Goal: Task Accomplishment & Management: Manage account settings

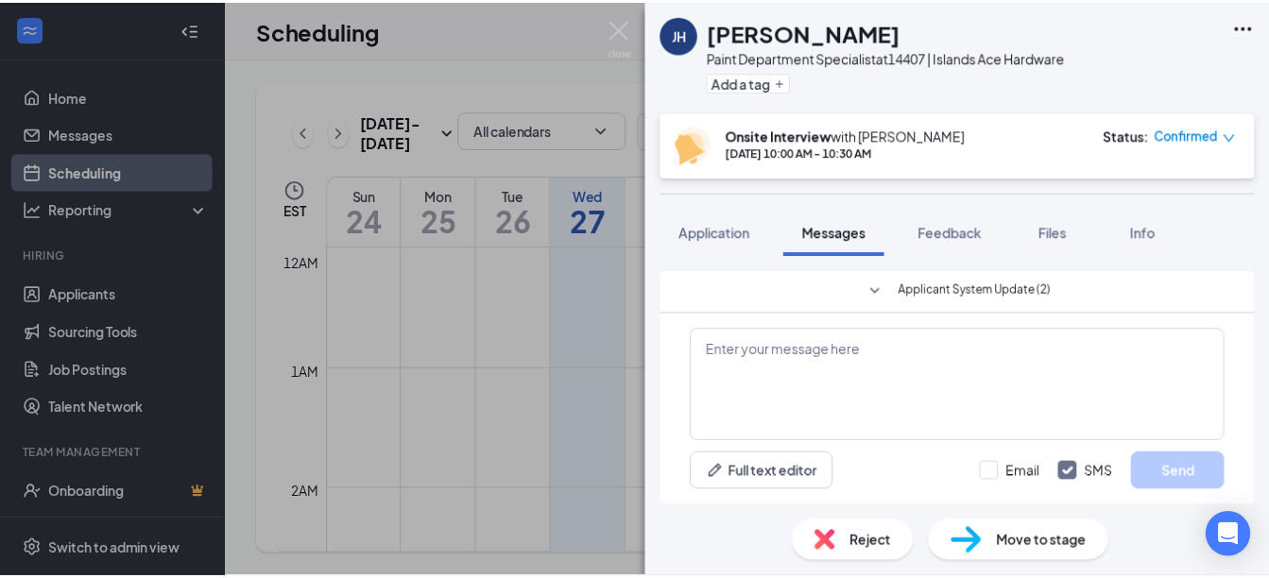
scroll to position [491, 0]
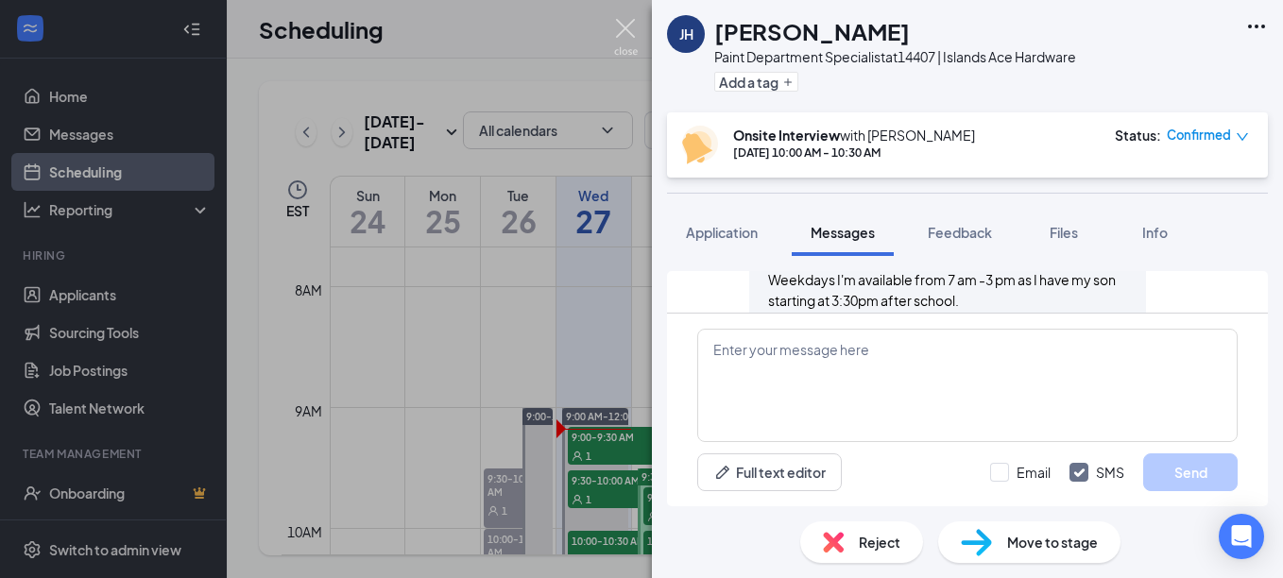
click at [626, 28] on img at bounding box center [626, 37] width 24 height 37
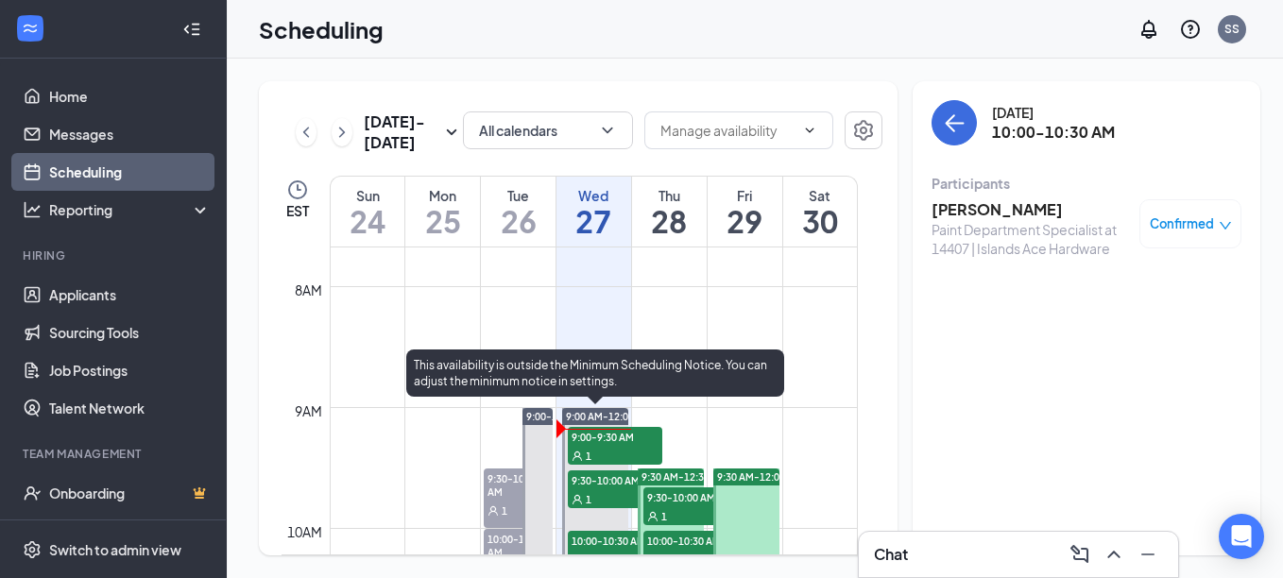
click at [631, 442] on span "9:00-9:30 AM" at bounding box center [615, 436] width 94 height 19
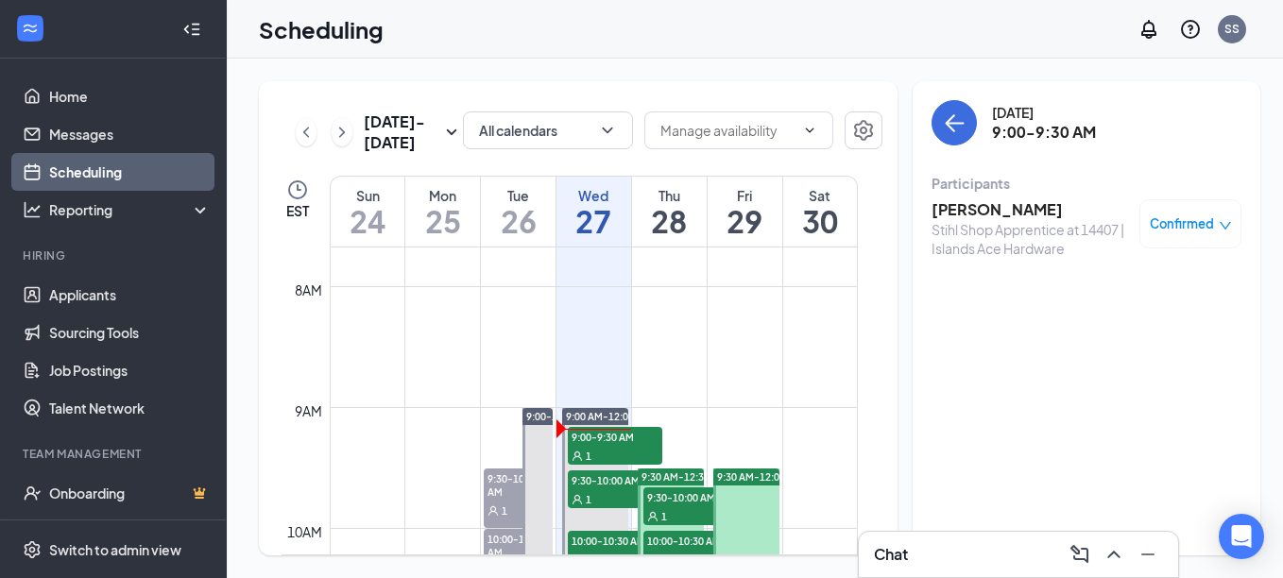
click at [1198, 221] on span "Confirmed" at bounding box center [1182, 223] width 64 height 19
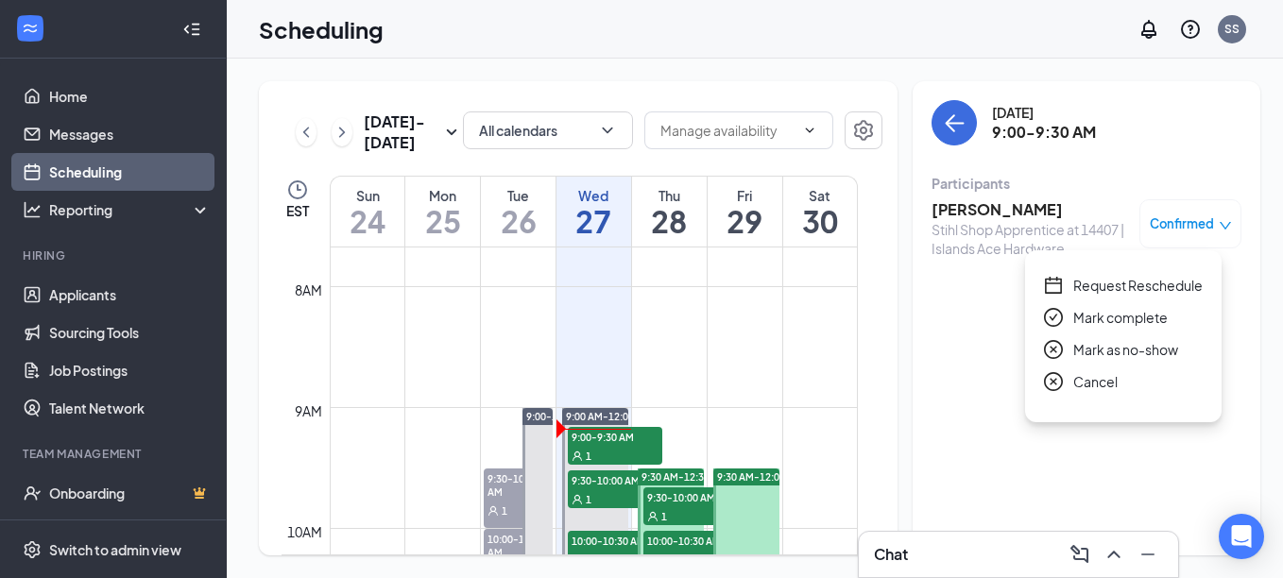
click at [1120, 346] on span "Mark as no-show" at bounding box center [1125, 349] width 105 height 21
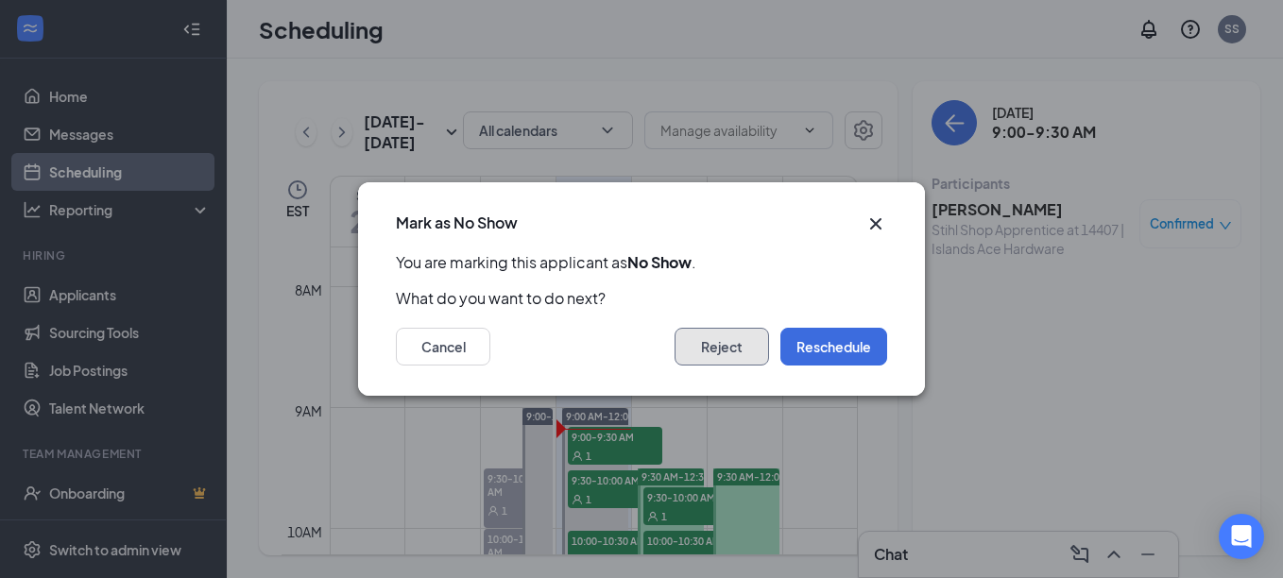
click at [736, 343] on button "Reject" at bounding box center [721, 347] width 94 height 38
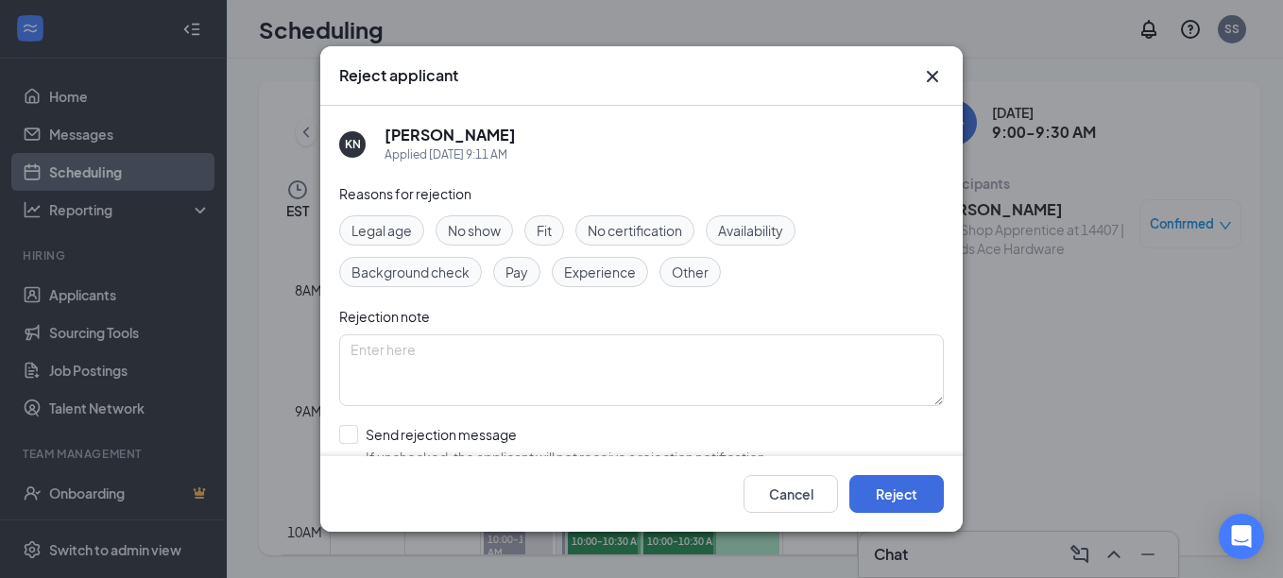
click at [476, 230] on span "No show" at bounding box center [474, 230] width 53 height 21
click at [351, 435] on input "Send rejection message If unchecked, the applicant will not receive a rejection…" at bounding box center [554, 446] width 430 height 42
checkbox input "true"
click at [904, 502] on button "Reject" at bounding box center [896, 494] width 94 height 38
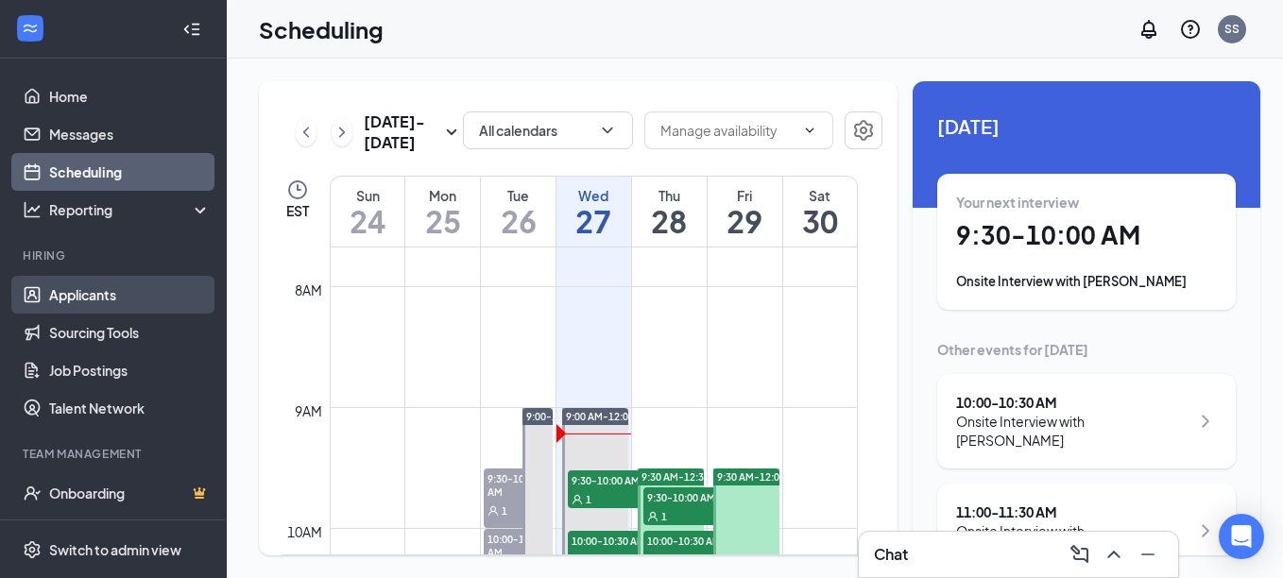
click at [112, 295] on link "Applicants" at bounding box center [130, 295] width 162 height 38
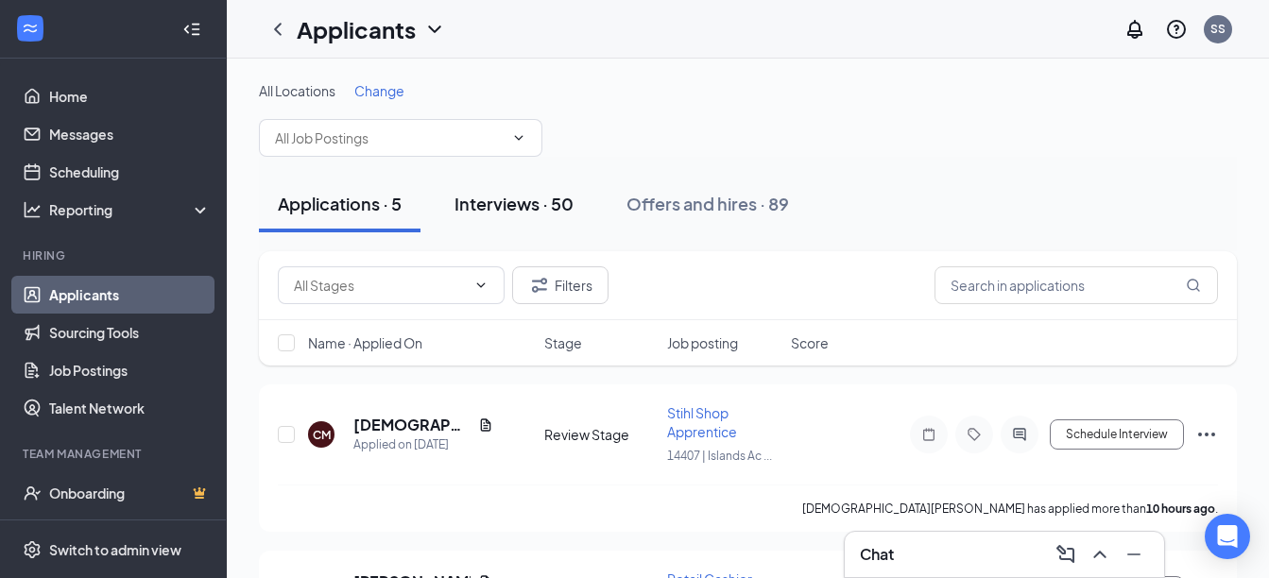
click at [513, 202] on div "Interviews · 50" at bounding box center [513, 204] width 119 height 24
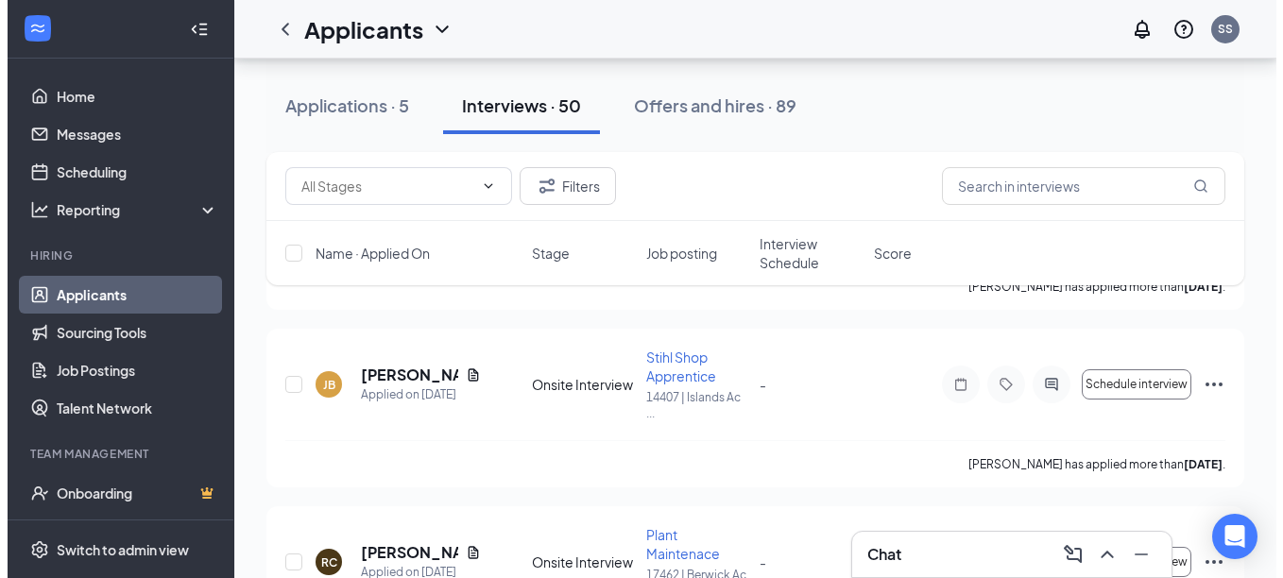
scroll to position [1700, 0]
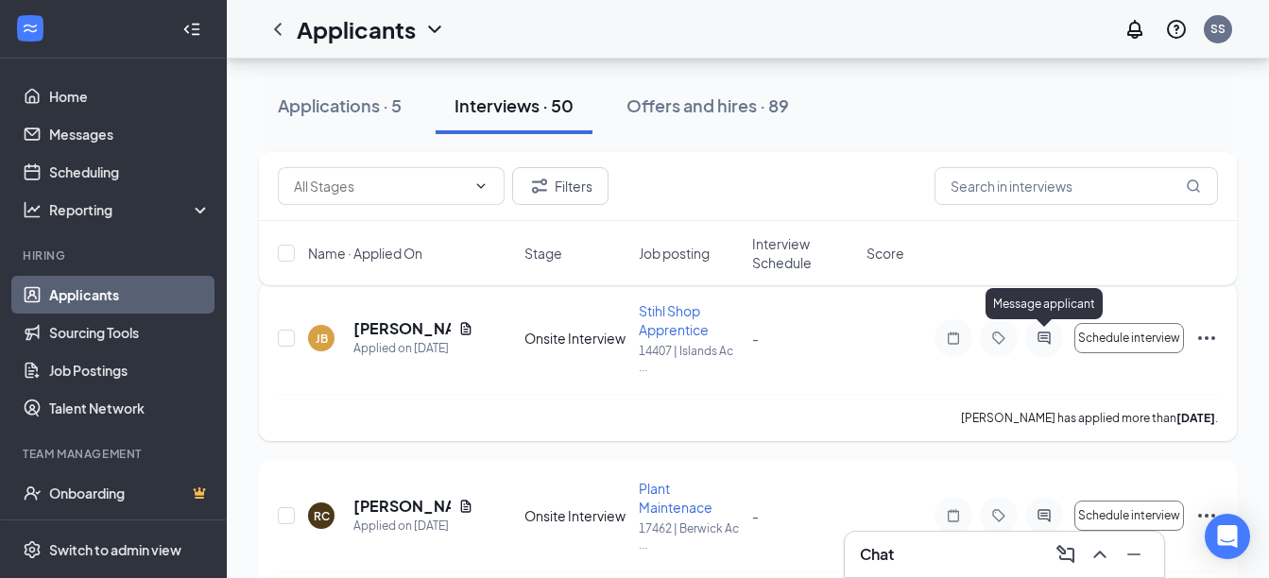
click at [1042, 333] on icon "ActiveChat" at bounding box center [1043, 338] width 23 height 15
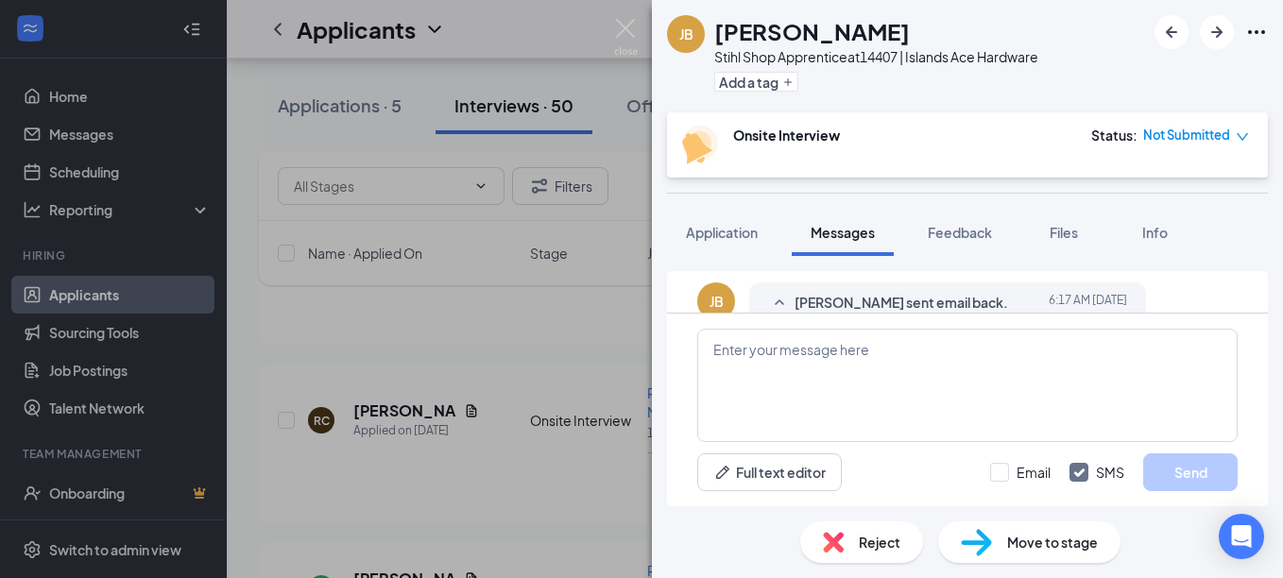
scroll to position [865, 0]
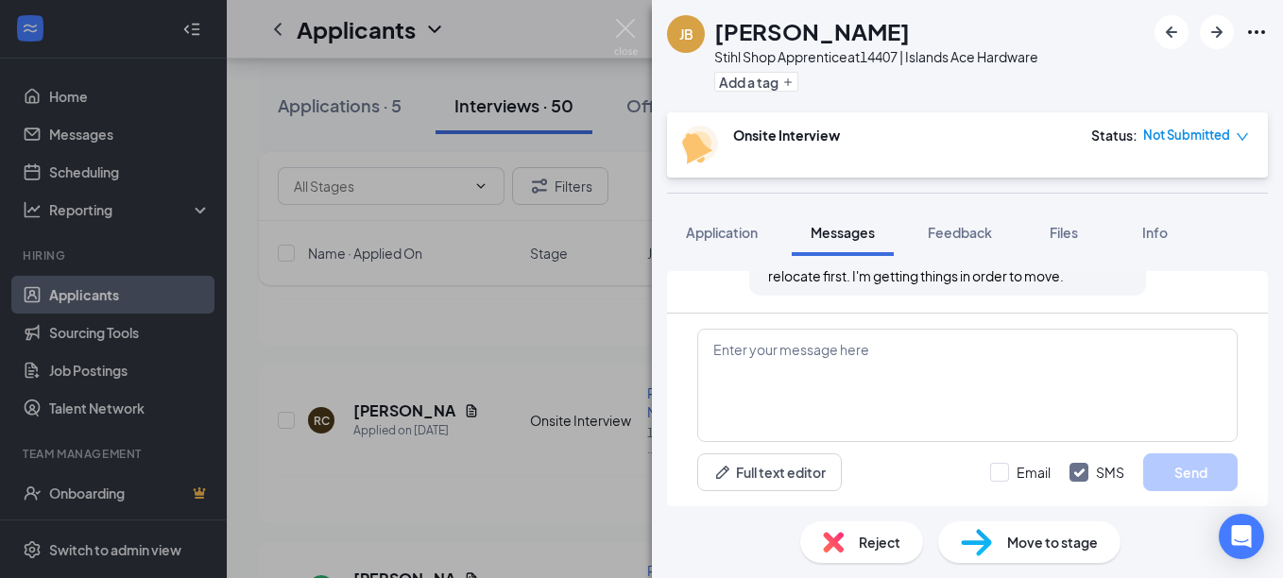
scroll to position [676, 0]
click at [855, 230] on span "Messages" at bounding box center [843, 232] width 64 height 17
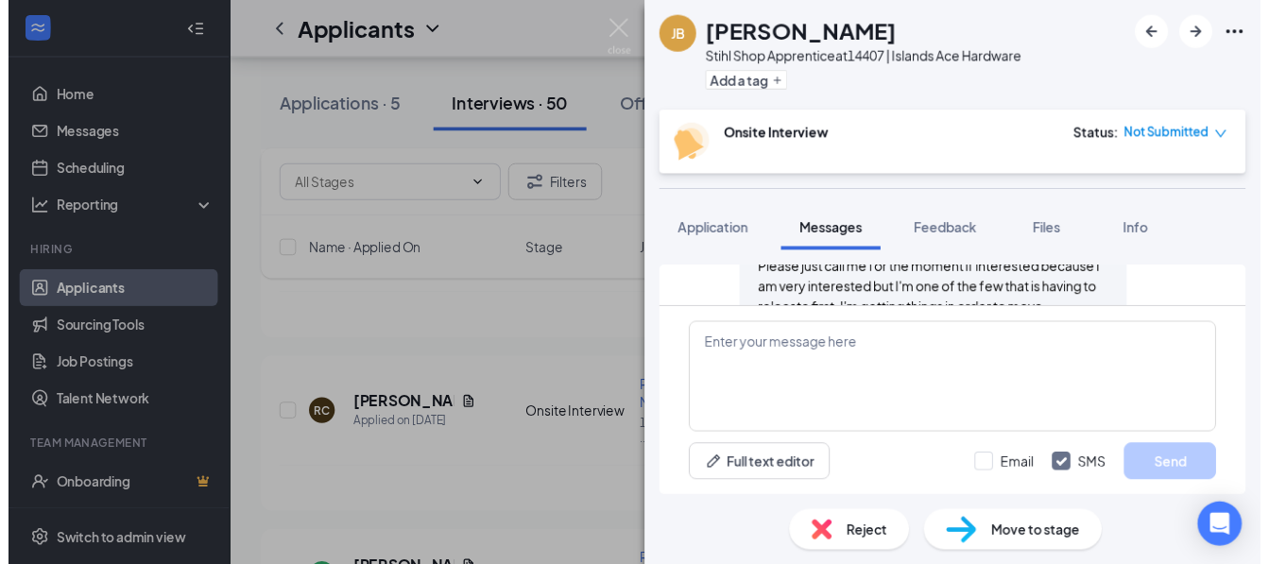
scroll to position [639, 0]
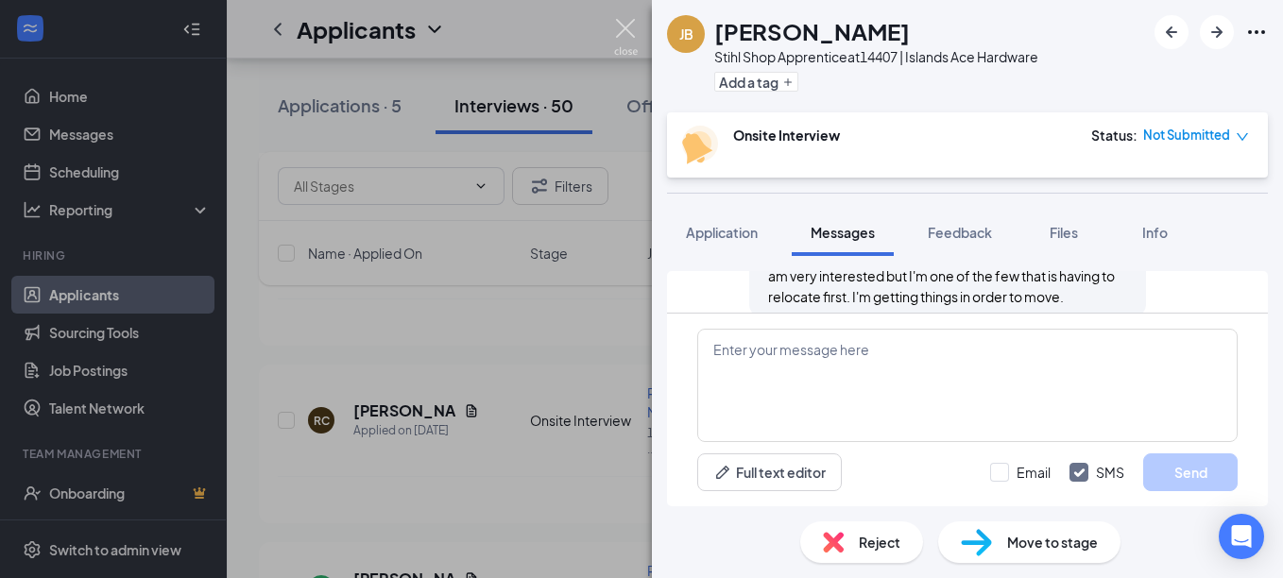
click at [626, 19] on img at bounding box center [626, 37] width 24 height 37
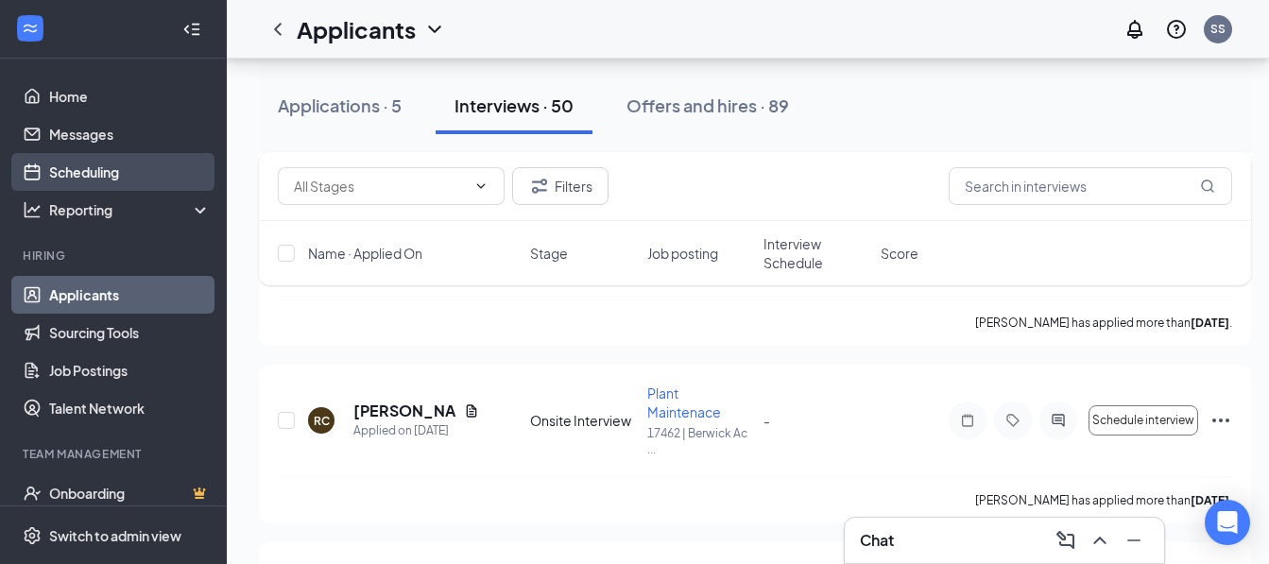
click at [135, 167] on link "Scheduling" at bounding box center [130, 172] width 162 height 38
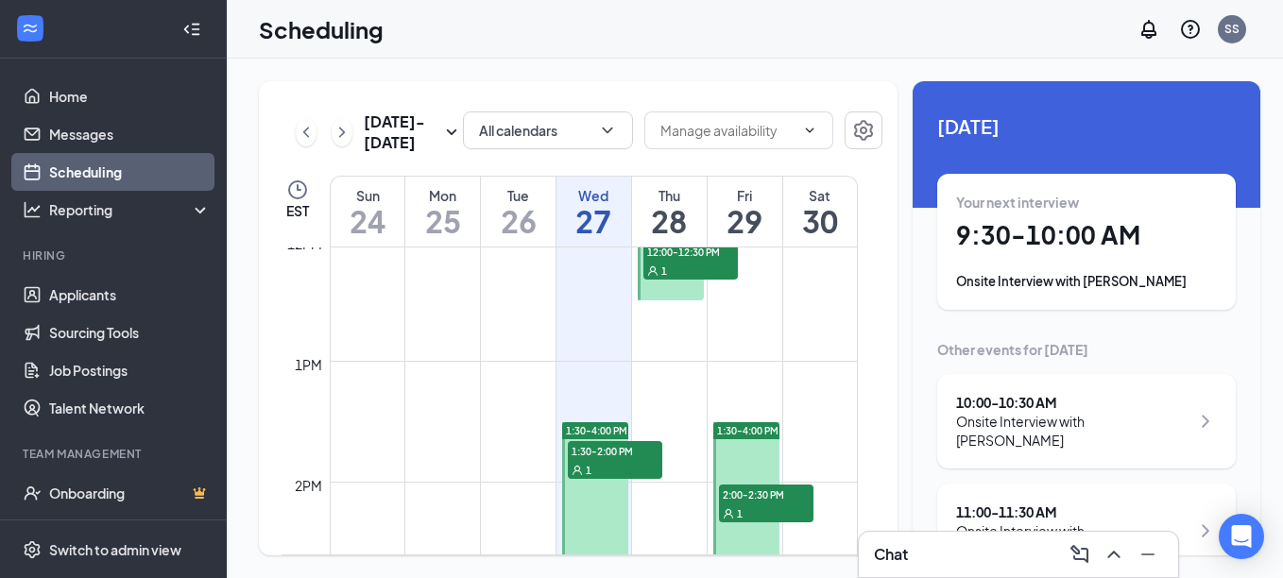
scroll to position [1401, 0]
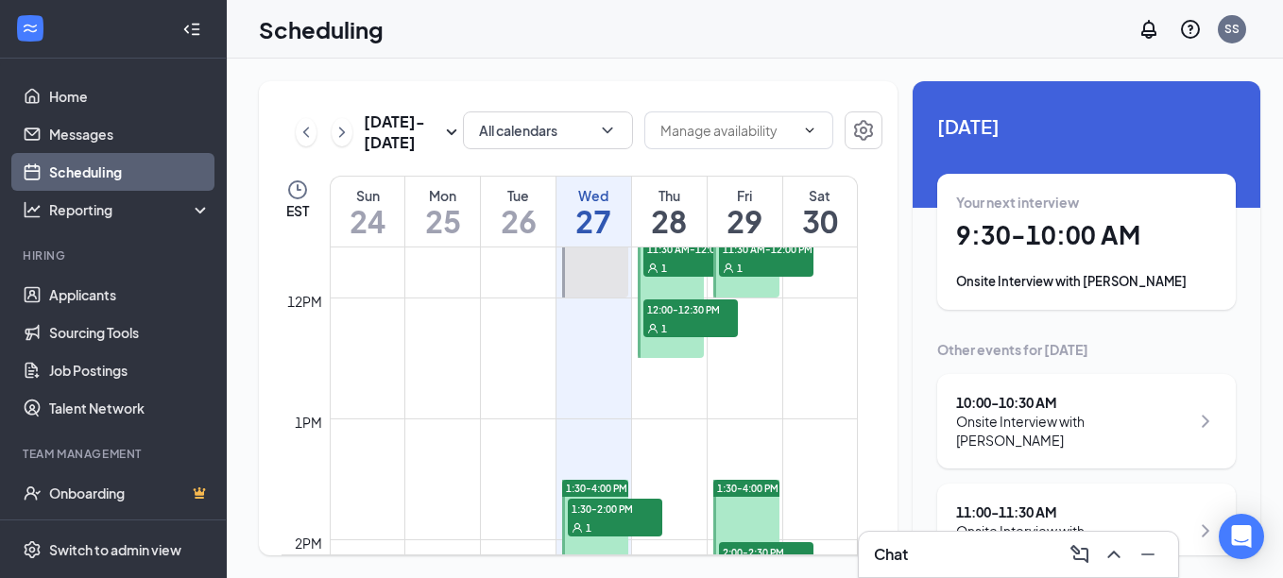
click at [690, 316] on span "12:00-12:30 PM" at bounding box center [690, 308] width 94 height 19
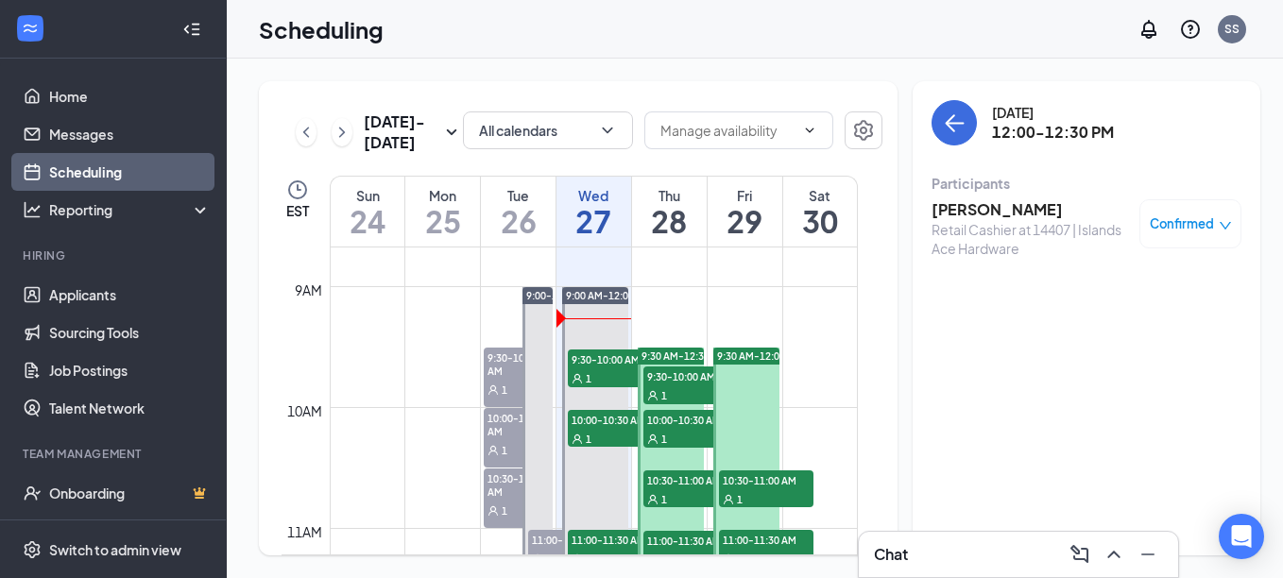
scroll to position [1023, 0]
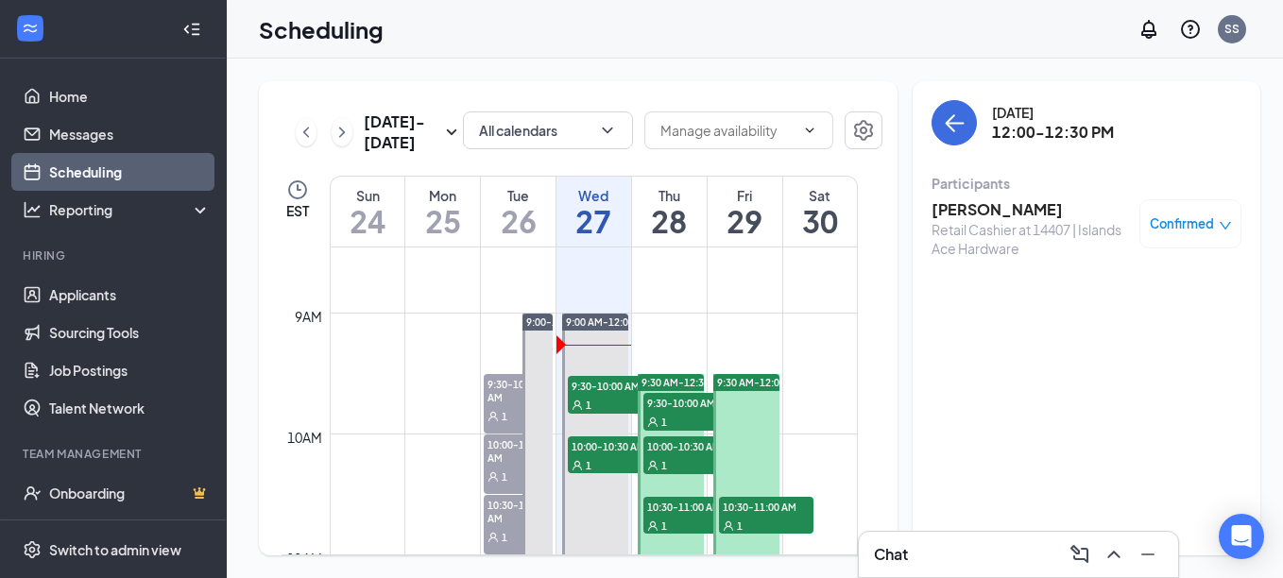
click at [995, 205] on h3 "[PERSON_NAME]" at bounding box center [1030, 209] width 198 height 21
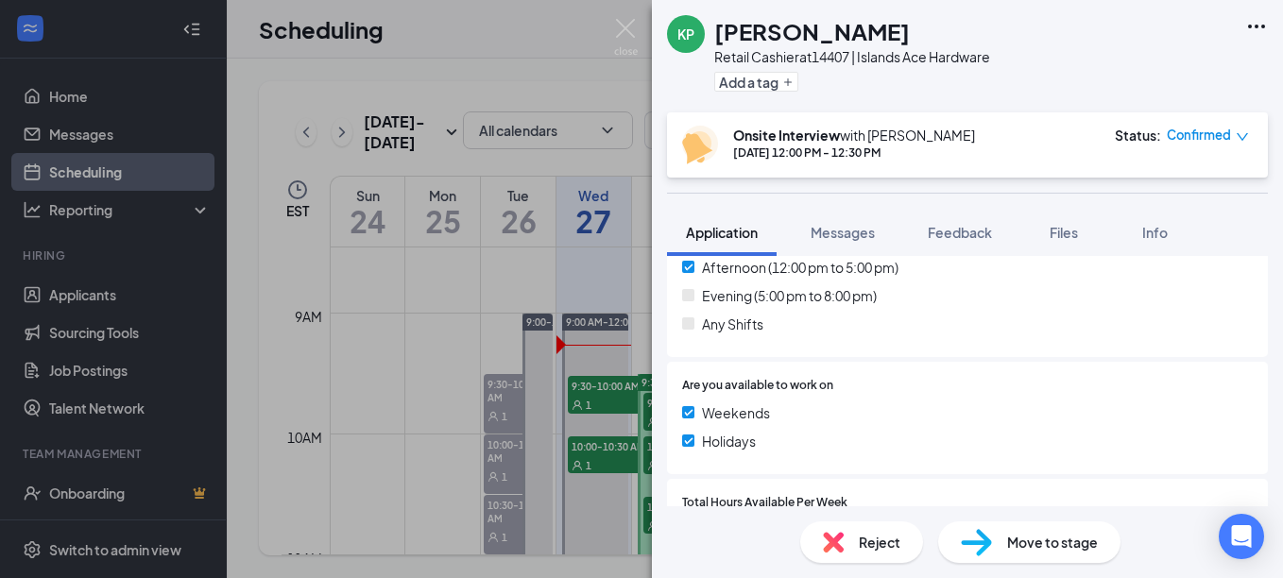
scroll to position [567, 0]
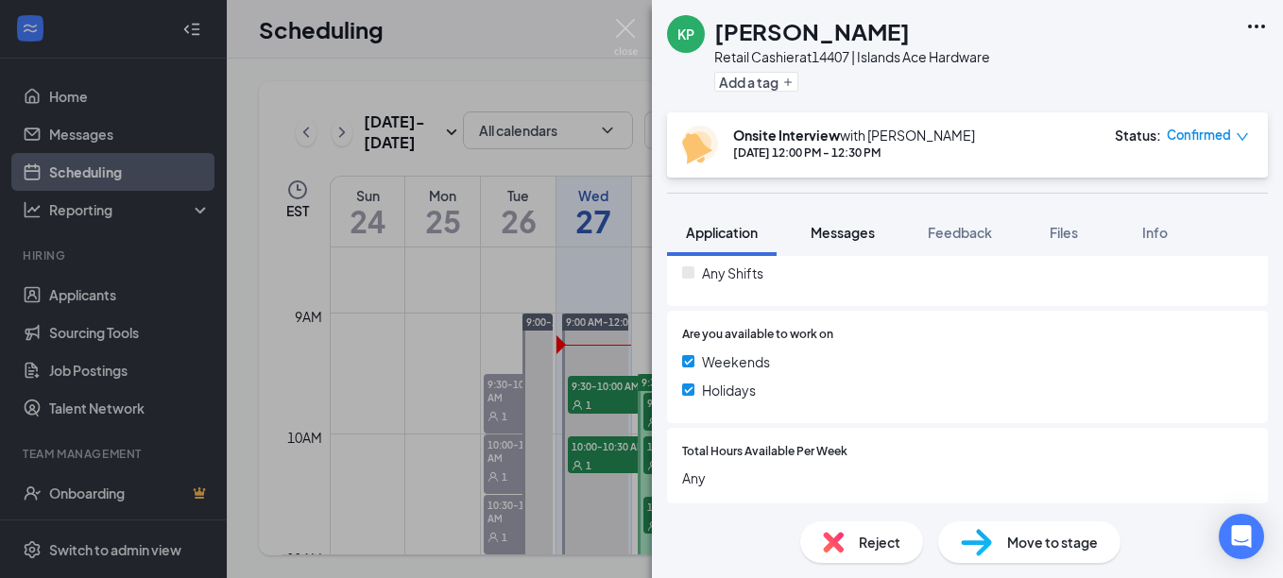
click at [845, 251] on button "Messages" at bounding box center [843, 232] width 102 height 47
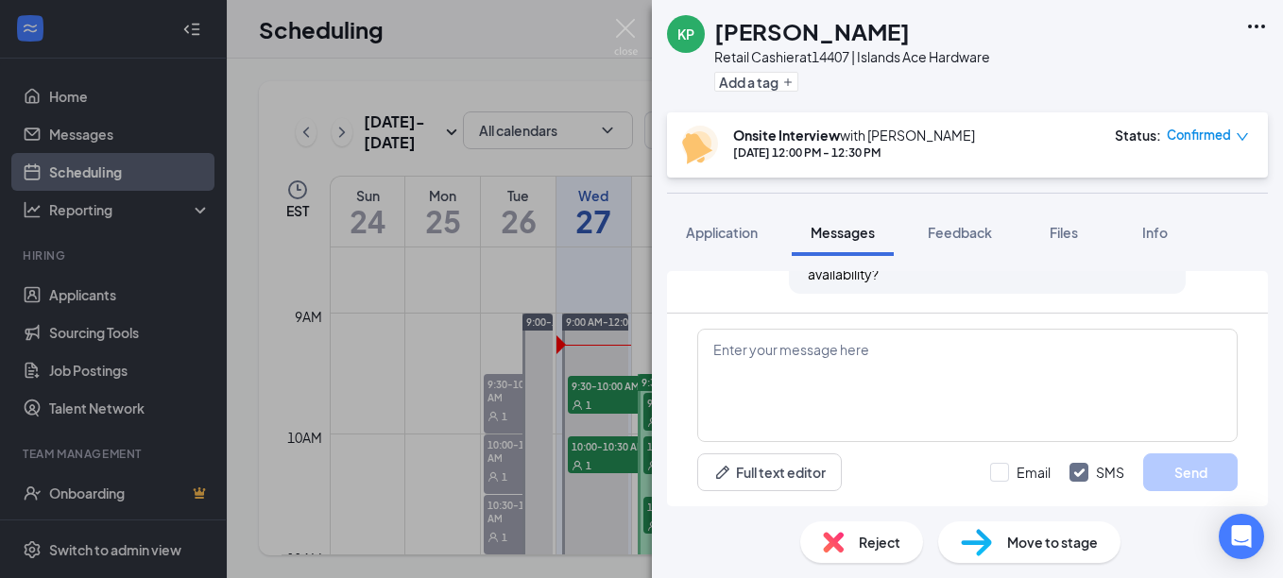
scroll to position [321, 0]
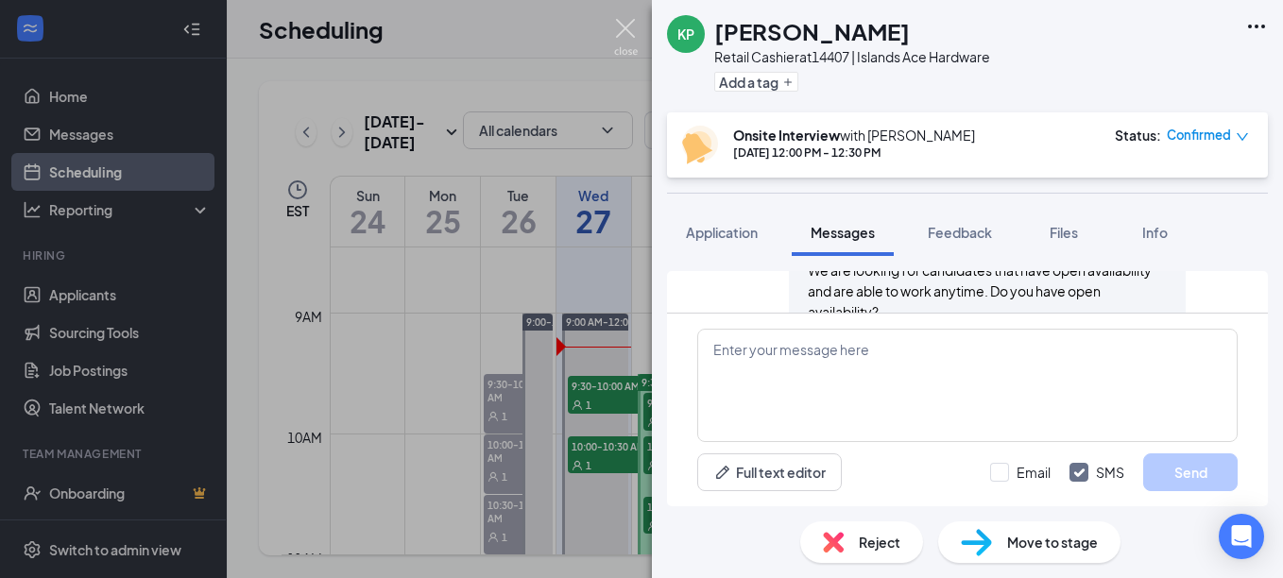
click at [627, 21] on img at bounding box center [626, 37] width 24 height 37
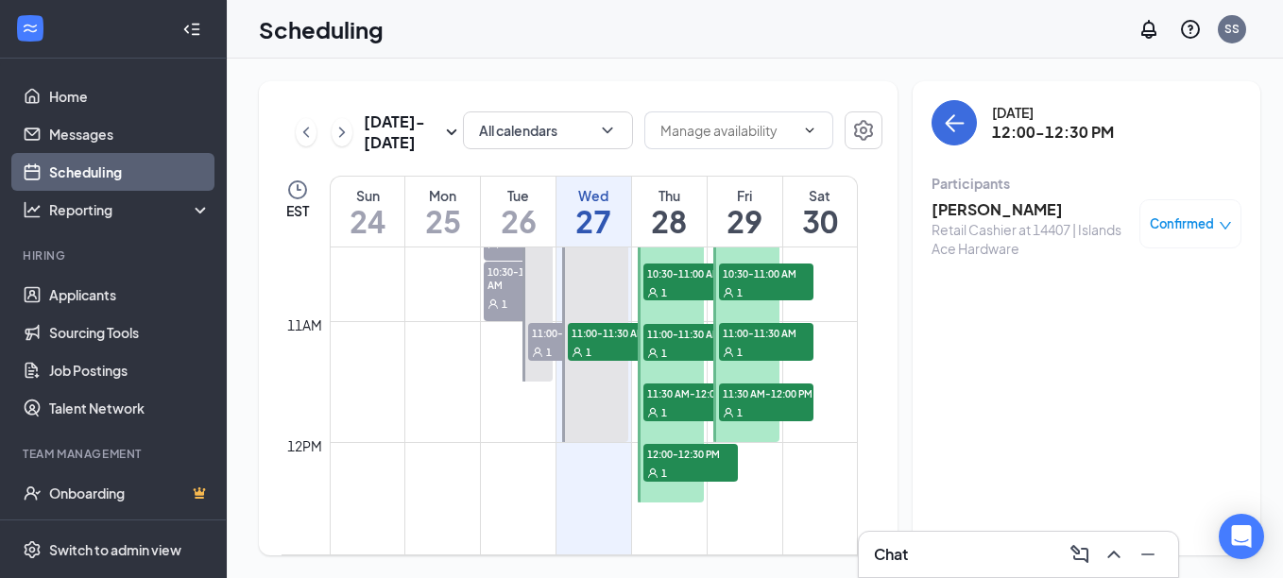
scroll to position [1212, 0]
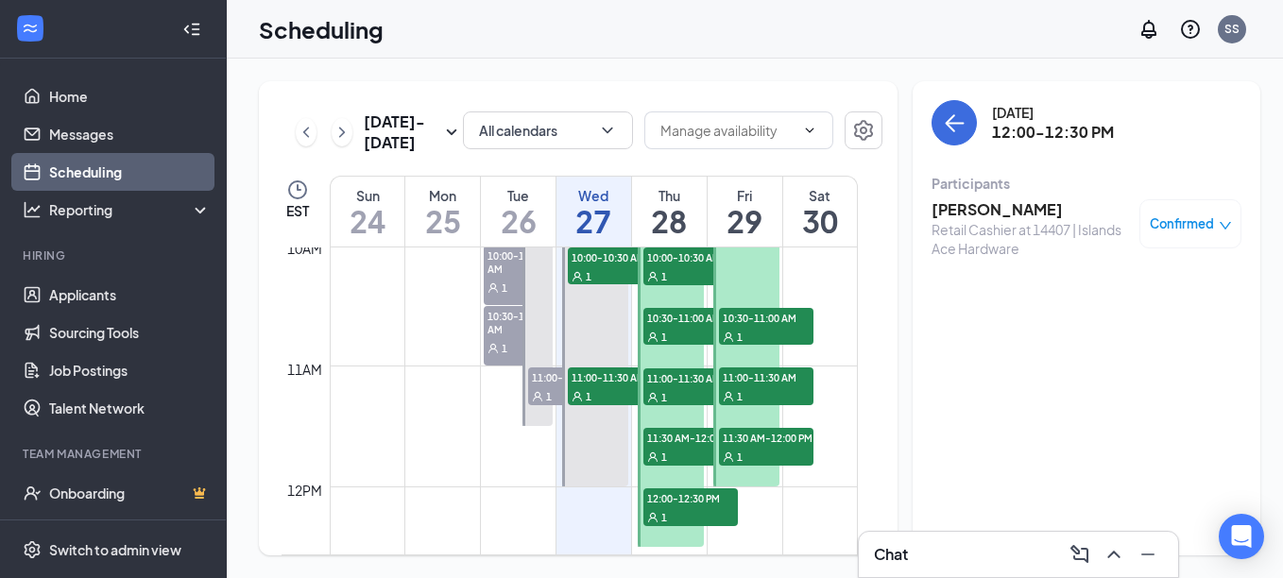
click at [967, 213] on h3 "[PERSON_NAME]" at bounding box center [1030, 209] width 198 height 21
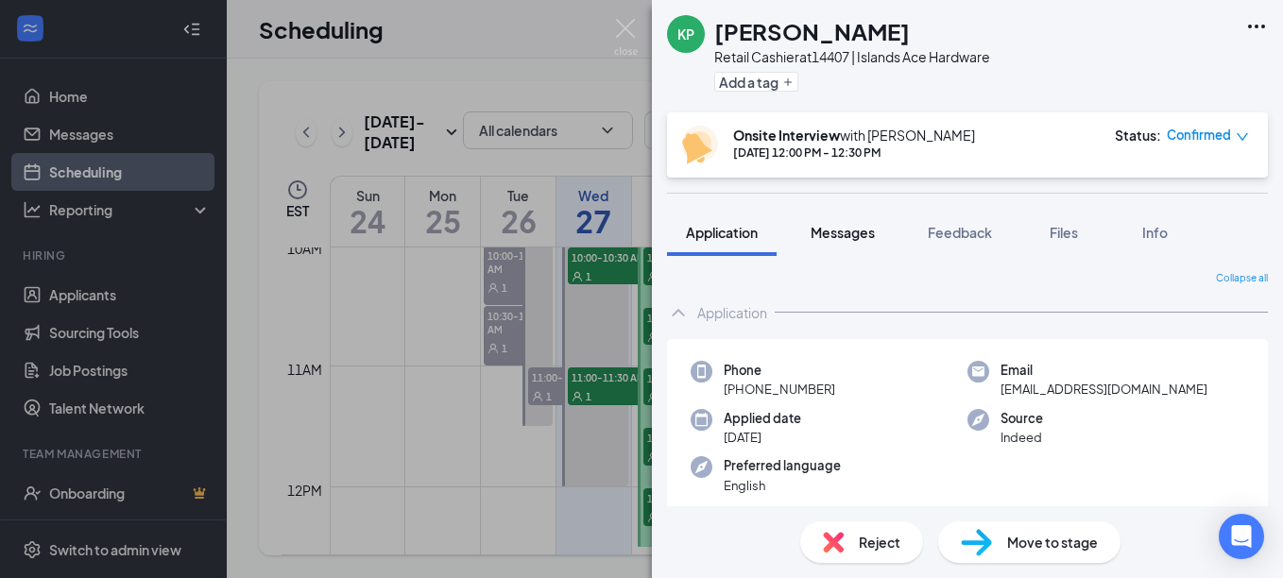
click at [867, 230] on span "Messages" at bounding box center [843, 232] width 64 height 17
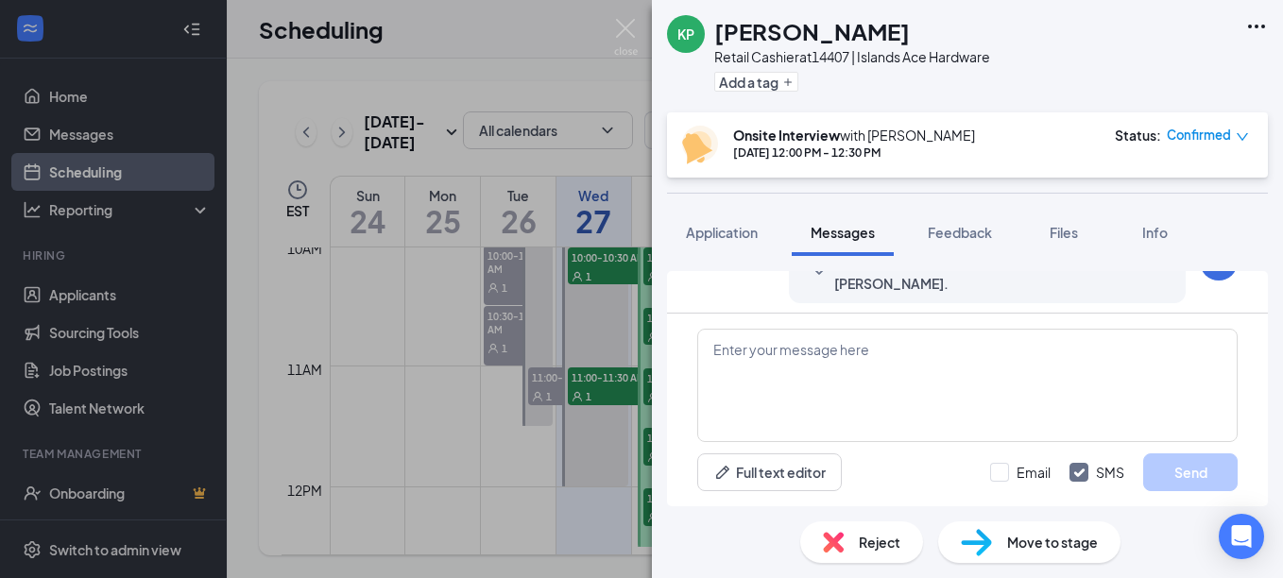
scroll to position [926, 0]
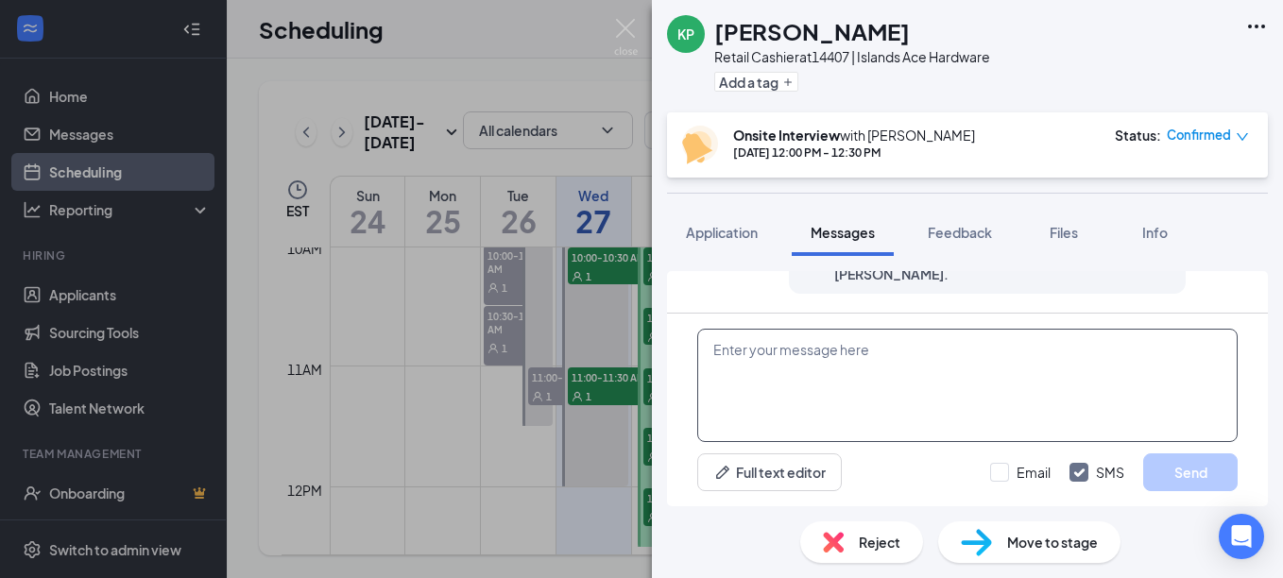
click at [875, 372] on textarea at bounding box center [967, 385] width 540 height 113
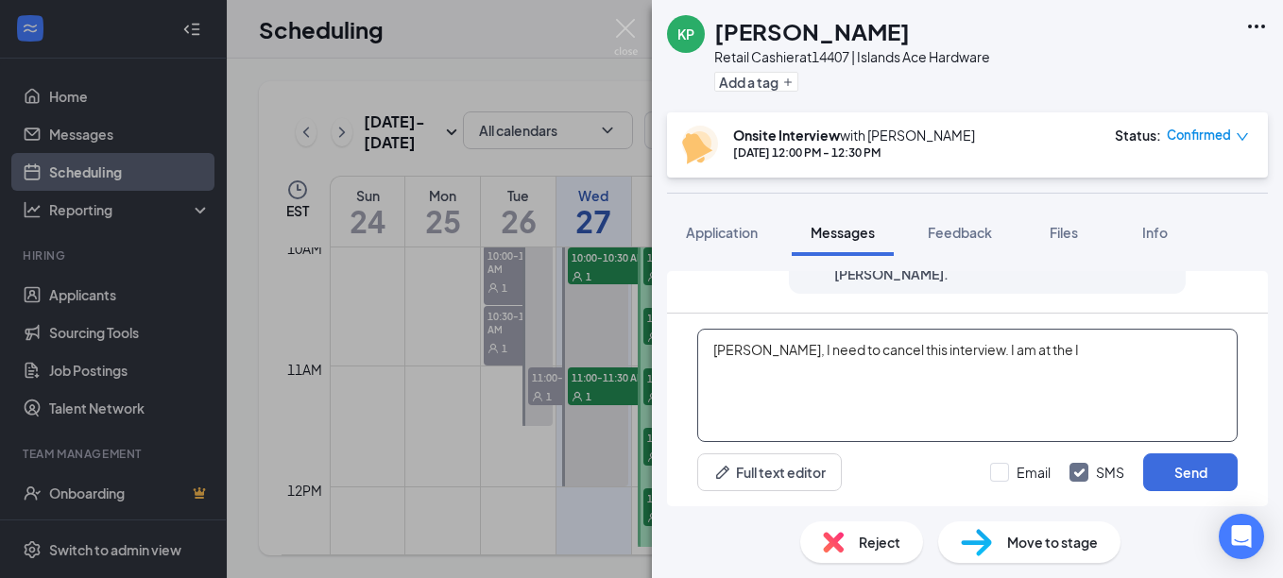
click at [1062, 350] on textarea "[PERSON_NAME], I need to cancel this interview. I am at the I" at bounding box center [967, 385] width 540 height 113
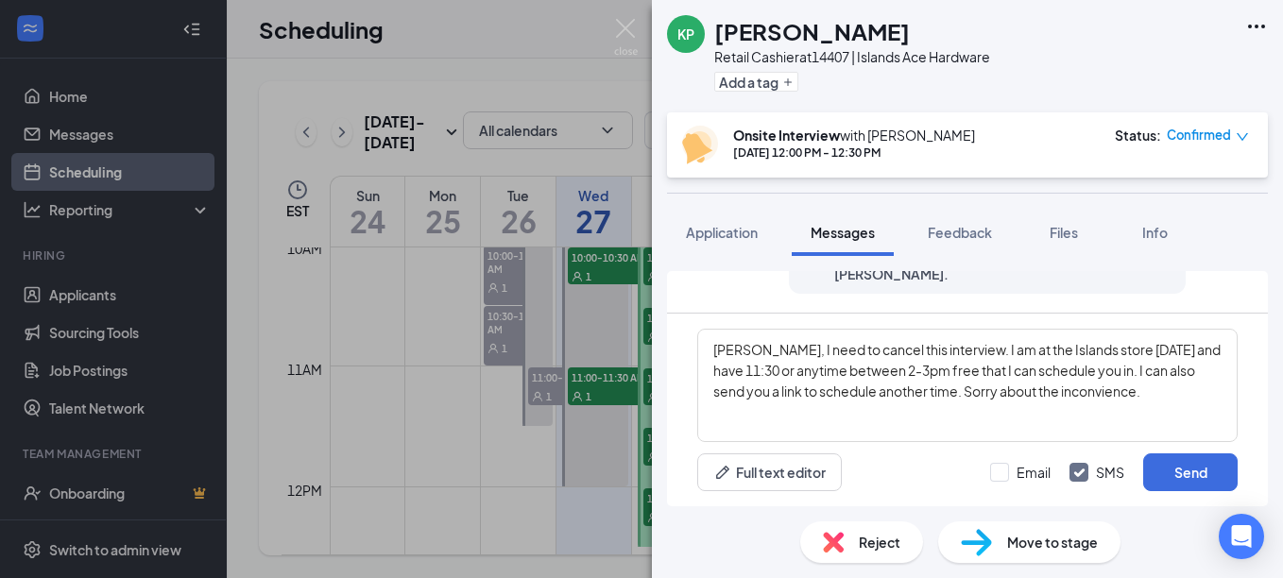
drag, startPoint x: 1107, startPoint y: 393, endPoint x: 1099, endPoint y: 43, distance: 350.6
click at [1099, 43] on div "KP [PERSON_NAME] Retail Cashier at 14407 | Islands Ace Hardware Add a tag" at bounding box center [967, 56] width 631 height 112
type textarea "[PERSON_NAME], I need to cancel this interview. I am at the Islands store [DATE…"
click at [1186, 479] on button "Send" at bounding box center [1190, 472] width 94 height 38
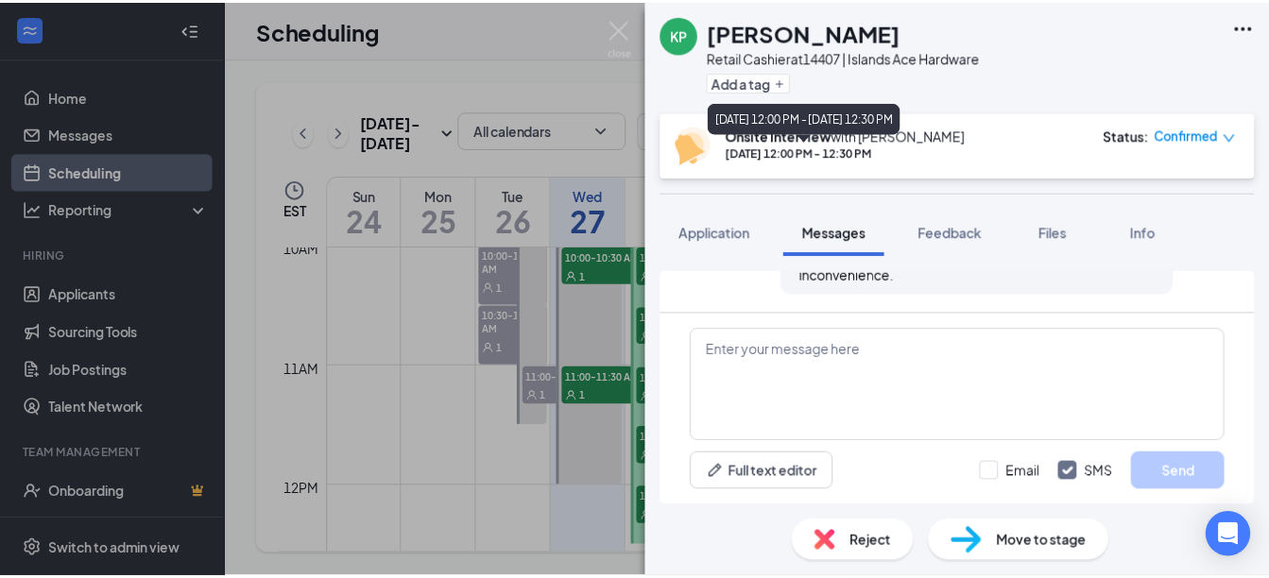
scroll to position [1130, 0]
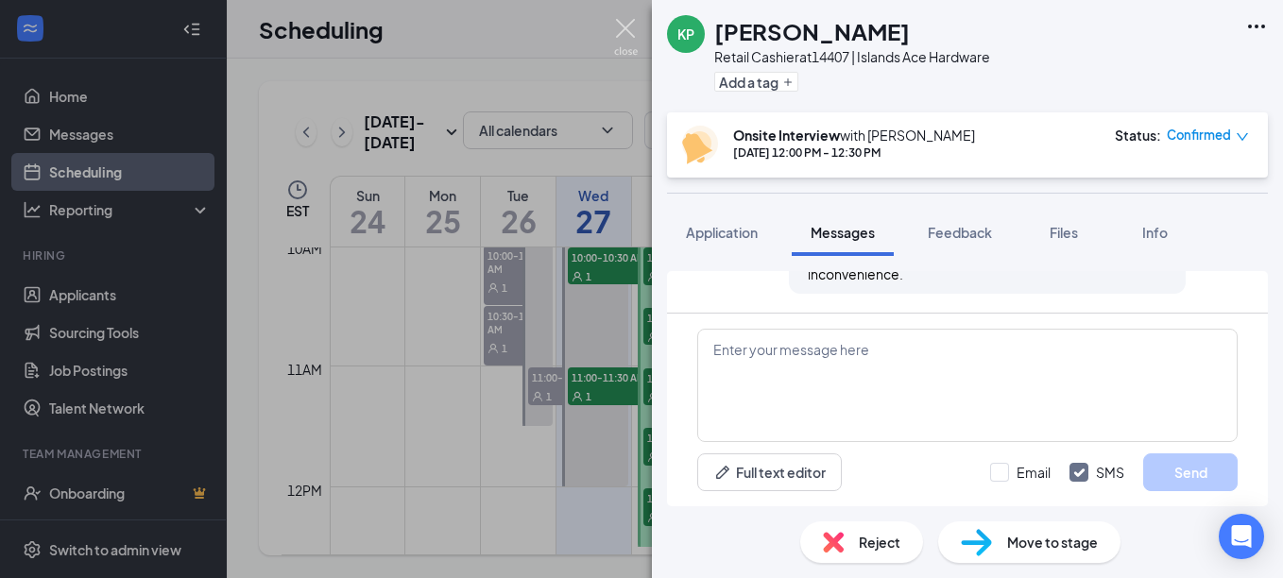
click at [627, 23] on img at bounding box center [626, 37] width 24 height 37
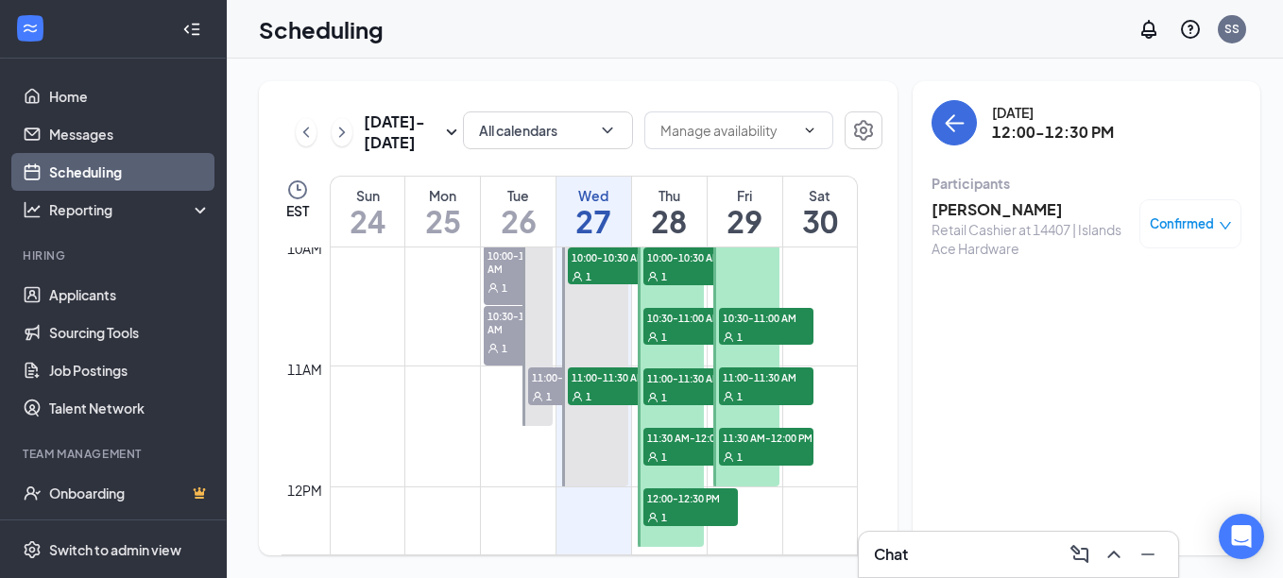
click at [1184, 221] on span "Confirmed" at bounding box center [1182, 223] width 64 height 19
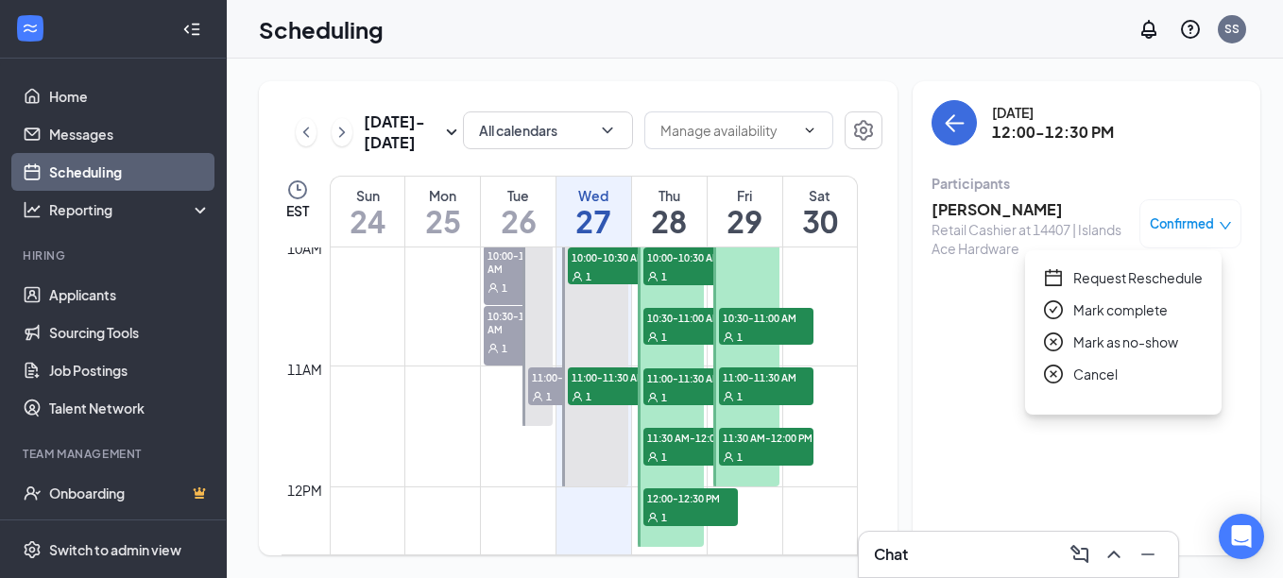
click at [1106, 373] on span "Cancel" at bounding box center [1095, 374] width 44 height 21
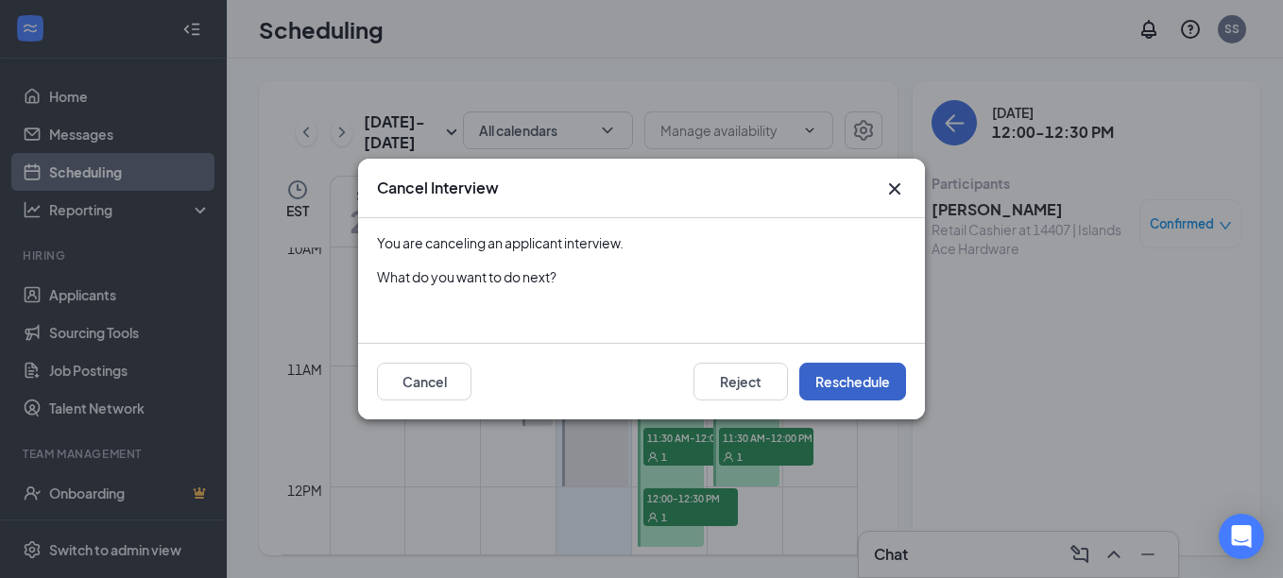
click at [881, 378] on button "Reschedule" at bounding box center [852, 382] width 107 height 38
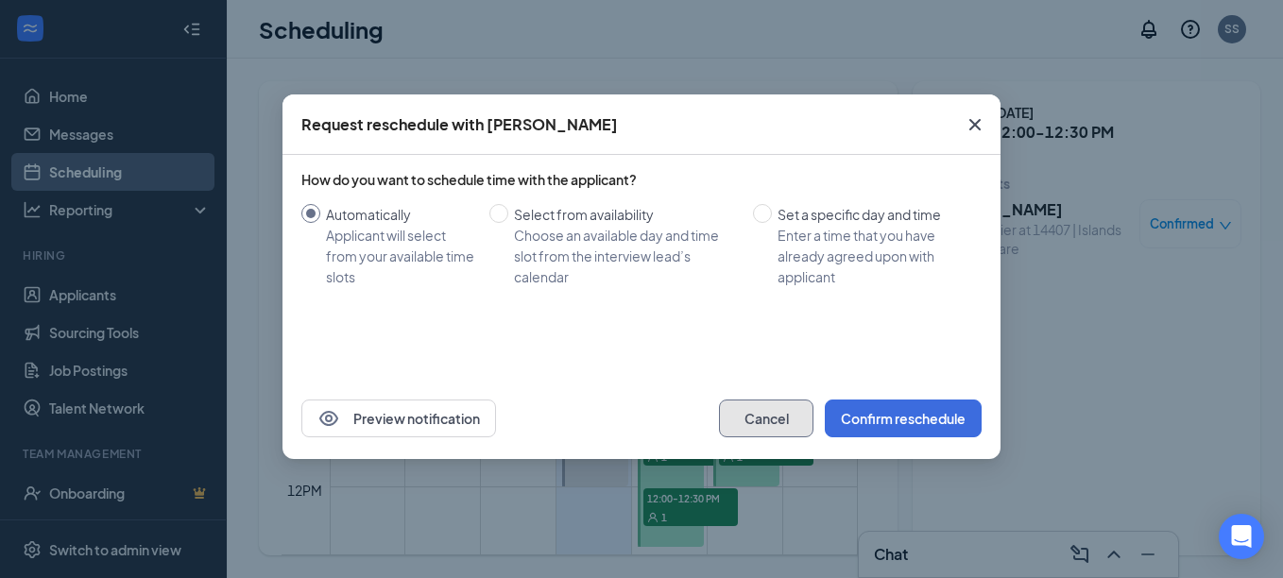
click at [756, 418] on button "Cancel" at bounding box center [766, 419] width 94 height 38
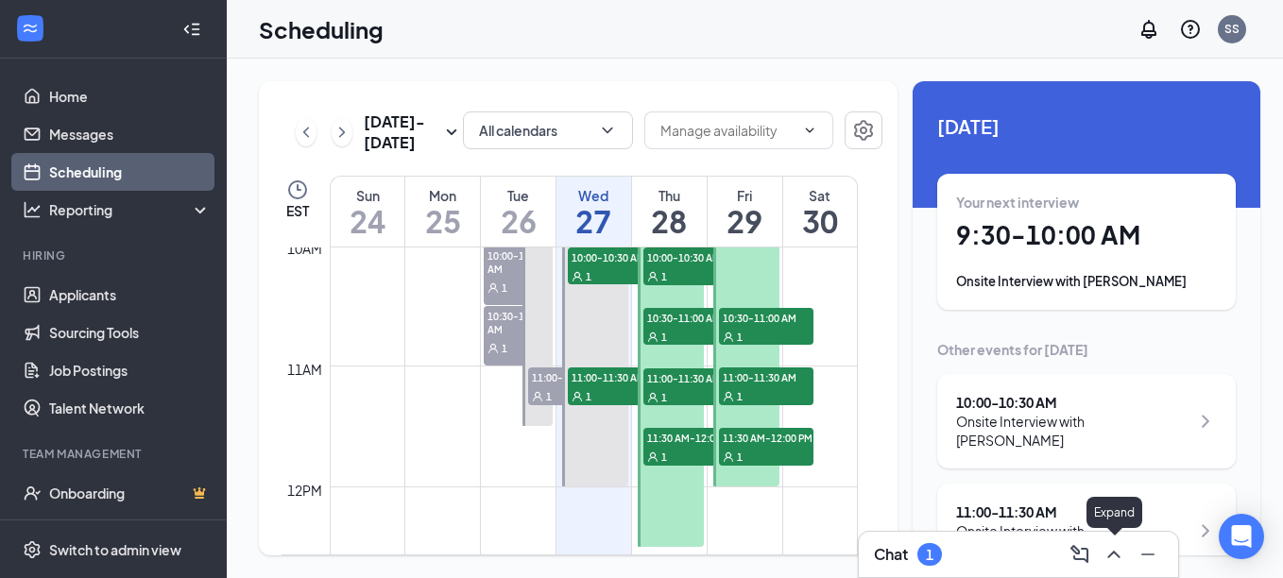
click at [1116, 553] on icon "ChevronUp" at bounding box center [1113, 555] width 12 height 8
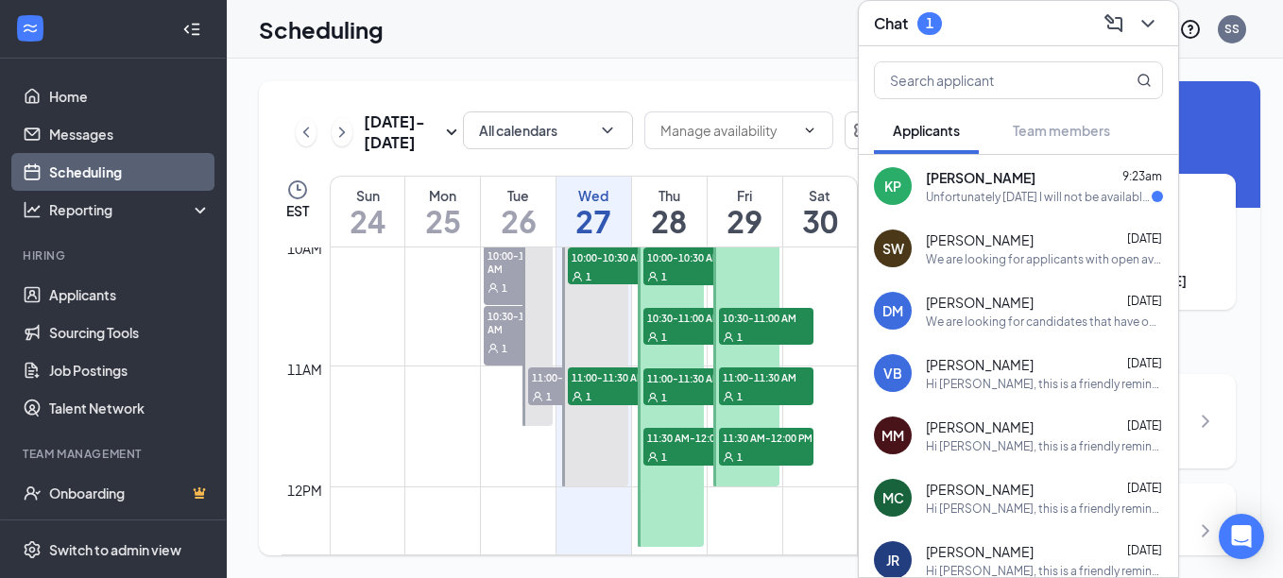
click at [1030, 198] on div "Unfortunately [DATE] I will not be available but yes if you can send me the lin…" at bounding box center [1039, 197] width 226 height 16
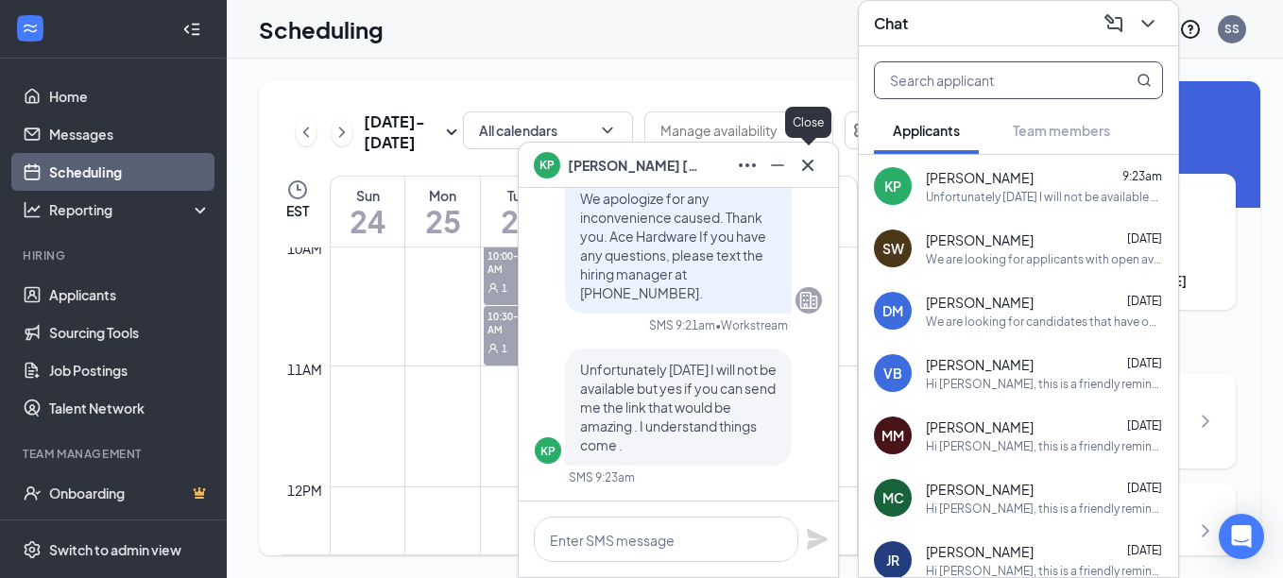
click at [806, 163] on icon "Cross" at bounding box center [807, 164] width 11 height 11
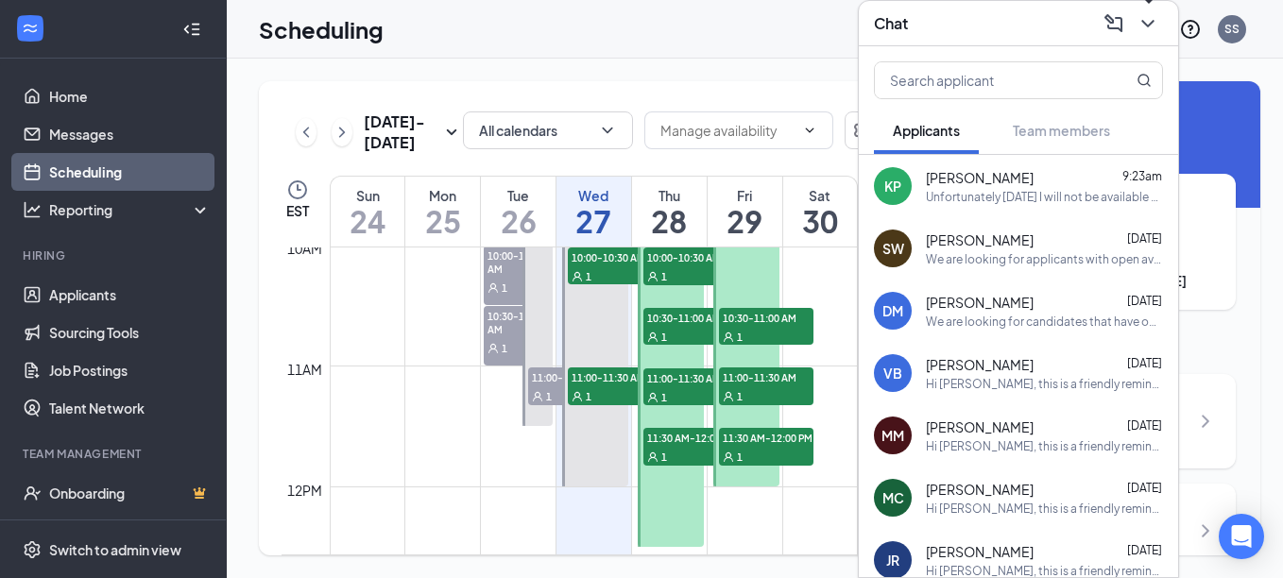
click at [1148, 26] on icon "ChevronDown" at bounding box center [1147, 24] width 12 height 8
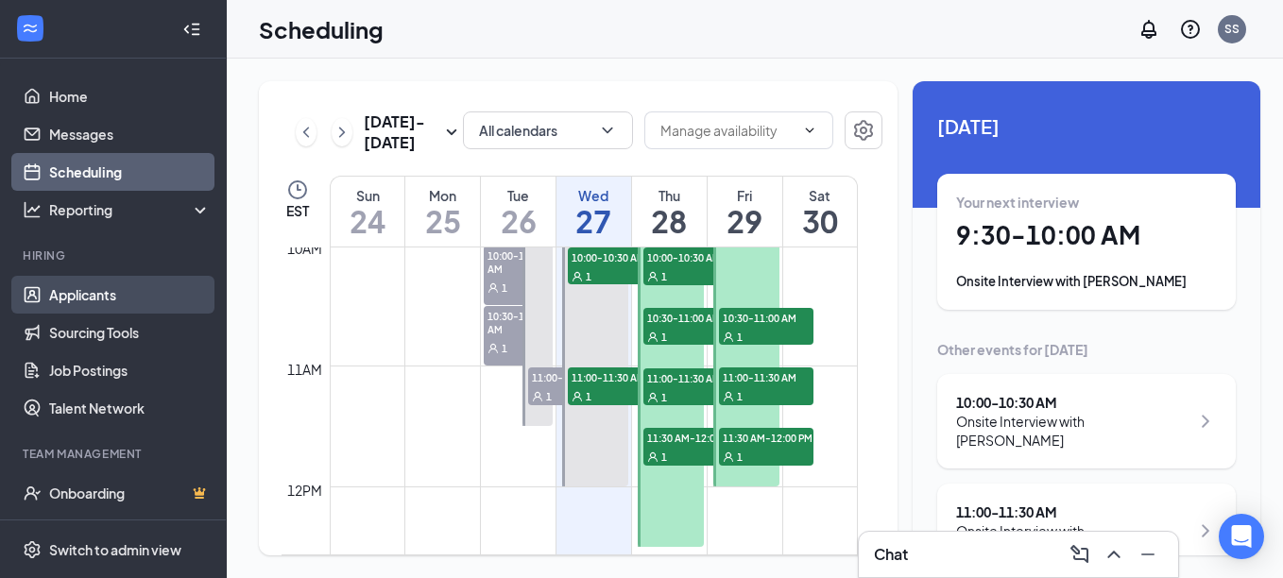
click at [109, 298] on link "Applicants" at bounding box center [130, 295] width 162 height 38
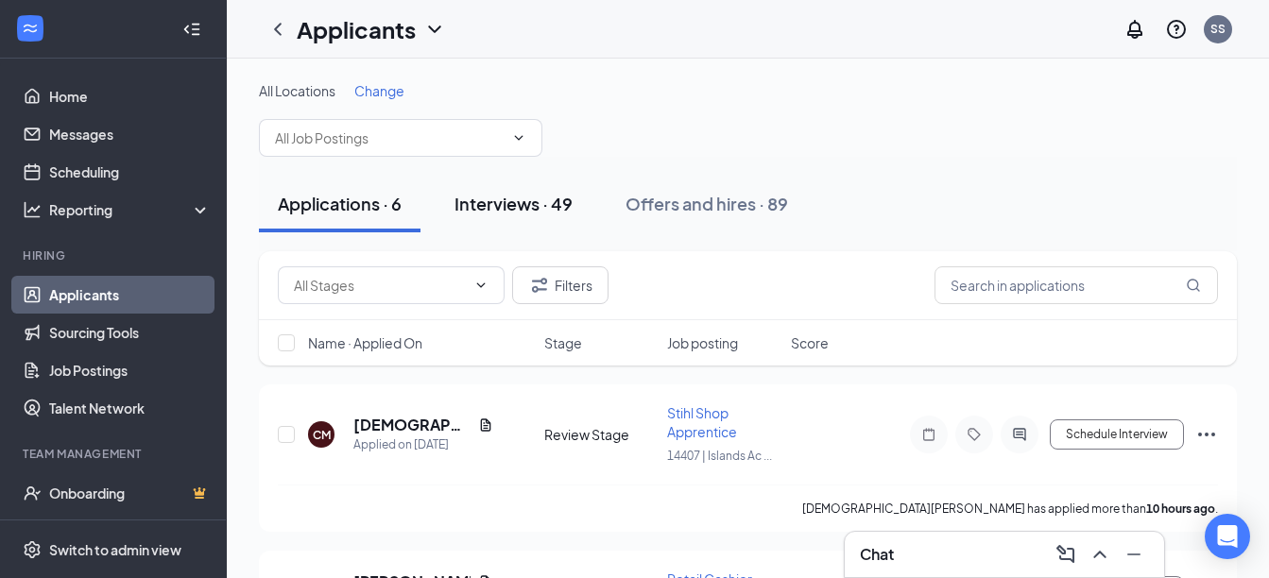
click at [495, 200] on div "Interviews · 49" at bounding box center [513, 204] width 118 height 24
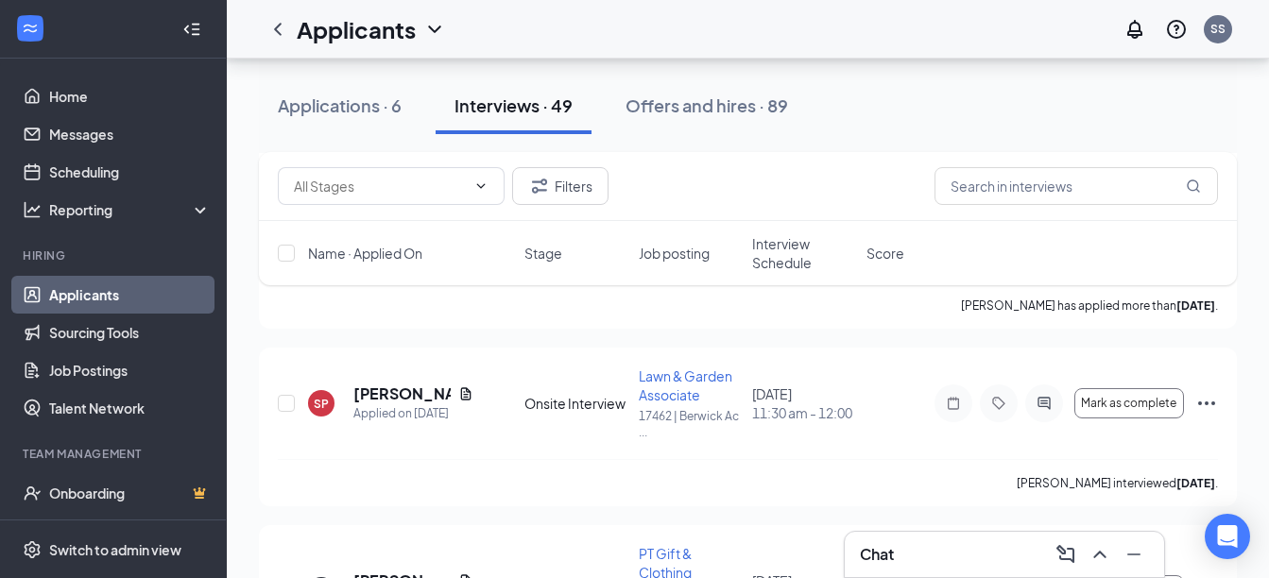
scroll to position [4534, 0]
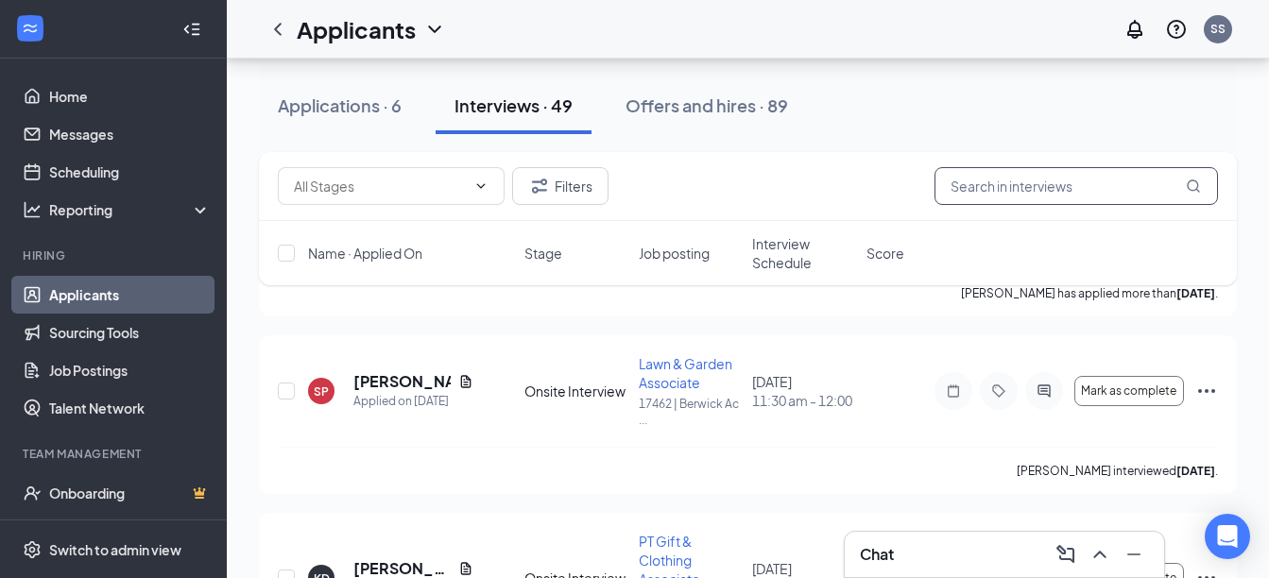
click at [959, 186] on input "text" at bounding box center [1075, 186] width 283 height 38
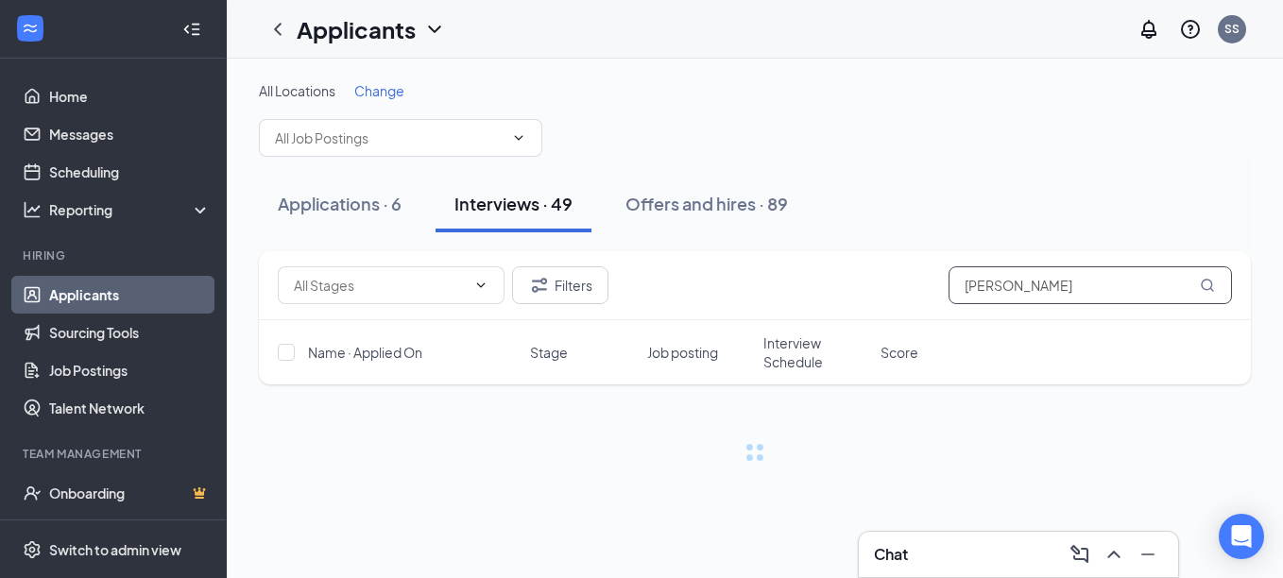
type input "[PERSON_NAME]"
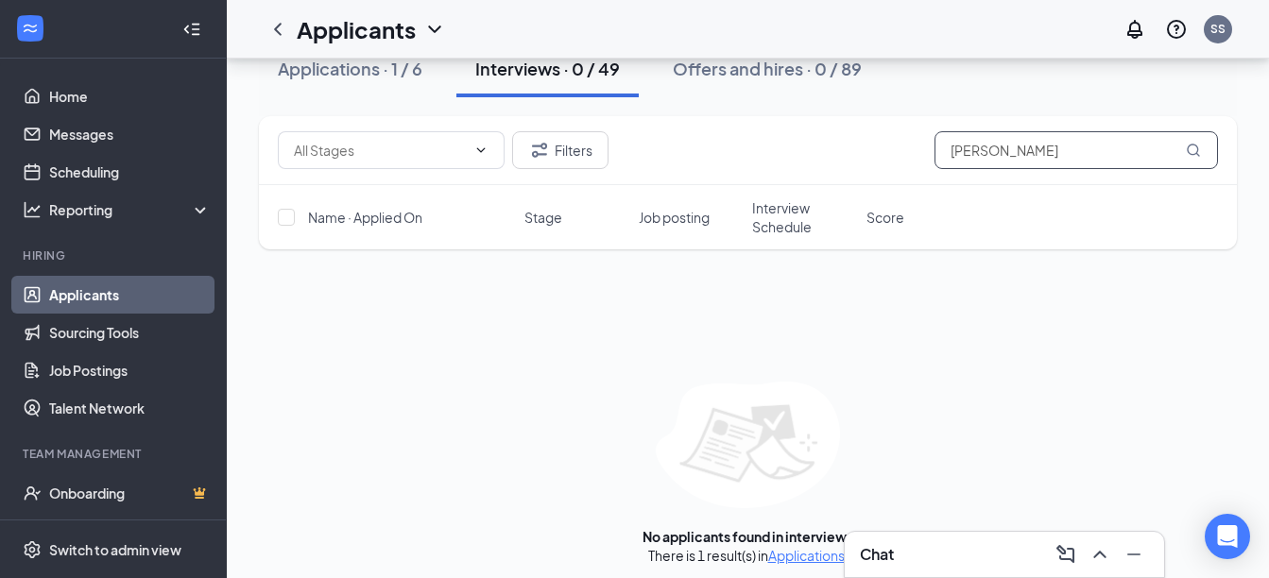
scroll to position [145, 0]
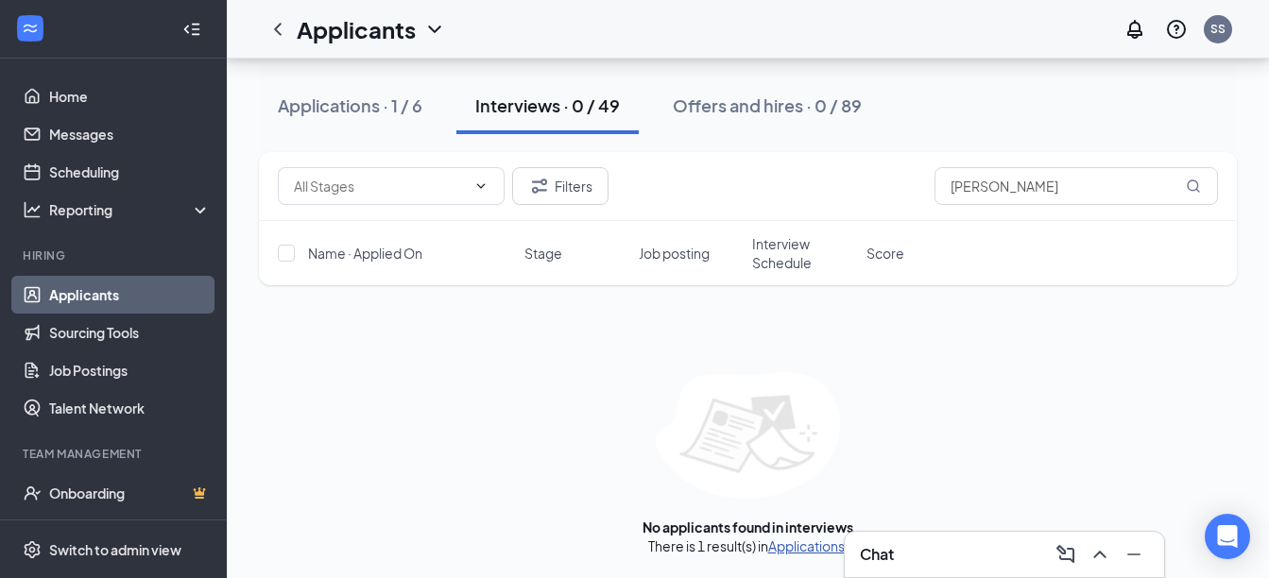
click at [801, 547] on link "Applications" at bounding box center [806, 546] width 77 height 17
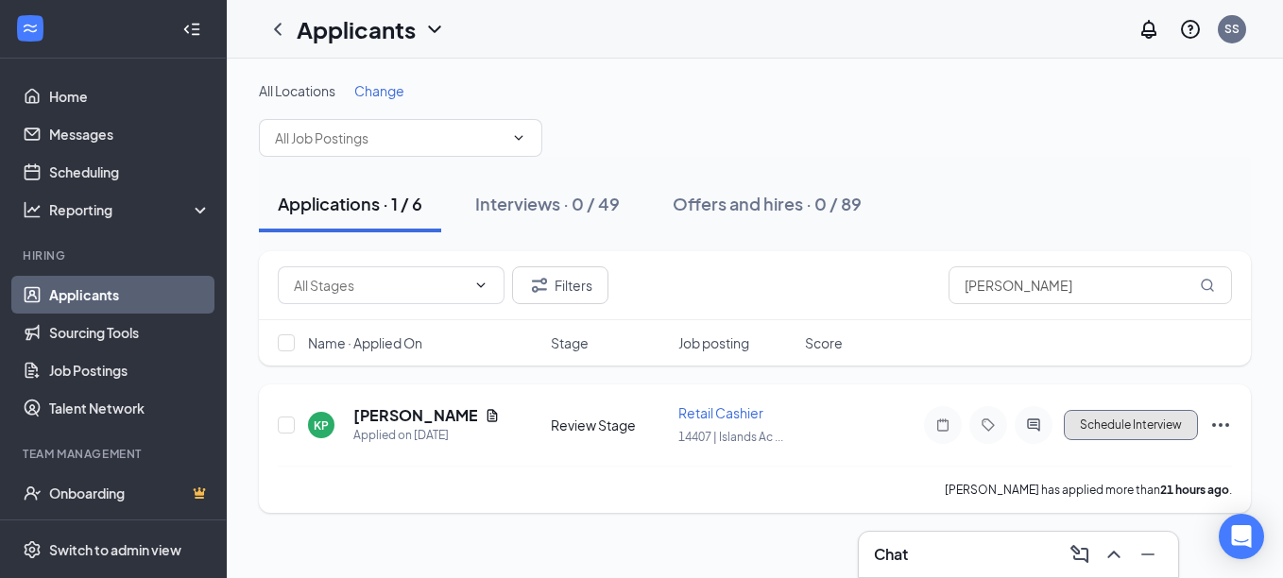
click at [1143, 427] on button "Schedule Interview" at bounding box center [1131, 425] width 134 height 30
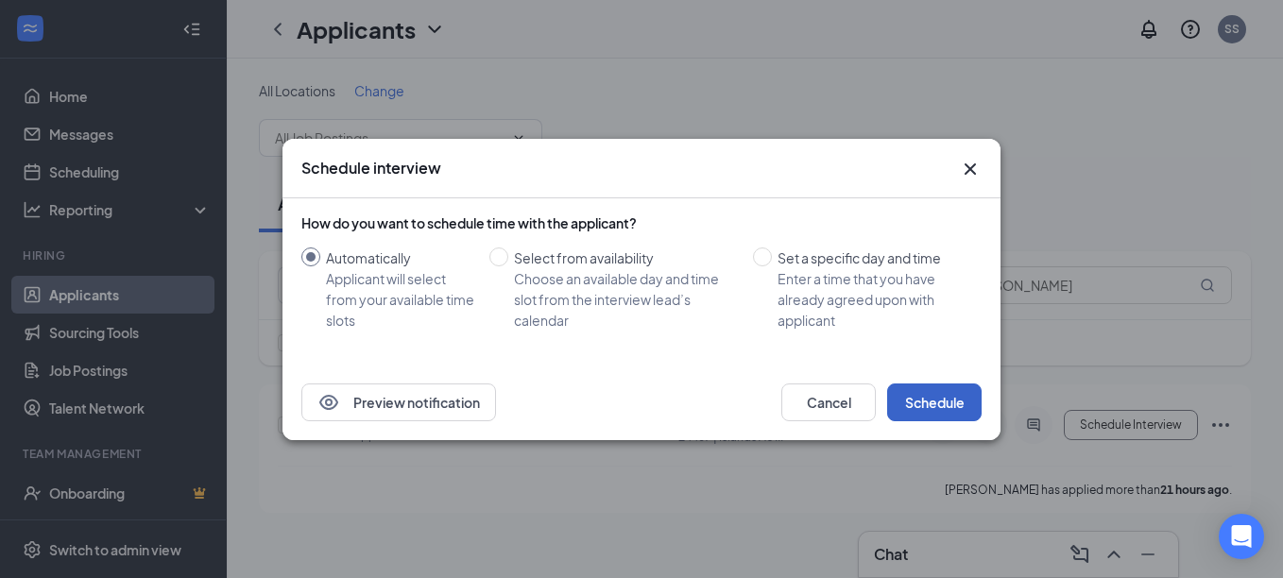
click at [962, 402] on button "Schedule" at bounding box center [934, 403] width 94 height 38
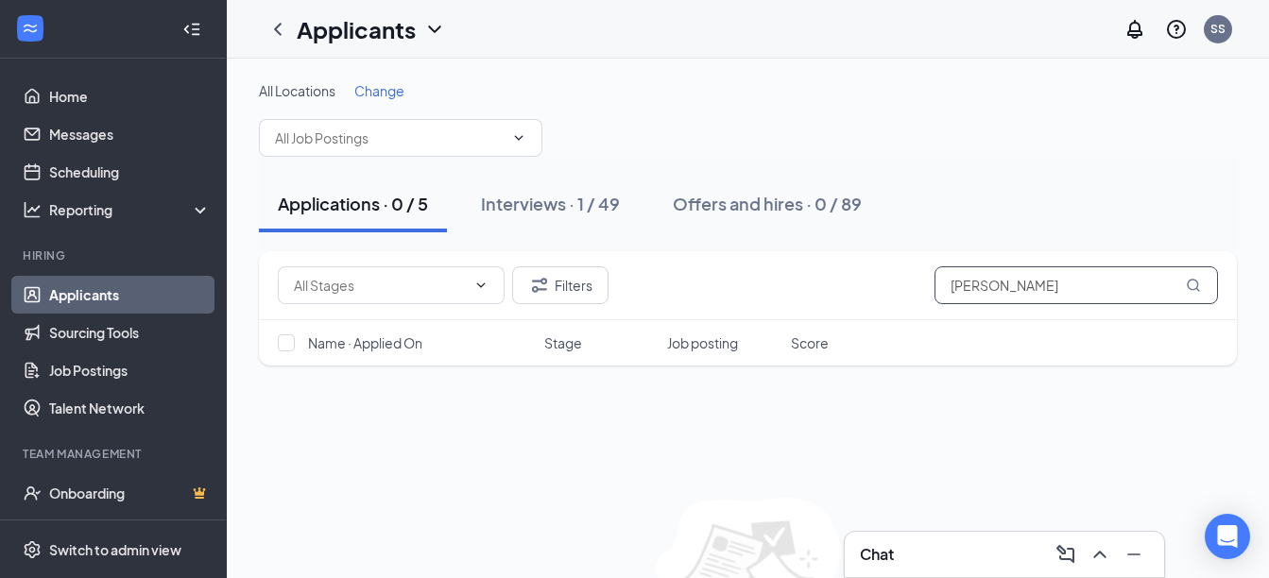
click at [1090, 293] on input "[PERSON_NAME]" at bounding box center [1075, 285] width 283 height 38
type input "K"
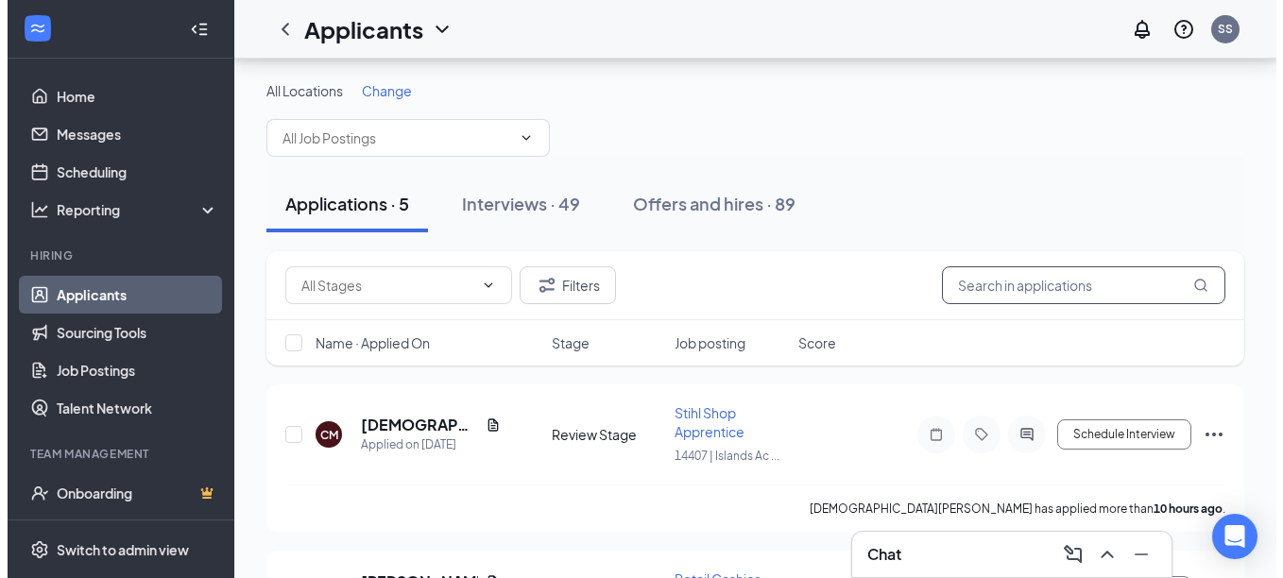
scroll to position [94, 0]
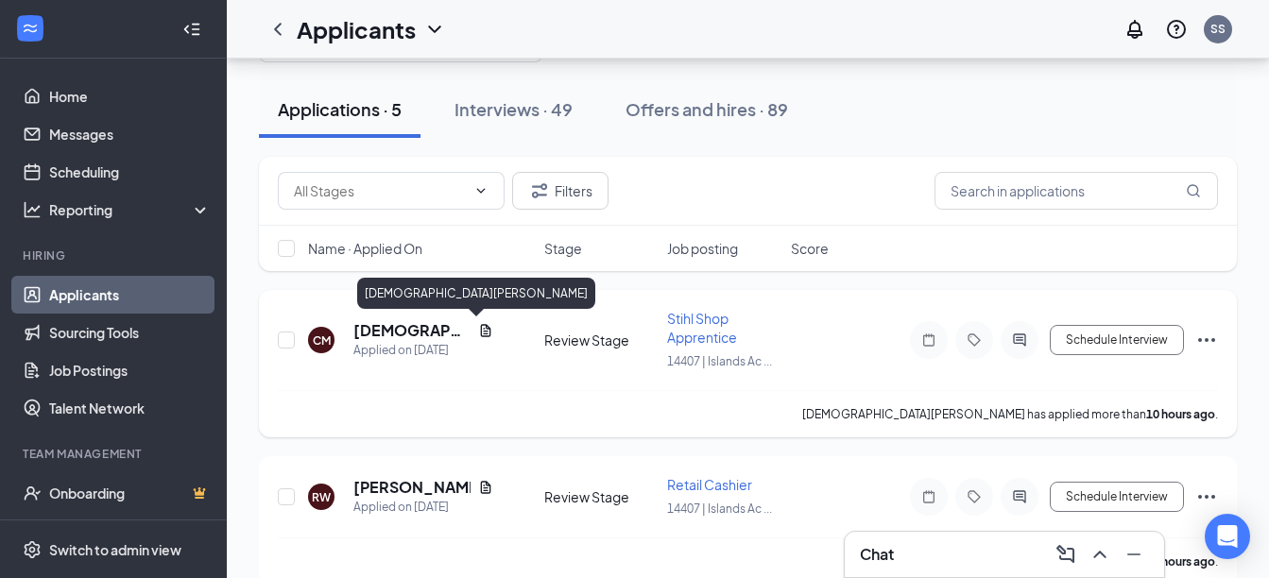
click at [382, 335] on h5 "[DEMOGRAPHIC_DATA][PERSON_NAME]" at bounding box center [411, 330] width 117 height 21
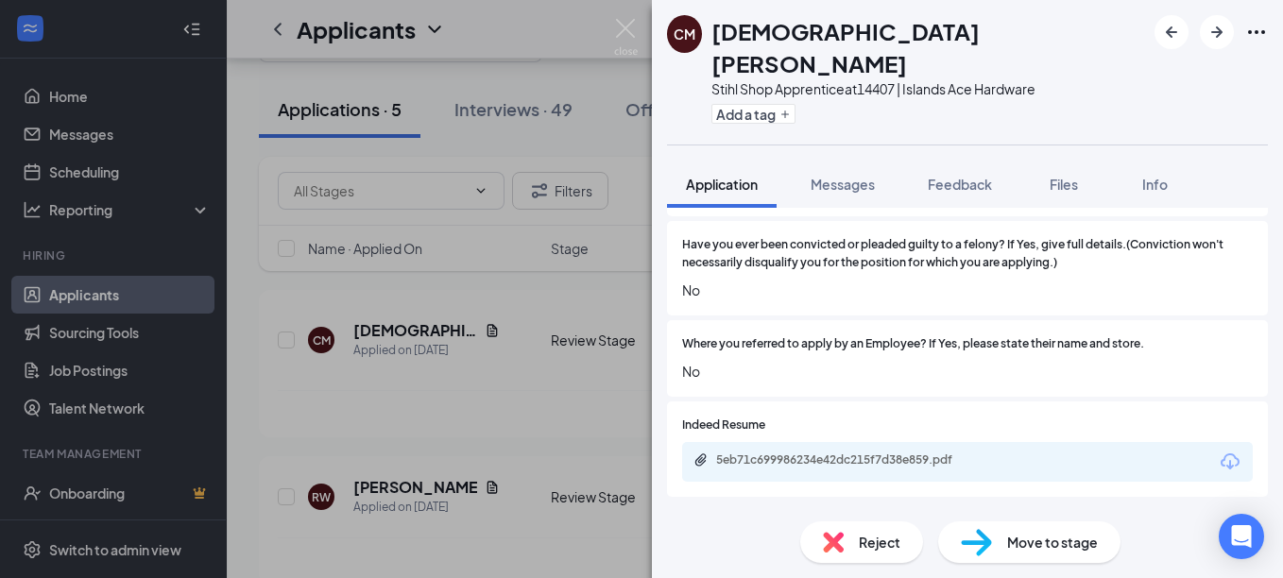
scroll to position [945, 0]
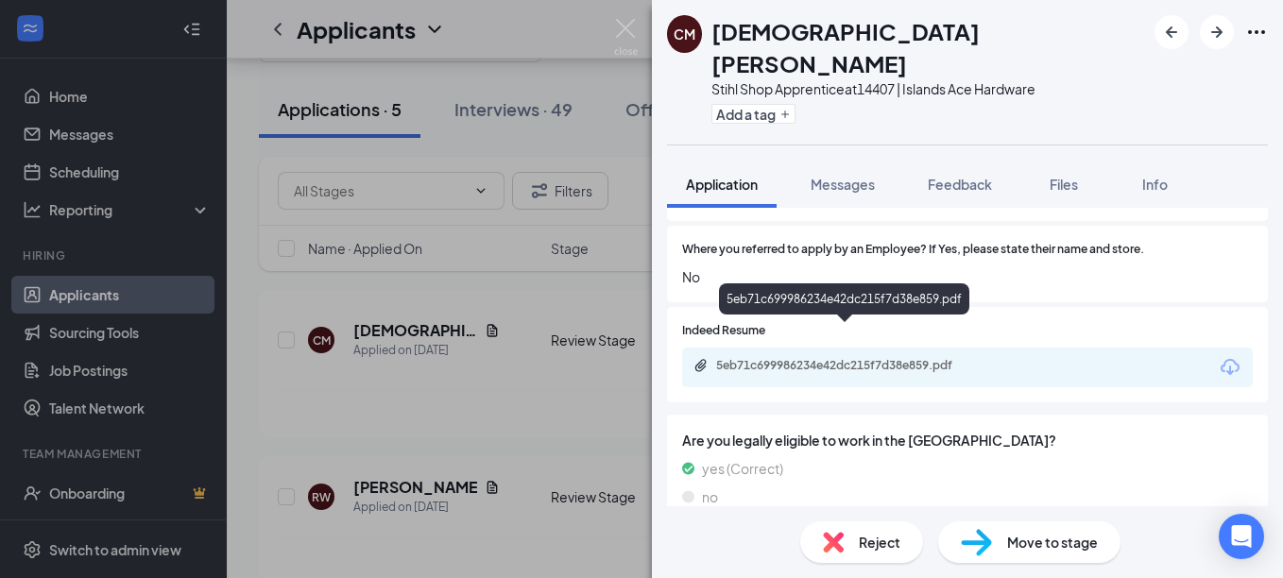
click at [926, 358] on div "5eb71c699986234e42dc215f7d38e859.pdf" at bounding box center [848, 365] width 264 height 15
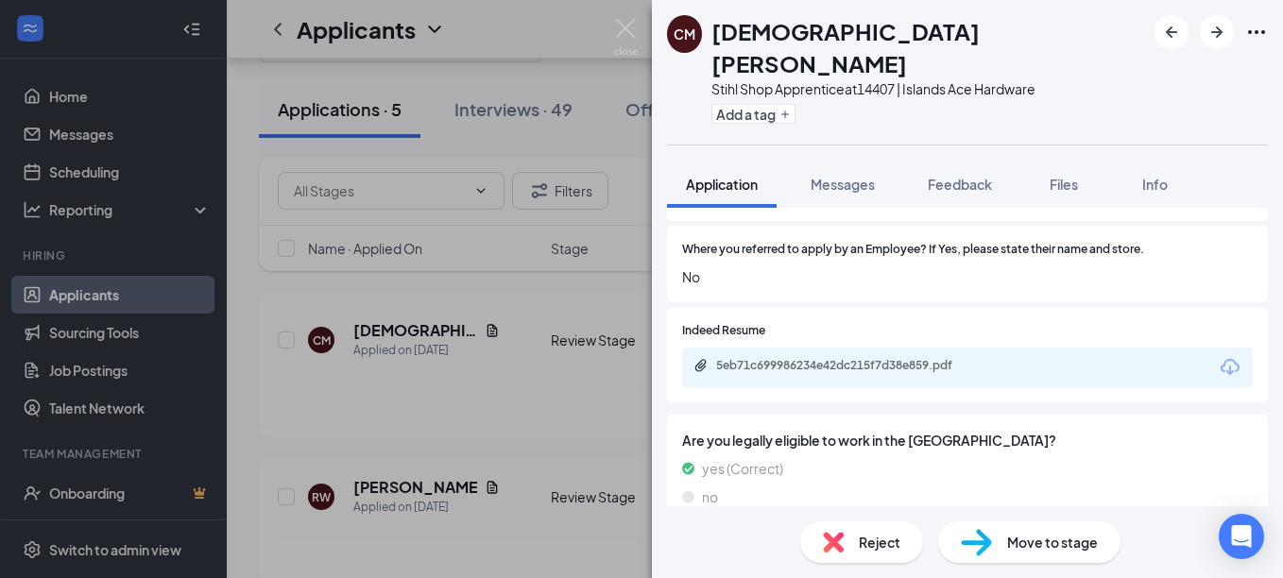
click at [872, 543] on span "Reject" at bounding box center [880, 542] width 42 height 21
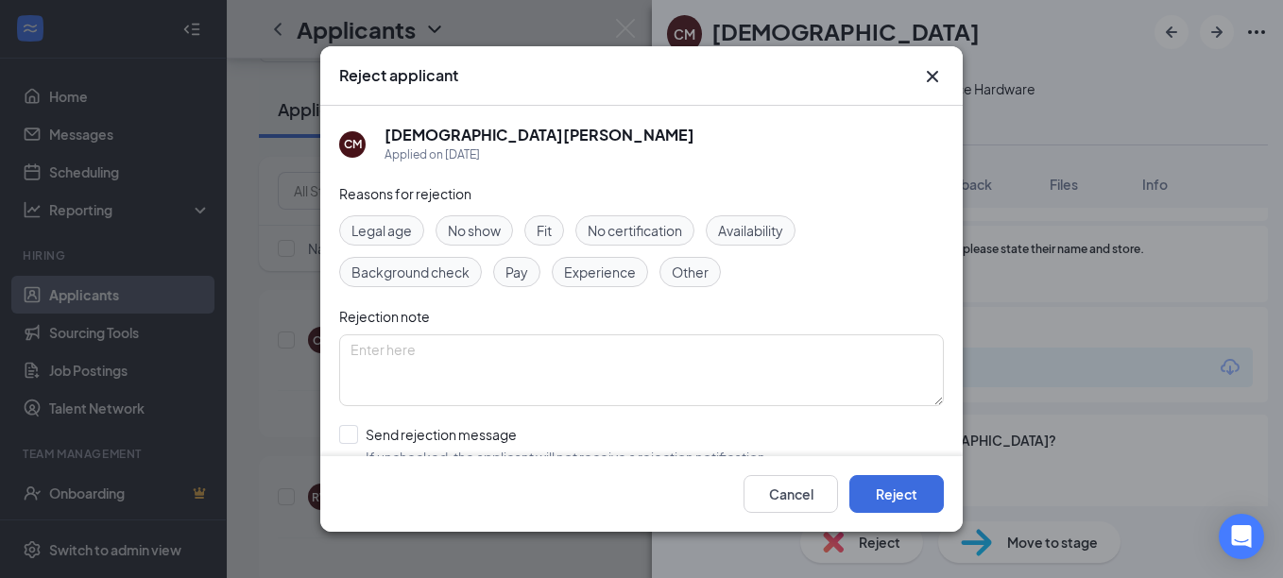
click at [608, 272] on span "Experience" at bounding box center [600, 272] width 72 height 21
click at [533, 363] on textarea at bounding box center [641, 370] width 605 height 72
type textarea "no experience"
click at [349, 438] on input "Send rejection message If unchecked, the applicant will not receive a rejection…" at bounding box center [554, 446] width 430 height 42
checkbox input "true"
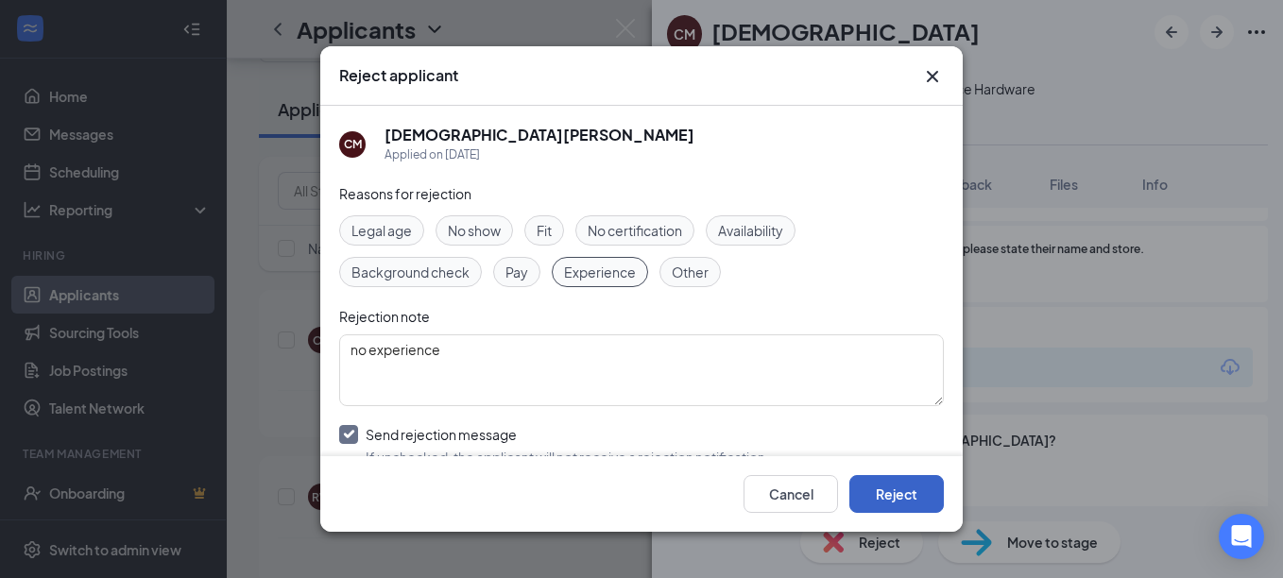
click at [910, 482] on button "Reject" at bounding box center [896, 494] width 94 height 38
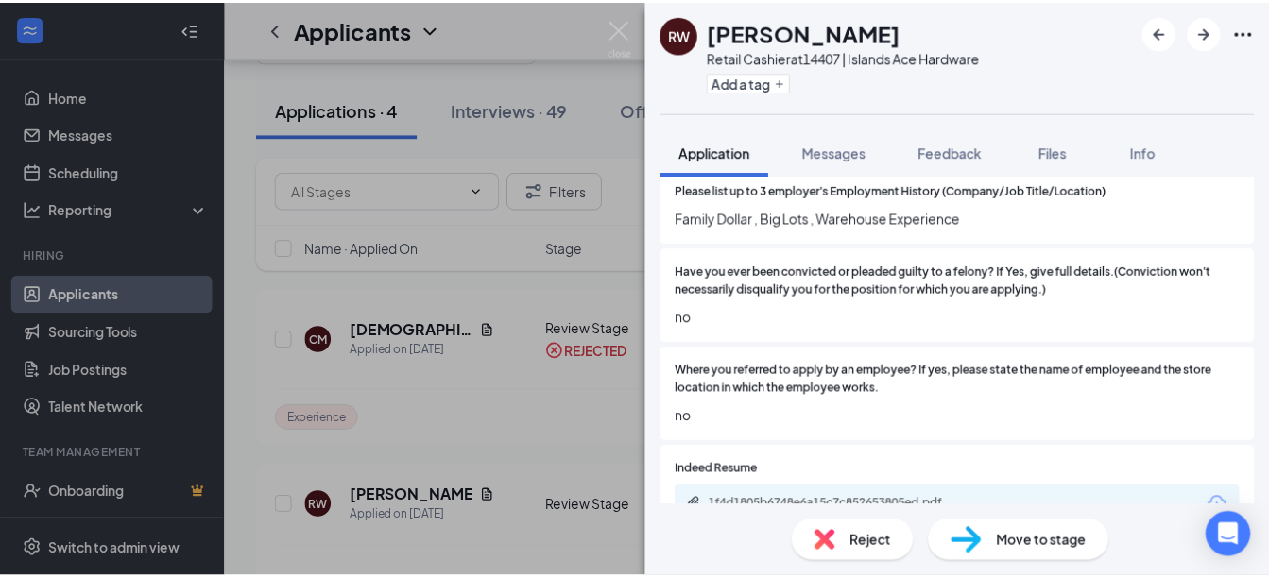
scroll to position [1039, 0]
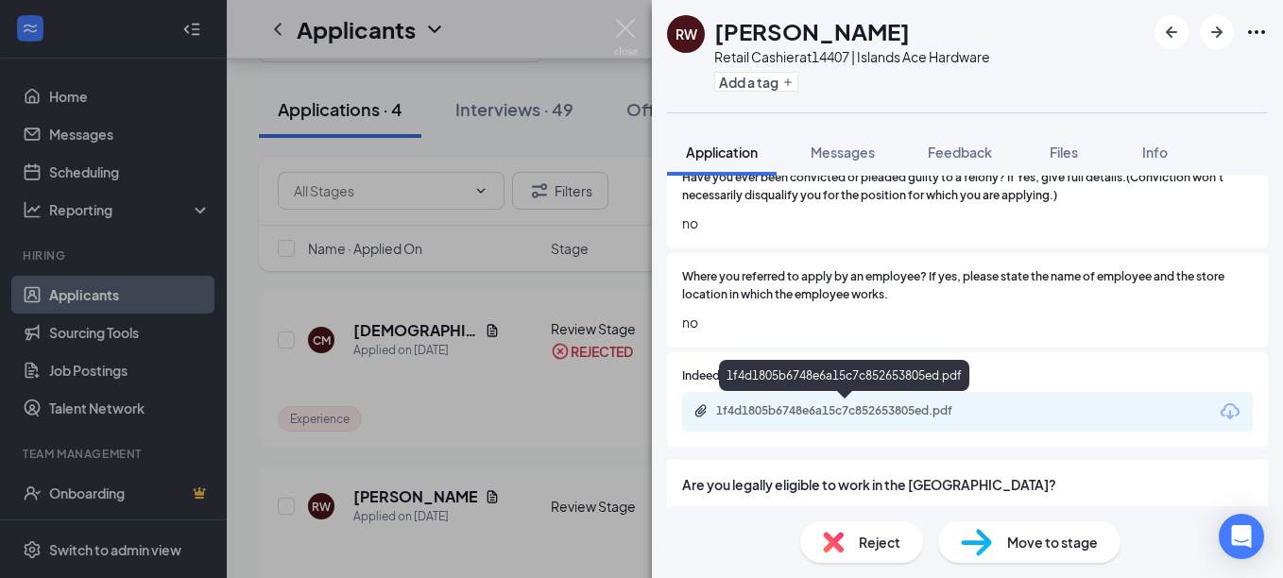
click at [950, 409] on div "1f4d1805b6748e6a15c7c852653805ed.pdf" at bounding box center [848, 410] width 264 height 15
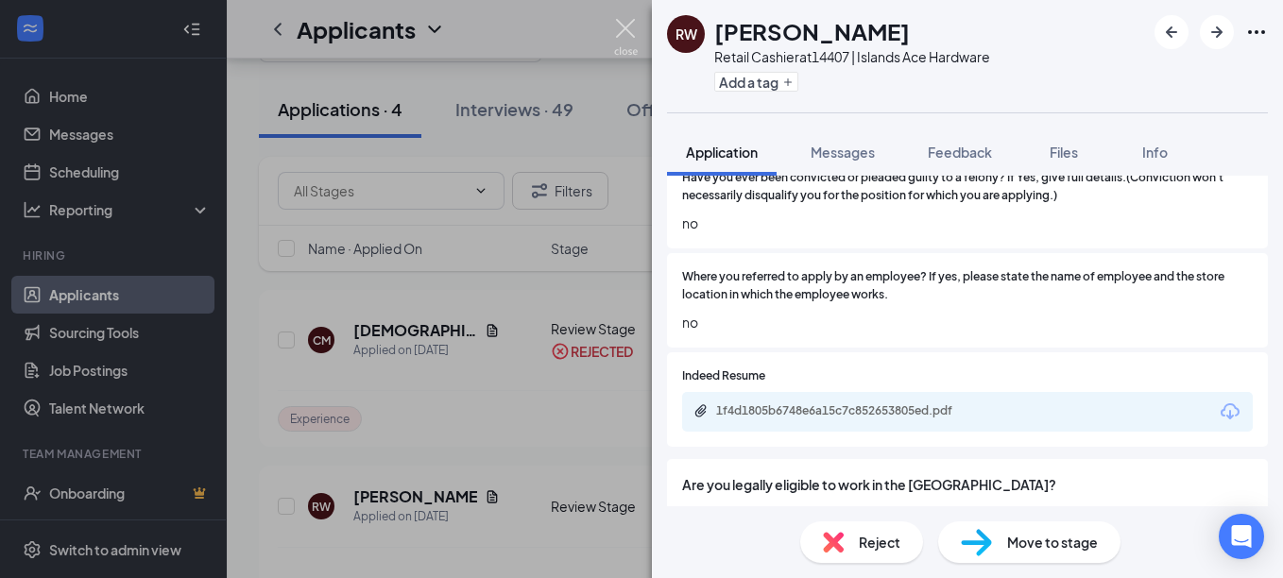
click at [624, 25] on img at bounding box center [626, 37] width 24 height 37
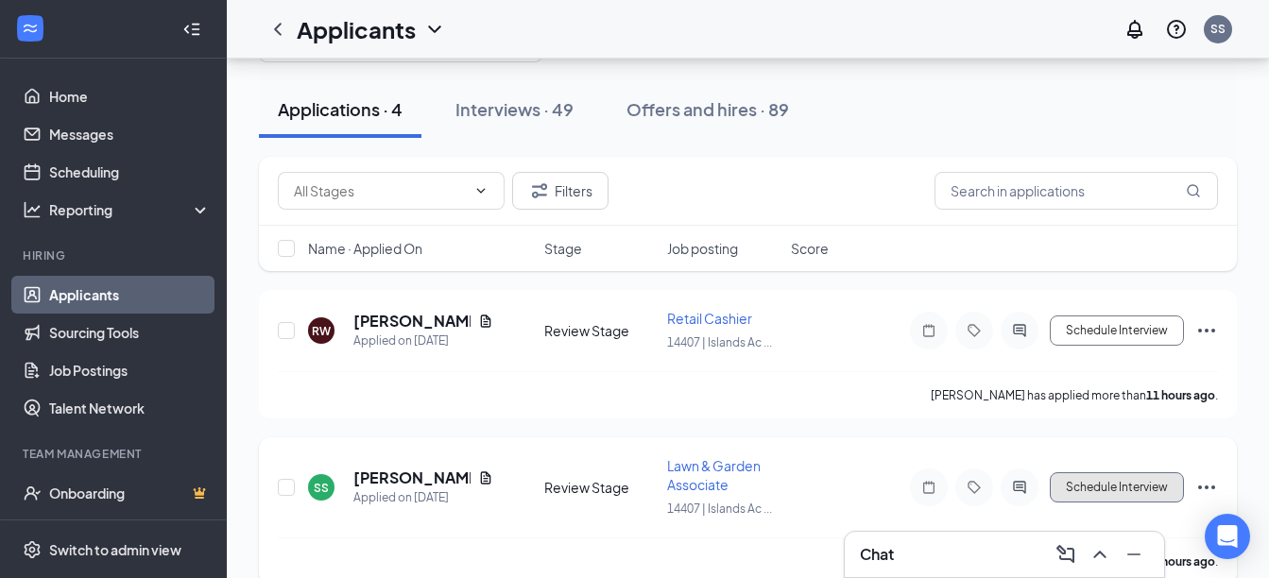
click at [1114, 486] on button "Schedule Interview" at bounding box center [1116, 487] width 134 height 30
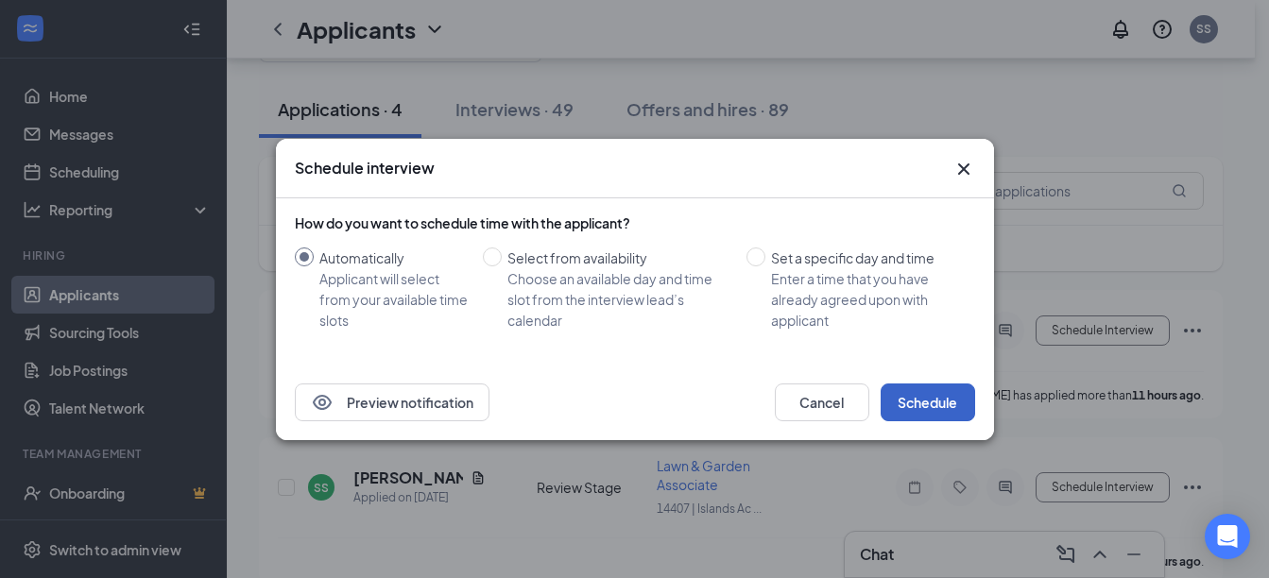
click at [951, 407] on button "Schedule" at bounding box center [927, 403] width 94 height 38
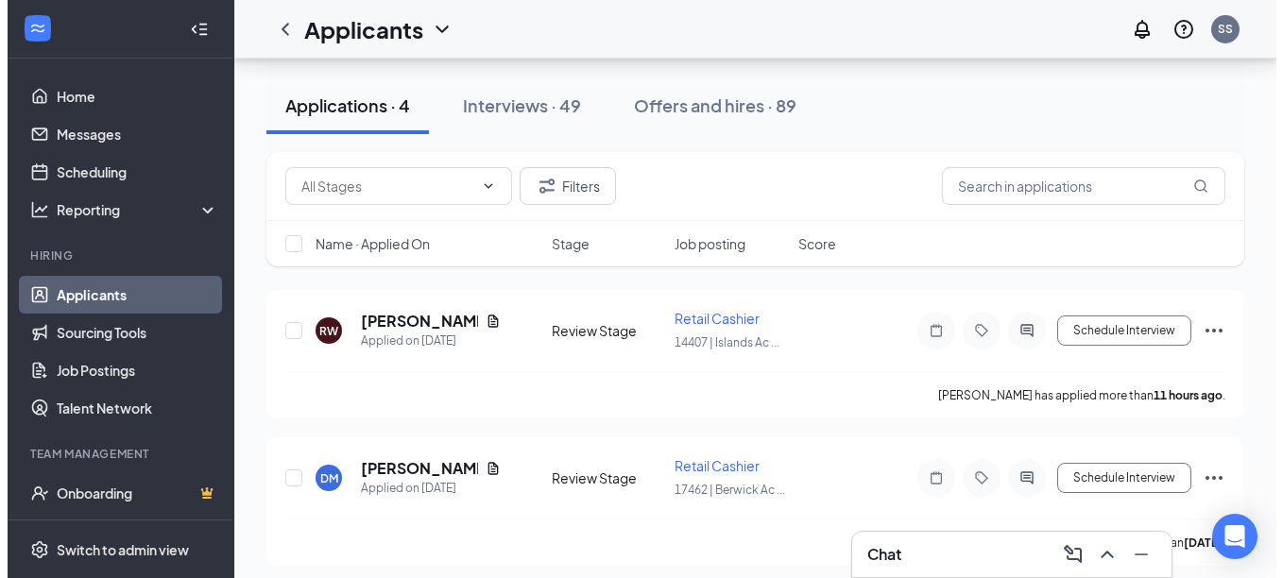
scroll to position [189, 0]
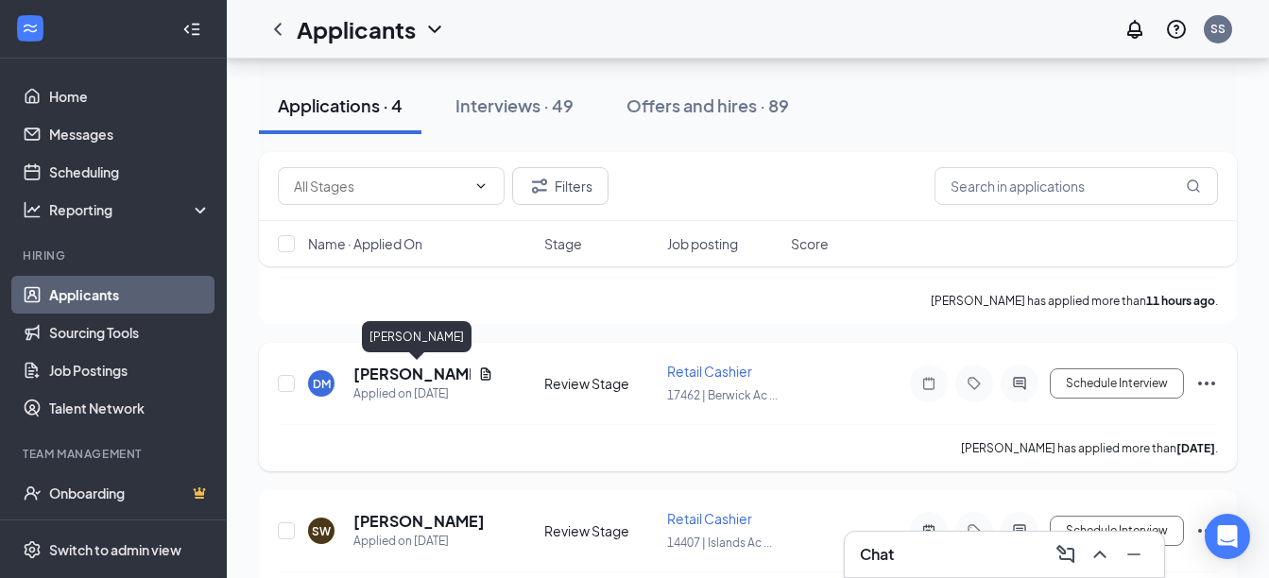
click at [392, 373] on h5 "[PERSON_NAME]" at bounding box center [411, 374] width 117 height 21
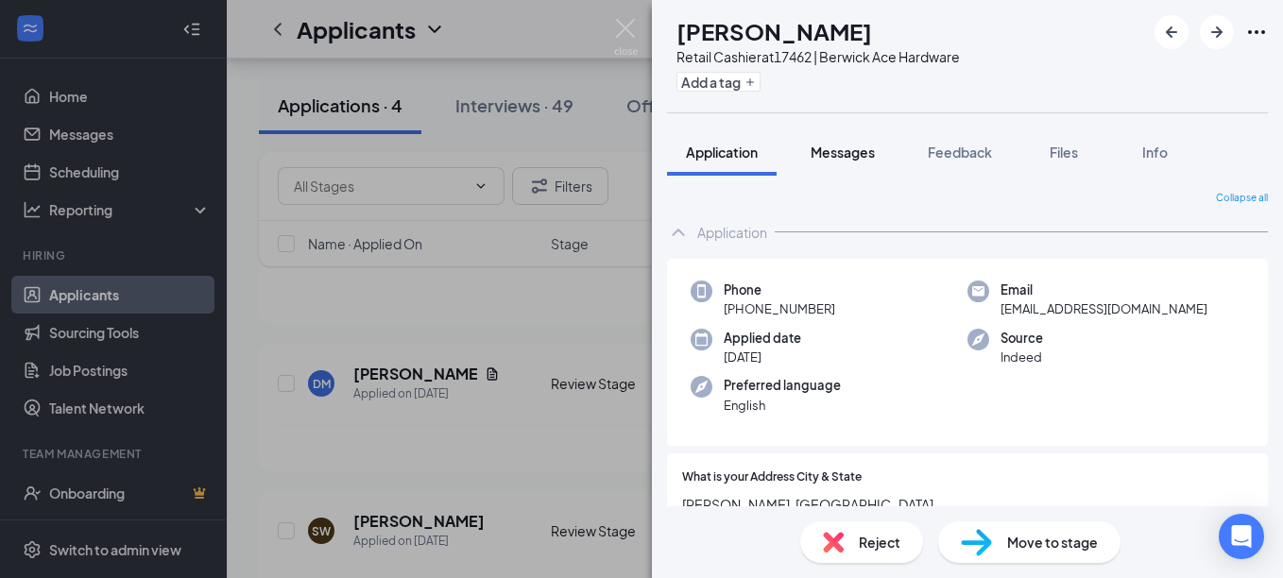
click at [853, 153] on span "Messages" at bounding box center [843, 152] width 64 height 17
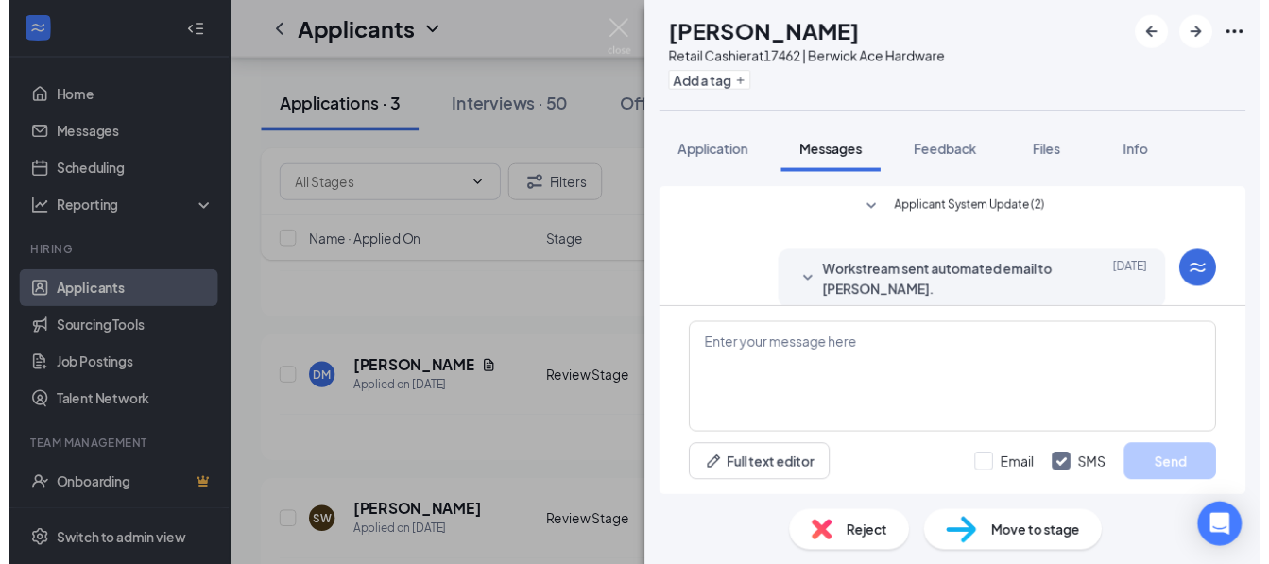
scroll to position [273, 0]
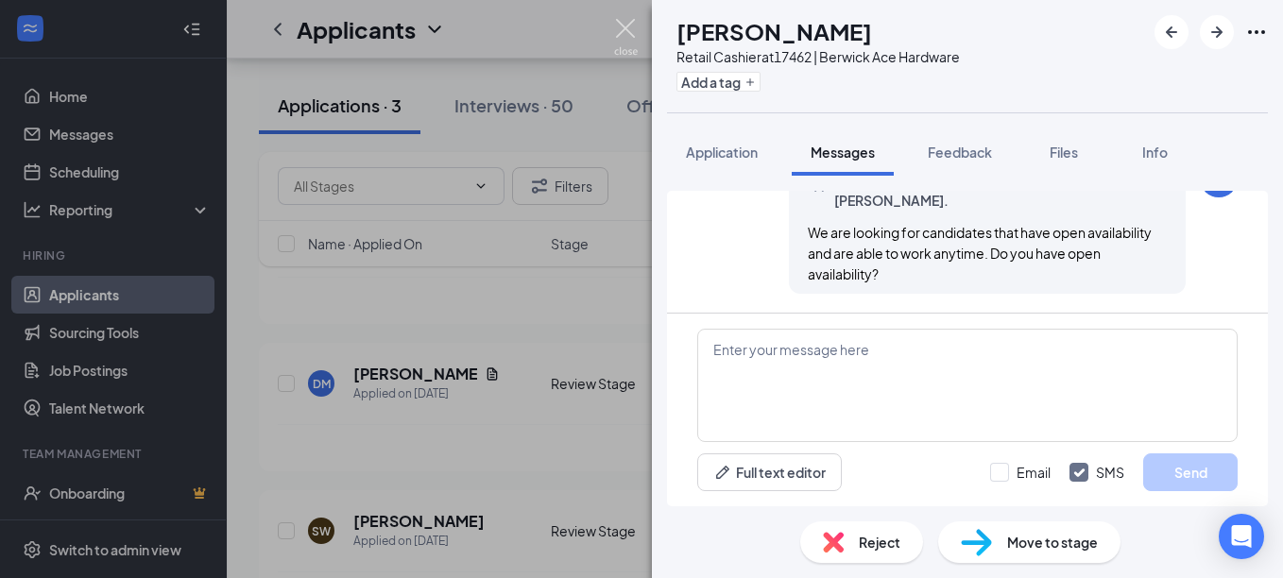
click at [623, 26] on img at bounding box center [626, 37] width 24 height 37
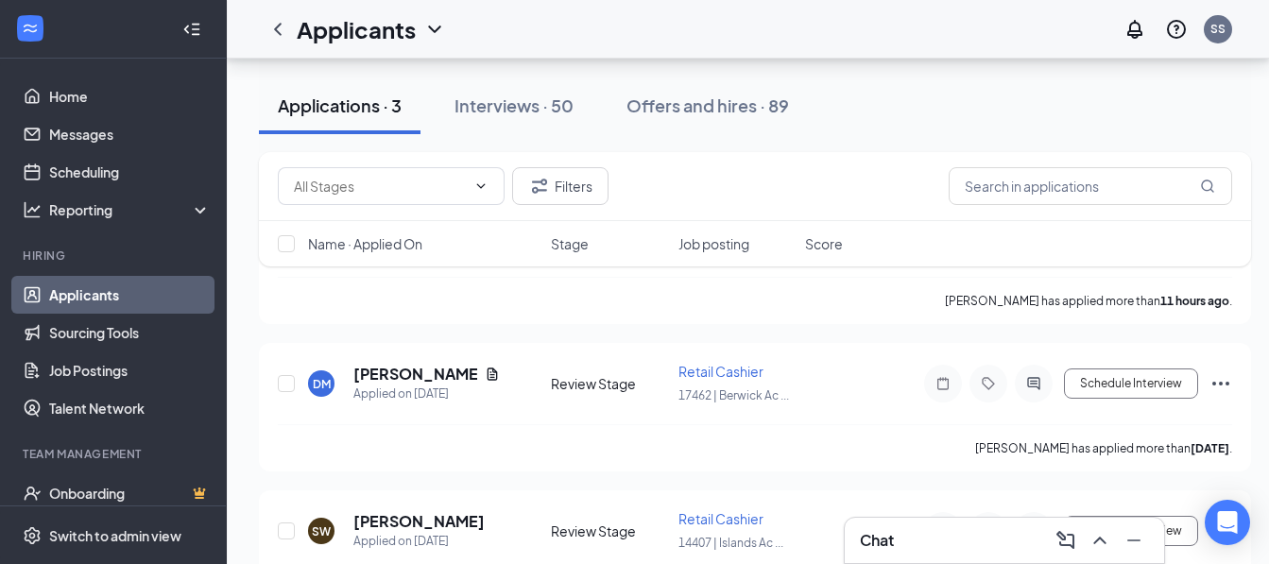
scroll to position [266, 0]
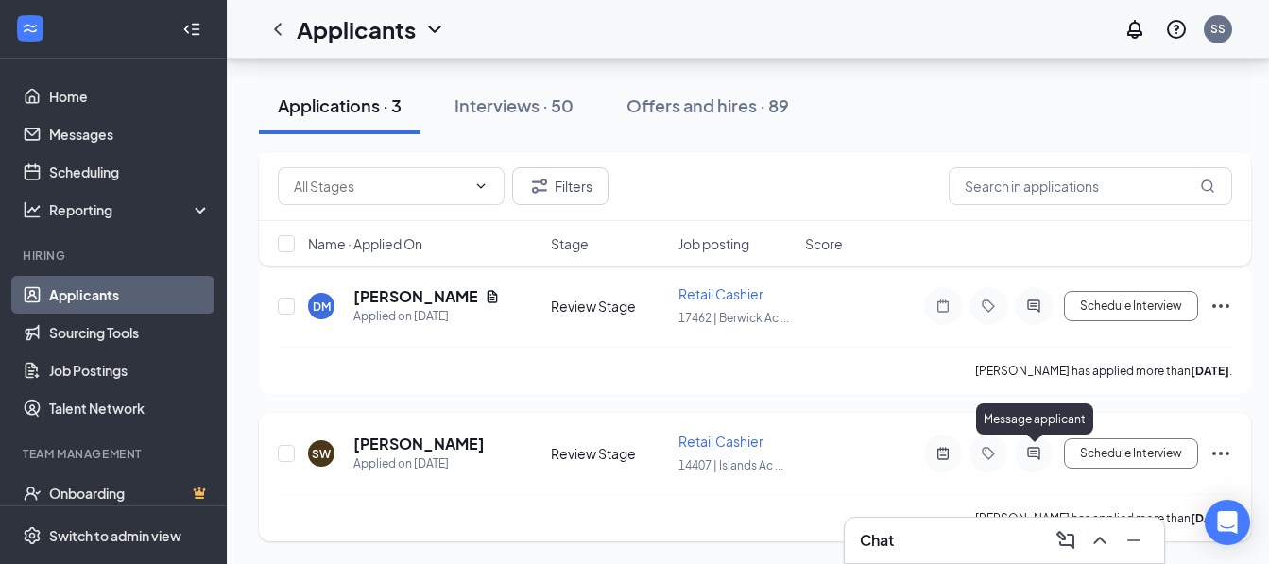
click at [1034, 456] on icon "ActiveChat" at bounding box center [1033, 453] width 12 height 12
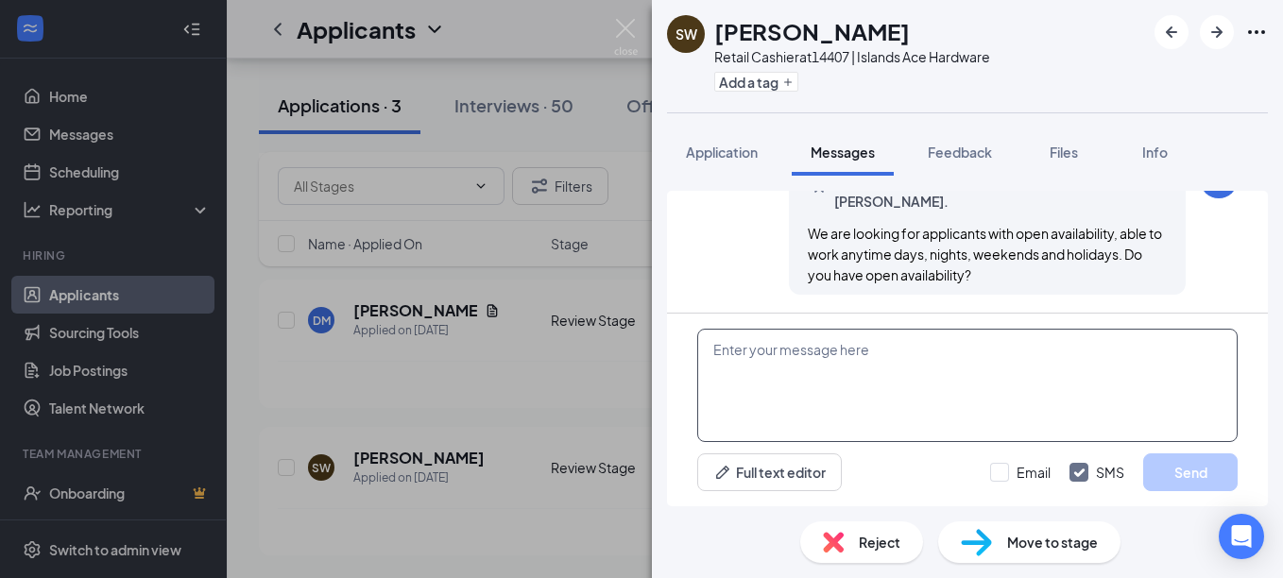
scroll to position [723, 0]
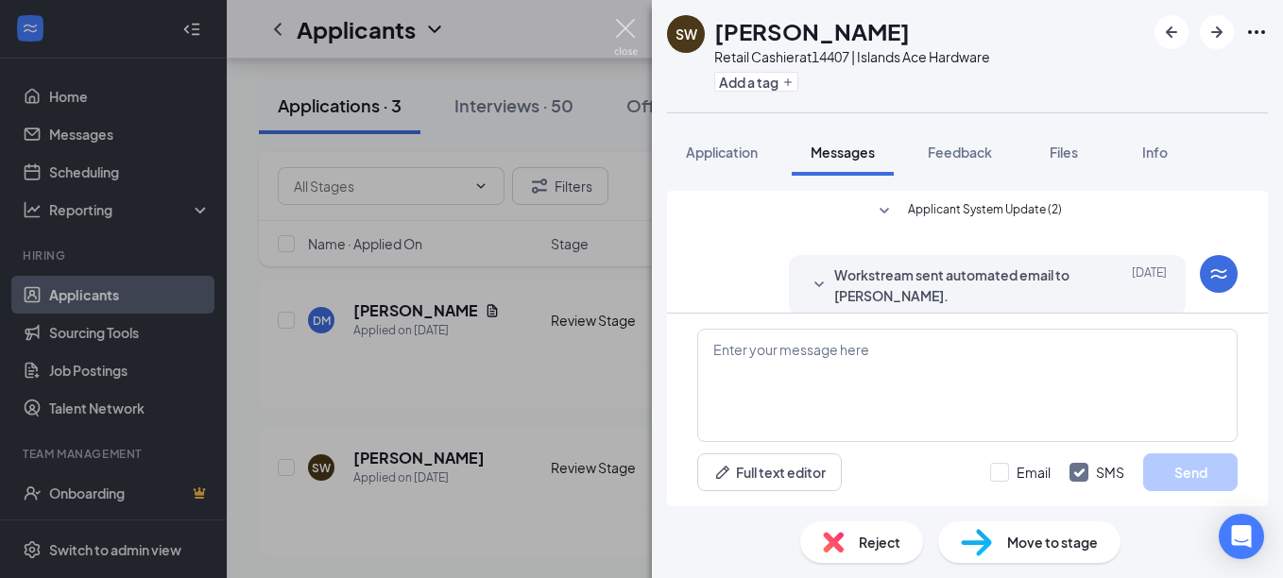
click at [624, 19] on img at bounding box center [626, 37] width 24 height 37
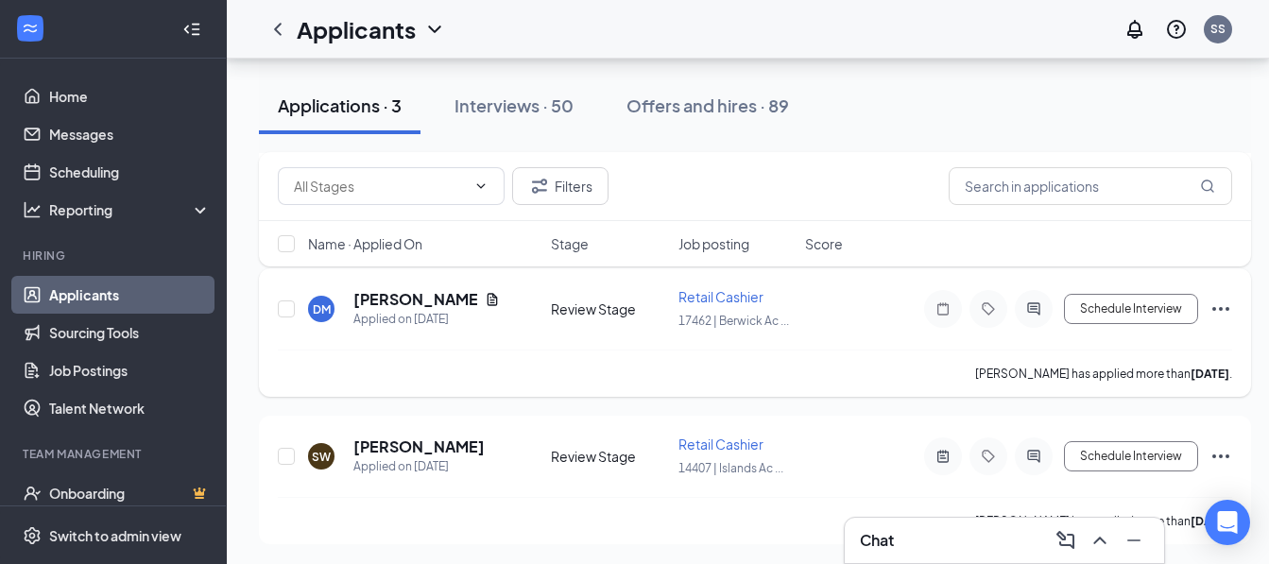
scroll to position [266, 0]
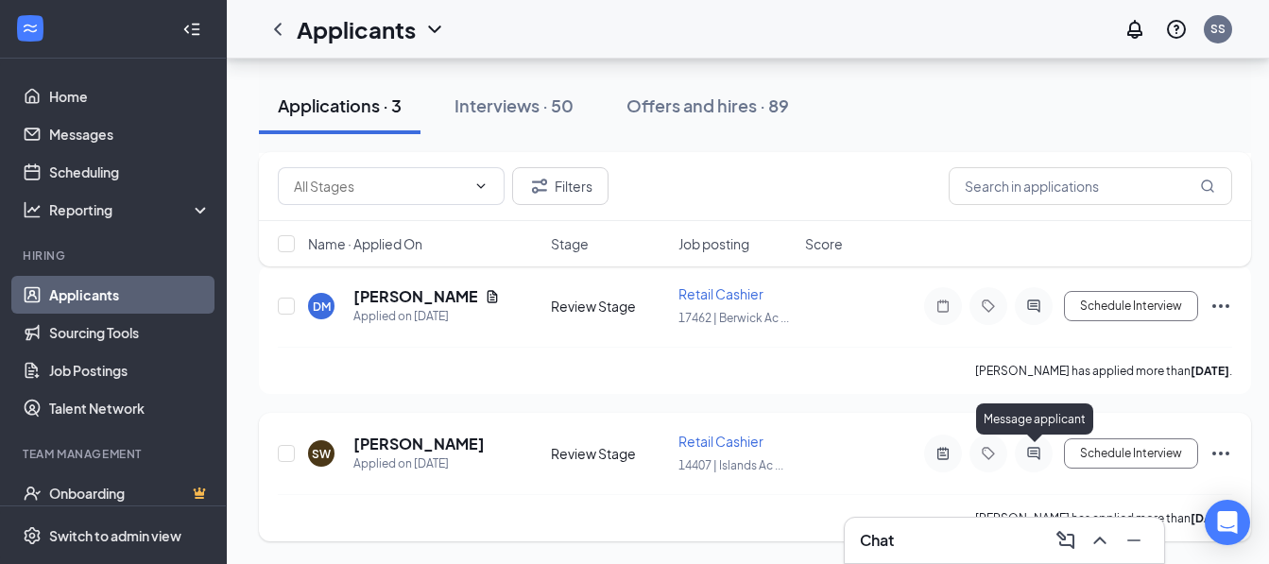
click at [1034, 457] on icon "ActiveChat" at bounding box center [1033, 453] width 12 height 12
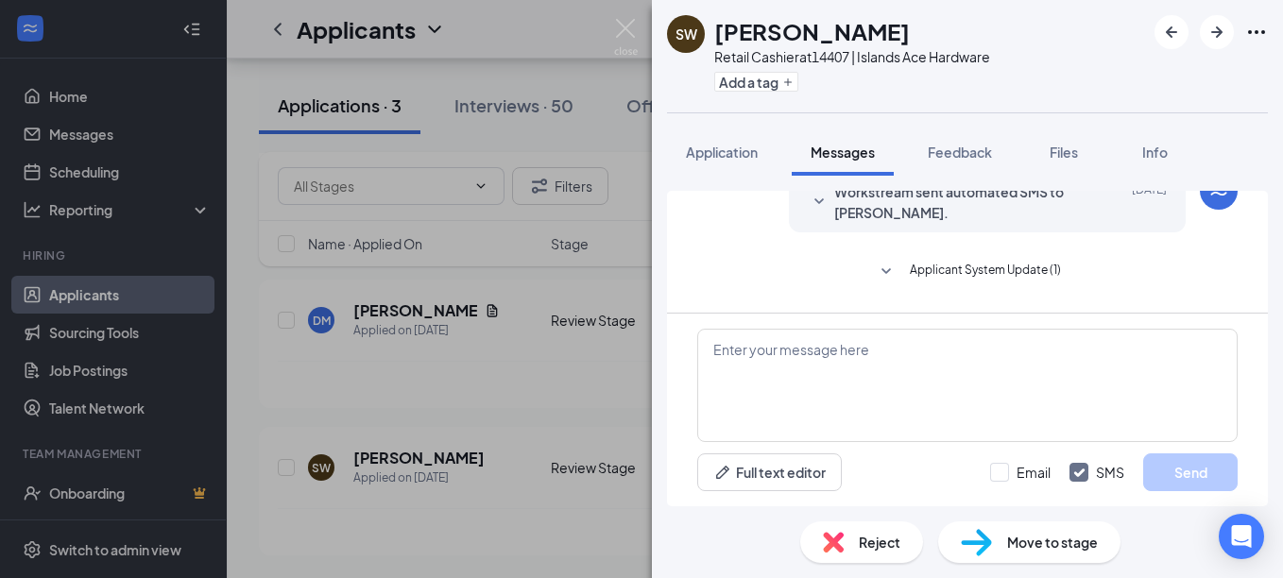
scroll to position [534, 0]
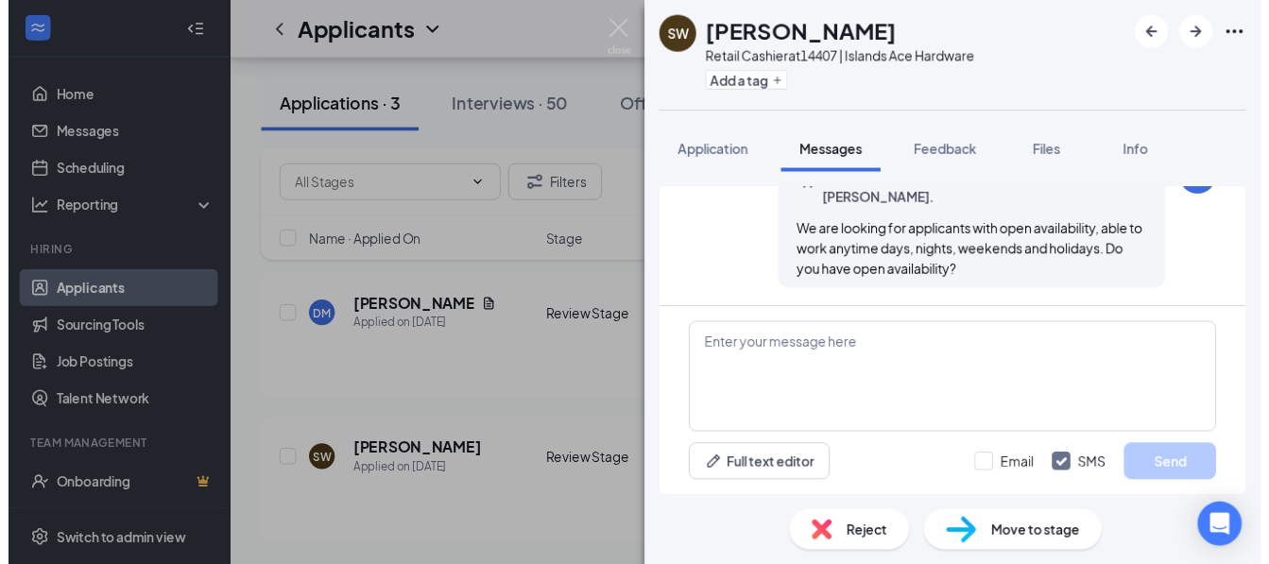
scroll to position [723, 0]
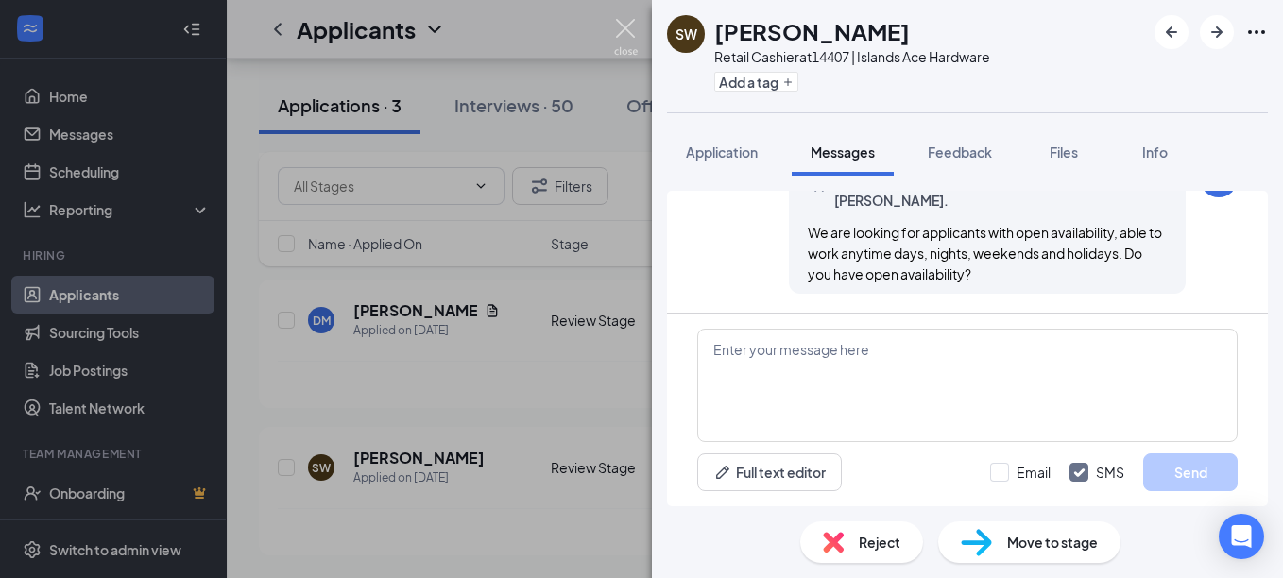
click at [621, 30] on img at bounding box center [626, 37] width 24 height 37
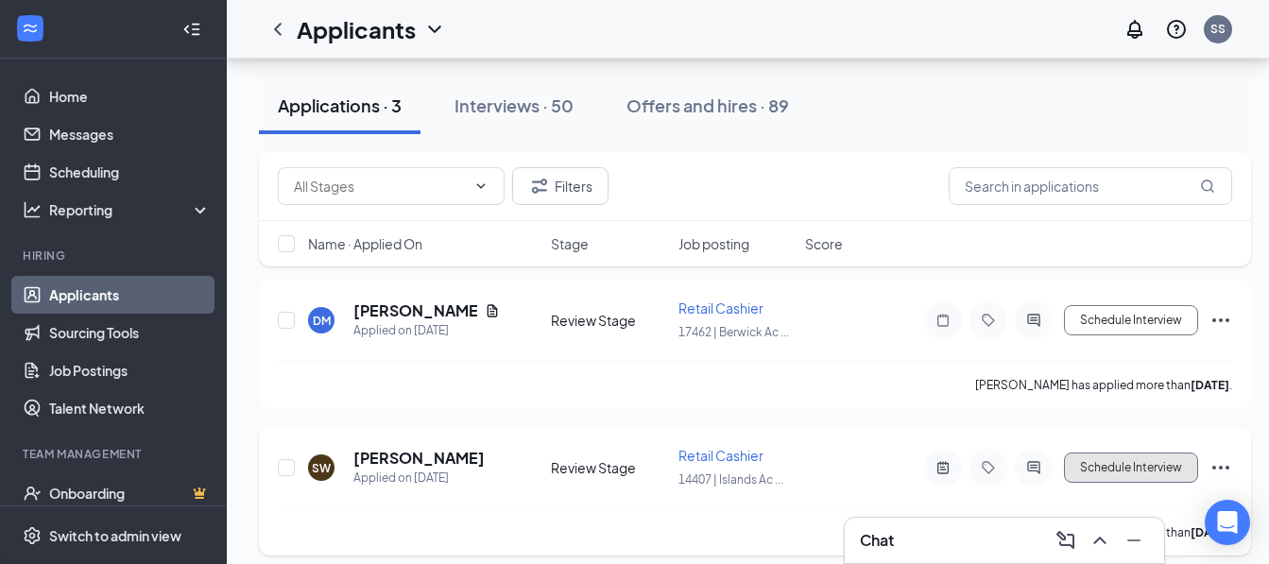
click at [1141, 469] on button "Schedule Interview" at bounding box center [1131, 467] width 134 height 30
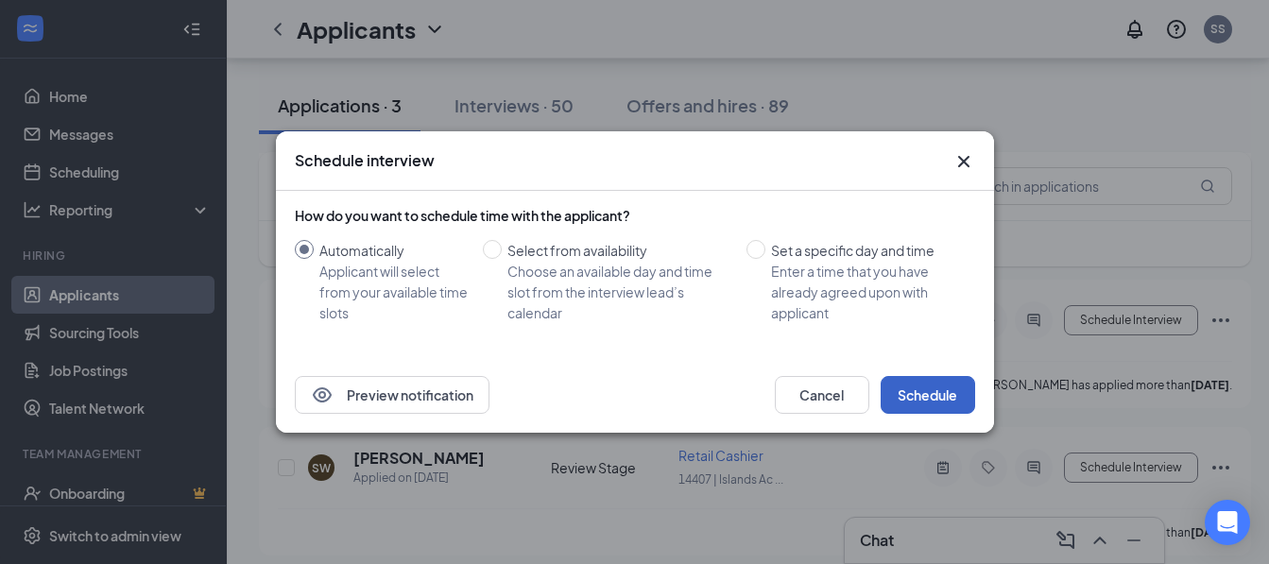
click at [941, 396] on button "Schedule" at bounding box center [927, 395] width 94 height 38
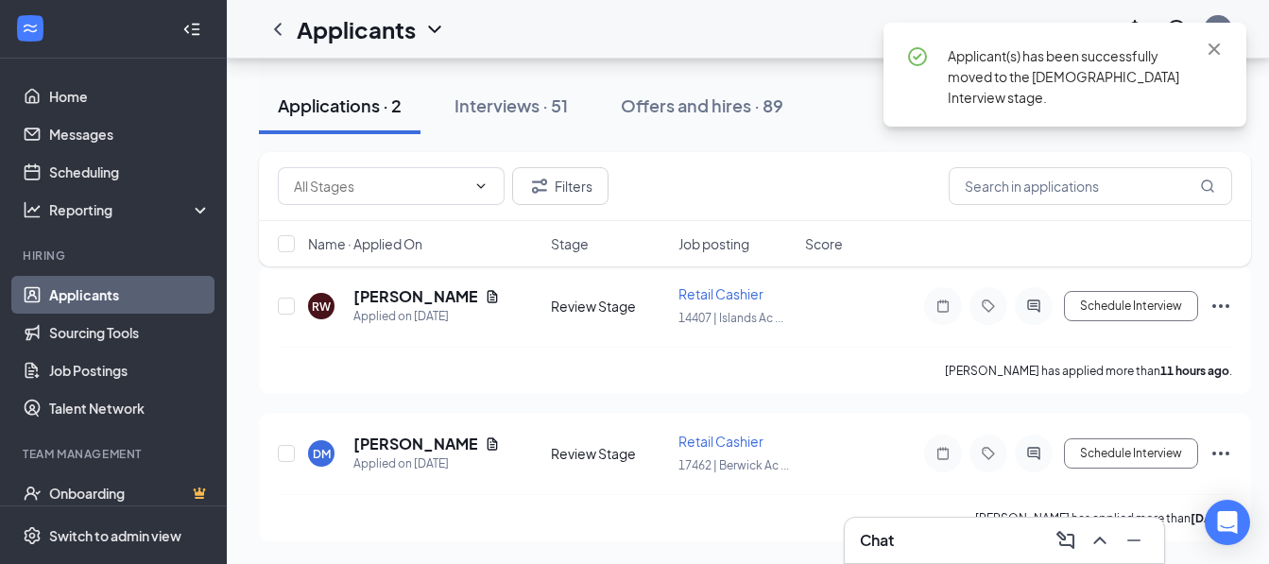
scroll to position [119, 0]
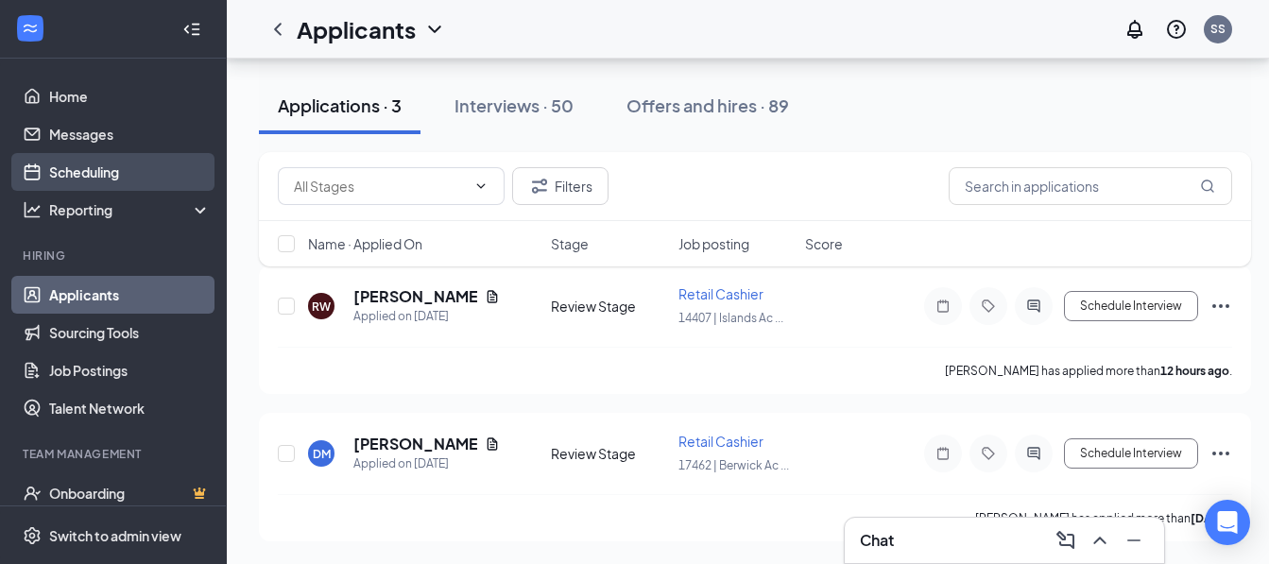
click at [146, 158] on link "Scheduling" at bounding box center [130, 172] width 162 height 38
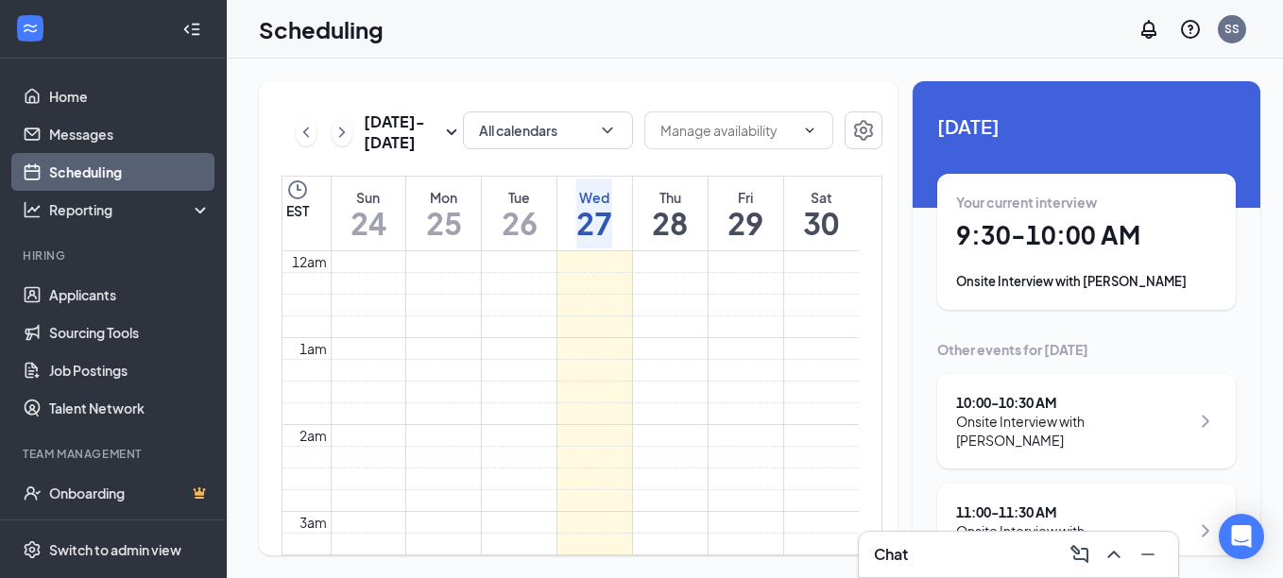
scroll to position [929, 0]
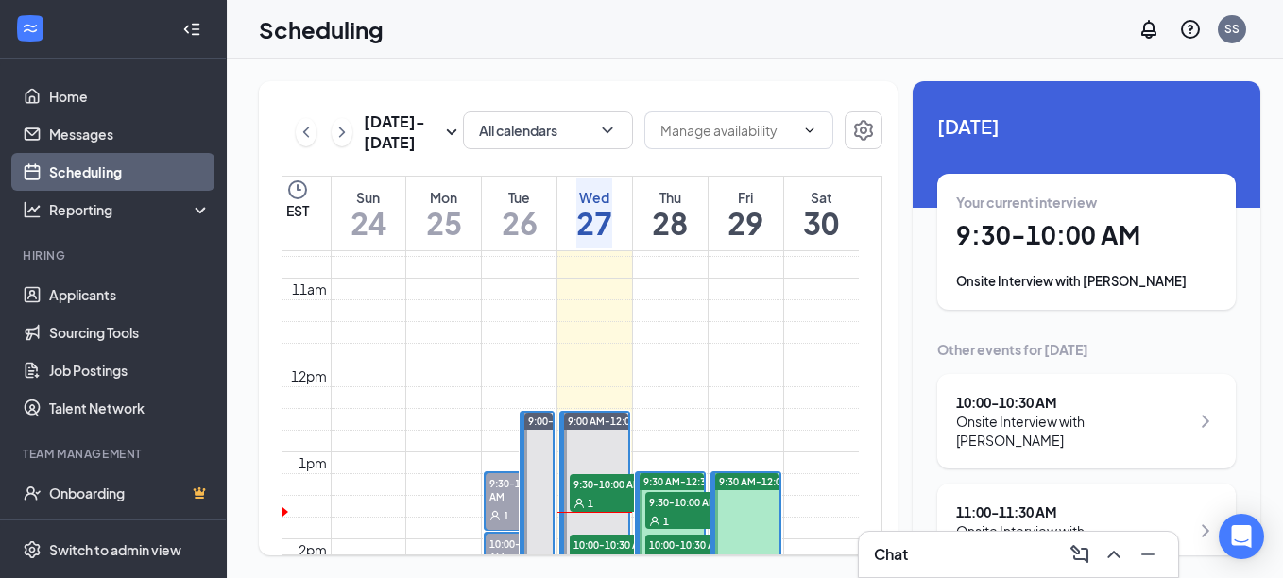
click at [985, 233] on h1 "9:30 - 10:00 AM" at bounding box center [1086, 235] width 261 height 32
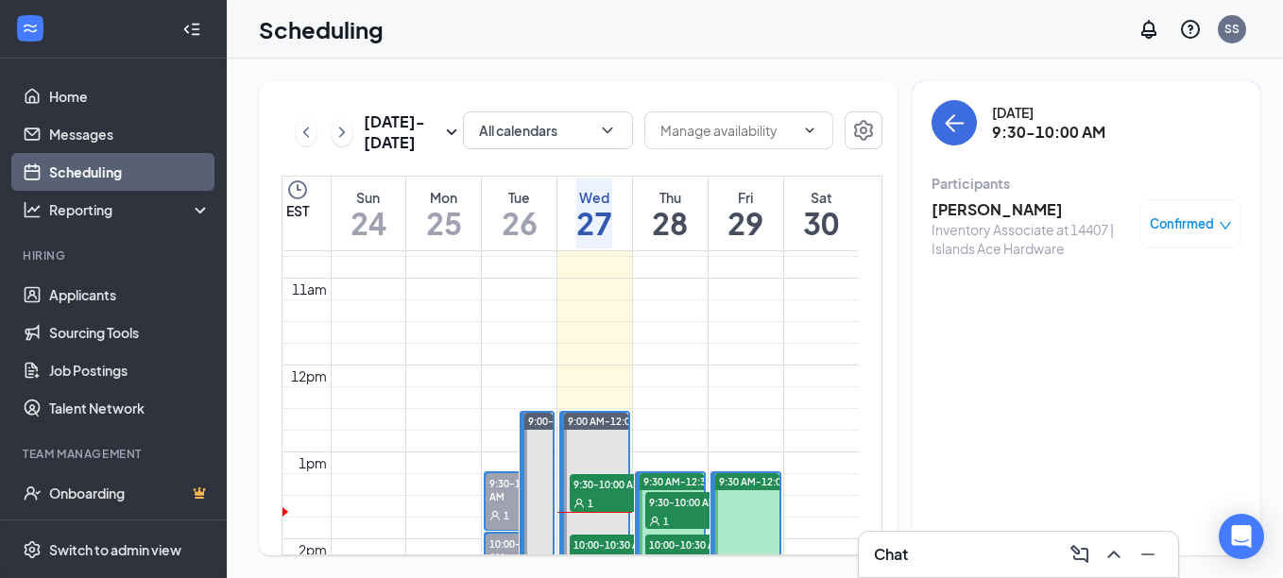
click at [1160, 224] on span "Confirmed" at bounding box center [1182, 223] width 64 height 19
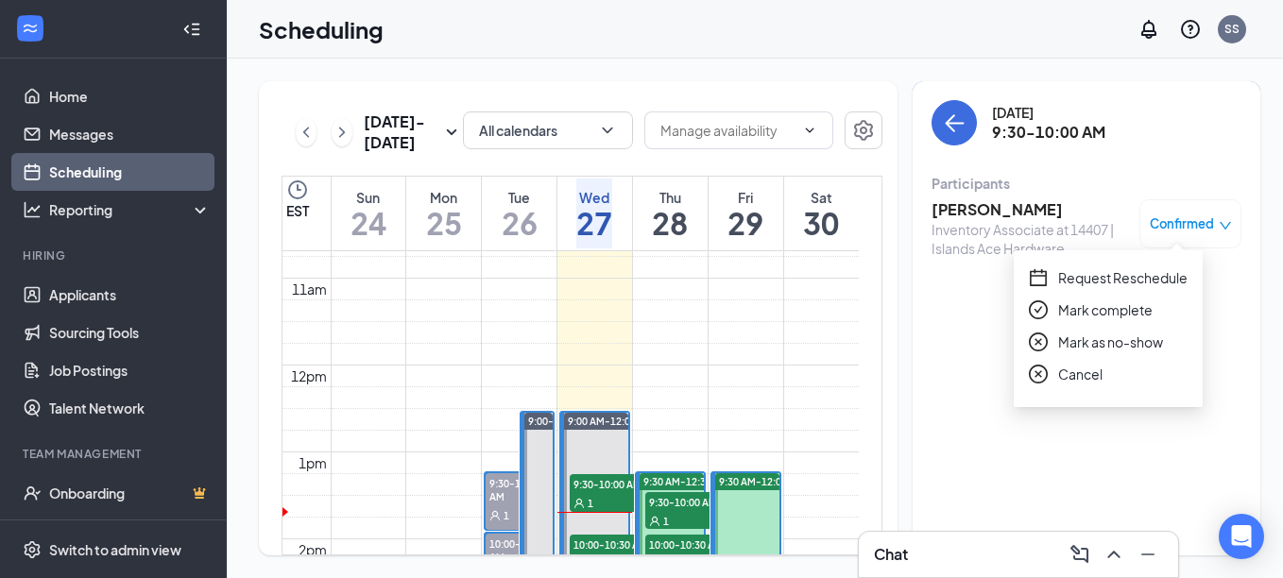
click at [1102, 340] on span "Mark as no-show" at bounding box center [1110, 342] width 105 height 21
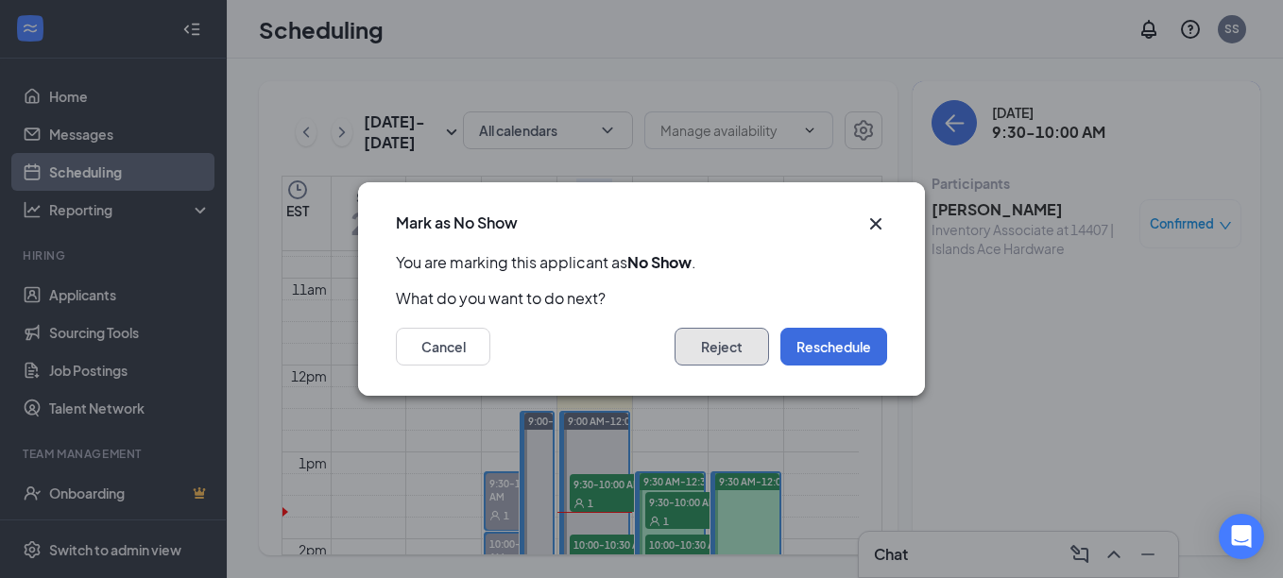
click at [722, 348] on button "Reject" at bounding box center [721, 347] width 94 height 38
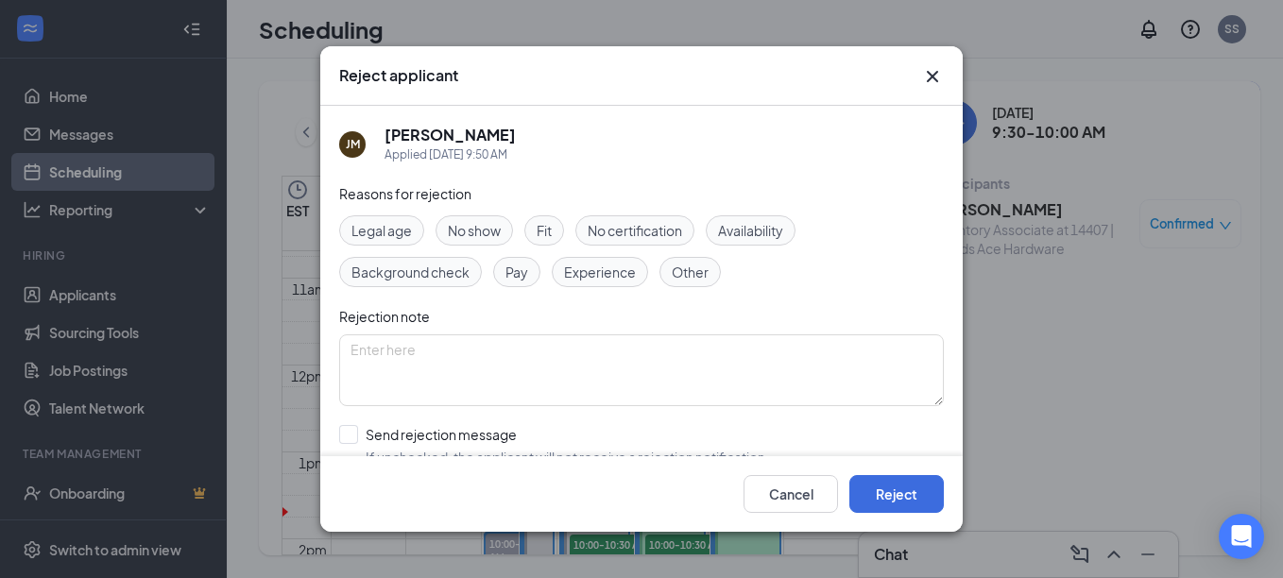
click at [486, 230] on span "No show" at bounding box center [474, 230] width 53 height 21
click at [505, 351] on textarea at bounding box center [641, 370] width 605 height 72
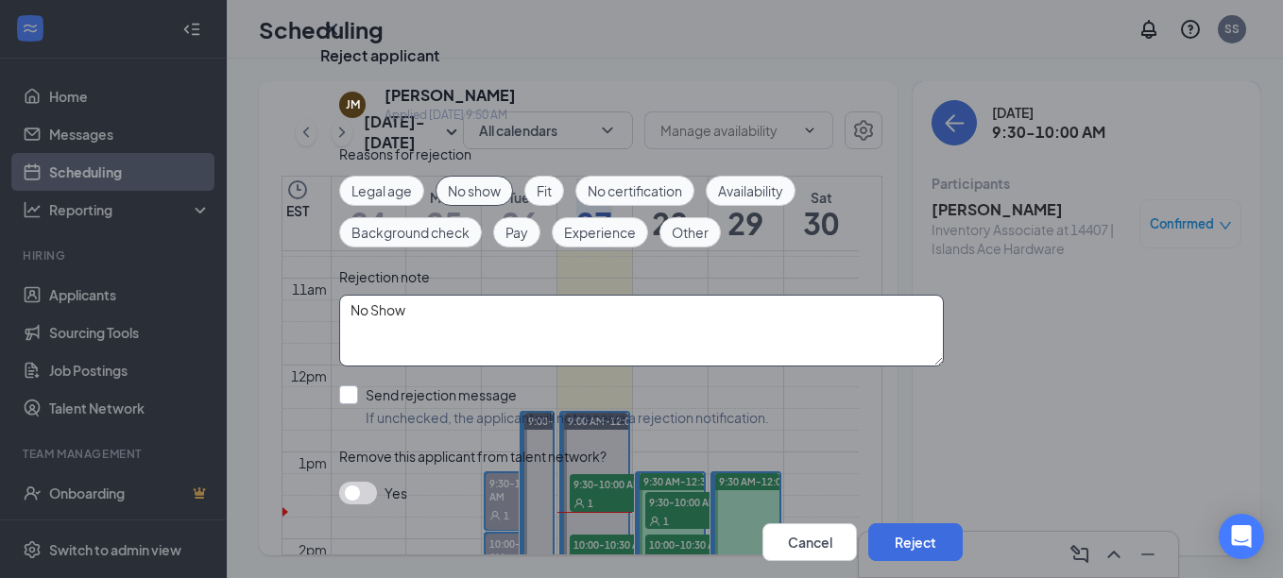
type textarea "No Show"
click at [355, 385] on input "Send rejection message If unchecked, the applicant will not receive a rejection…" at bounding box center [554, 406] width 430 height 42
checkbox input "true"
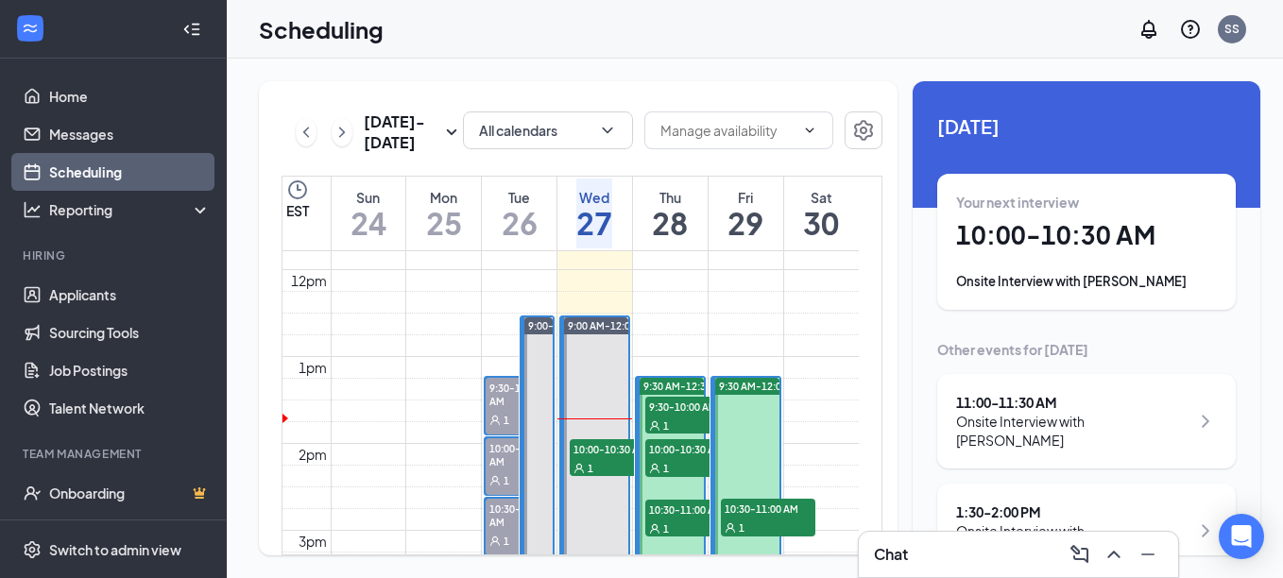
scroll to position [1023, 0]
click at [508, 196] on div "Tue" at bounding box center [520, 197] width 36 height 19
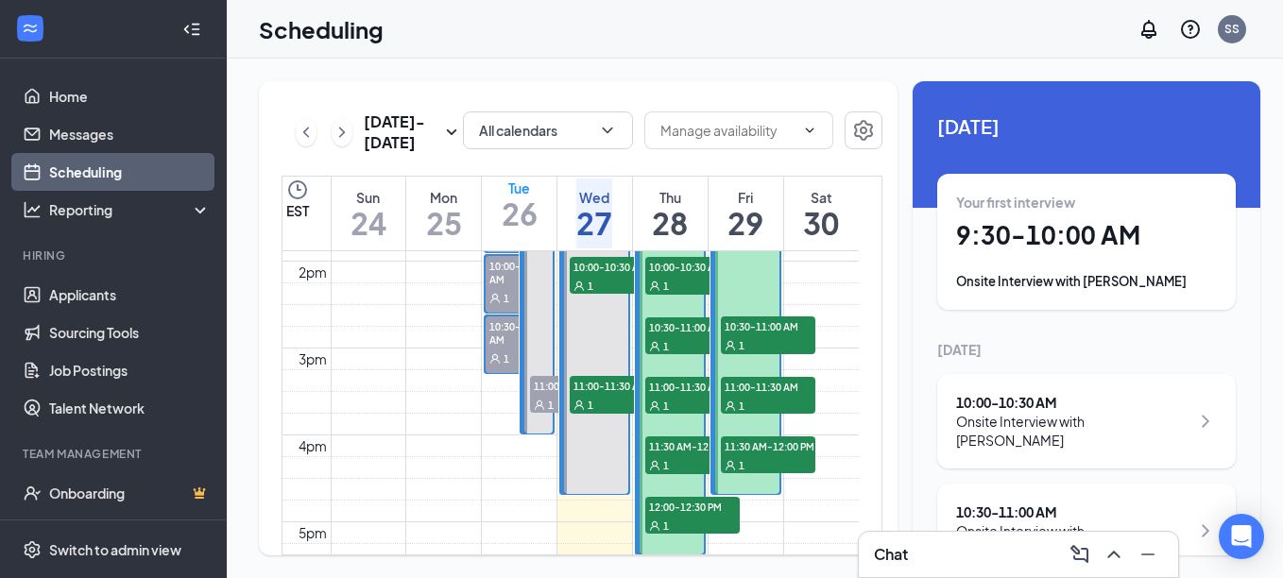
scroll to position [1212, 0]
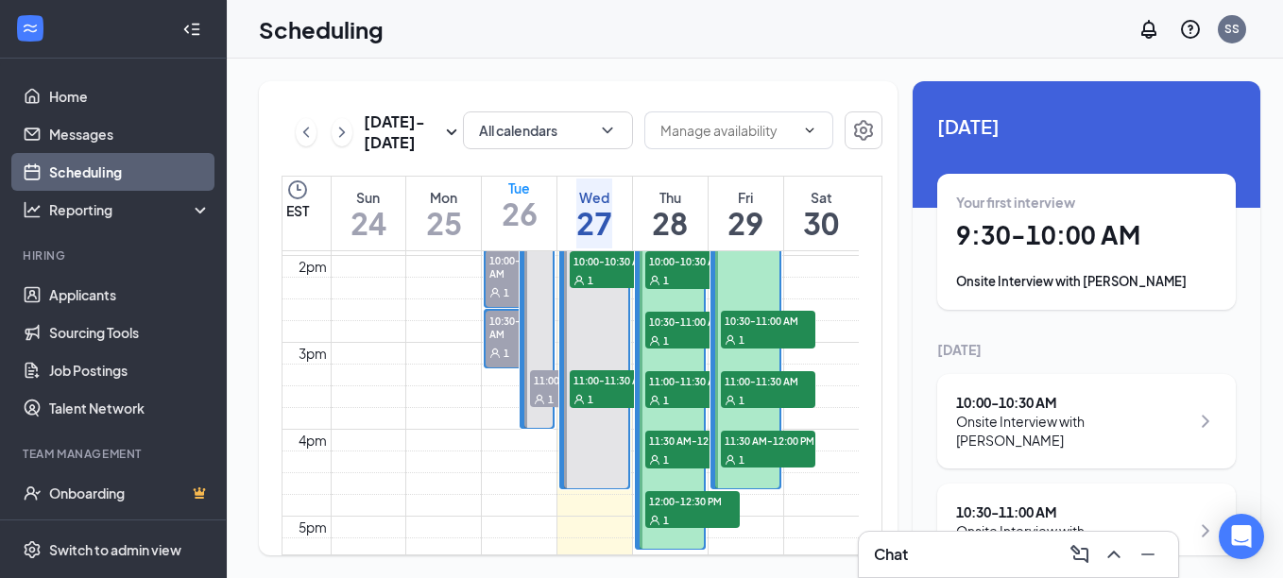
click at [501, 337] on span "10:30-11:00 AM" at bounding box center [519, 327] width 67 height 32
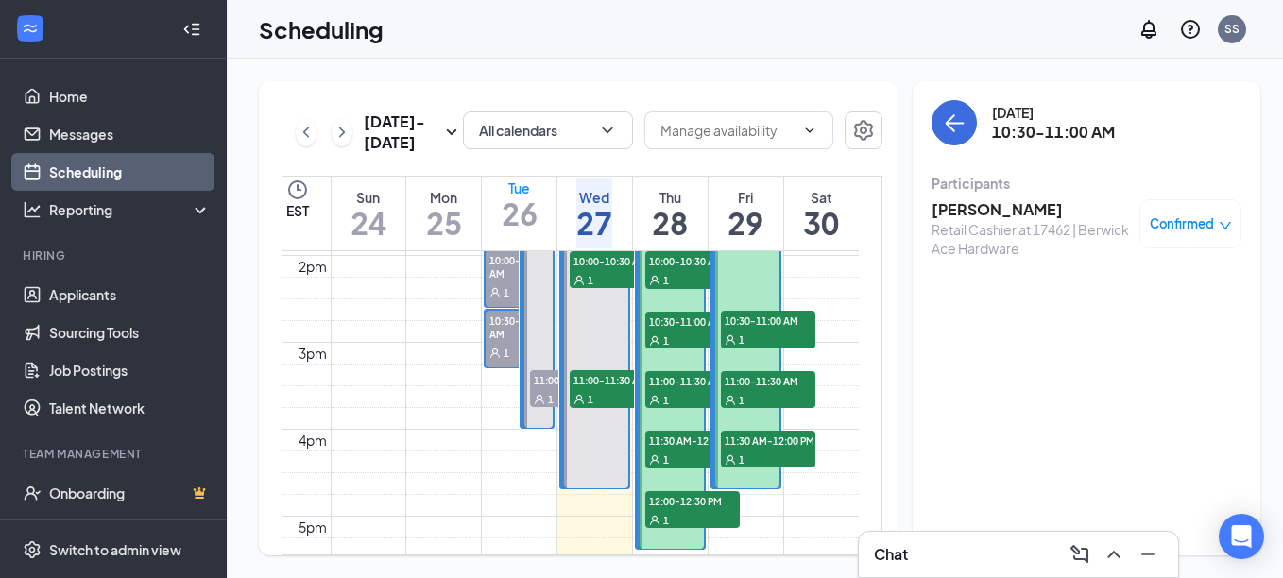
click at [1182, 221] on span "Confirmed" at bounding box center [1182, 223] width 64 height 19
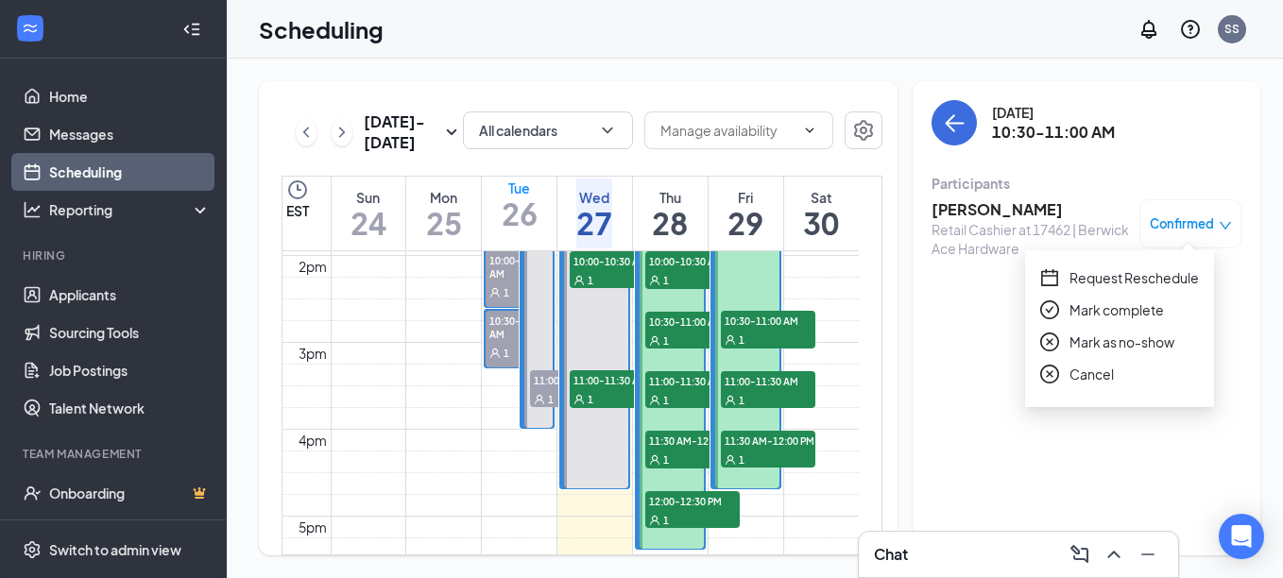
click at [1145, 308] on span "Mark complete" at bounding box center [1116, 309] width 94 height 21
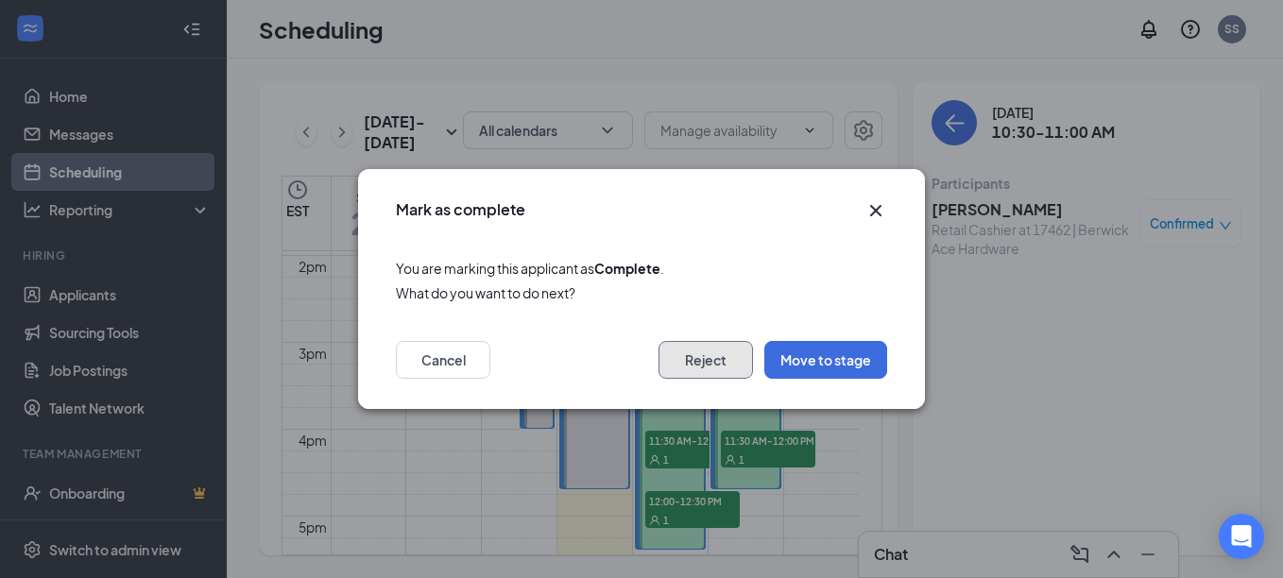
click at [711, 367] on button "Reject" at bounding box center [705, 360] width 94 height 38
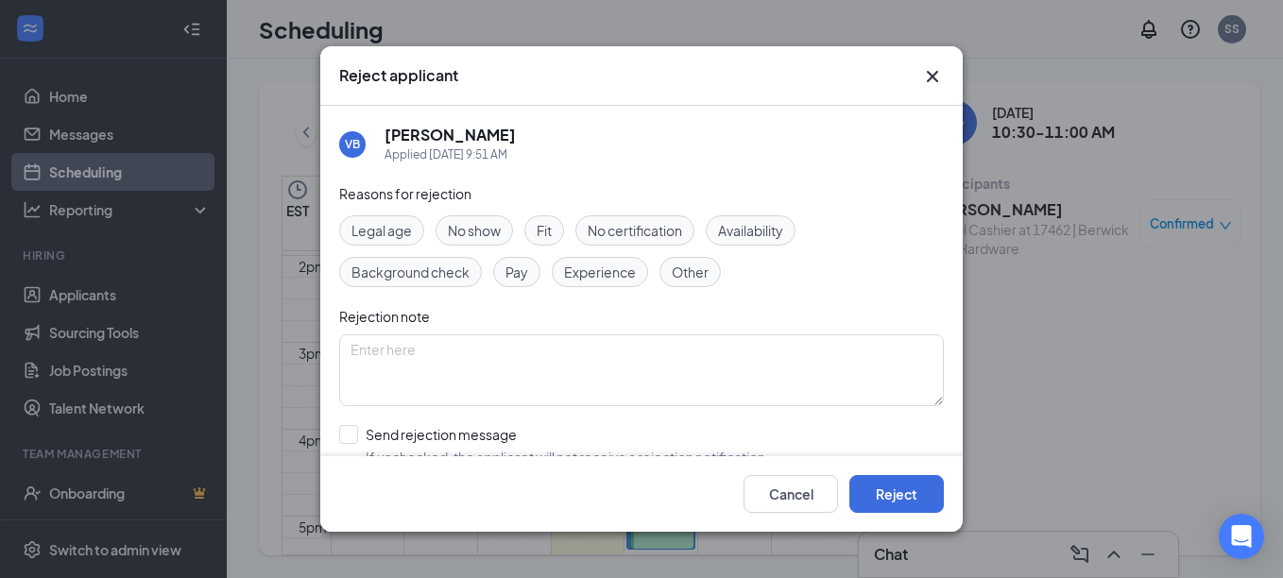
click at [525, 273] on span "Pay" at bounding box center [516, 272] width 23 height 21
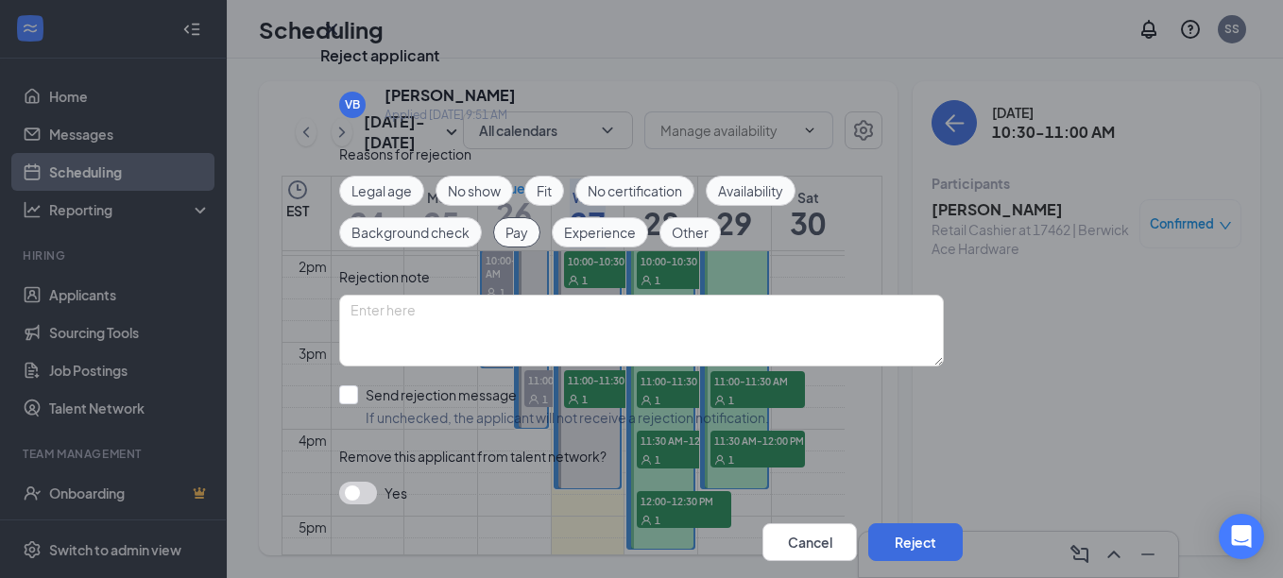
scroll to position [94, 0]
click at [345, 385] on input "Send rejection message If unchecked, the applicant will not receive a rejection…" at bounding box center [554, 406] width 430 height 42
checkbox input "true"
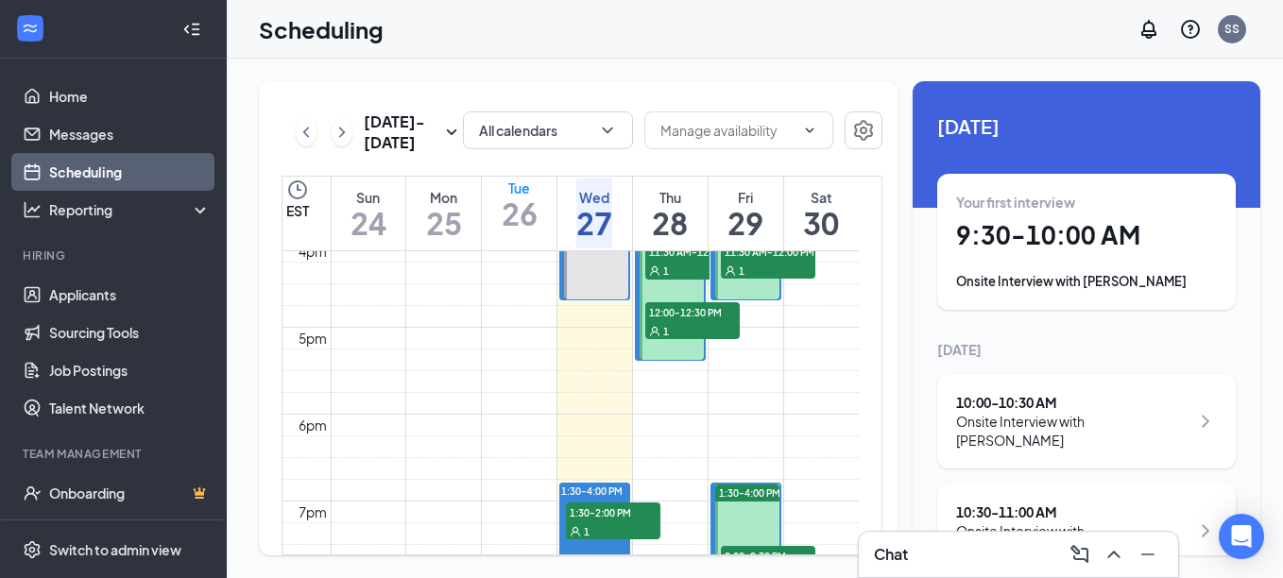
scroll to position [1306, 0]
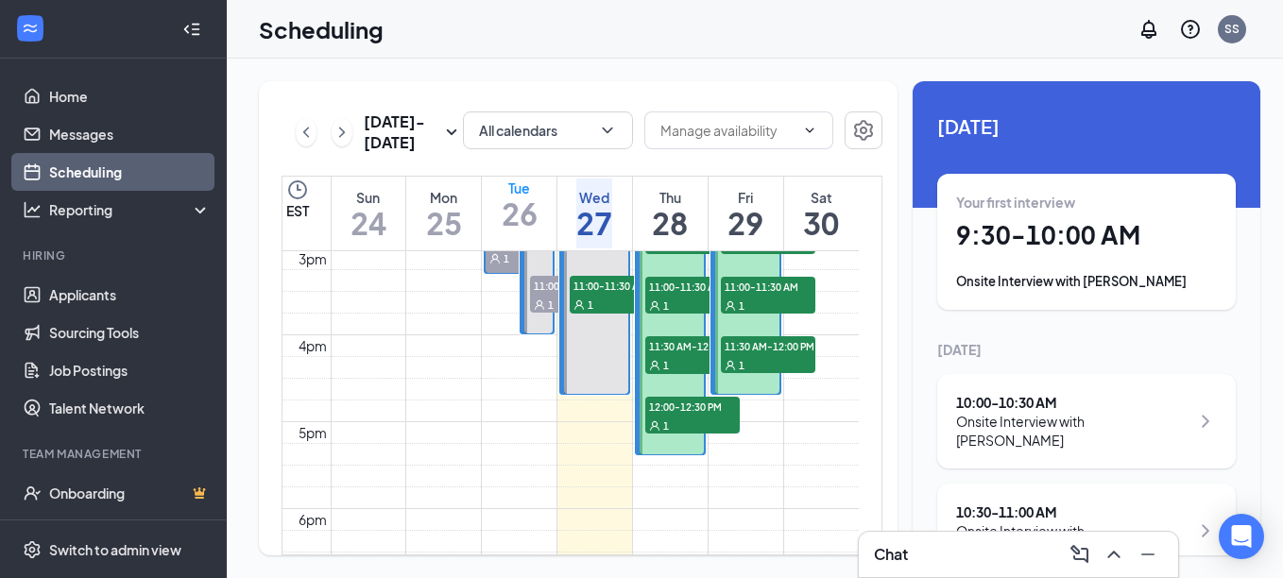
click at [556, 297] on div "1" at bounding box center [577, 304] width 94 height 19
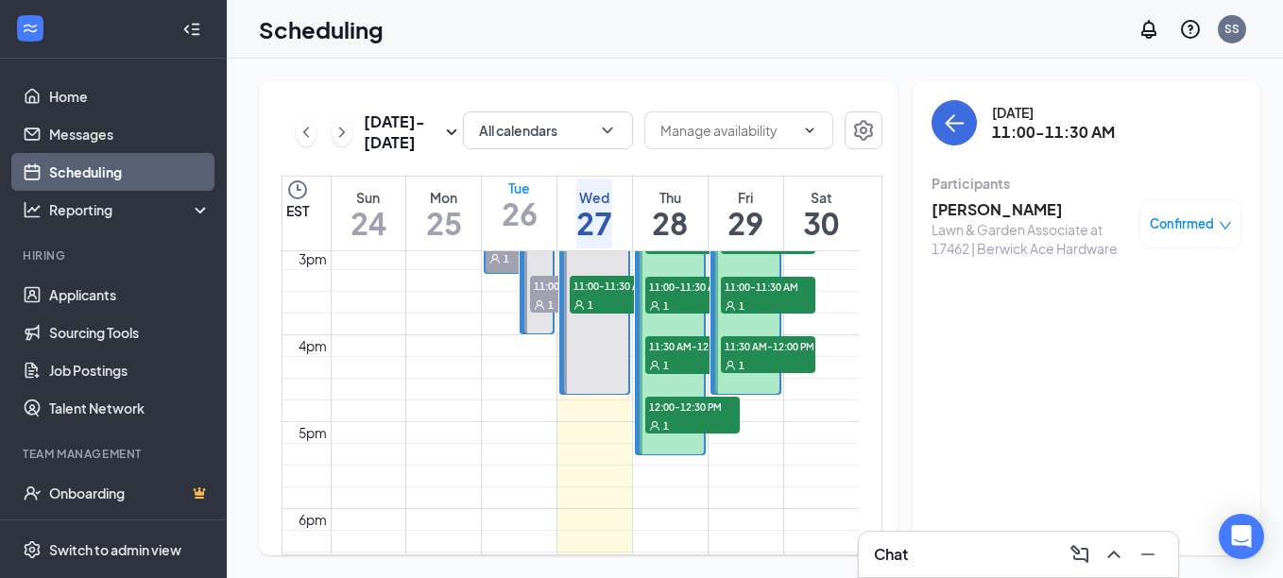
click at [1184, 219] on span "Confirmed" at bounding box center [1182, 223] width 64 height 19
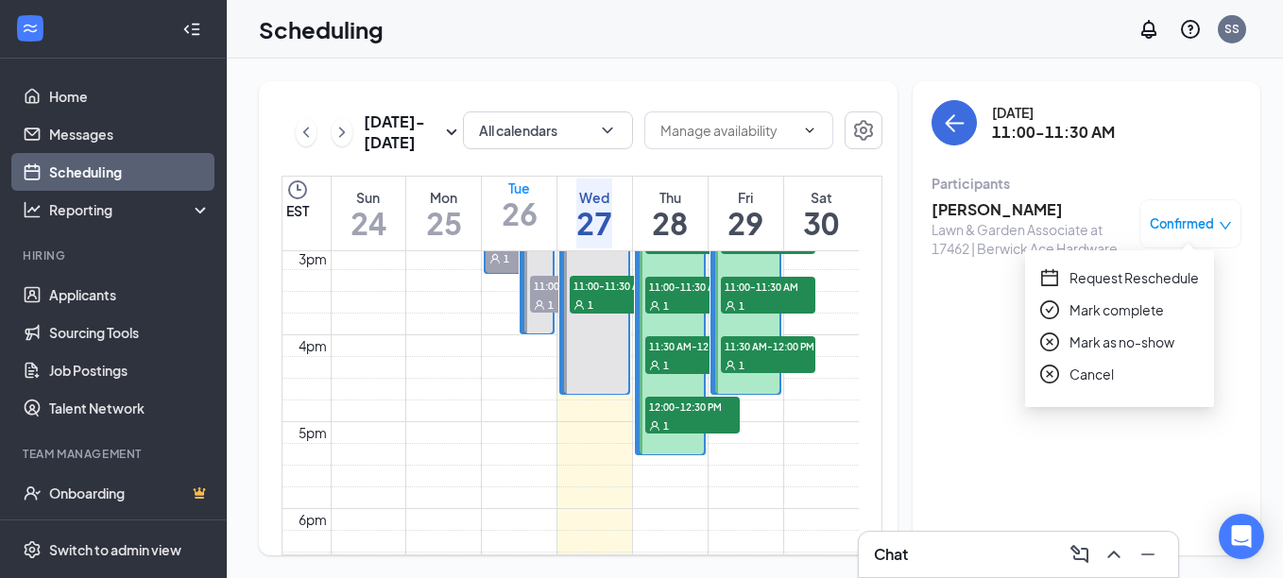
click at [1157, 335] on span "Mark as no-show" at bounding box center [1121, 342] width 105 height 21
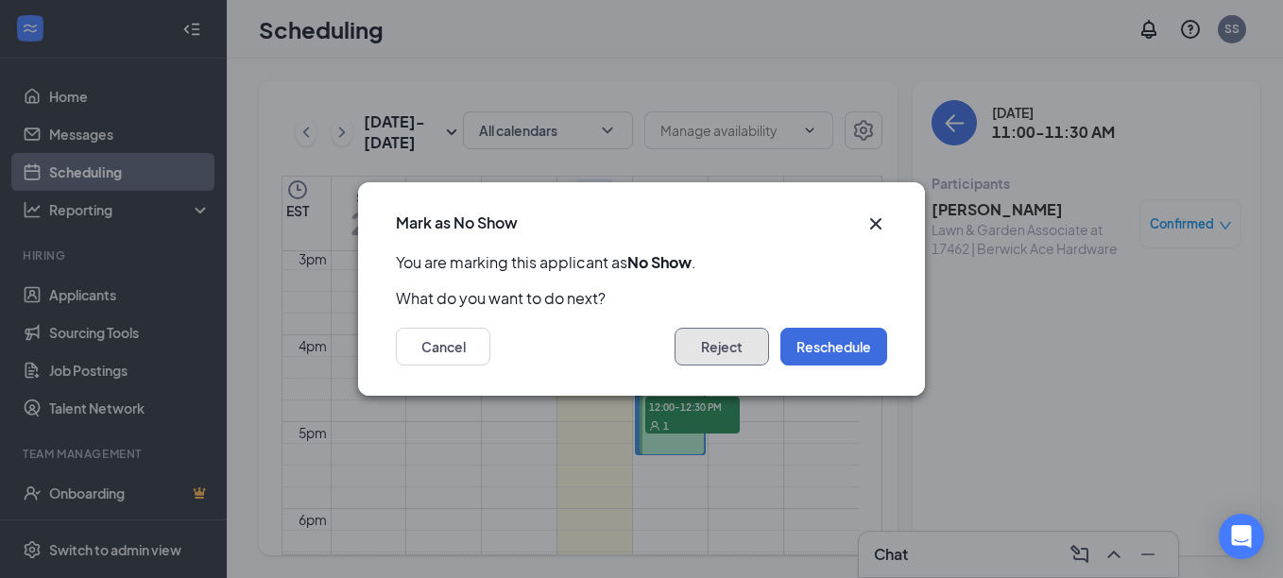
click at [721, 348] on button "Reject" at bounding box center [721, 347] width 94 height 38
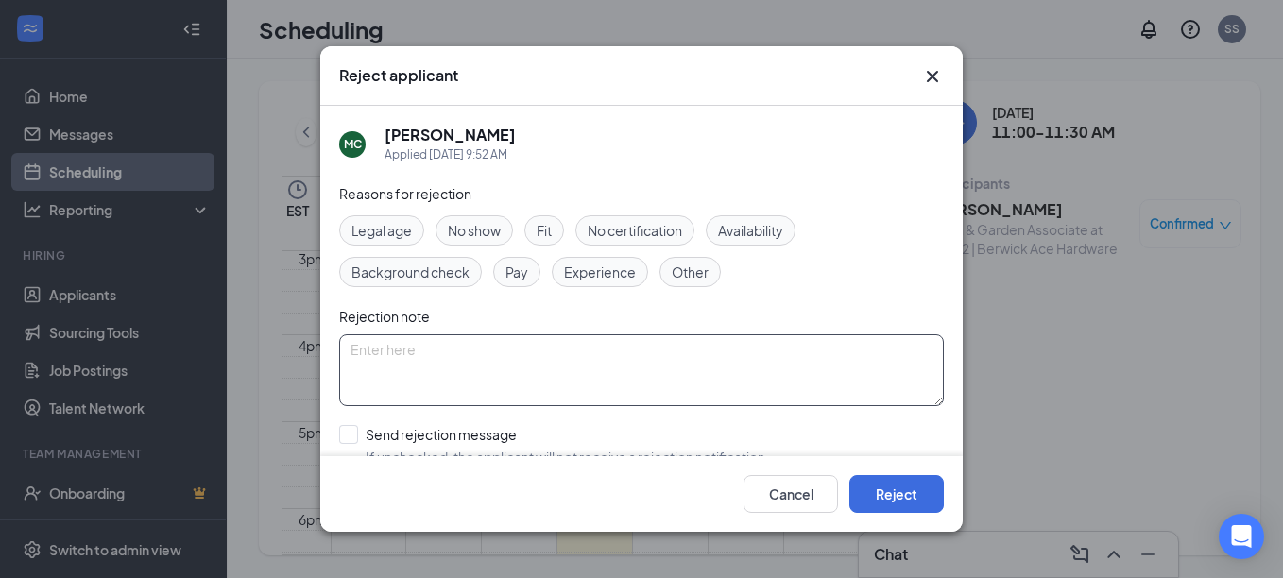
click at [708, 350] on textarea at bounding box center [641, 370] width 605 height 72
type textarea "position filled"
click at [357, 439] on input "Send rejection message If unchecked, the applicant will not receive a rejection…" at bounding box center [554, 446] width 430 height 42
checkbox input "true"
click at [894, 489] on button "Reject" at bounding box center [896, 494] width 94 height 38
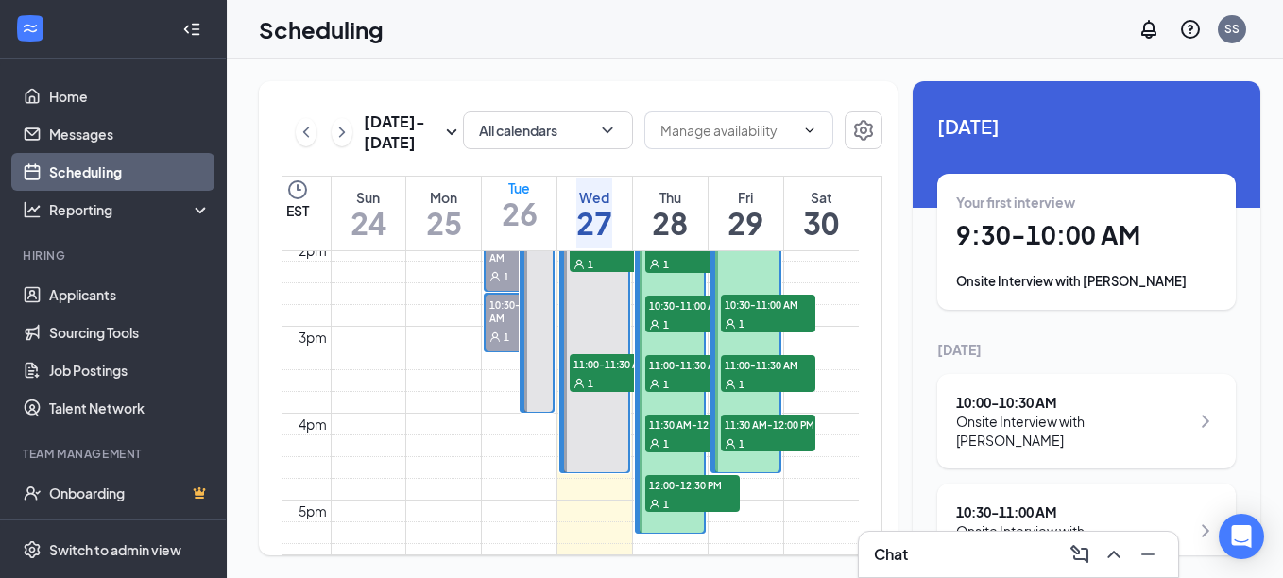
scroll to position [1118, 0]
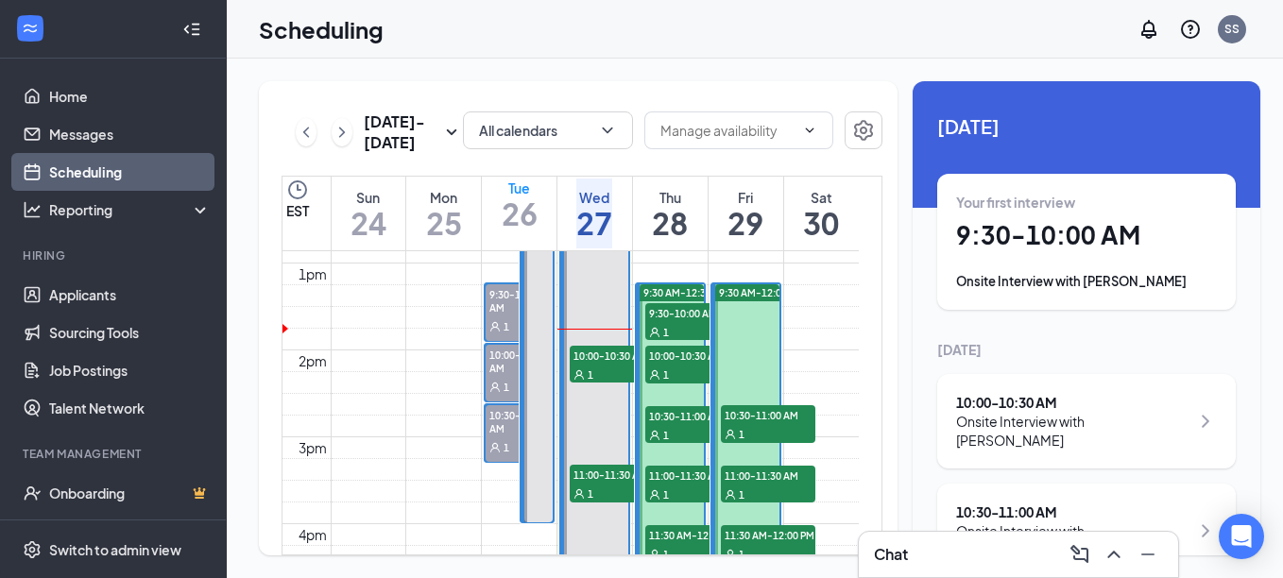
click at [1110, 237] on h1 "9:30 - 10:00 AM" at bounding box center [1086, 235] width 261 height 32
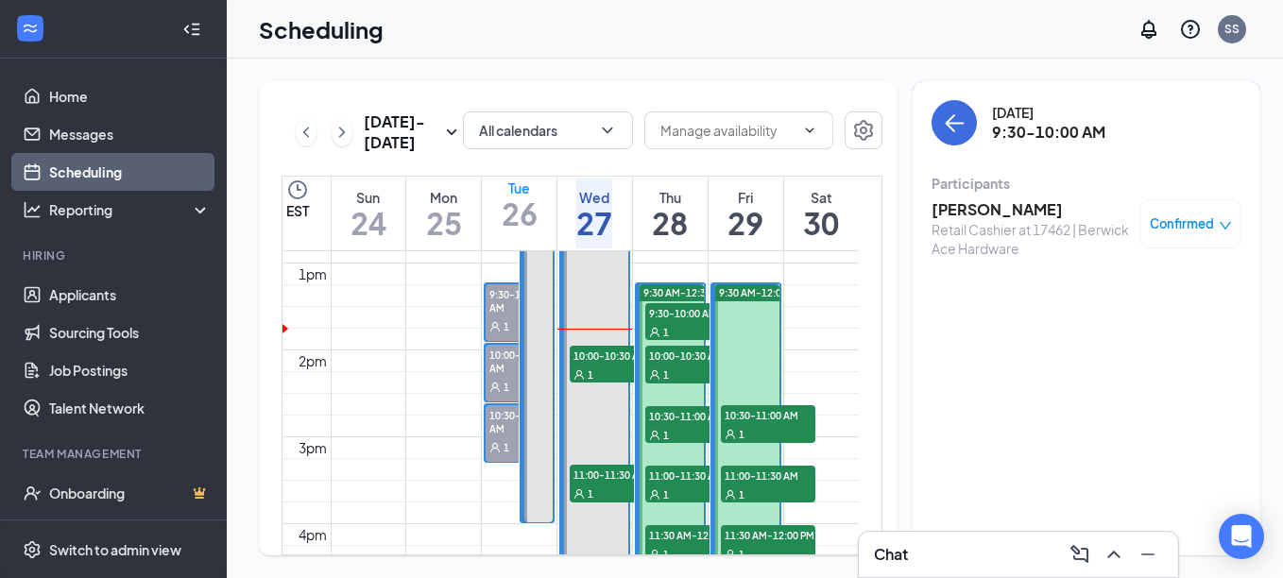
click at [1153, 216] on span "Confirmed" at bounding box center [1182, 223] width 64 height 19
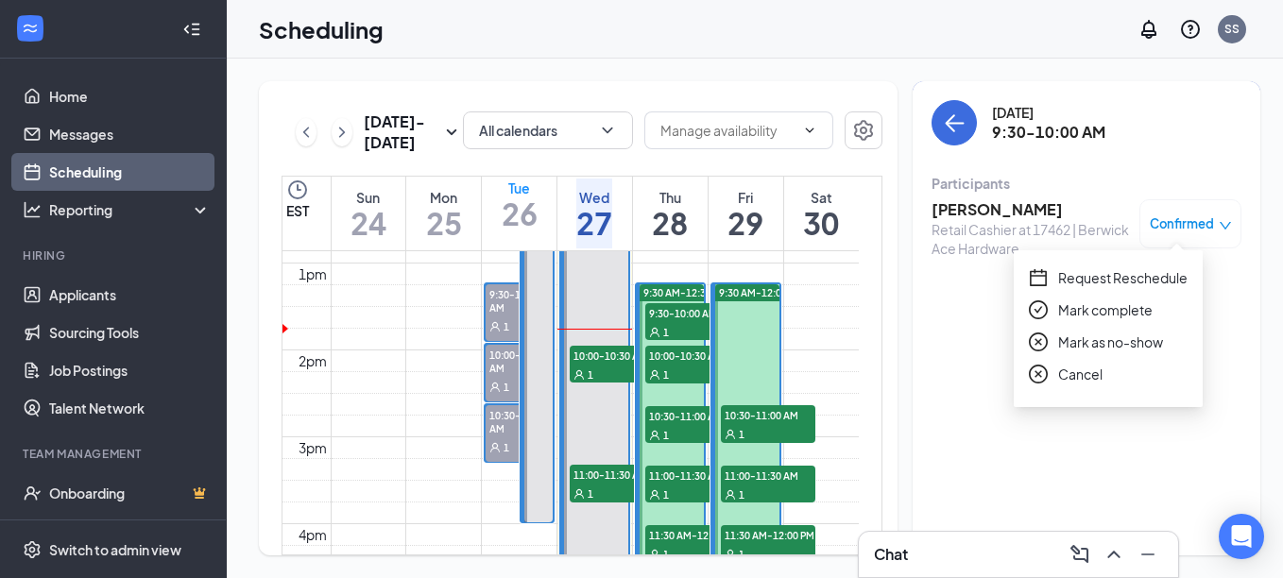
click at [1151, 312] on span "Mark complete" at bounding box center [1105, 309] width 94 height 21
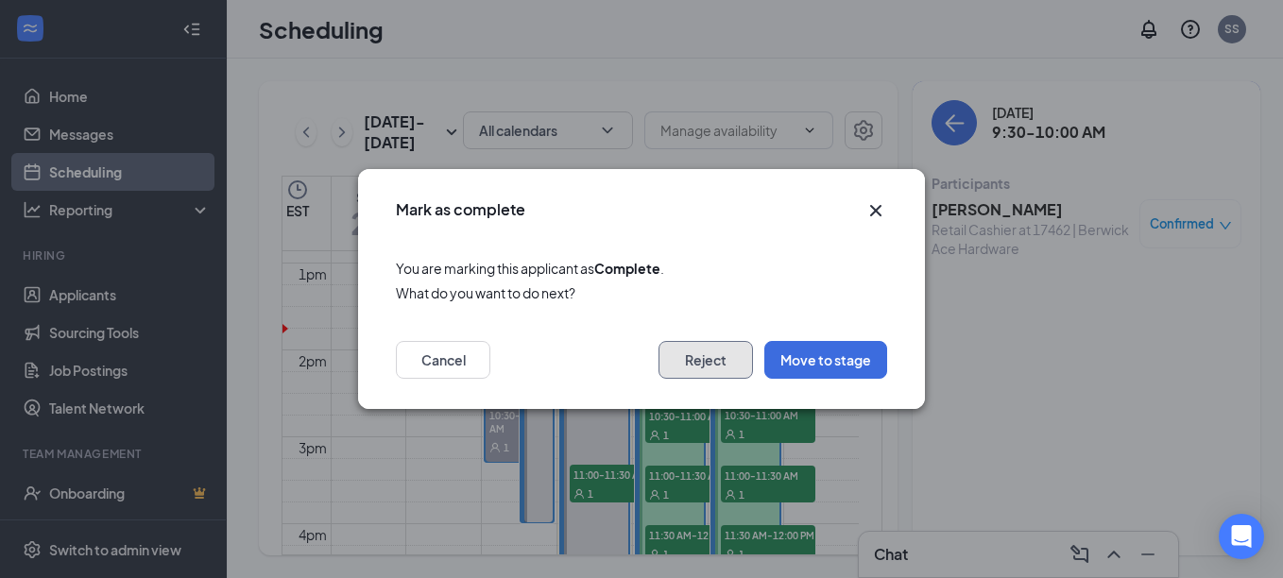
click at [702, 366] on button "Reject" at bounding box center [705, 360] width 94 height 38
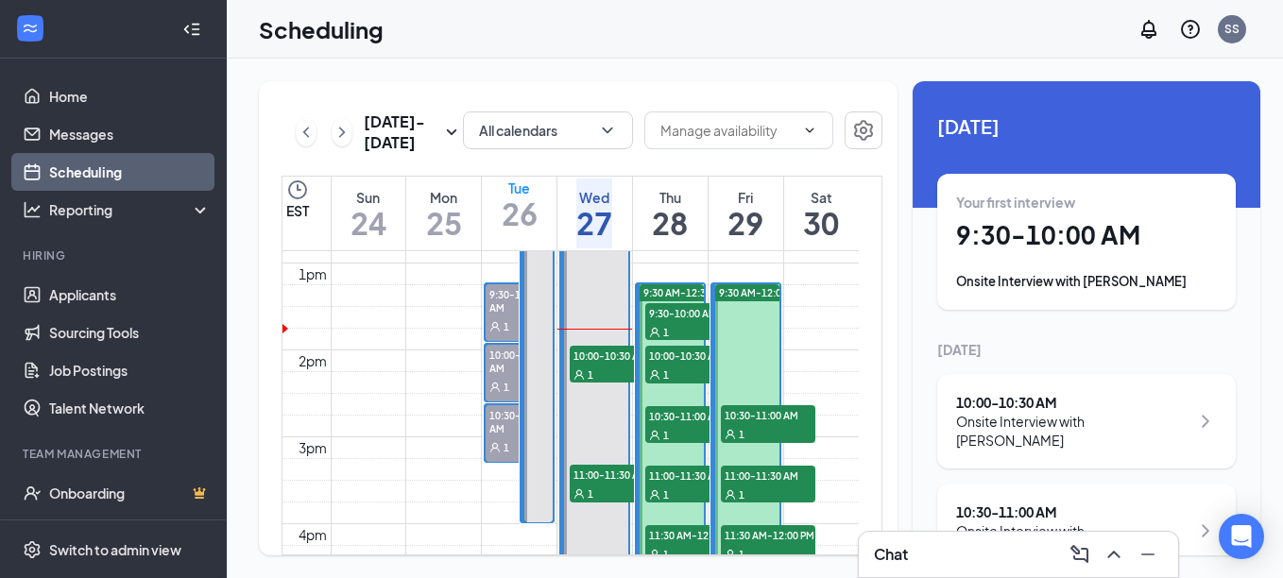
click at [974, 241] on h1 "9:30 - 10:00 AM" at bounding box center [1086, 235] width 261 height 32
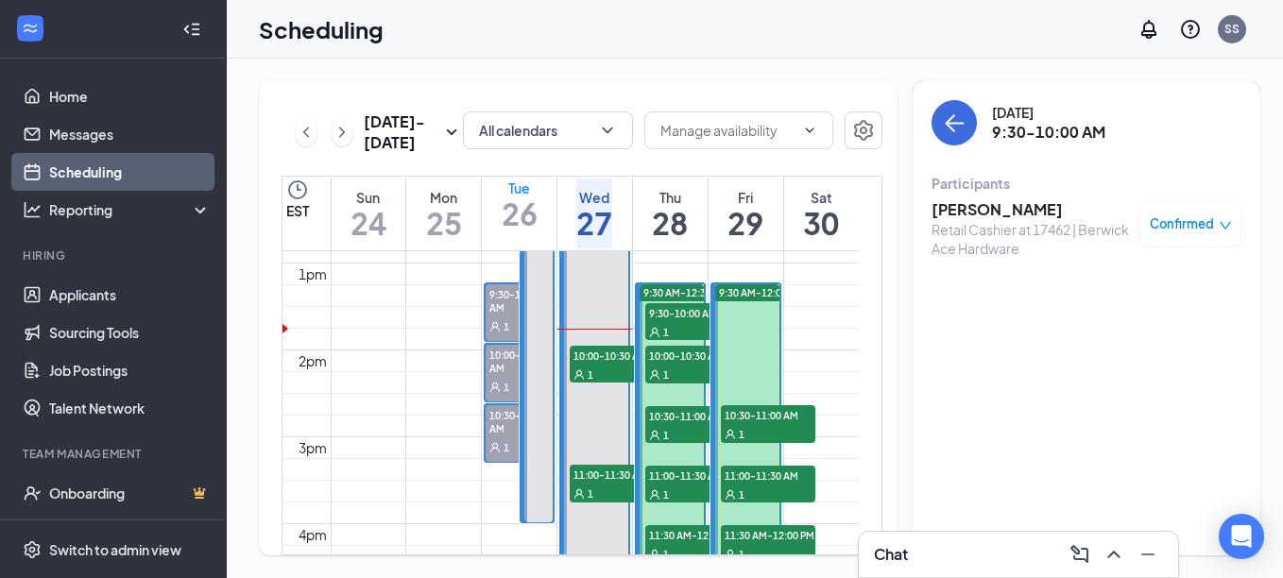
click at [989, 209] on h3 "[PERSON_NAME]" at bounding box center [1030, 209] width 198 height 21
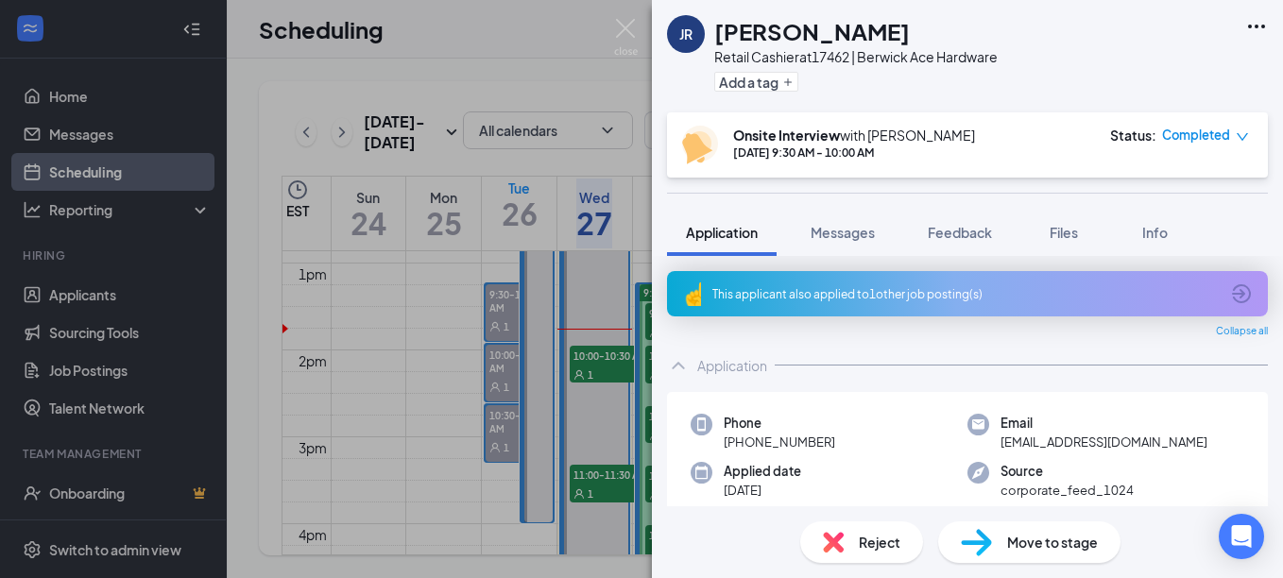
click at [891, 538] on span "Reject" at bounding box center [880, 542] width 42 height 21
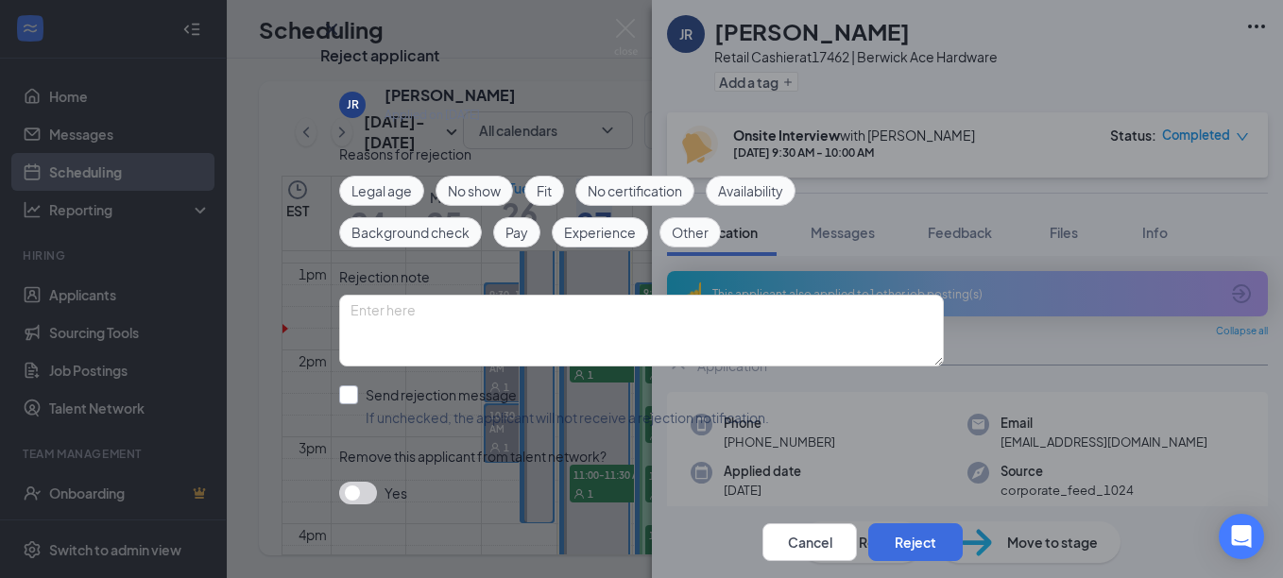
scroll to position [94, 0]
click at [342, 385] on input "Send rejection message If unchecked, the applicant will not receive a rejection…" at bounding box center [554, 406] width 430 height 42
checkbox input "true"
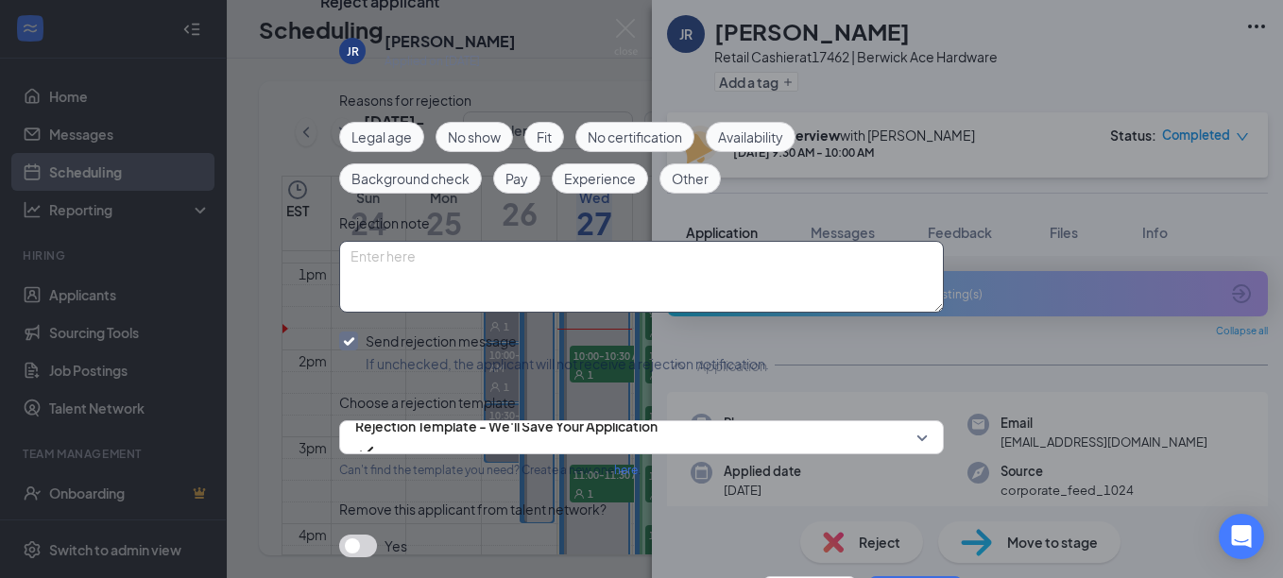
click at [383, 282] on textarea at bounding box center [641, 277] width 605 height 72
type textarea "no smile, eye contact"
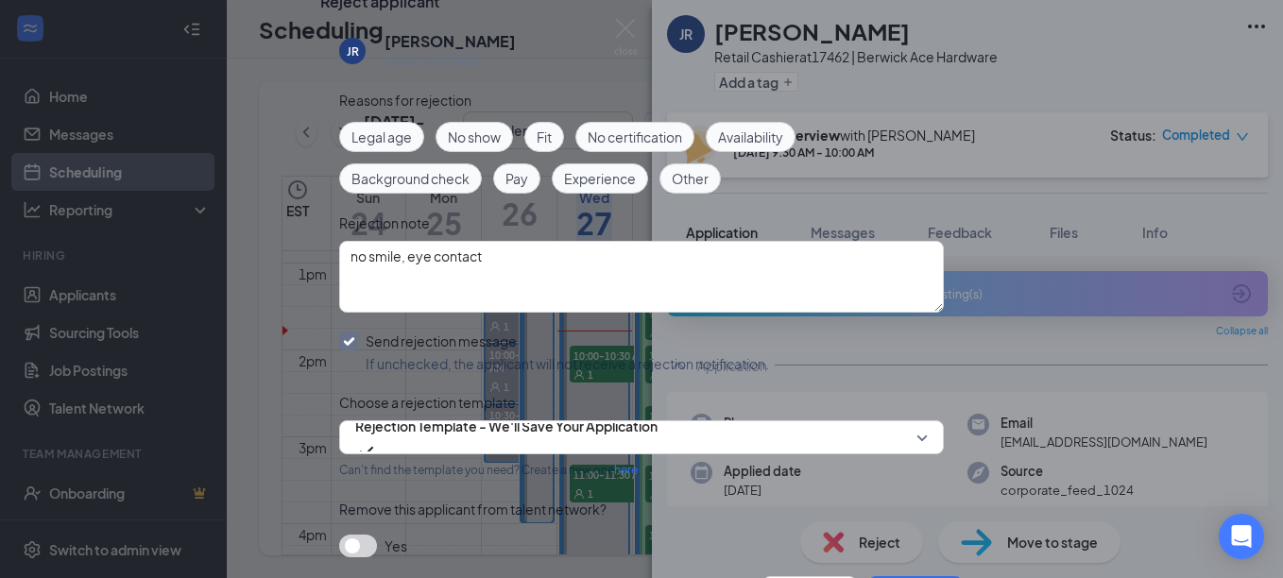
click at [607, 179] on span "Experience" at bounding box center [600, 178] width 72 height 21
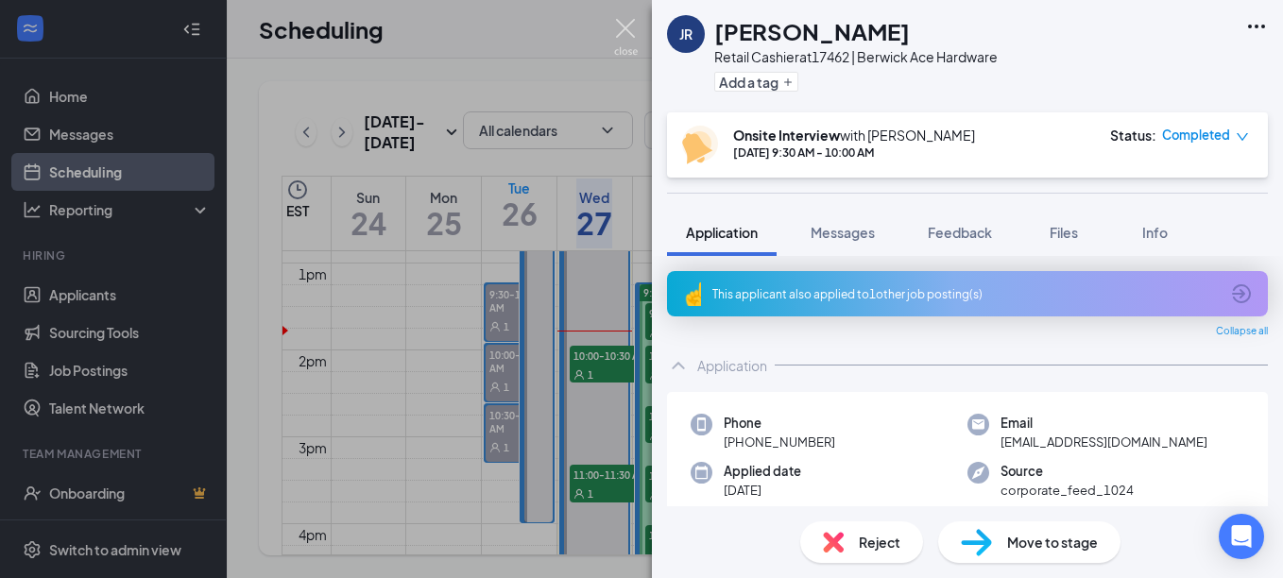
click at [624, 25] on img at bounding box center [626, 37] width 24 height 37
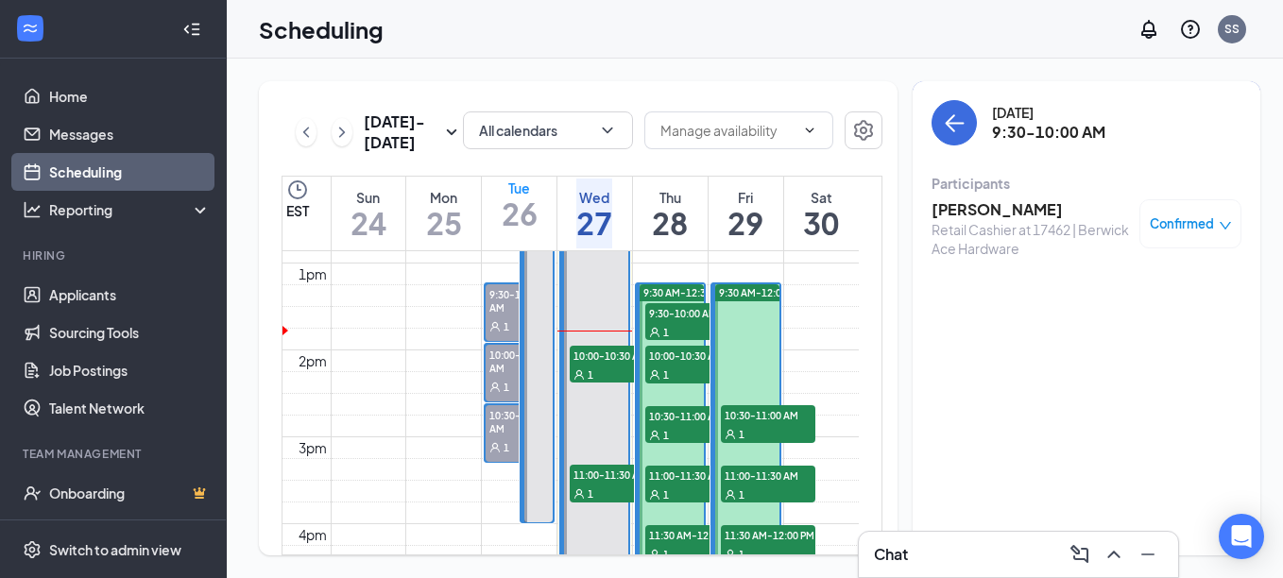
click at [501, 377] on div "1" at bounding box center [519, 386] width 67 height 19
click at [944, 208] on h3 "[PERSON_NAME]" at bounding box center [1030, 209] width 198 height 21
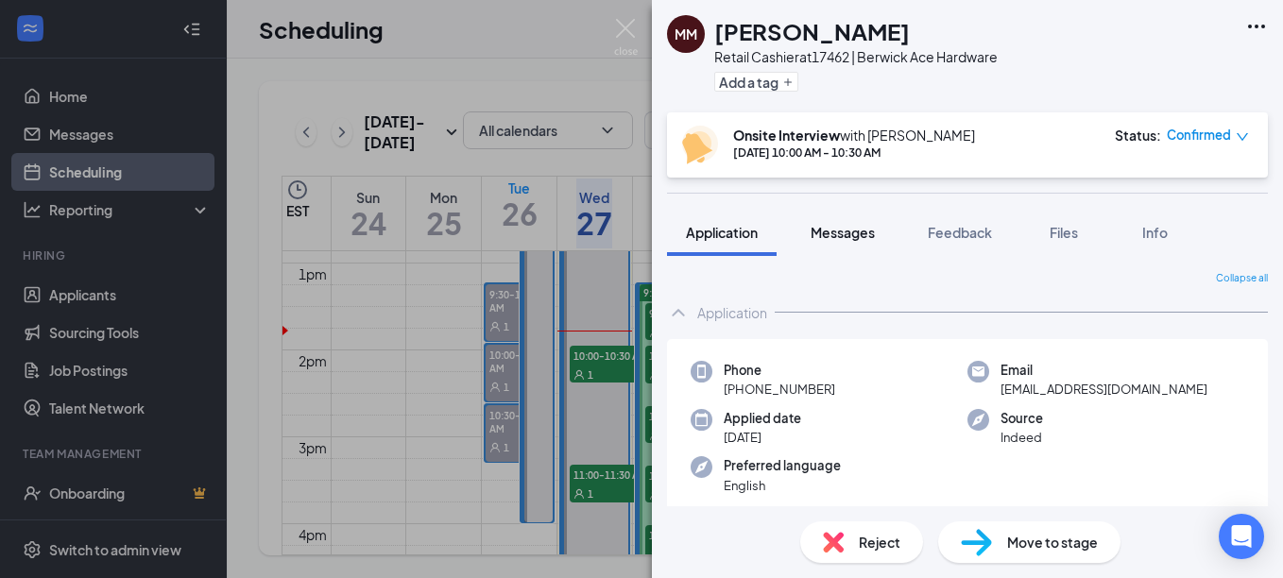
click at [853, 240] on span "Messages" at bounding box center [843, 232] width 64 height 17
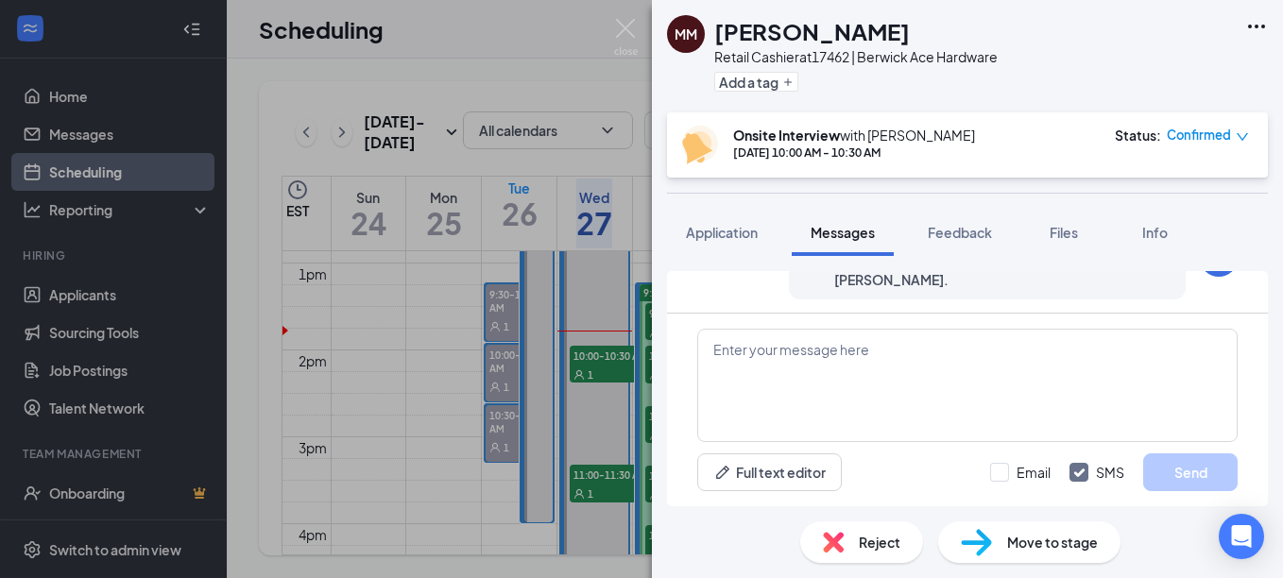
scroll to position [1013, 0]
click at [855, 541] on div "Reject" at bounding box center [861, 542] width 123 height 42
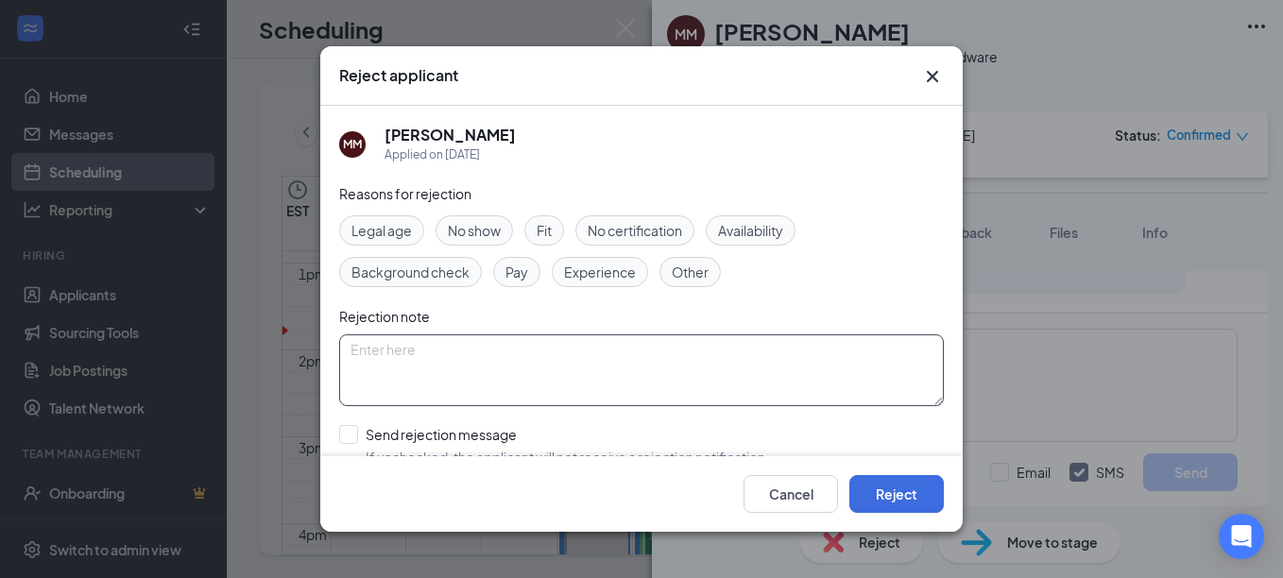
click at [536, 349] on textarea at bounding box center [641, 370] width 605 height 72
click at [686, 268] on span "Other" at bounding box center [690, 272] width 37 height 21
click at [598, 346] on textarea at bounding box center [641, 370] width 605 height 72
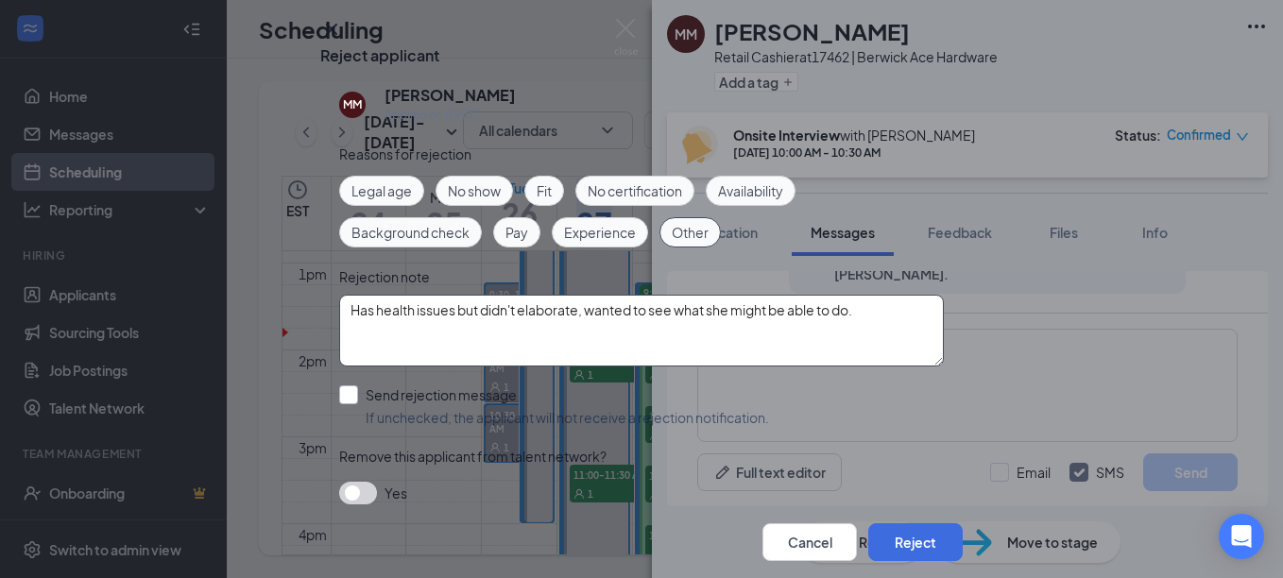
scroll to position [107, 0]
type textarea "Has health issues but didn't elaborate, wanted to see what she might be able to…"
click at [346, 385] on input "Send rejection message If unchecked, the applicant will not receive a rejection…" at bounding box center [554, 406] width 430 height 42
checkbox input "true"
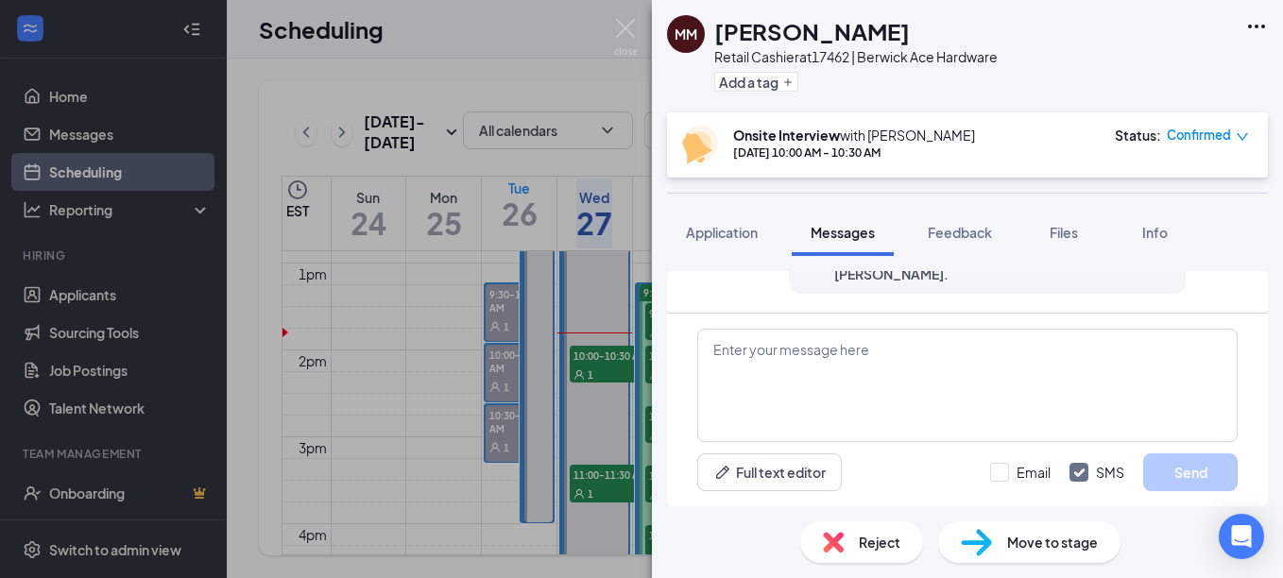
click at [881, 541] on span "Reject" at bounding box center [880, 542] width 42 height 21
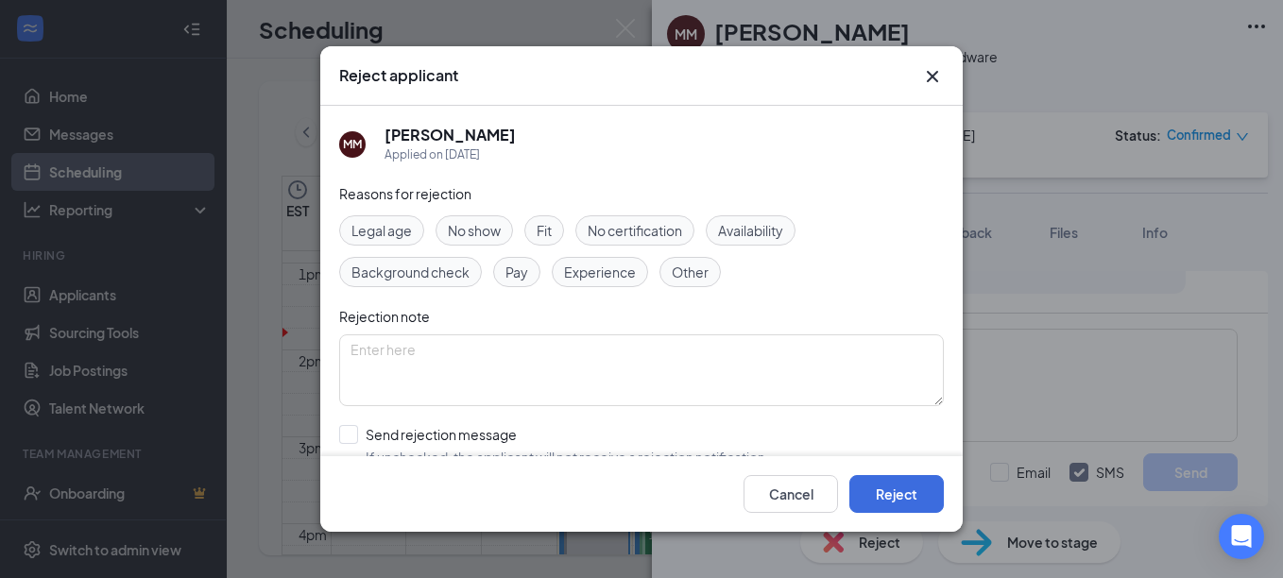
click at [936, 76] on icon "Cross" at bounding box center [932, 76] width 23 height 23
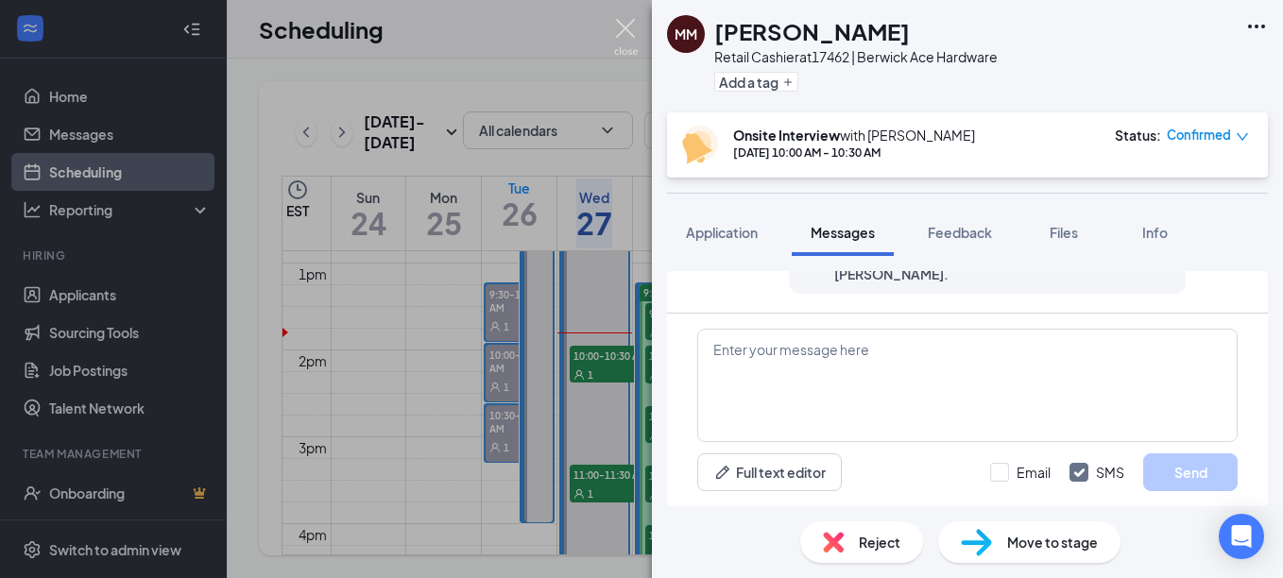
click at [627, 31] on img at bounding box center [626, 37] width 24 height 37
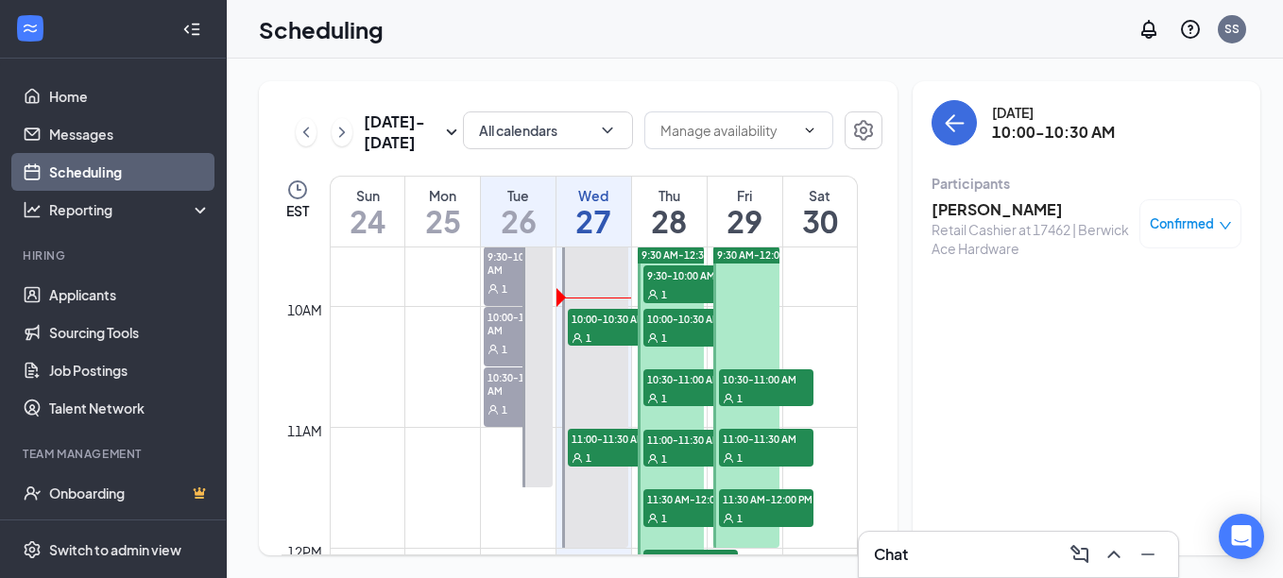
scroll to position [1118, 0]
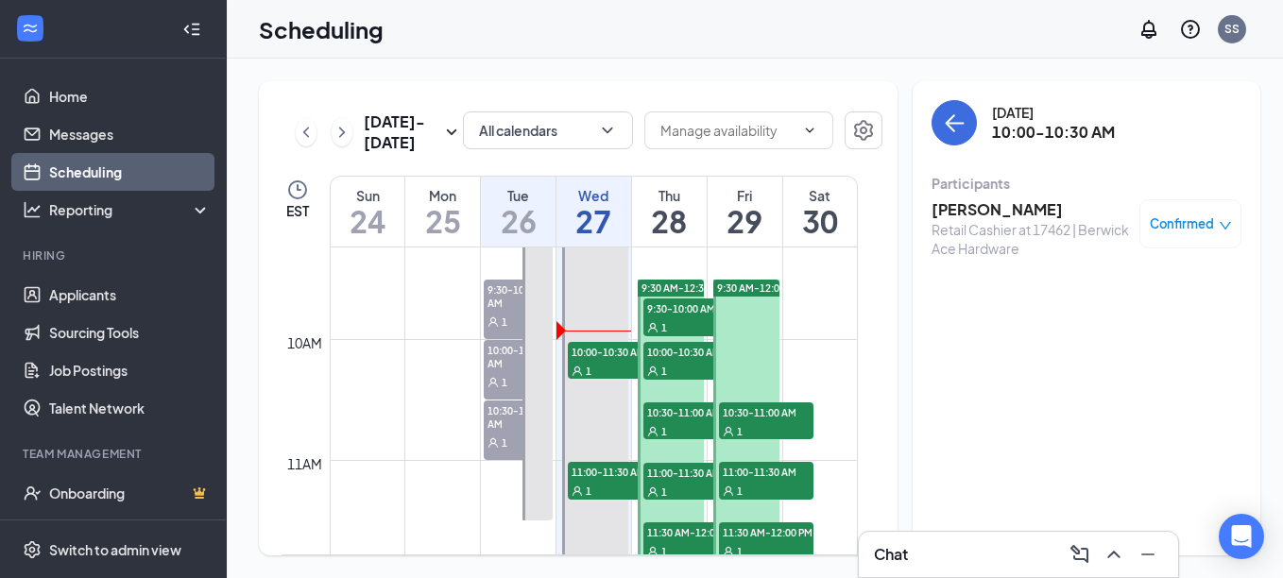
click at [502, 310] on span "9:30-10:00 AM" at bounding box center [518, 296] width 69 height 32
click at [1029, 209] on h3 "[PERSON_NAME]" at bounding box center [1030, 209] width 198 height 21
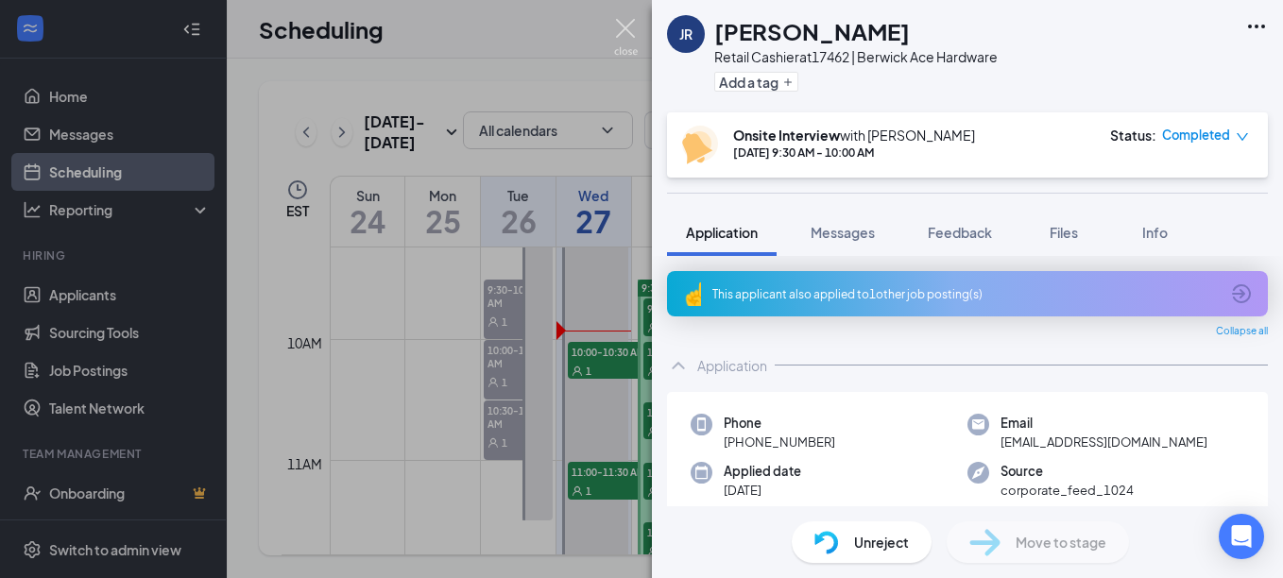
click at [629, 29] on img at bounding box center [626, 37] width 24 height 37
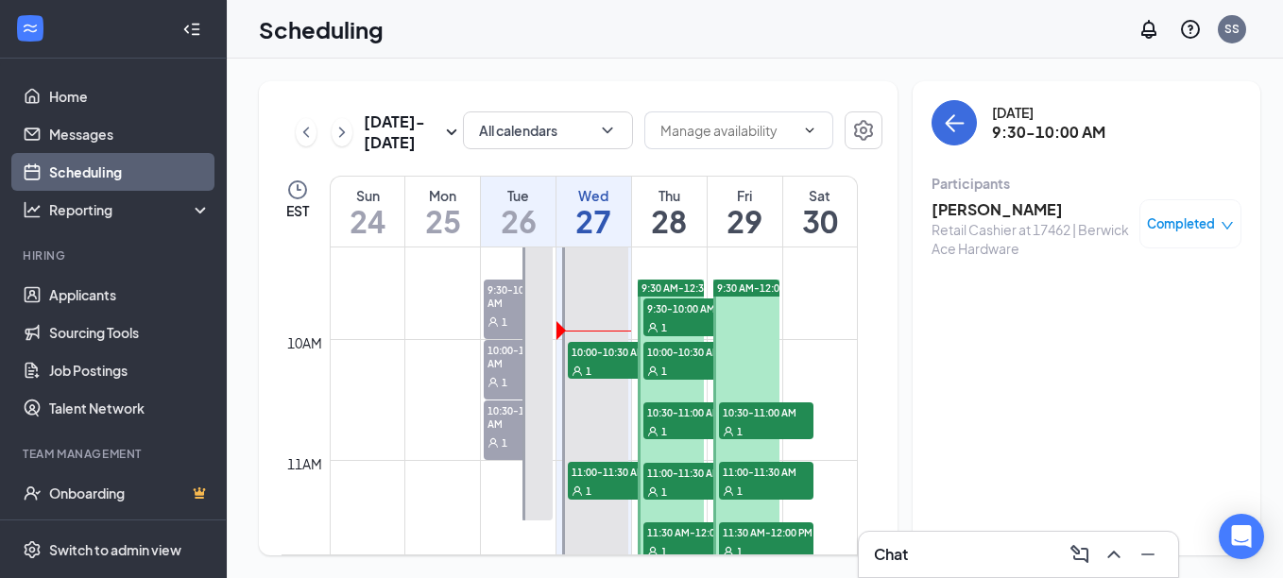
click at [497, 363] on span "10:00-10:30 AM" at bounding box center [518, 356] width 69 height 32
click at [987, 206] on h3 "[PERSON_NAME]" at bounding box center [1030, 209] width 198 height 21
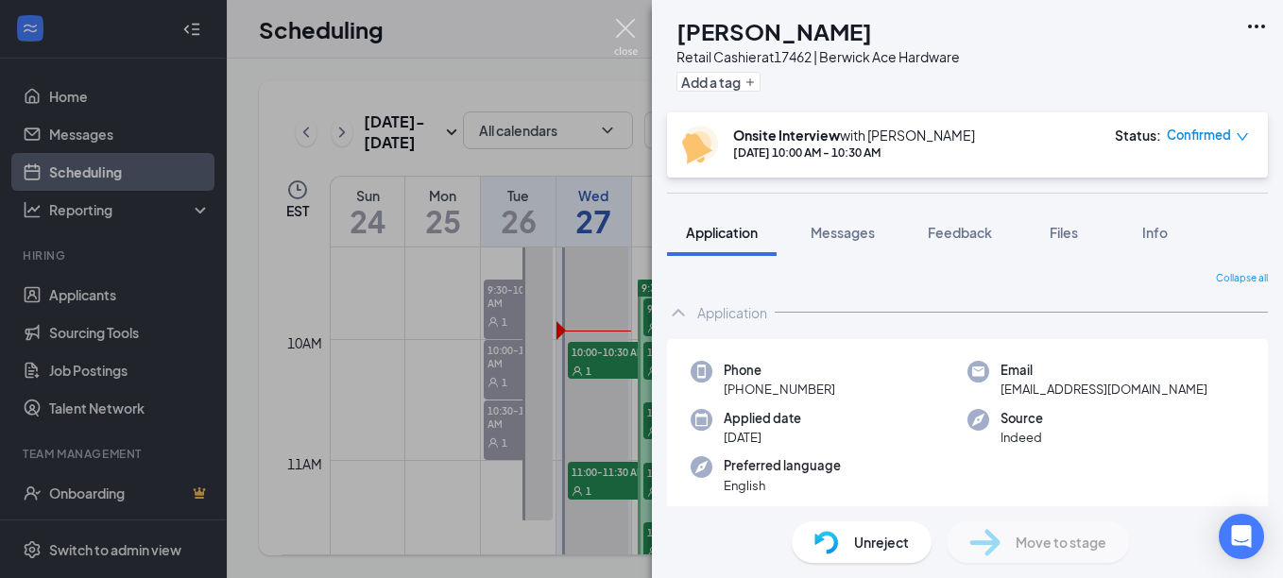
click at [632, 26] on img at bounding box center [626, 37] width 24 height 37
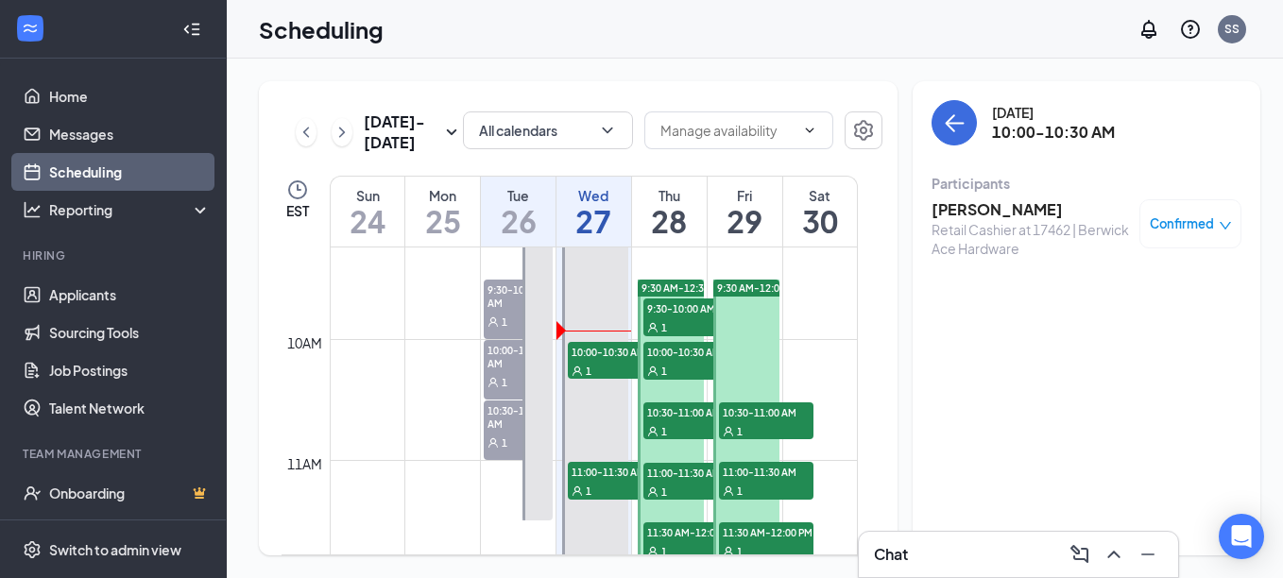
click at [503, 441] on span "1" at bounding box center [505, 442] width 6 height 13
click at [964, 205] on h3 "[PERSON_NAME]" at bounding box center [1030, 209] width 198 height 21
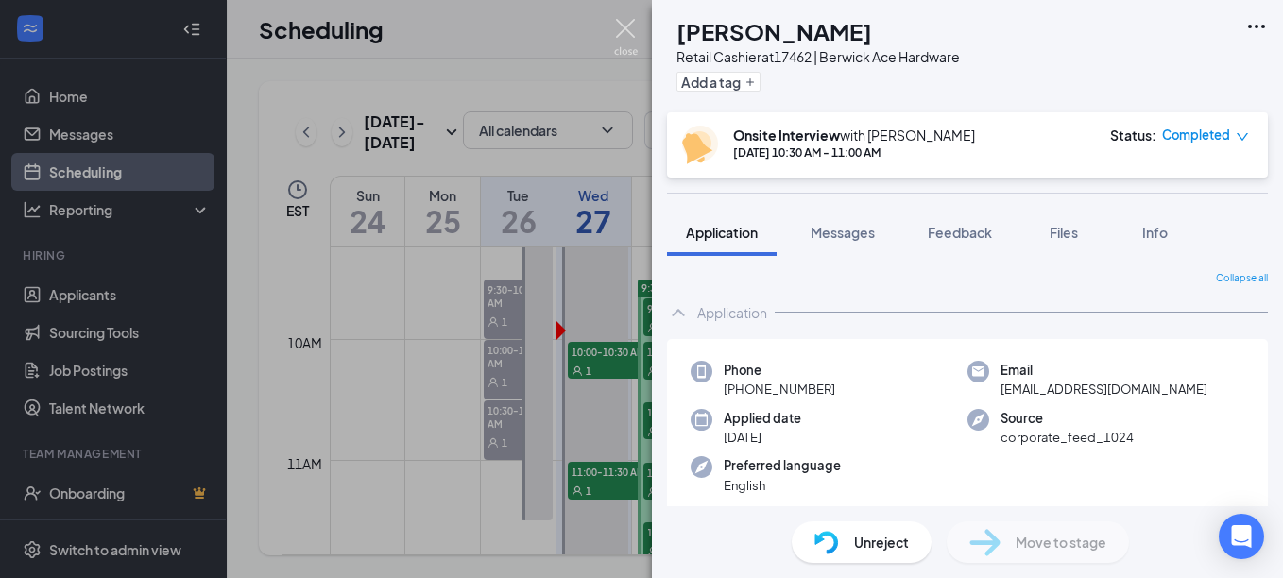
click at [624, 31] on img at bounding box center [626, 37] width 24 height 37
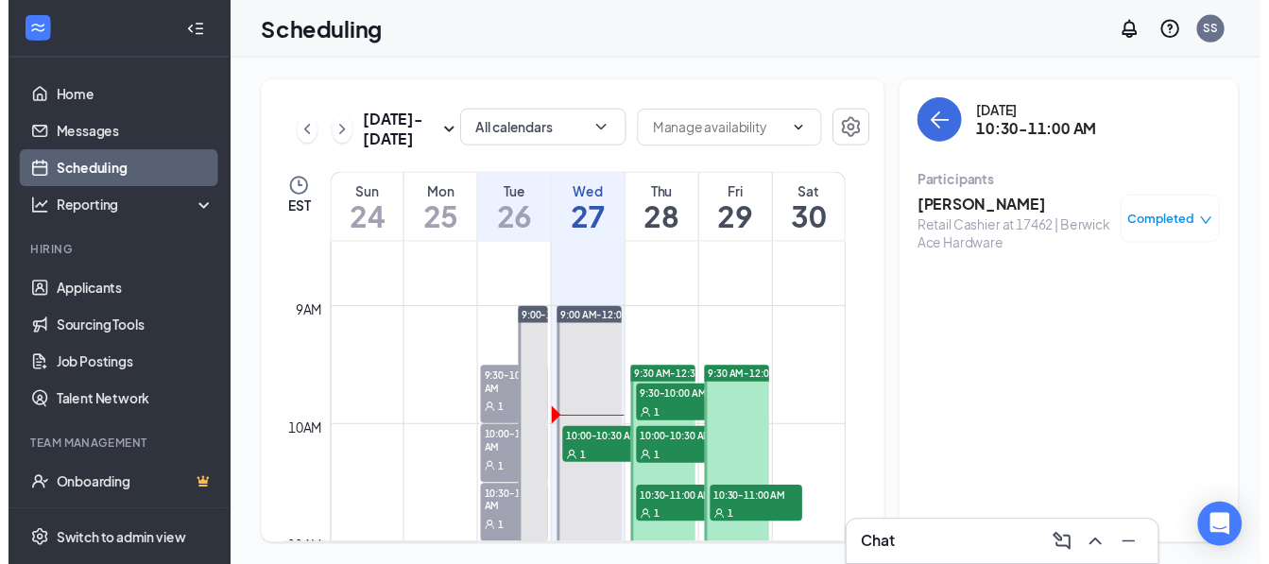
scroll to position [1118, 0]
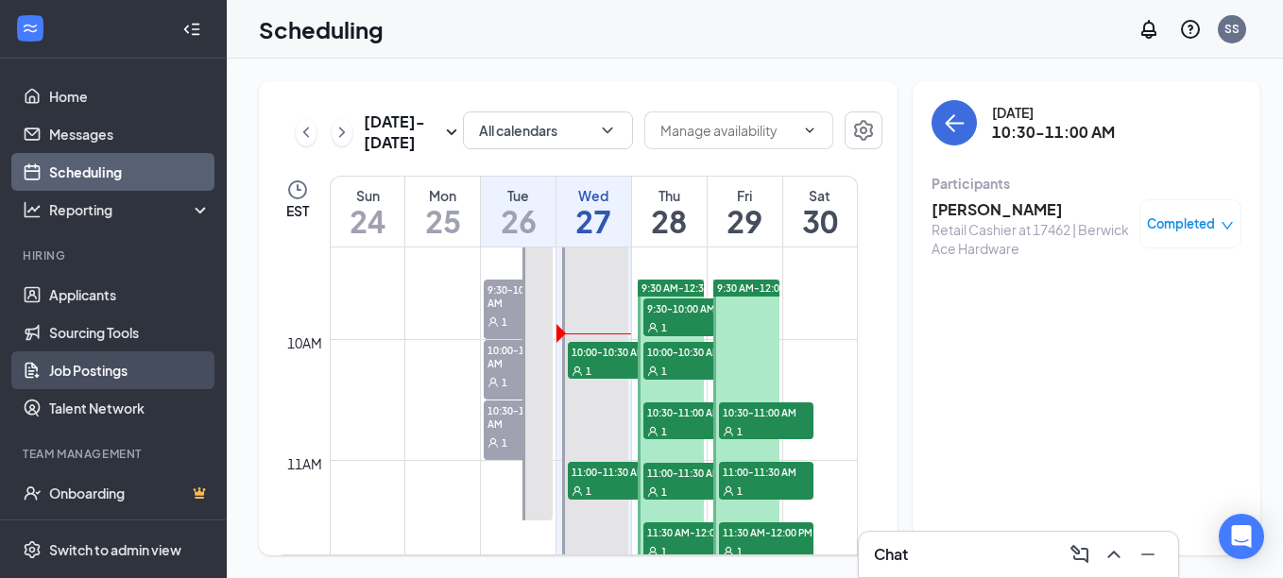
click at [107, 368] on link "Job Postings" at bounding box center [130, 370] width 162 height 38
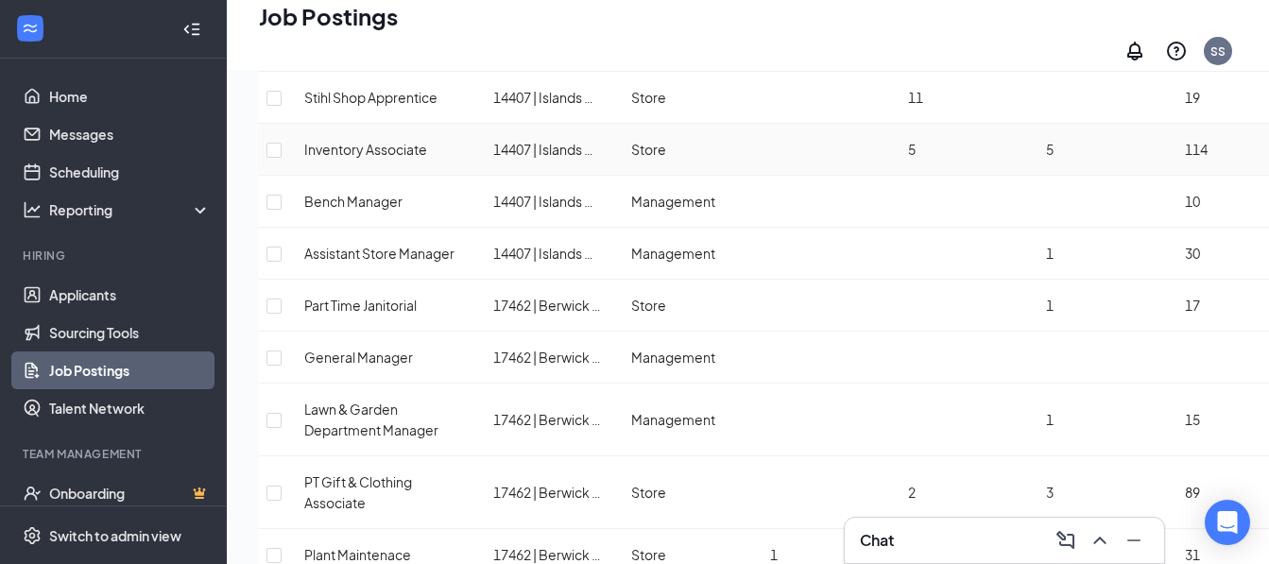
scroll to position [945, 0]
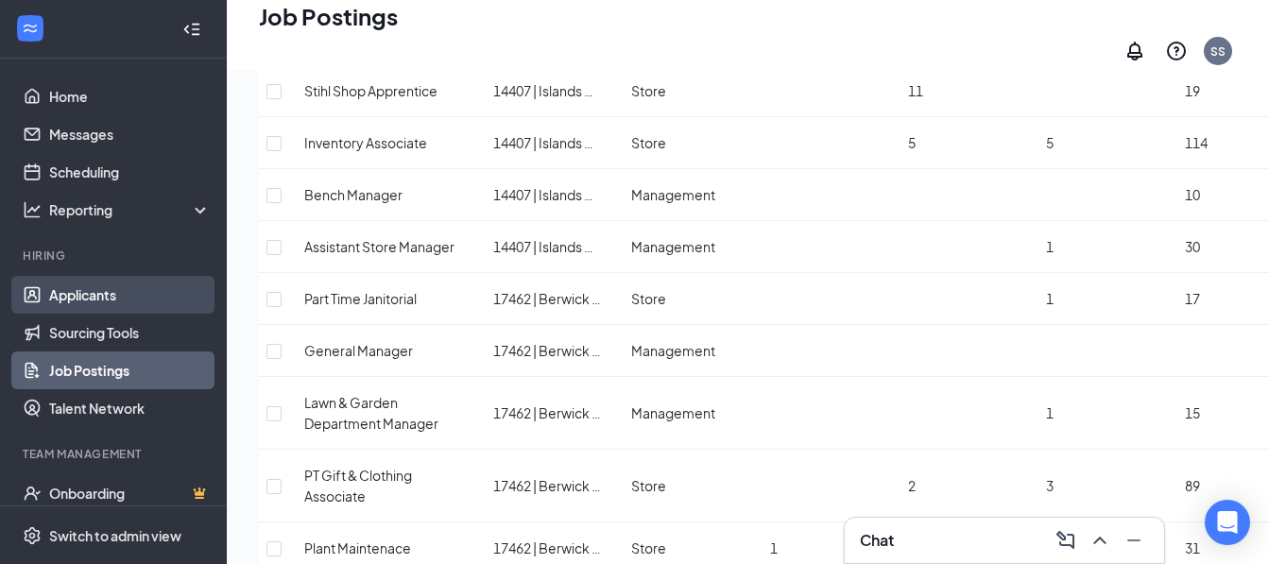
click at [94, 298] on link "Applicants" at bounding box center [130, 295] width 162 height 38
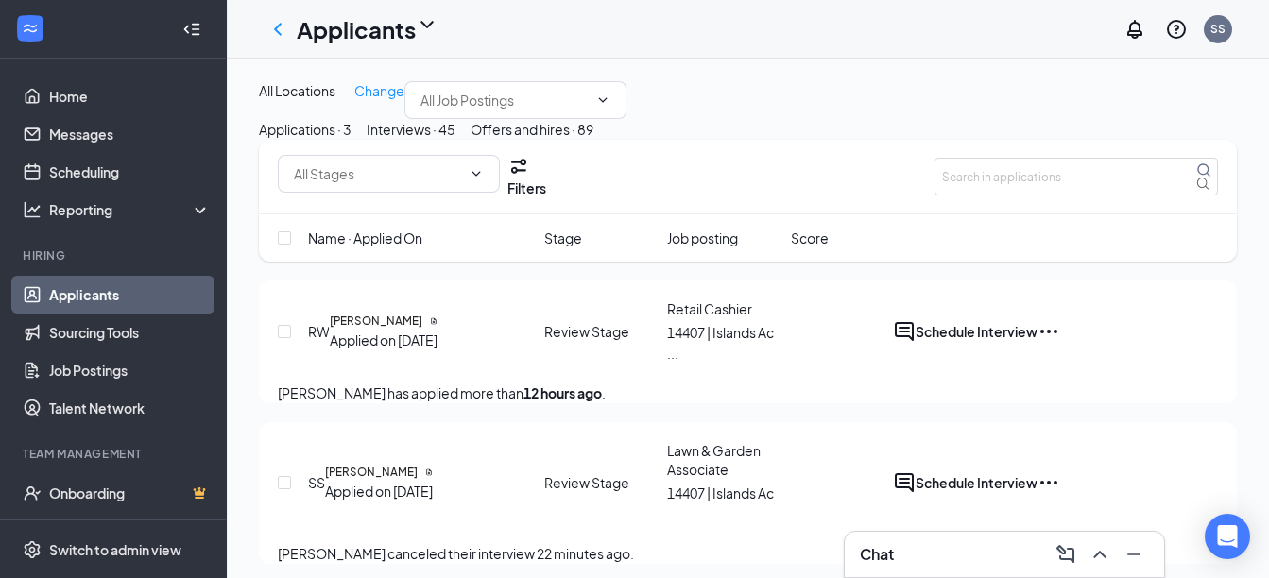
click at [455, 140] on div "Interviews · 45" at bounding box center [411, 129] width 89 height 21
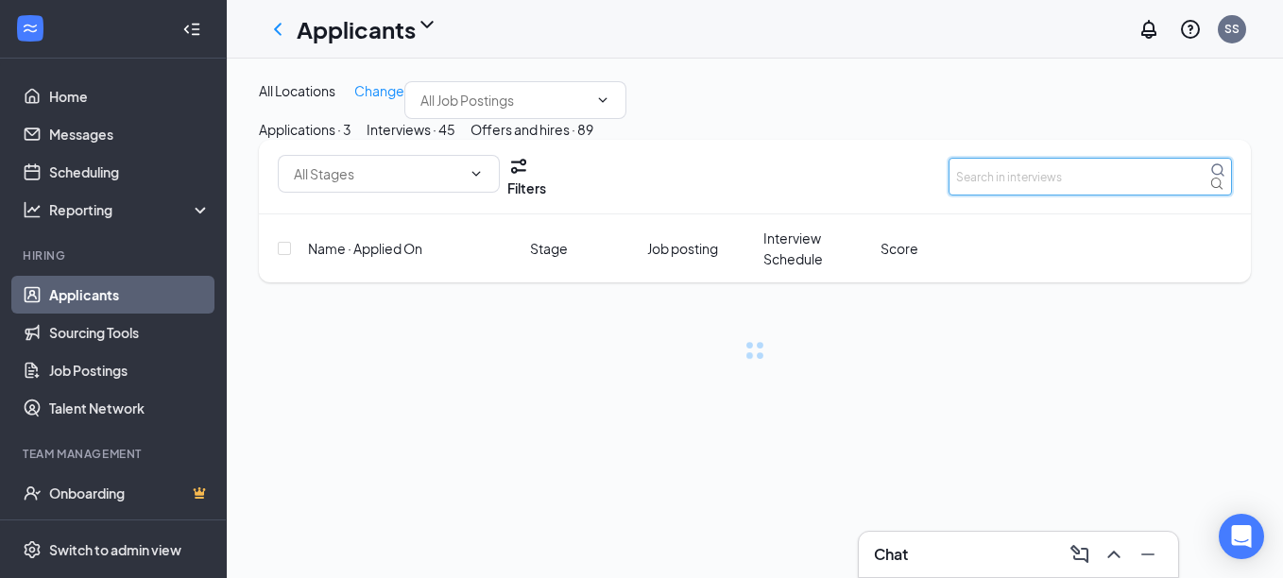
click at [1041, 196] on input "text" at bounding box center [1089, 177] width 283 height 38
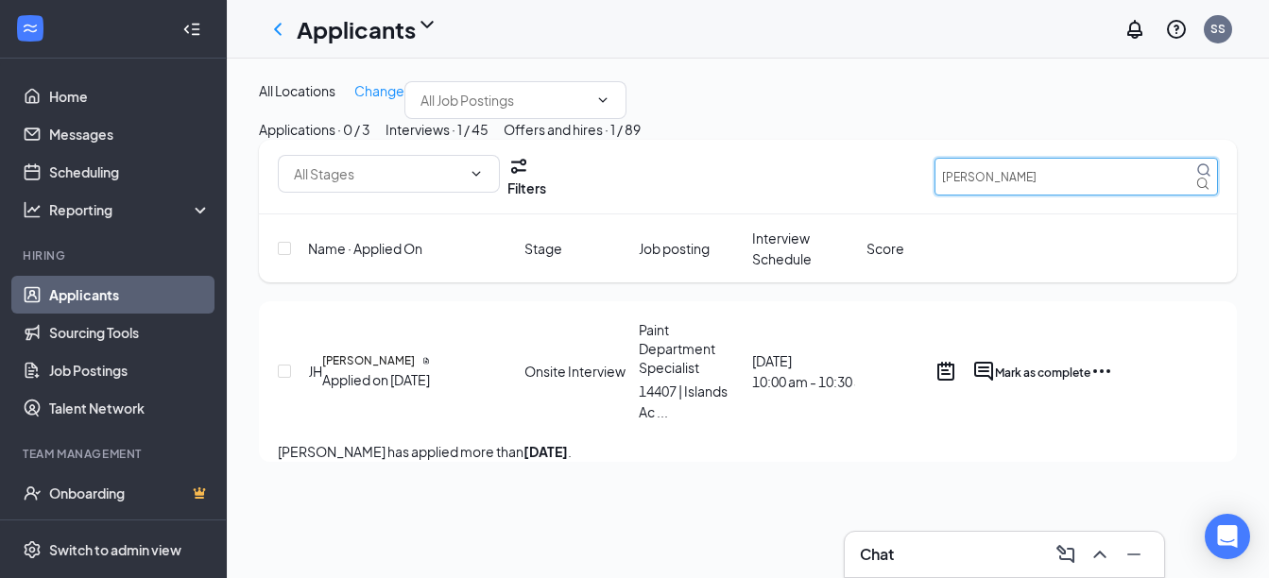
scroll to position [2, 0]
type input "Jeff"
click at [1111, 282] on div "Name · Applied On Stage Job posting Interview Schedule Score" at bounding box center [748, 248] width 978 height 68
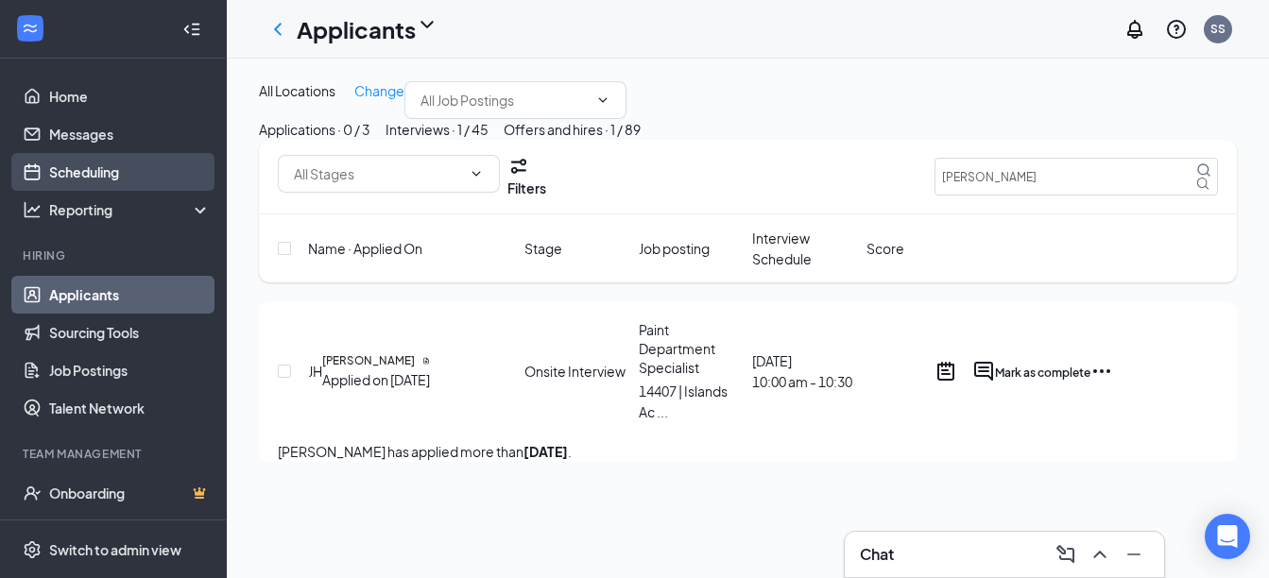
click at [82, 178] on link "Scheduling" at bounding box center [130, 172] width 162 height 38
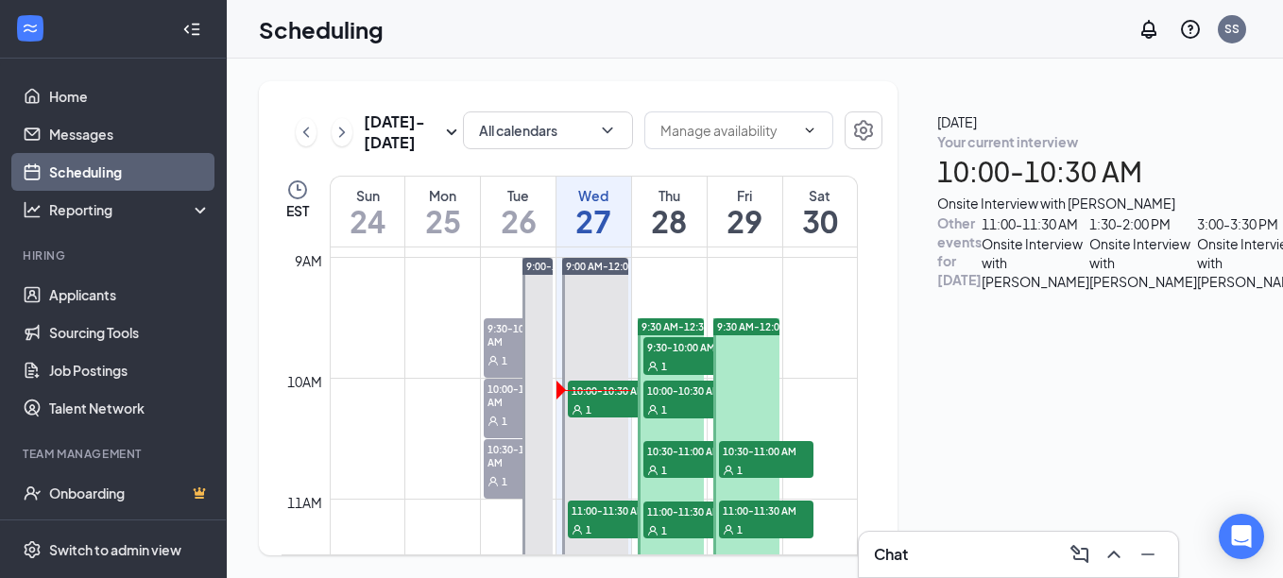
scroll to position [1118, 0]
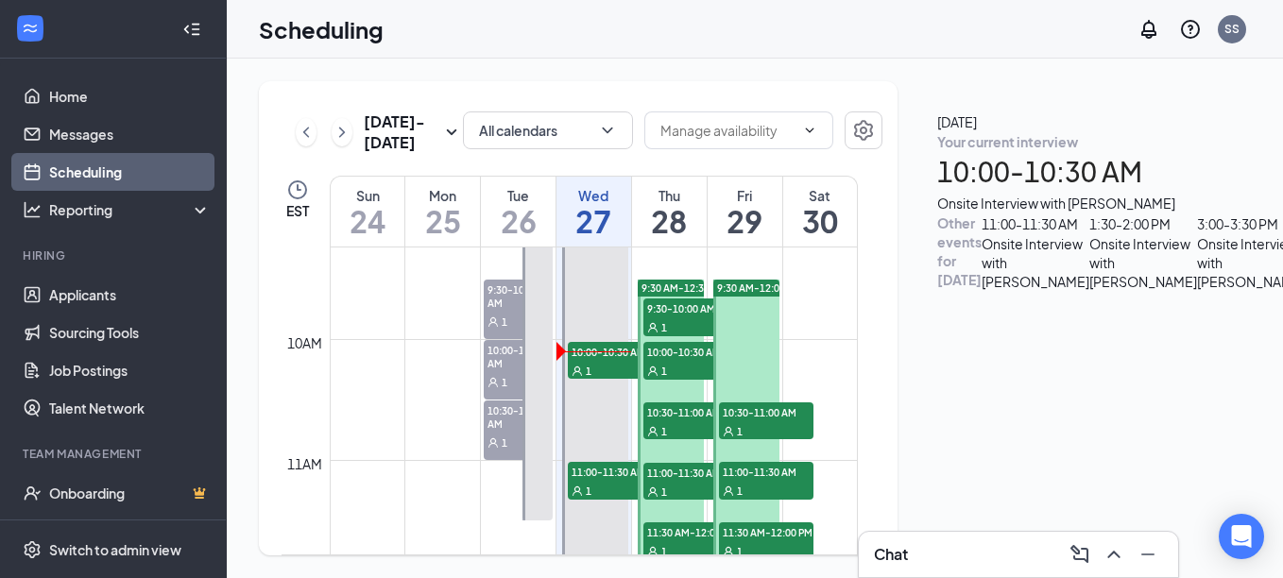
click at [1111, 193] on h1 "10:00 - 10:30 AM" at bounding box center [1086, 172] width 299 height 42
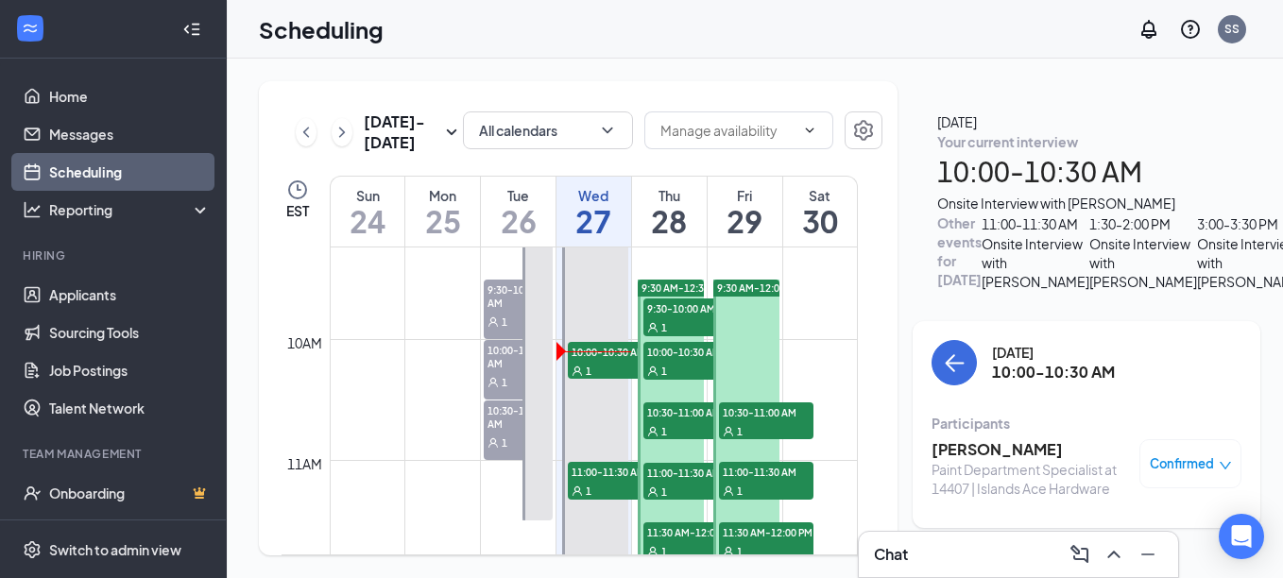
click at [980, 439] on h3 "[PERSON_NAME]" at bounding box center [1030, 449] width 198 height 21
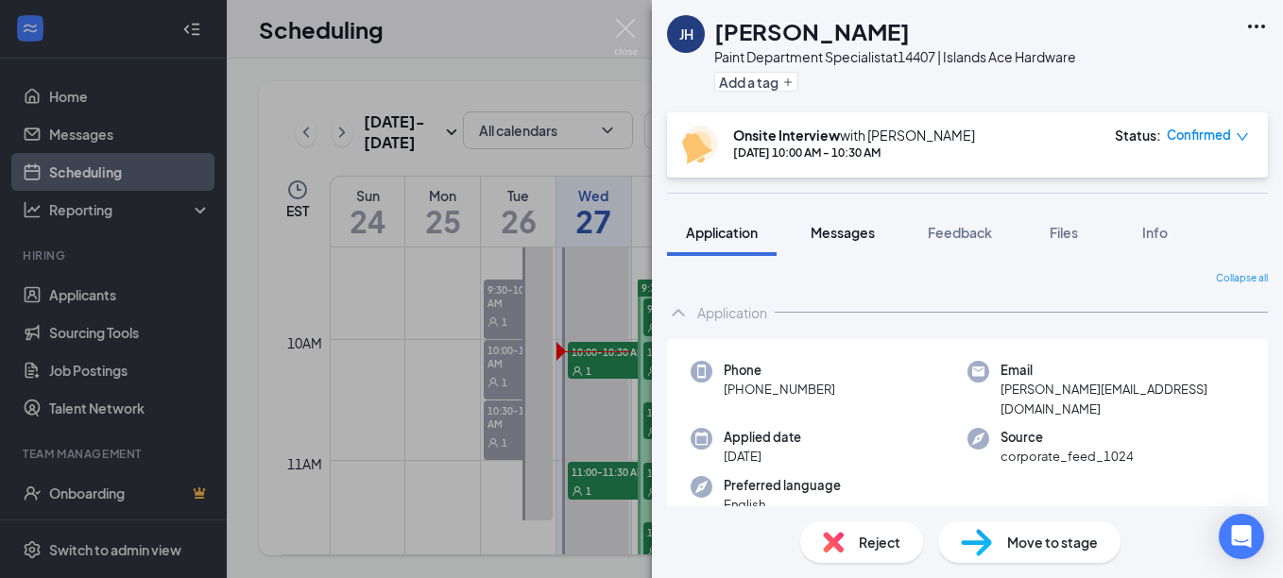
click at [849, 234] on span "Messages" at bounding box center [843, 232] width 64 height 17
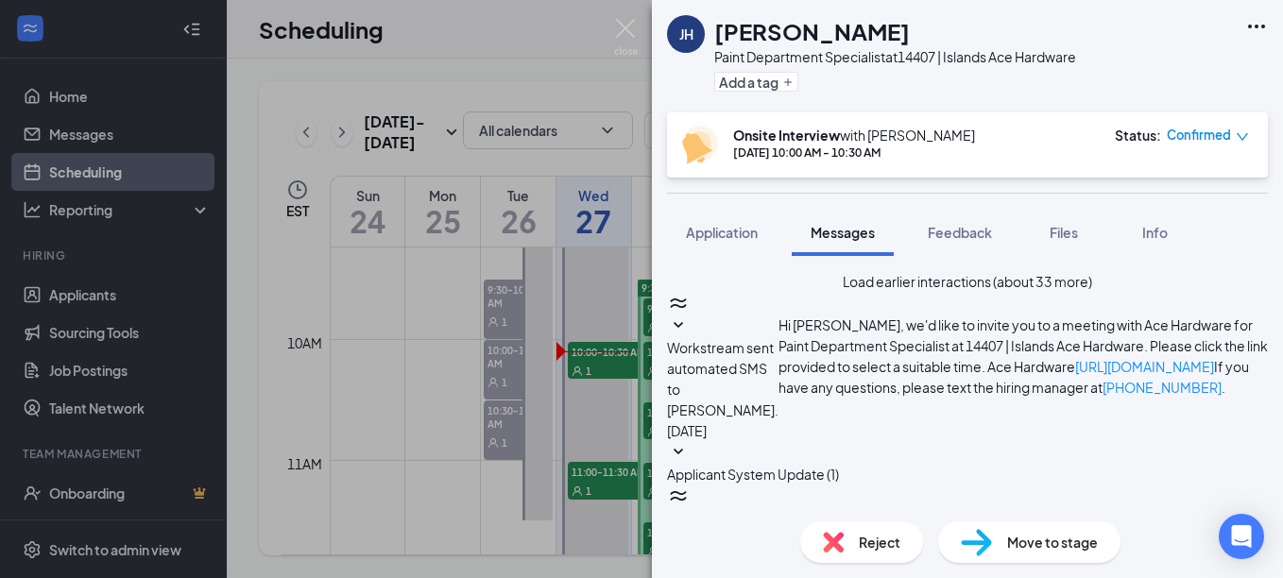
scroll to position [162, 0]
click at [690, 441] on icon "SmallChevronDown" at bounding box center [678, 452] width 23 height 23
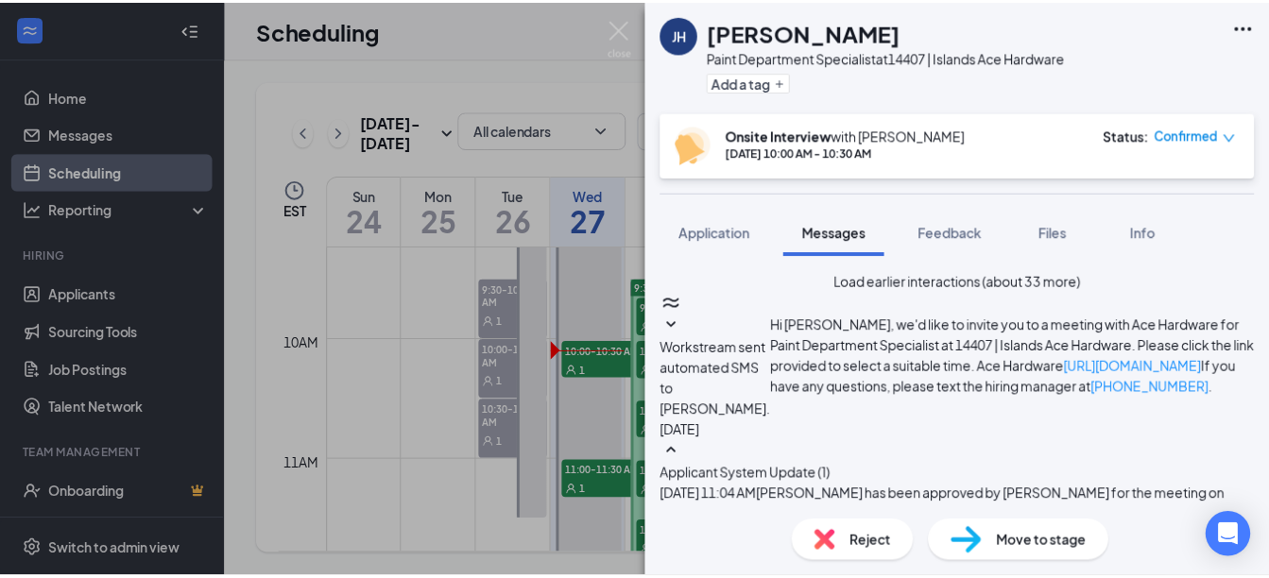
scroll to position [578, 0]
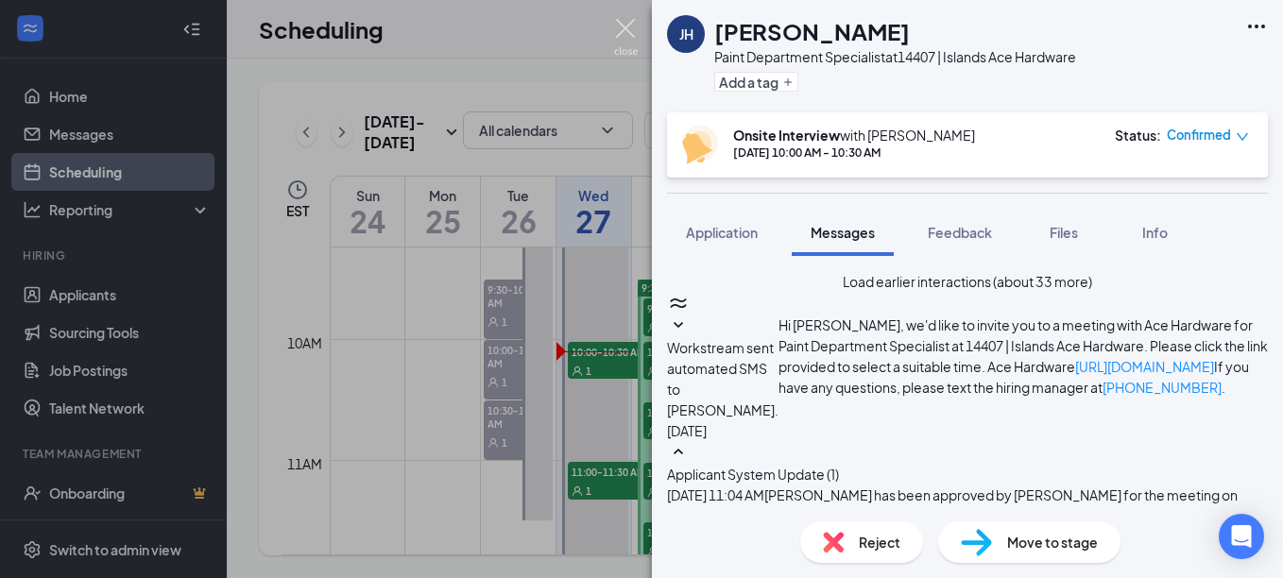
click at [627, 25] on img at bounding box center [626, 37] width 24 height 37
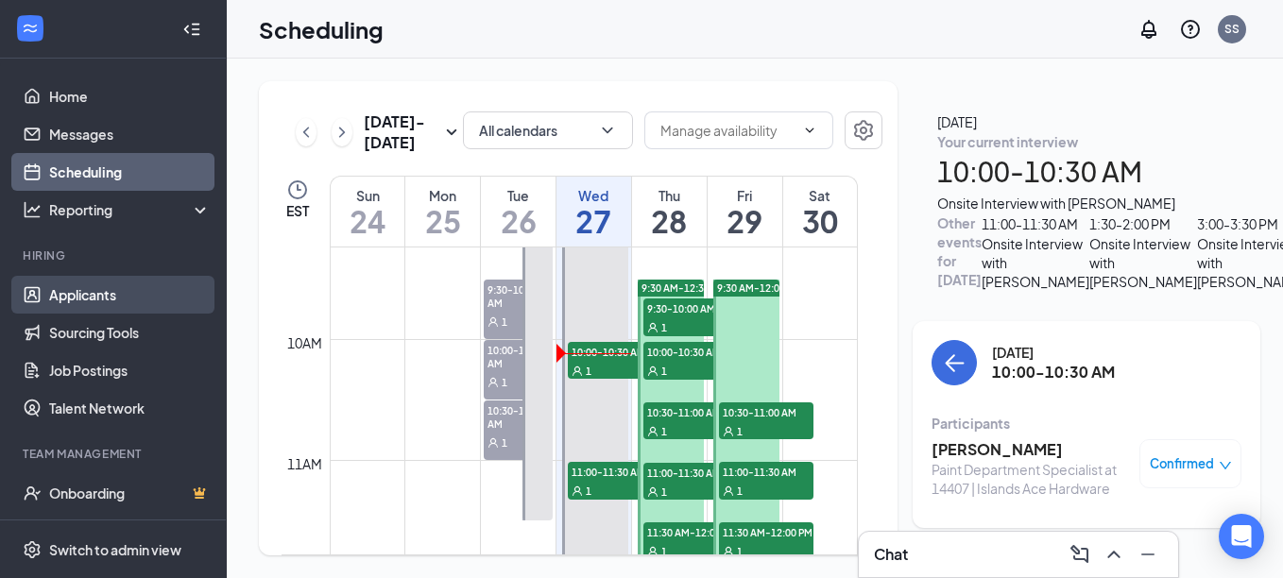
click at [115, 288] on link "Applicants" at bounding box center [130, 295] width 162 height 38
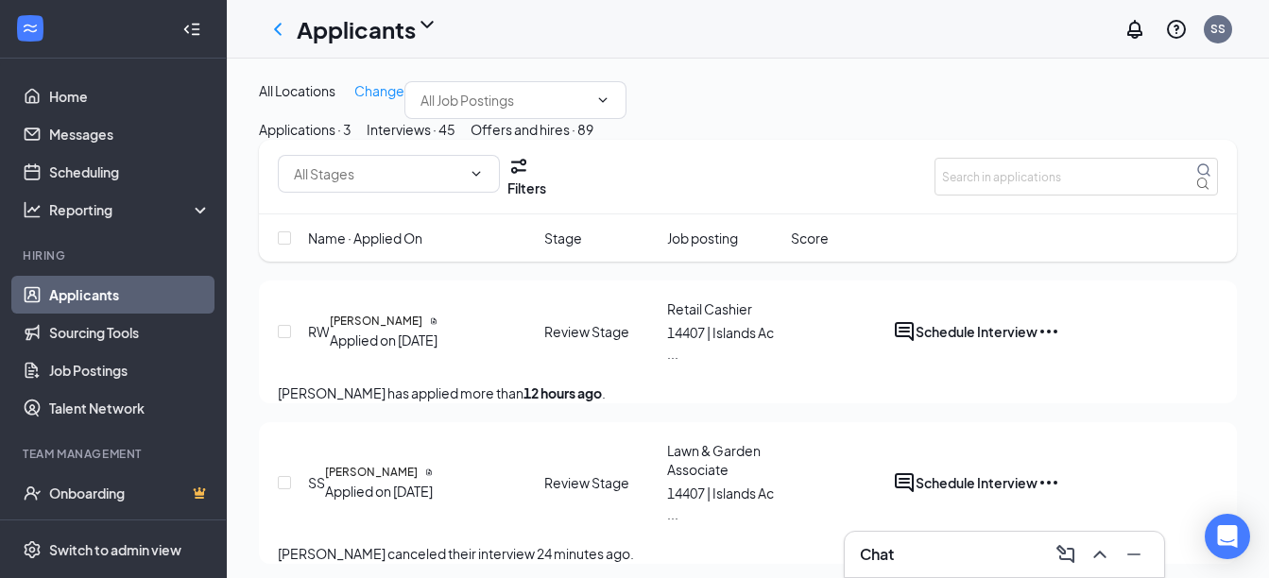
click at [455, 140] on div "Interviews · 45" at bounding box center [411, 129] width 89 height 21
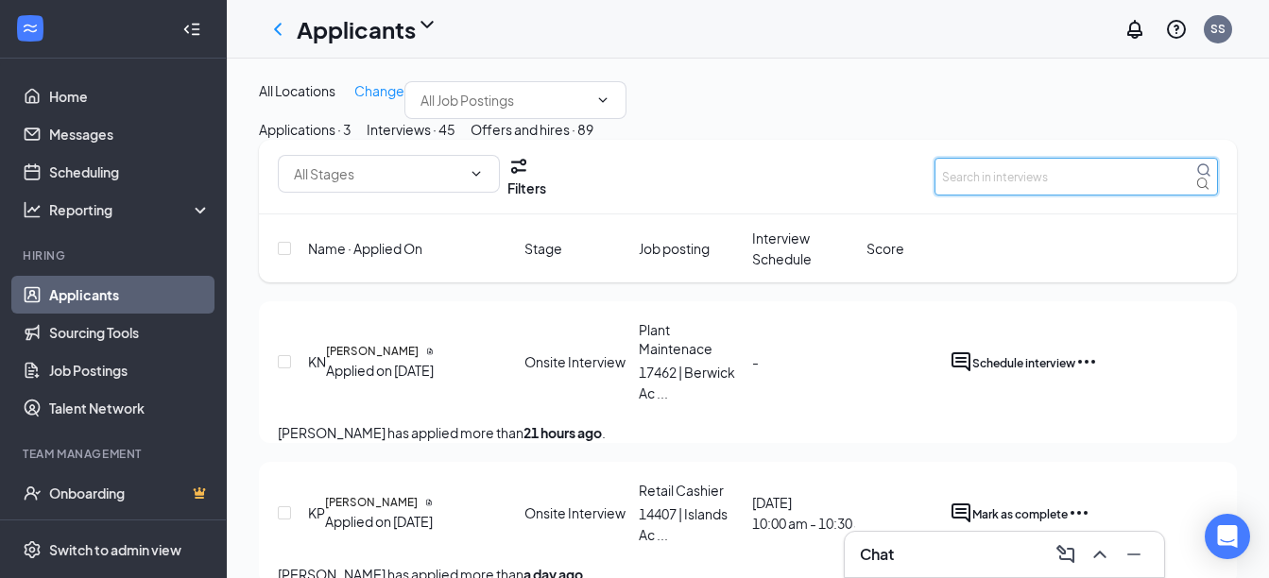
click at [1077, 196] on input "text" at bounding box center [1075, 177] width 283 height 38
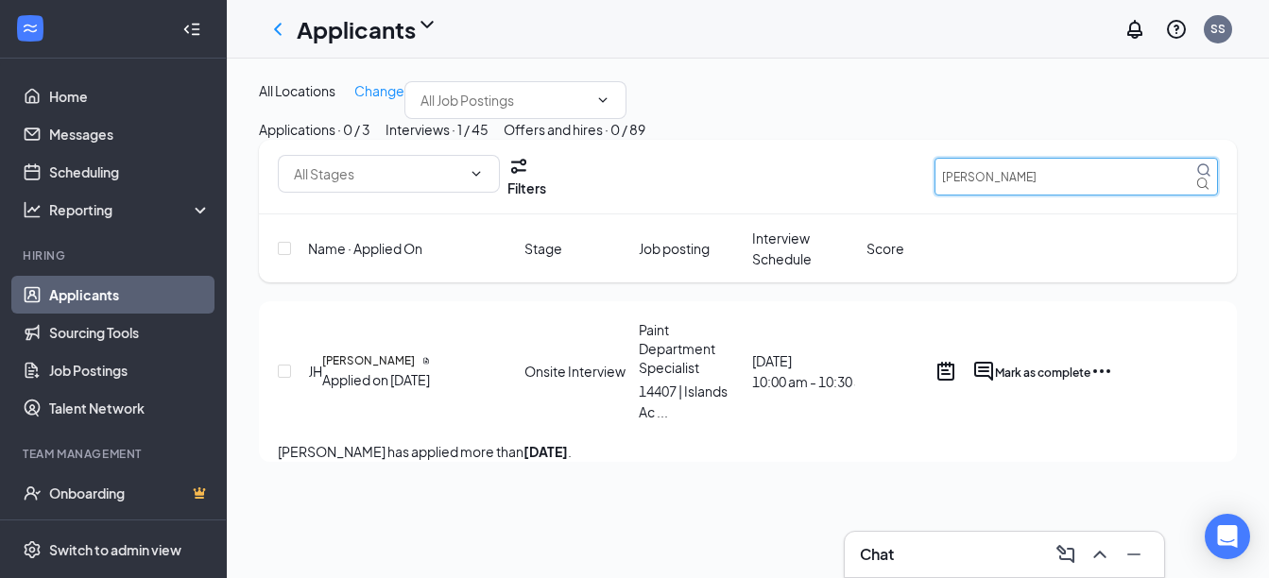
type input "[PERSON_NAME]"
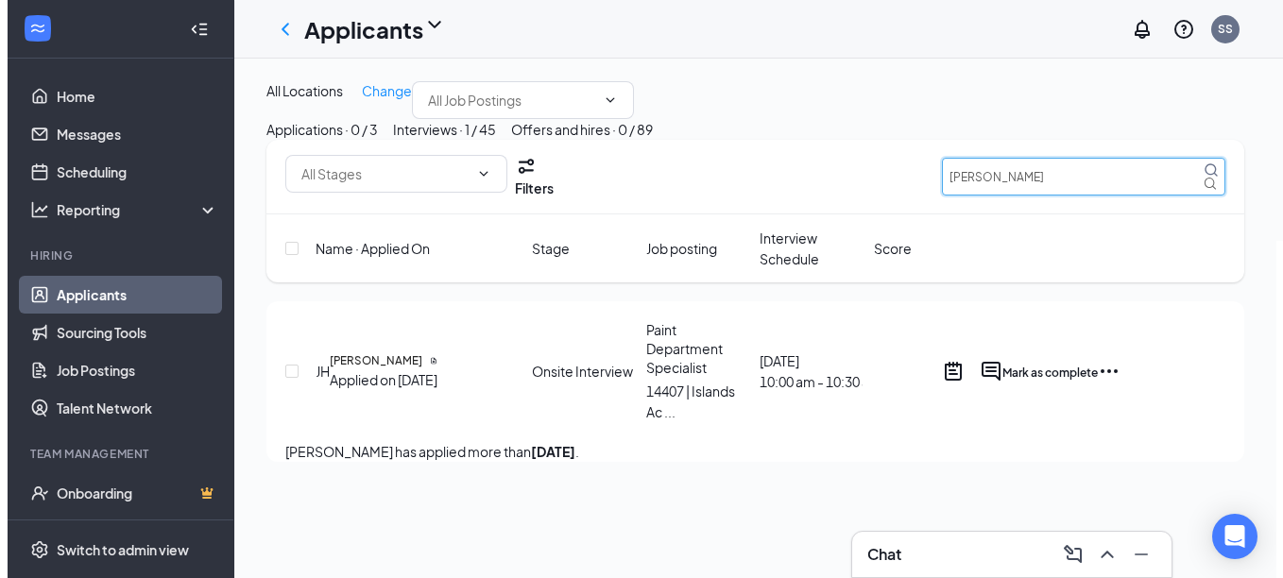
scroll to position [26, 0]
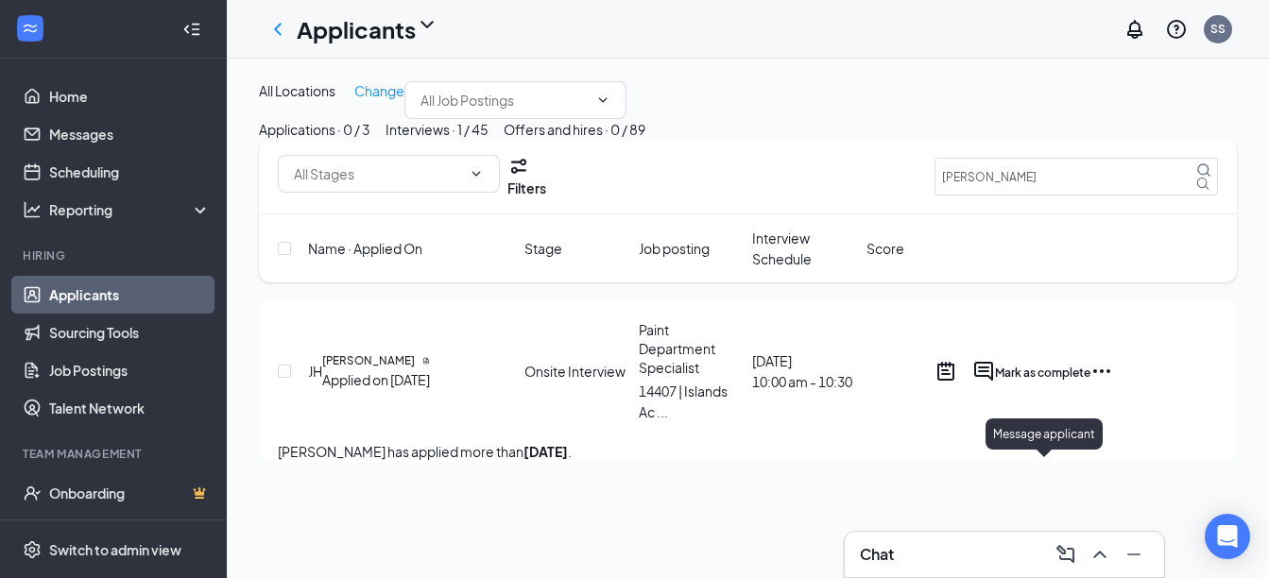
click at [993, 381] on icon "ActiveChat" at bounding box center [983, 371] width 19 height 19
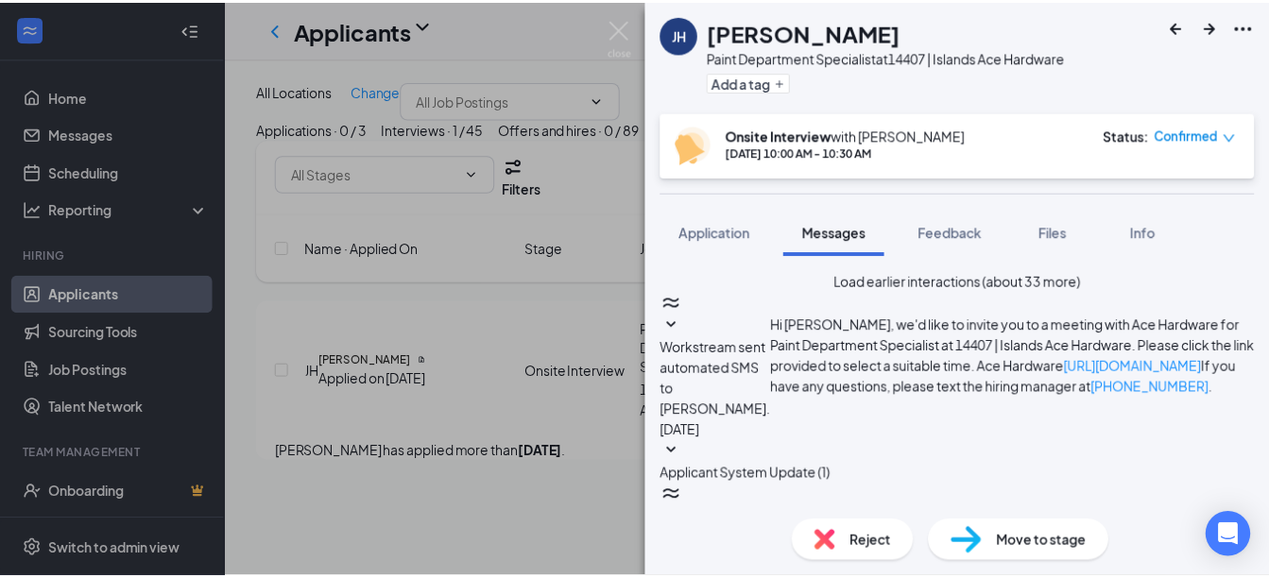
scroll to position [918, 0]
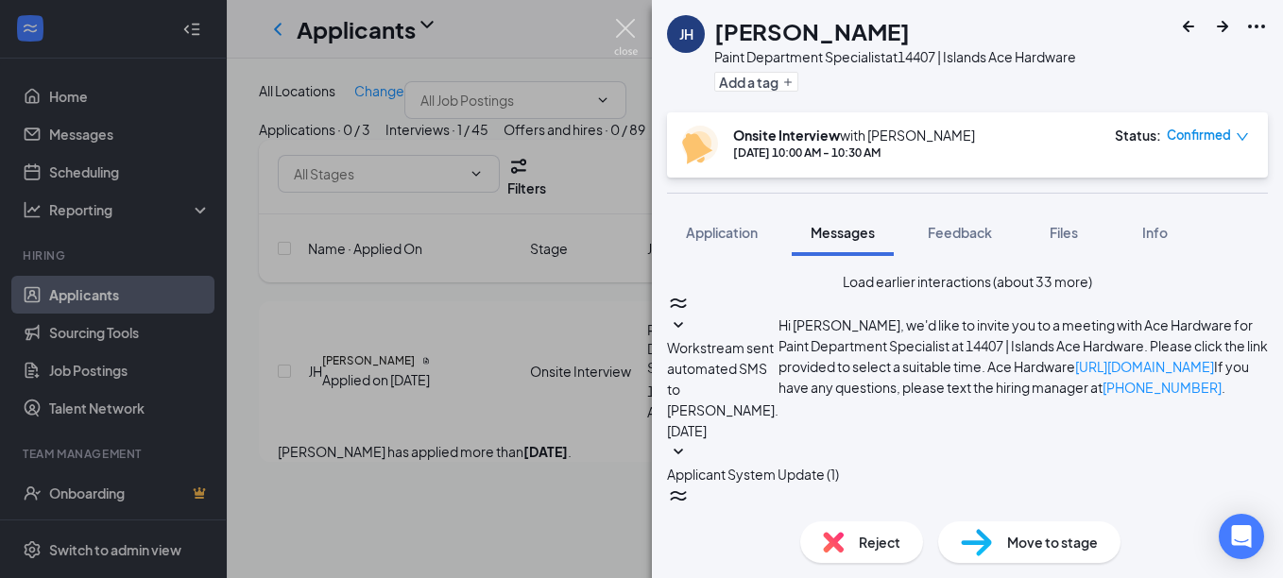
click at [621, 21] on img at bounding box center [626, 37] width 24 height 37
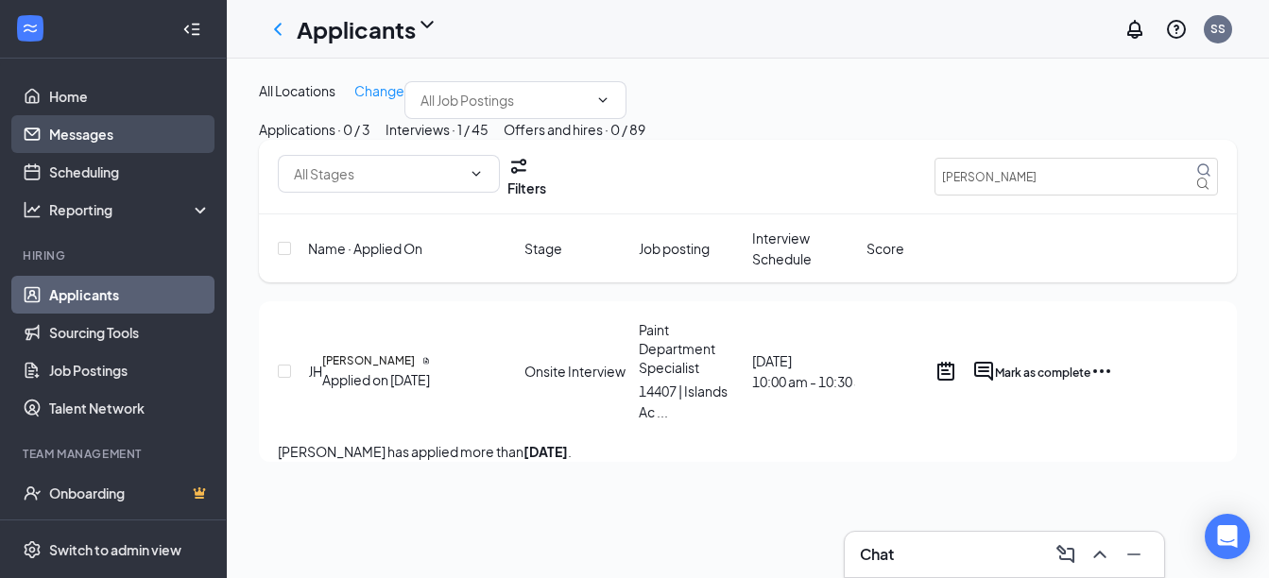
click at [83, 138] on link "Messages" at bounding box center [130, 134] width 162 height 38
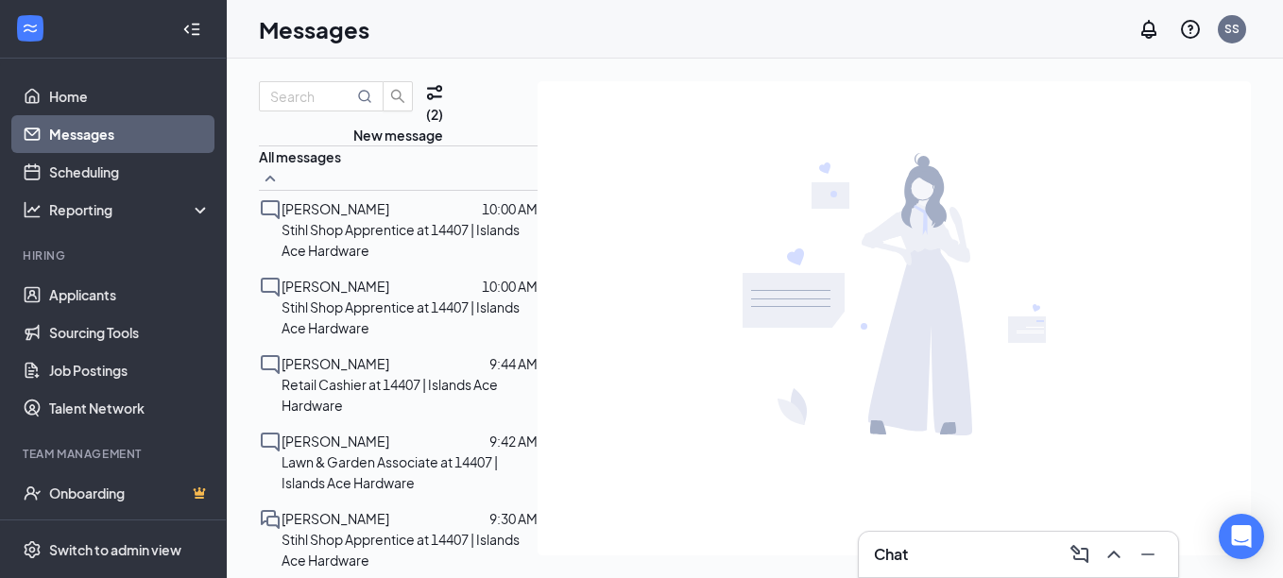
scroll to position [189, 0]
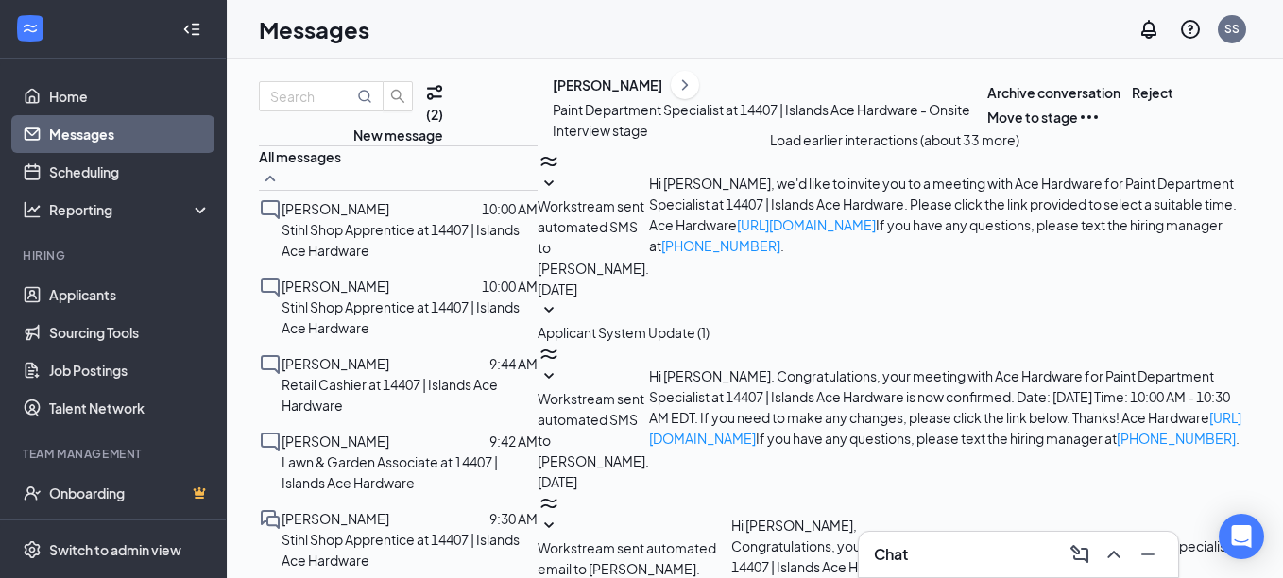
click at [560, 173] on icon "SmallChevronDown" at bounding box center [549, 184] width 23 height 23
click at [560, 366] on icon "SmallChevronDown" at bounding box center [549, 377] width 23 height 23
click at [560, 515] on icon "SmallChevronDown" at bounding box center [549, 526] width 23 height 23
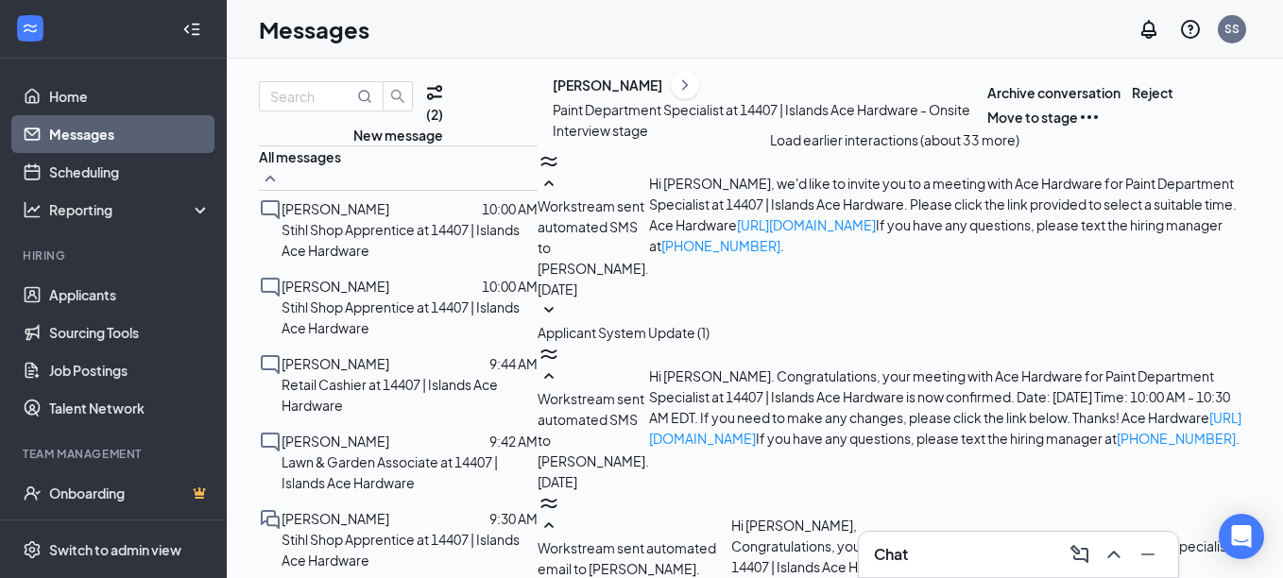
scroll to position [1209, 0]
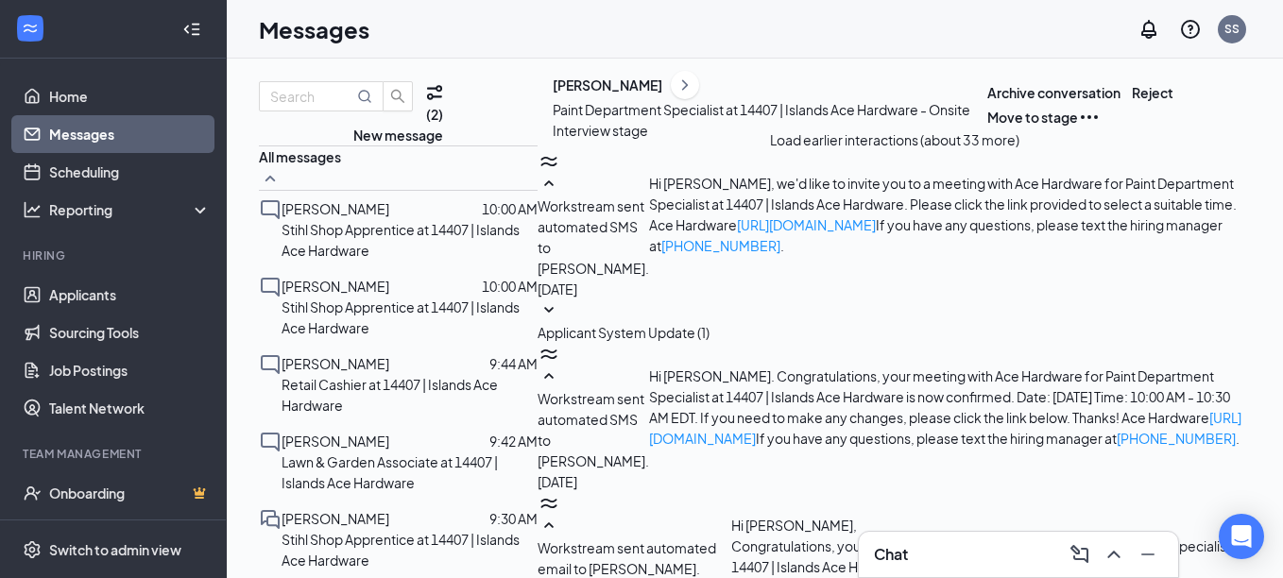
click at [955, 129] on button "Load earlier interactions (about 33 more)" at bounding box center [894, 139] width 249 height 21
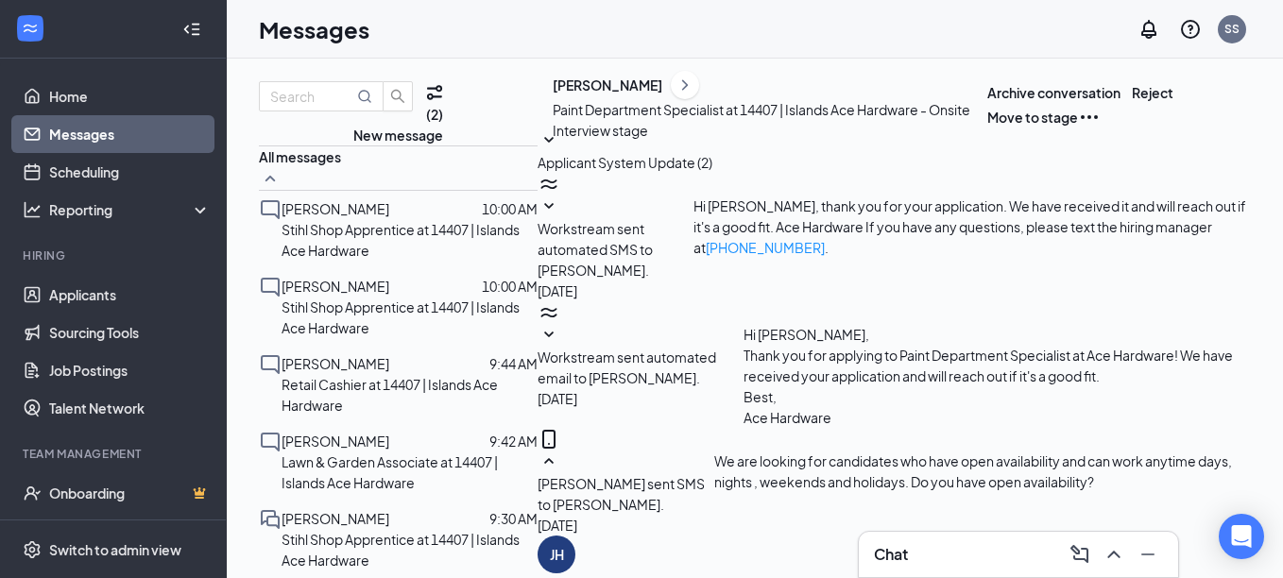
click at [560, 196] on icon "SmallChevronDown" at bounding box center [549, 207] width 23 height 23
click at [555, 332] on icon "SmallChevronDown" at bounding box center [549, 335] width 9 height 6
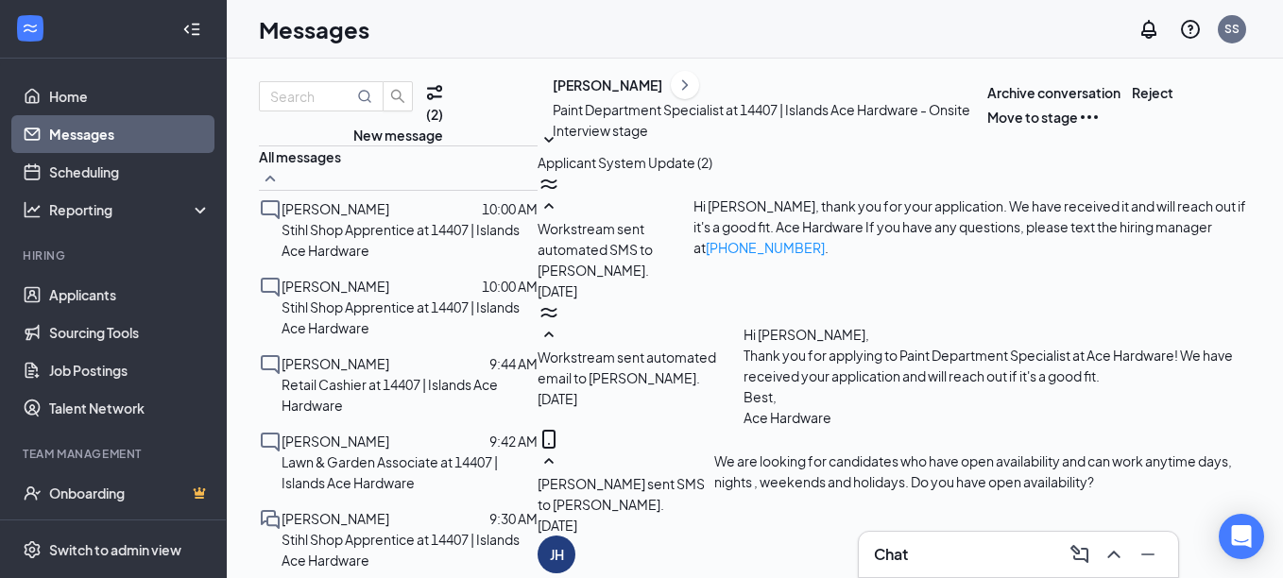
scroll to position [472, 0]
drag, startPoint x: 81, startPoint y: 173, endPoint x: 98, endPoint y: 175, distance: 17.1
click at [81, 173] on link "Scheduling" at bounding box center [130, 172] width 162 height 38
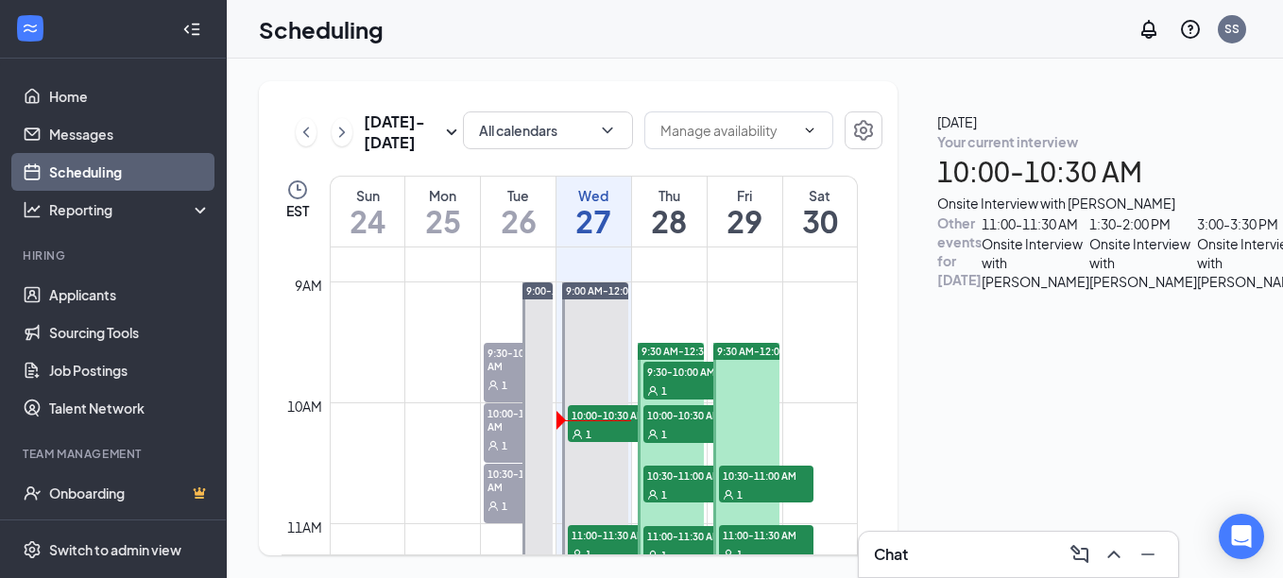
scroll to position [1023, 0]
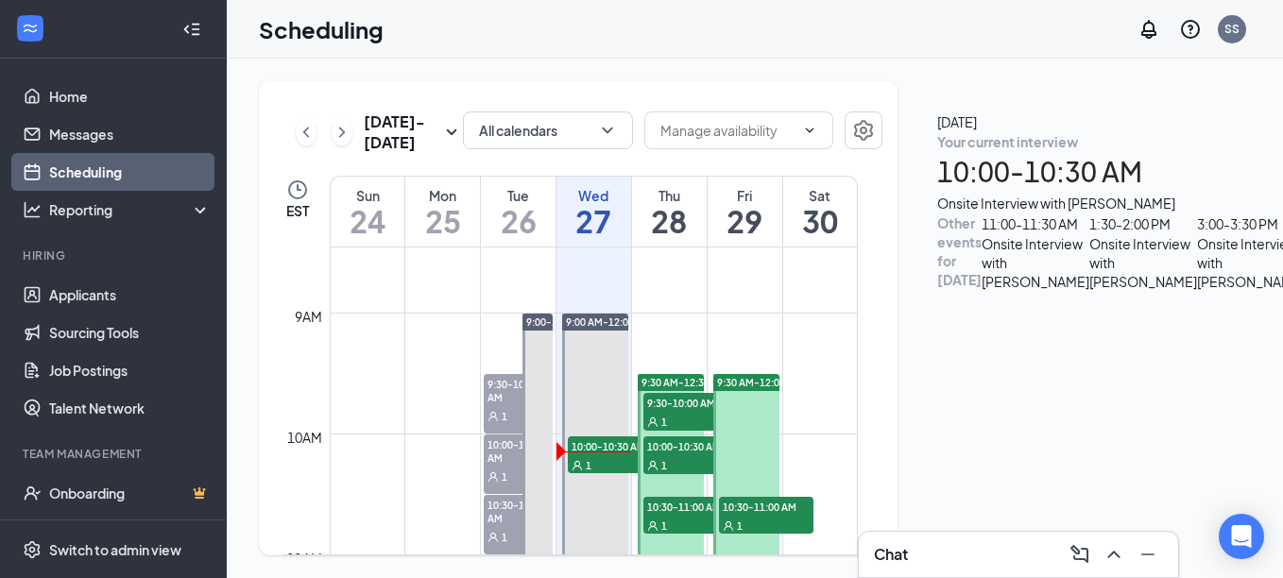
click at [800, 400] on td at bounding box center [594, 388] width 528 height 30
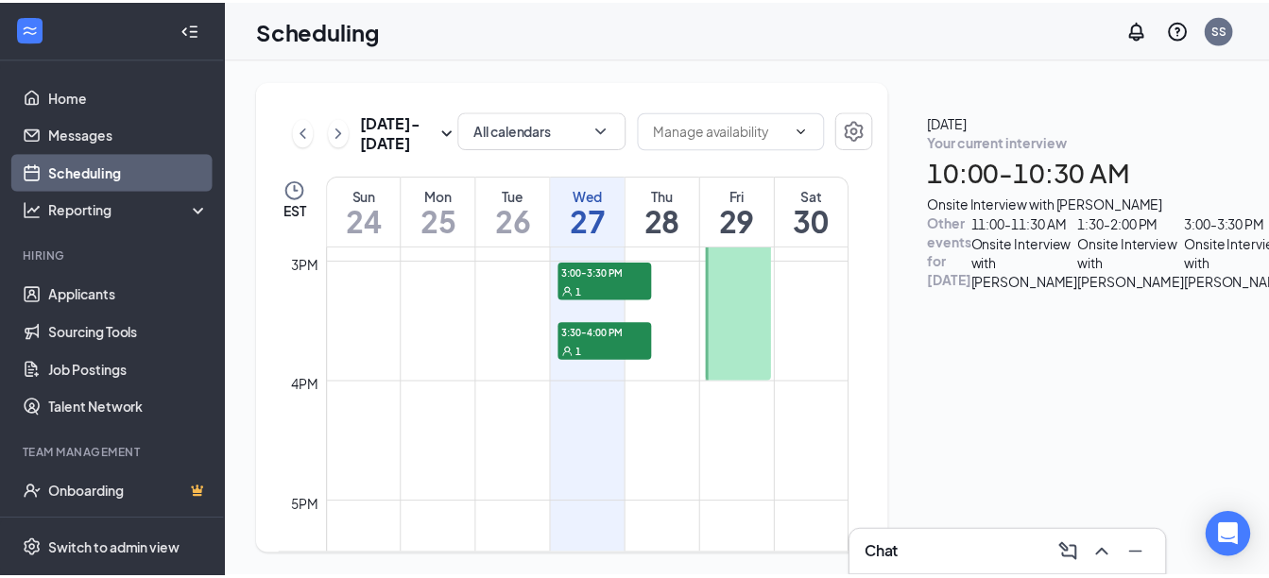
scroll to position [1968, 0]
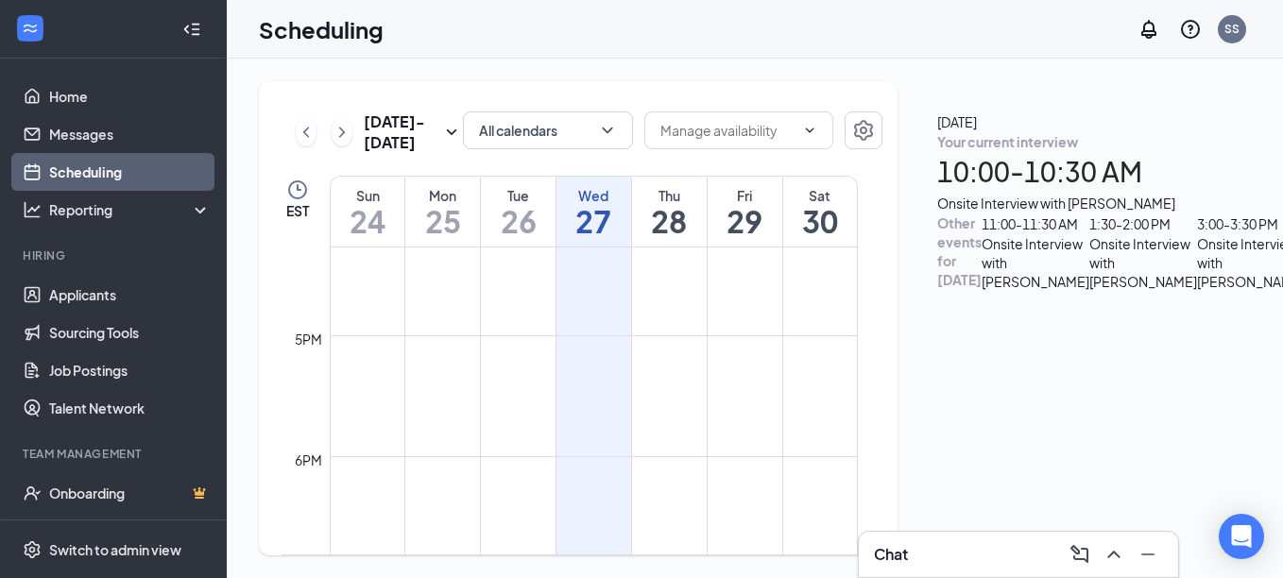
click at [1113, 213] on div "Onsite Interview with [PERSON_NAME]" at bounding box center [1086, 203] width 299 height 21
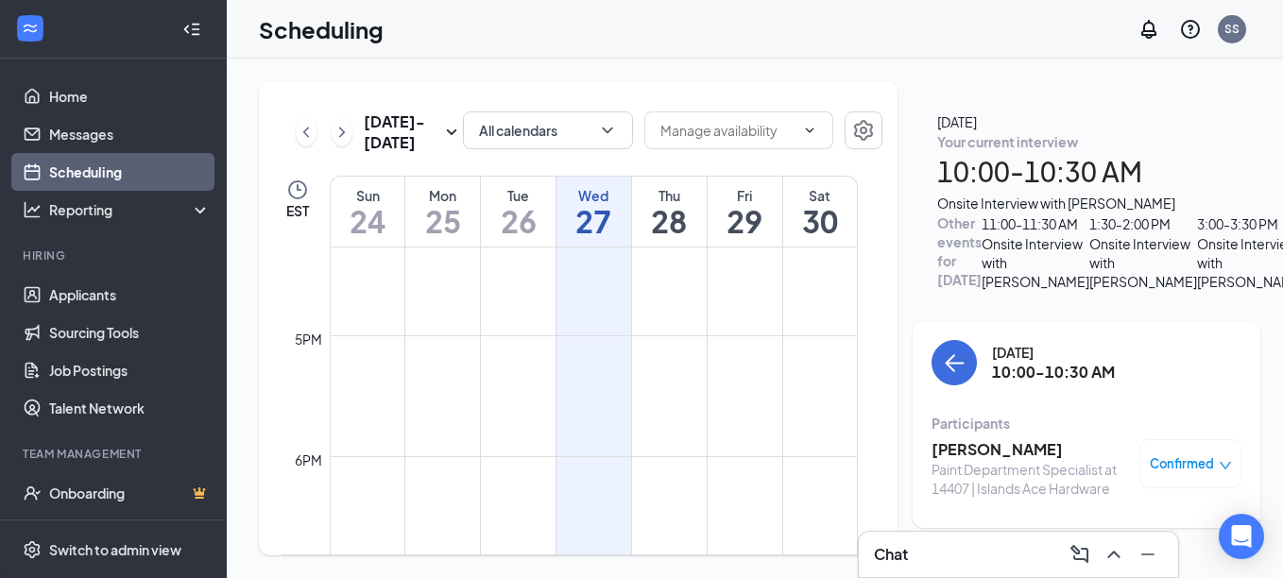
click at [1150, 454] on span "Confirmed" at bounding box center [1182, 463] width 64 height 19
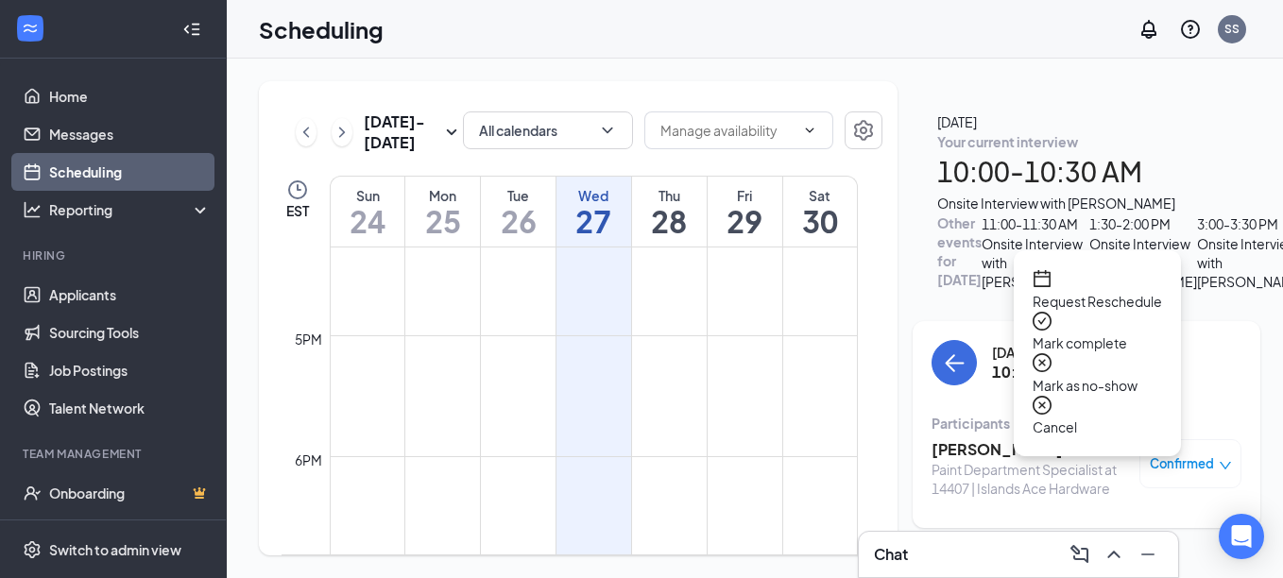
click at [1162, 291] on span "Request Reschedule" at bounding box center [1096, 301] width 129 height 21
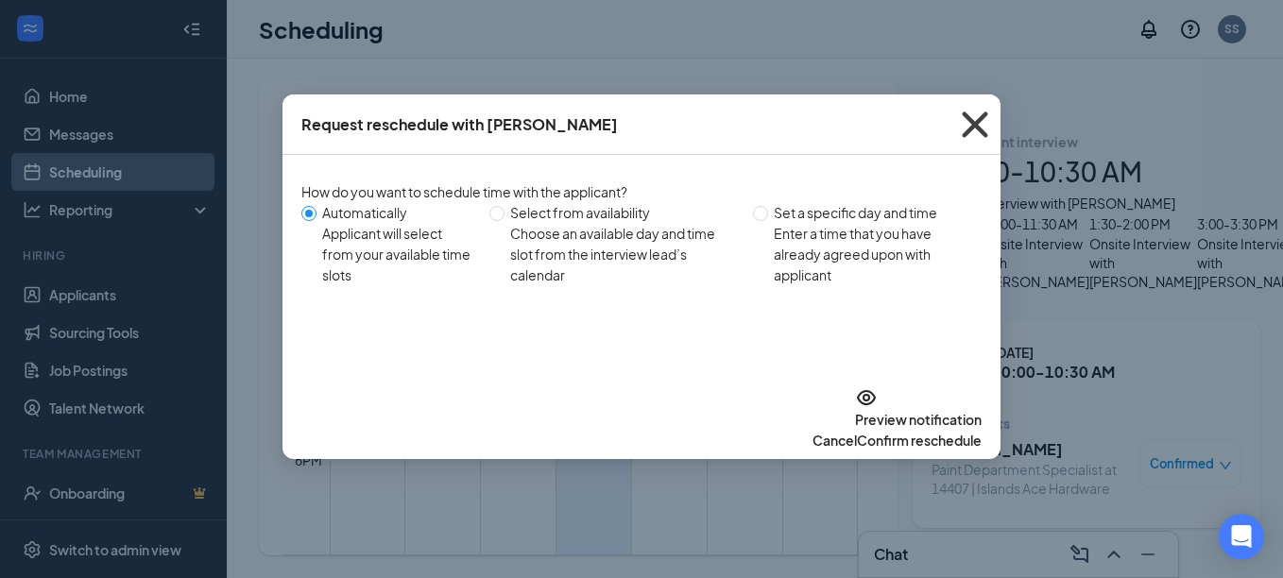
click at [975, 125] on icon "Cross" at bounding box center [975, 124] width 26 height 26
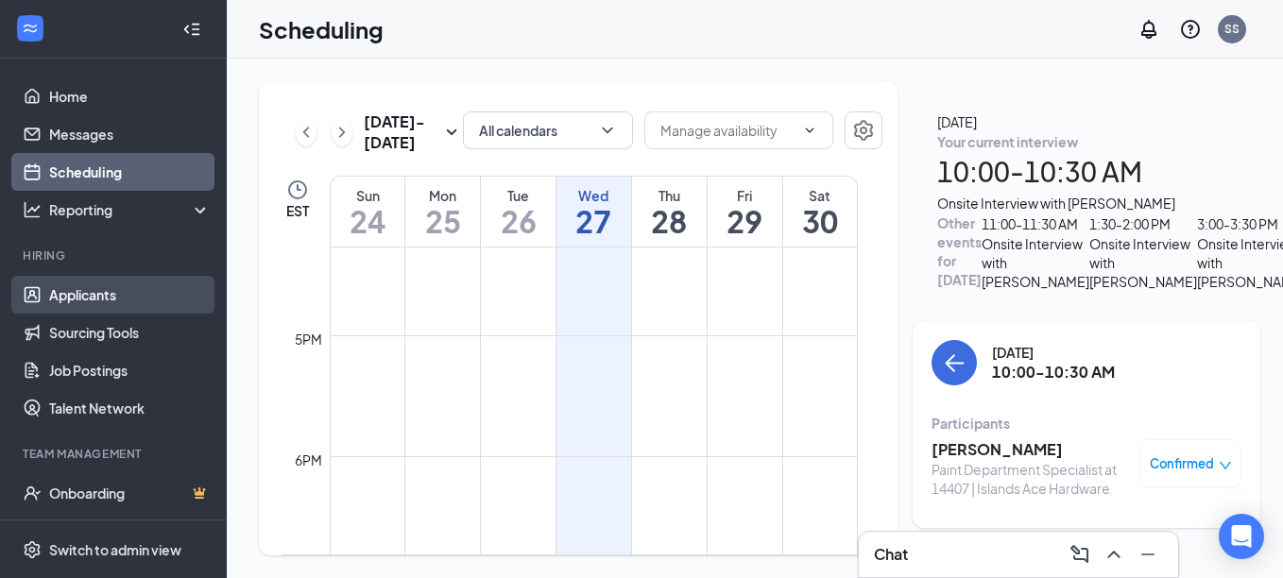
click at [88, 284] on link "Applicants" at bounding box center [130, 295] width 162 height 38
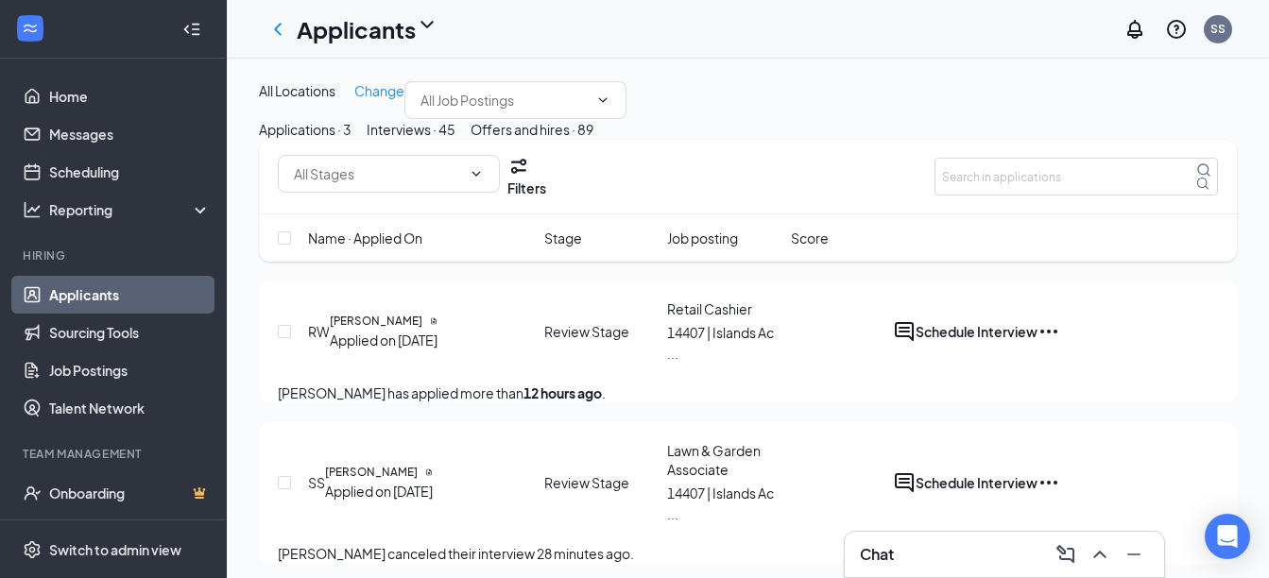
click at [455, 140] on div "Interviews · 45" at bounding box center [411, 129] width 89 height 21
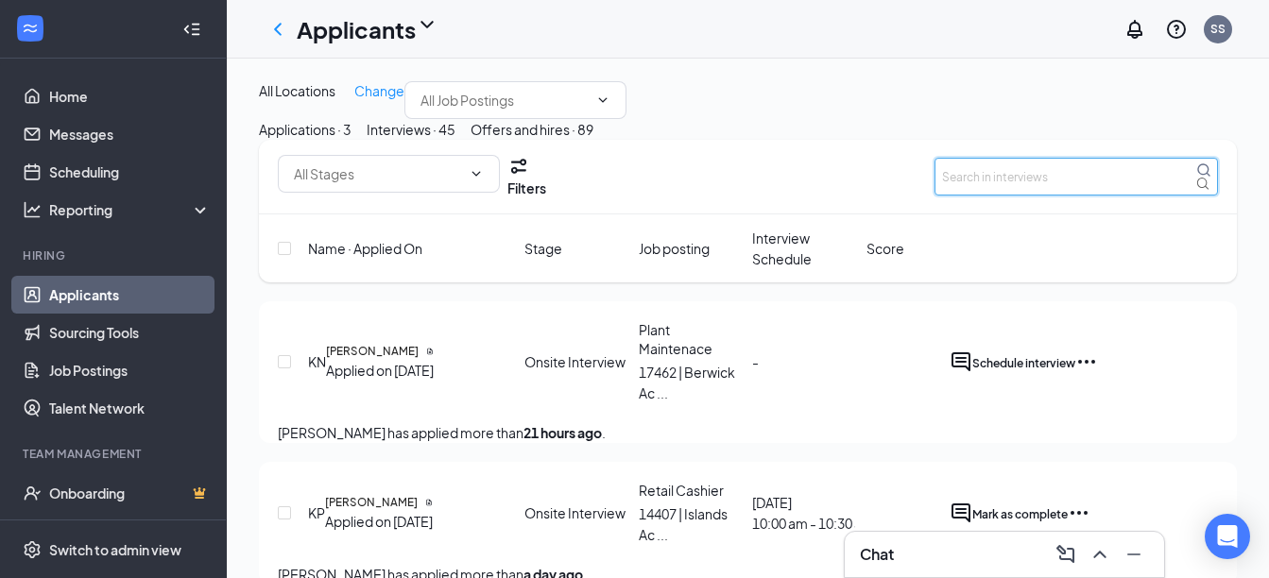
click at [1102, 196] on input "text" at bounding box center [1075, 177] width 283 height 38
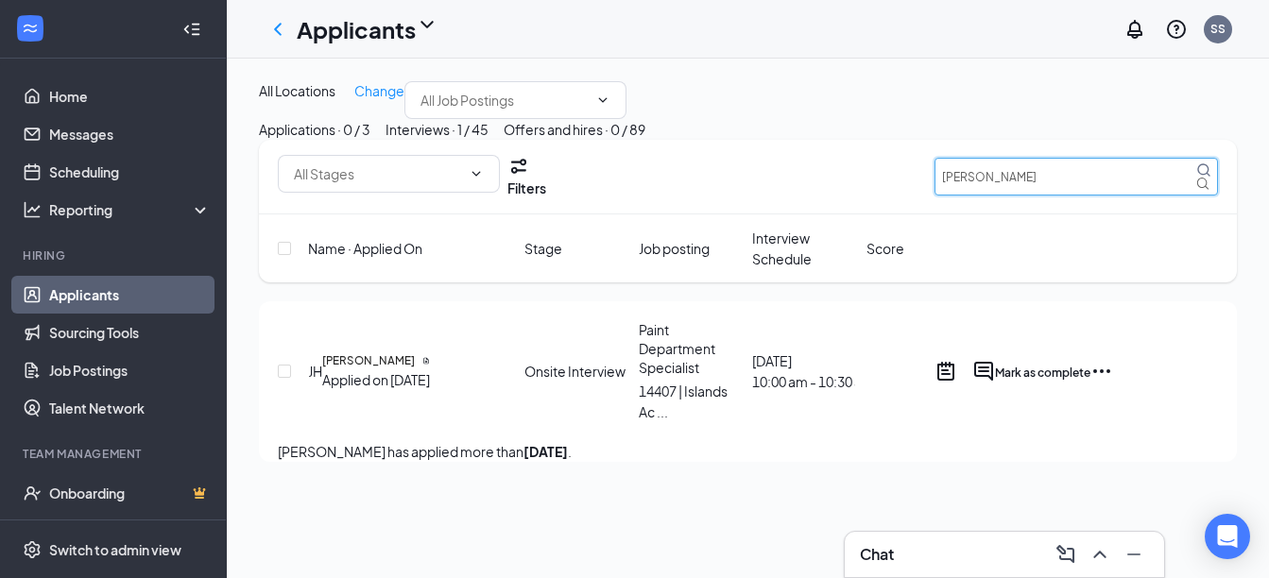
type input "[PERSON_NAME]"
click at [1113, 383] on icon "Ellipses" at bounding box center [1101, 371] width 23 height 23
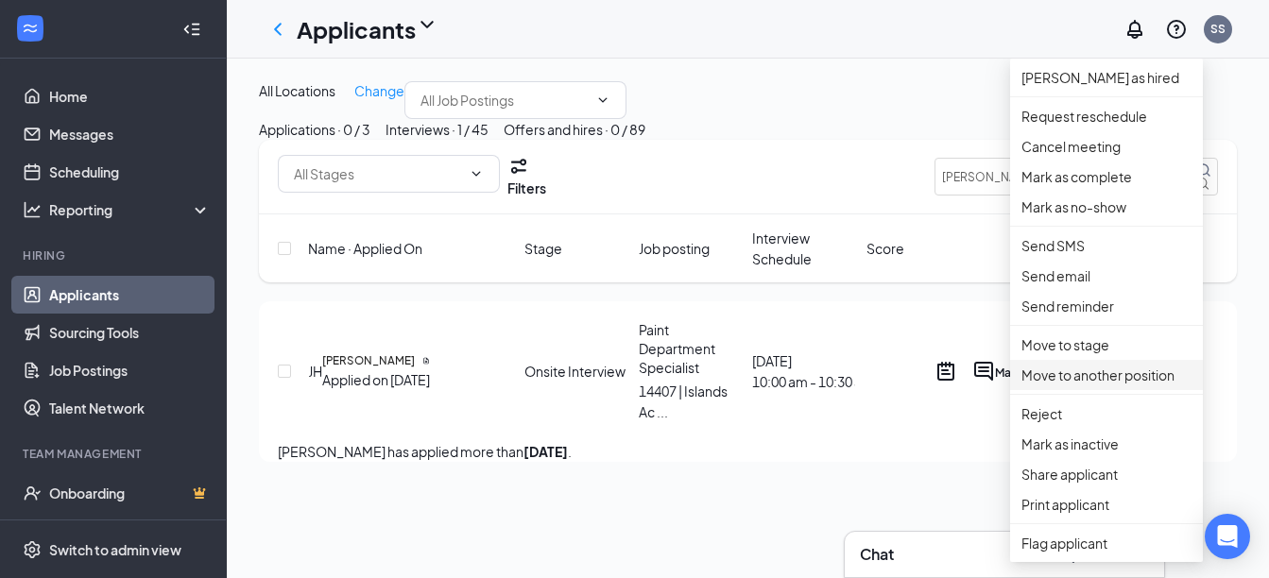
click at [1159, 385] on p "Move to another position" at bounding box center [1106, 375] width 170 height 21
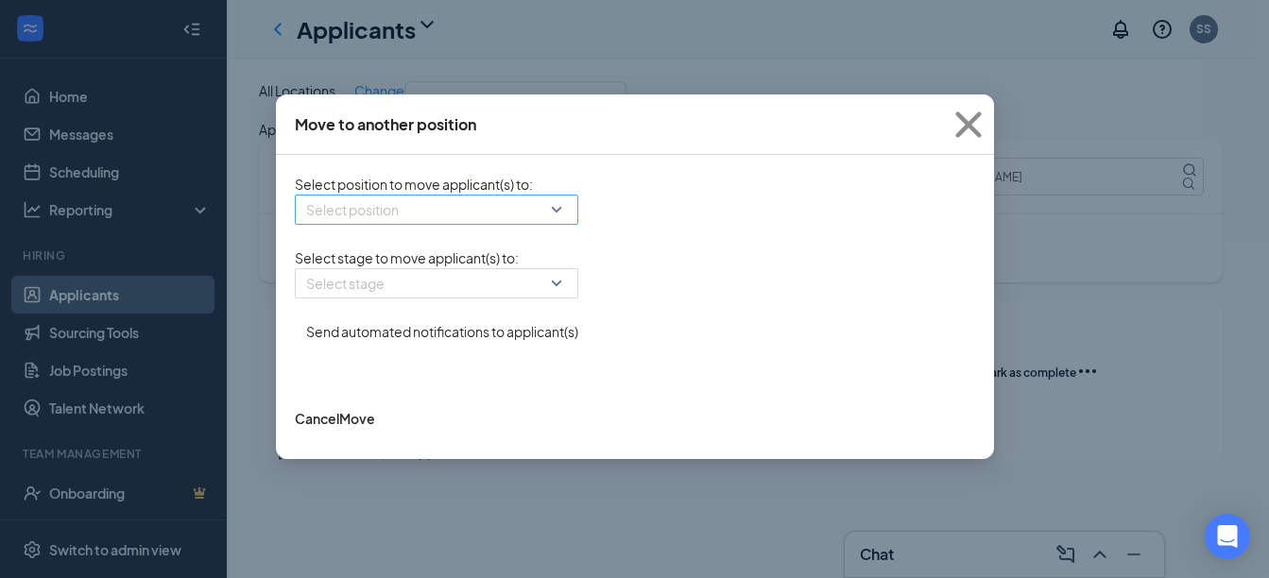
click at [562, 212] on div "Select position" at bounding box center [436, 210] width 283 height 30
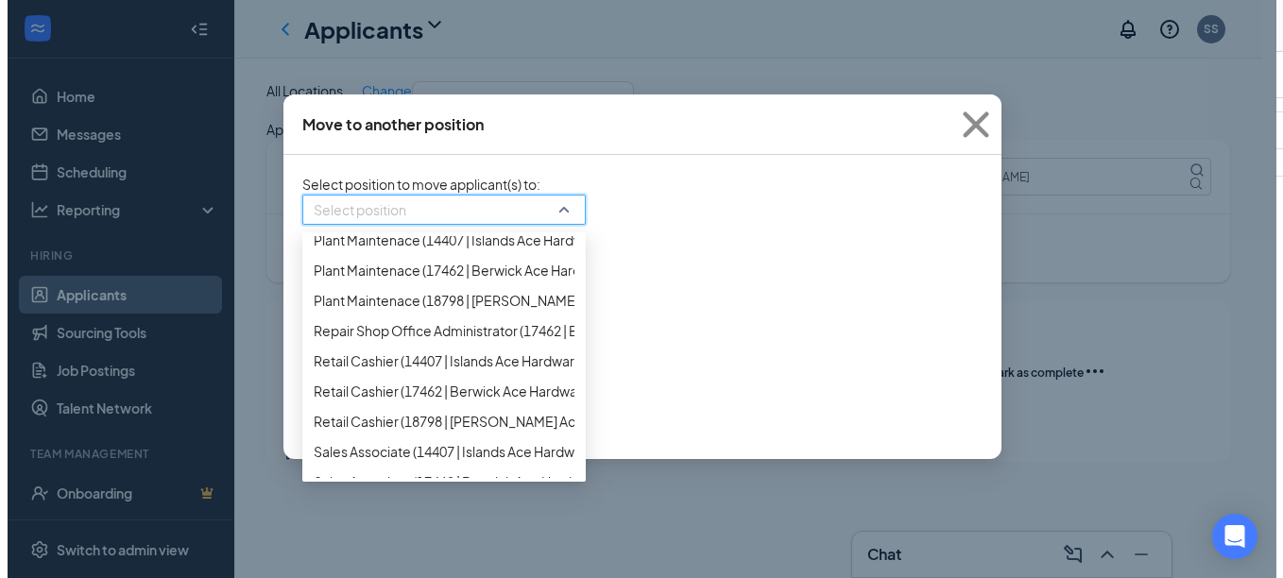
scroll to position [1134, 0]
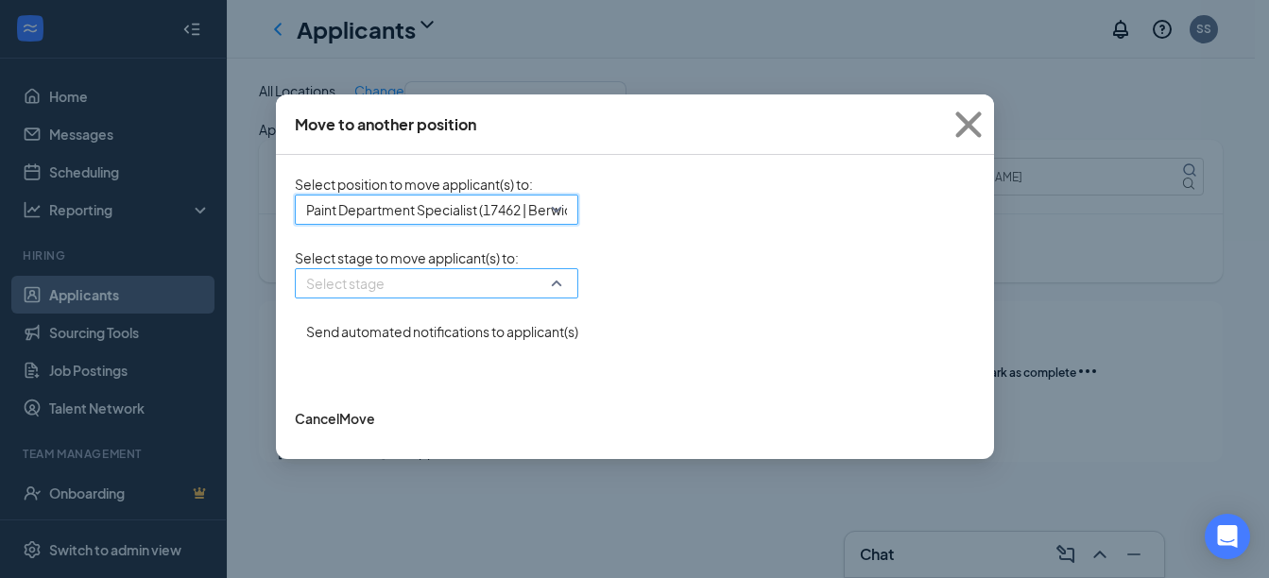
click at [557, 299] on div "Select stage" at bounding box center [436, 283] width 283 height 30
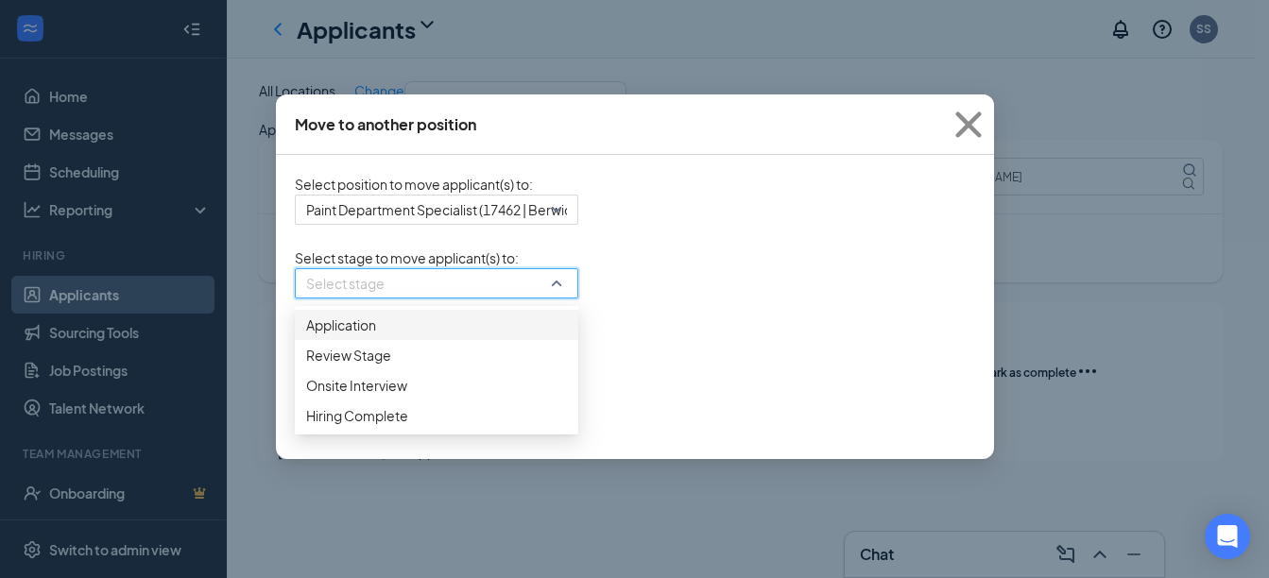
click at [491, 335] on span "Application" at bounding box center [436, 325] width 261 height 21
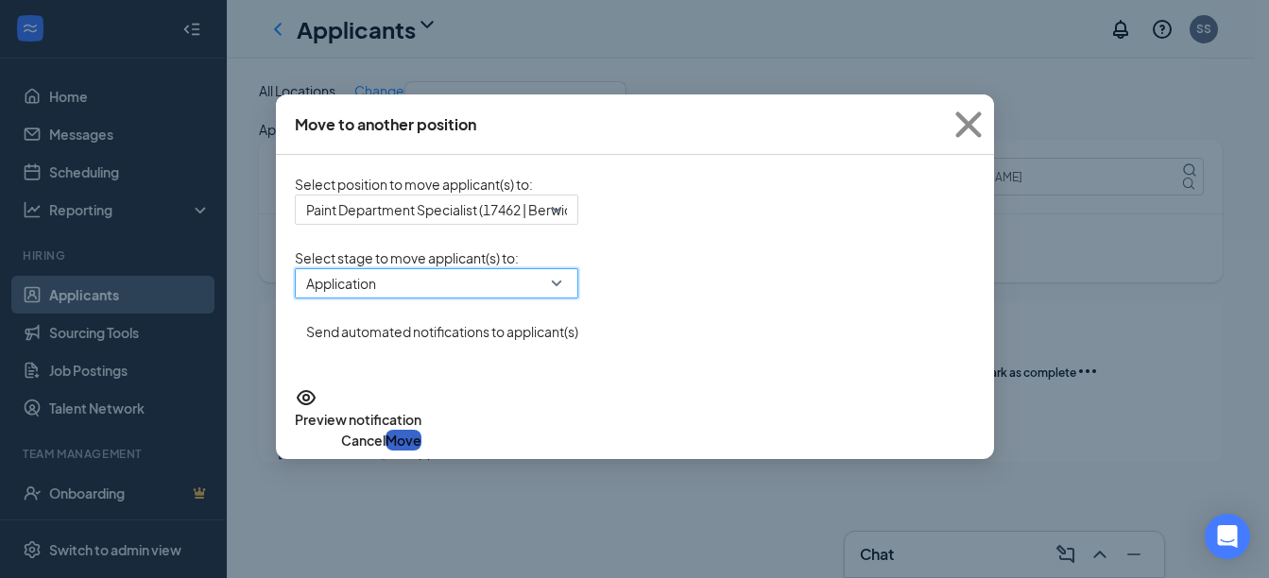
click at [421, 438] on button "Move" at bounding box center [403, 440] width 36 height 21
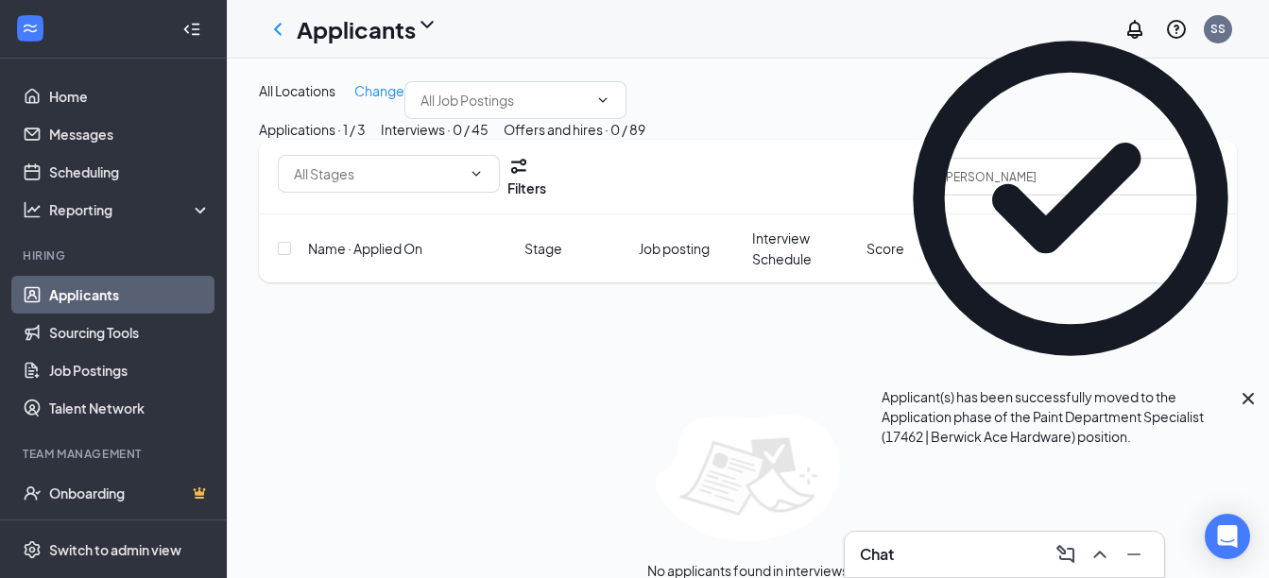
click at [343, 140] on div "Applications · 1 / 3" at bounding box center [312, 129] width 107 height 21
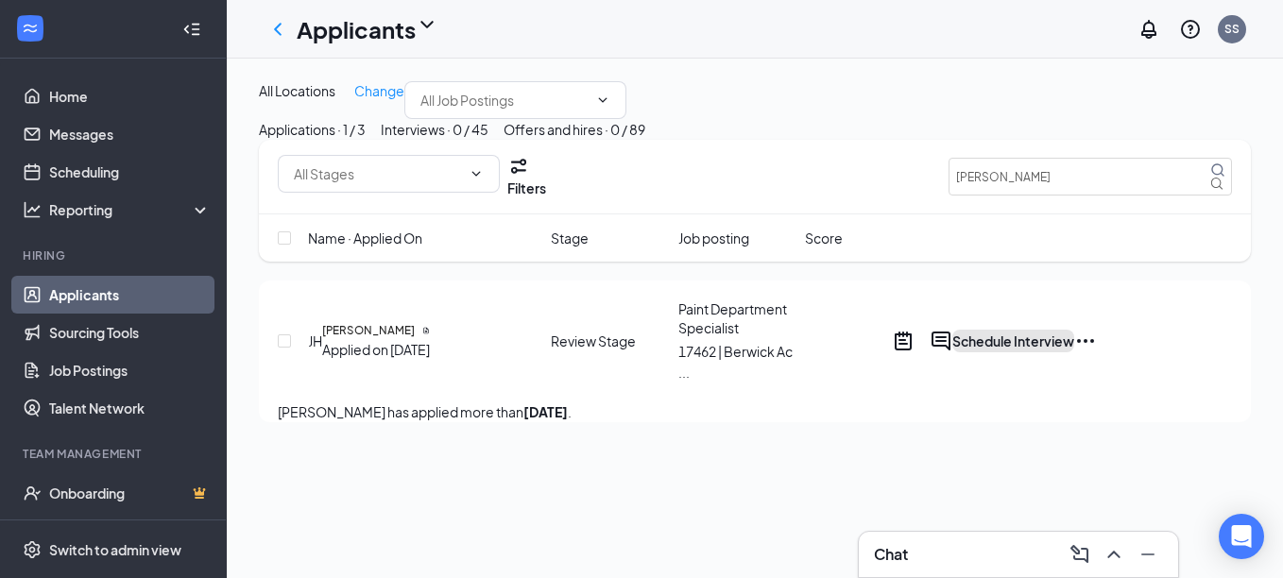
click at [1074, 352] on button "Schedule Interview" at bounding box center [1013, 341] width 122 height 23
radio input "true"
radio input "false"
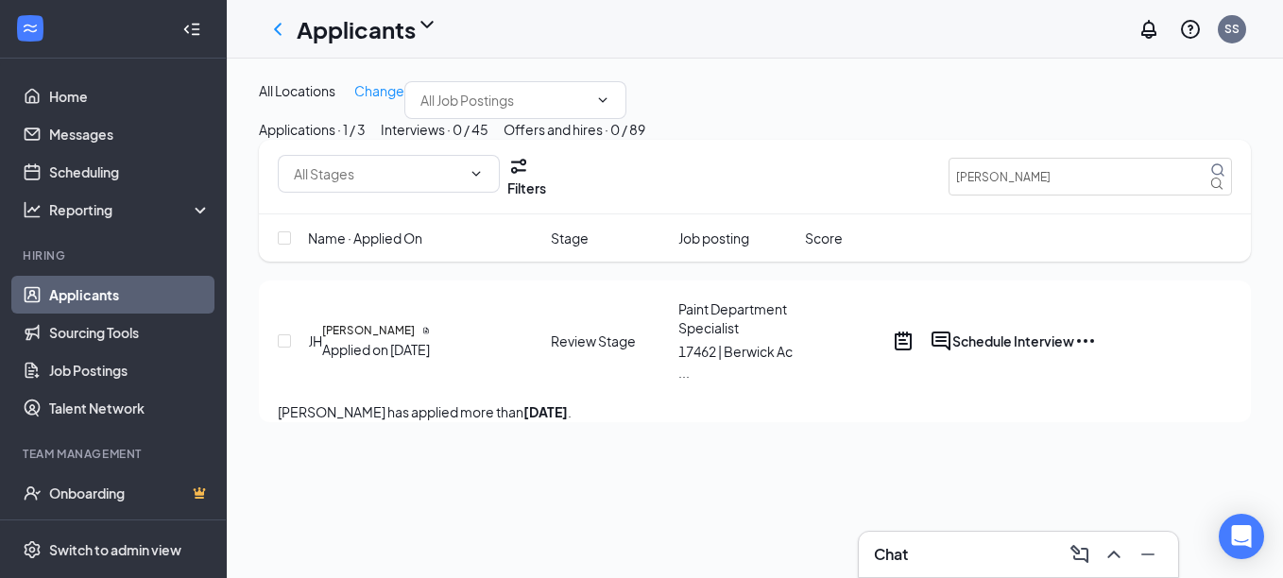
type input "Aug 29, 2025"
click at [67, 312] on span "09:30 AM" at bounding box center [39, 322] width 56 height 21
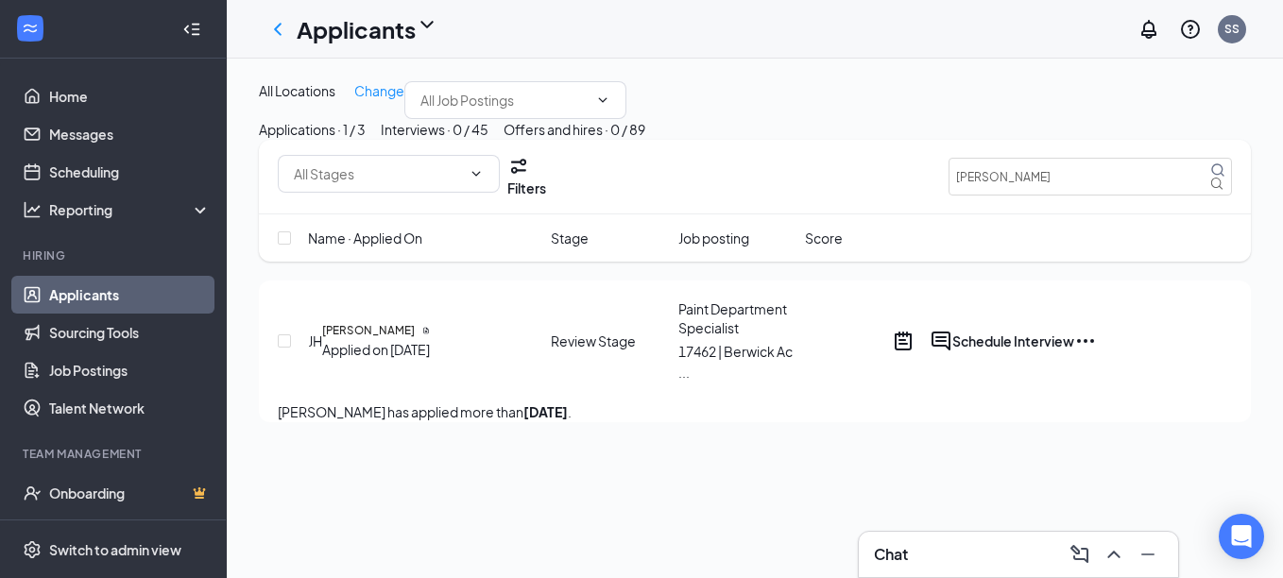
click at [132, 226] on div "09:30 AM" at bounding box center [66, 241] width 132 height 30
click at [121, 436] on span "10:00 AM" at bounding box center [66, 446] width 110 height 21
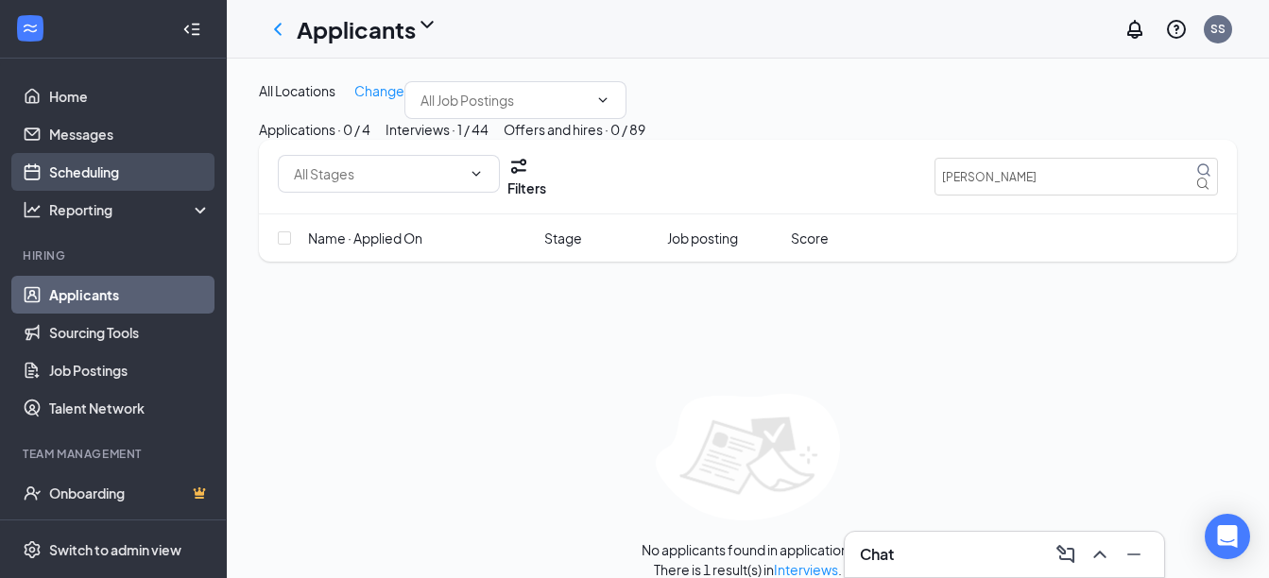
click at [101, 169] on link "Scheduling" at bounding box center [130, 172] width 162 height 38
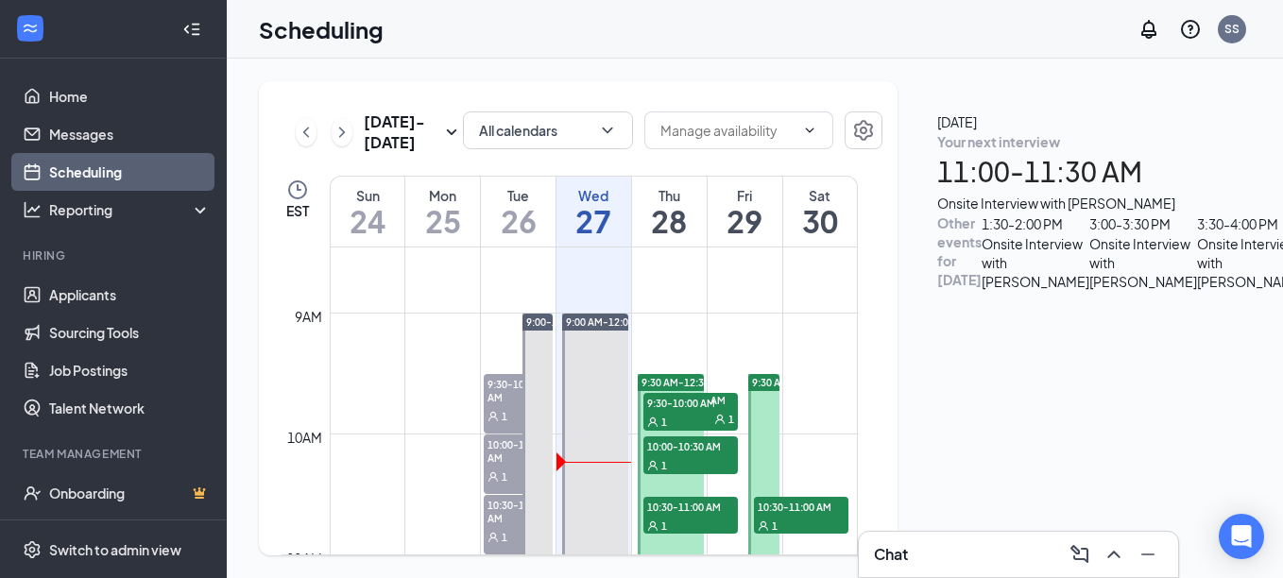
scroll to position [1118, 0]
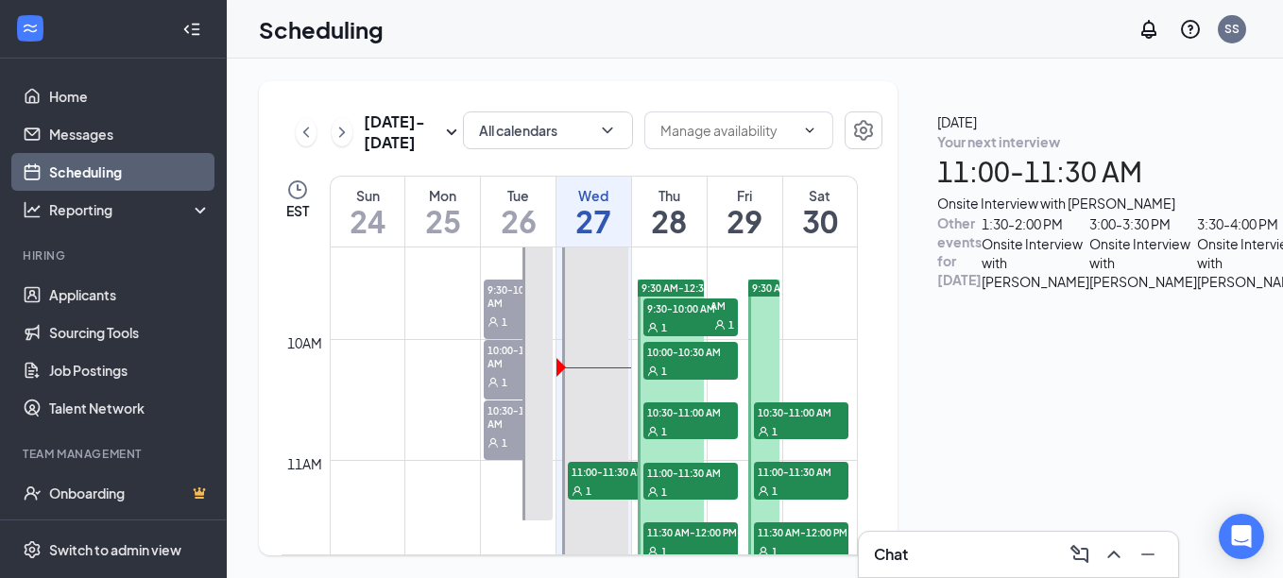
click at [829, 415] on span "10:30-11:00 AM" at bounding box center [801, 411] width 94 height 19
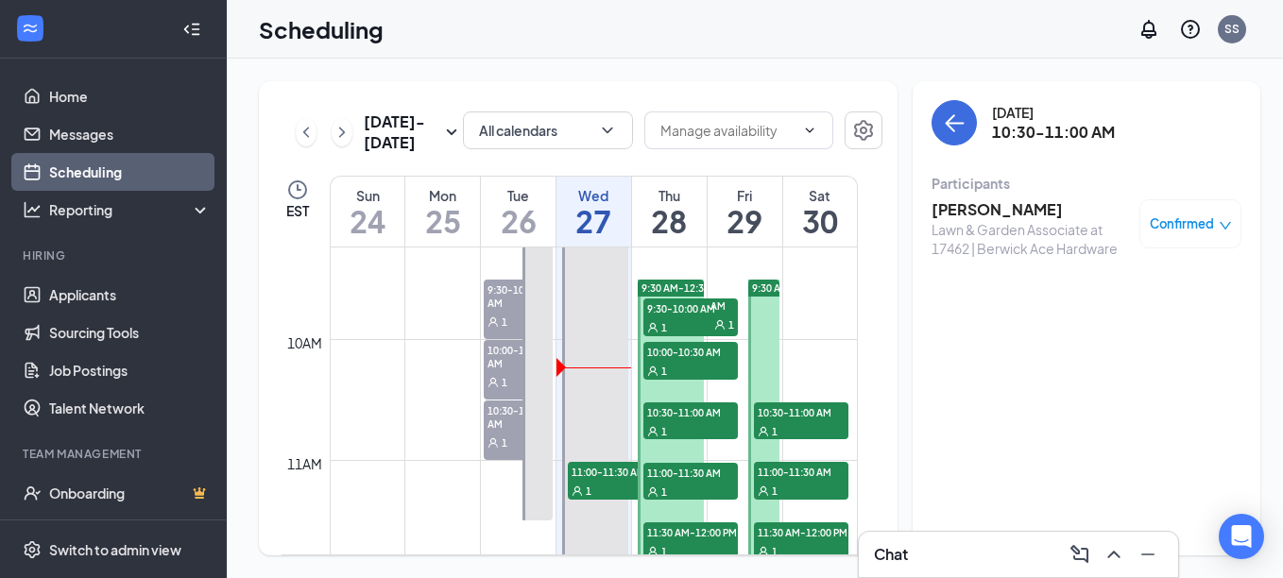
click at [736, 323] on div "1" at bounding box center [744, 324] width 69 height 19
click at [696, 358] on span "10:00-10:30 AM" at bounding box center [690, 351] width 94 height 19
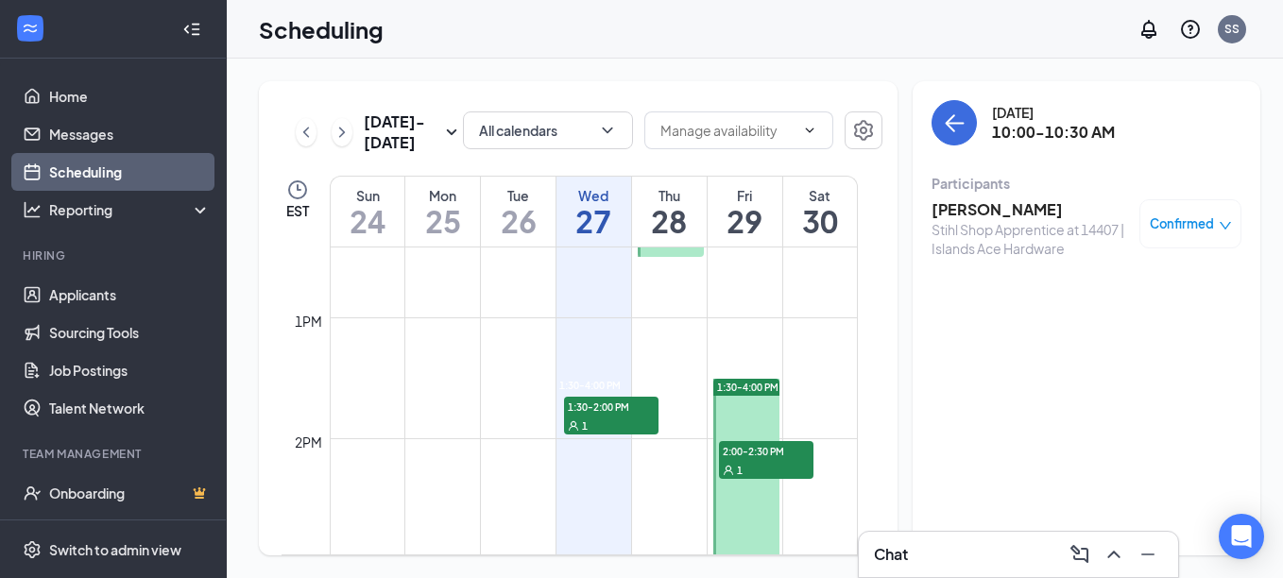
scroll to position [1306, 0]
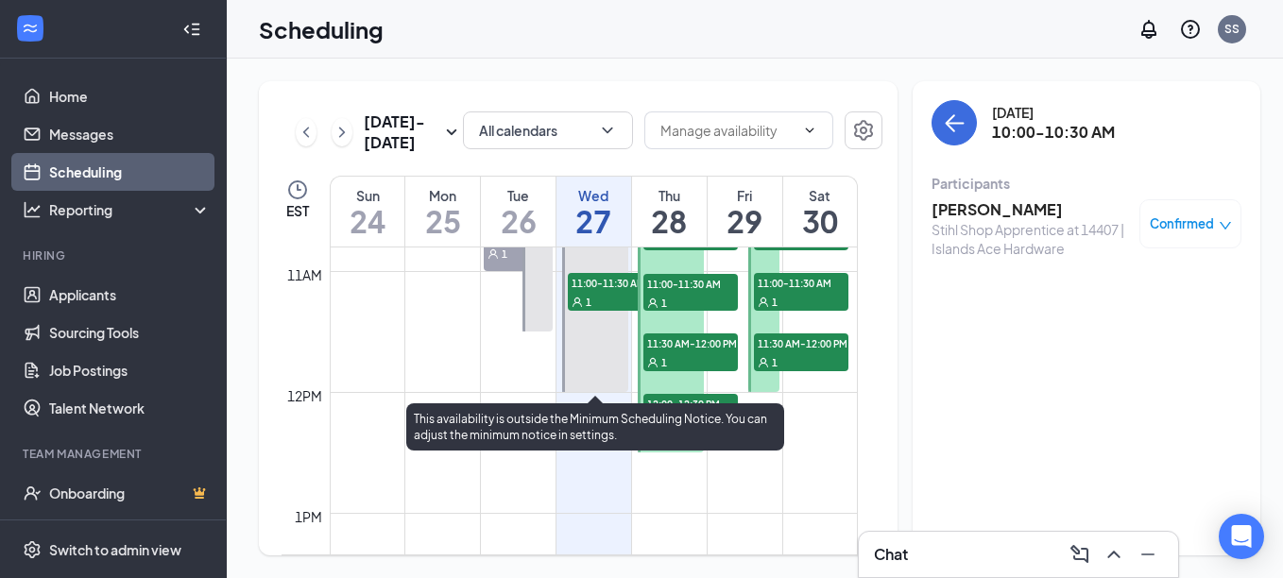
click at [601, 292] on div "1" at bounding box center [615, 301] width 94 height 19
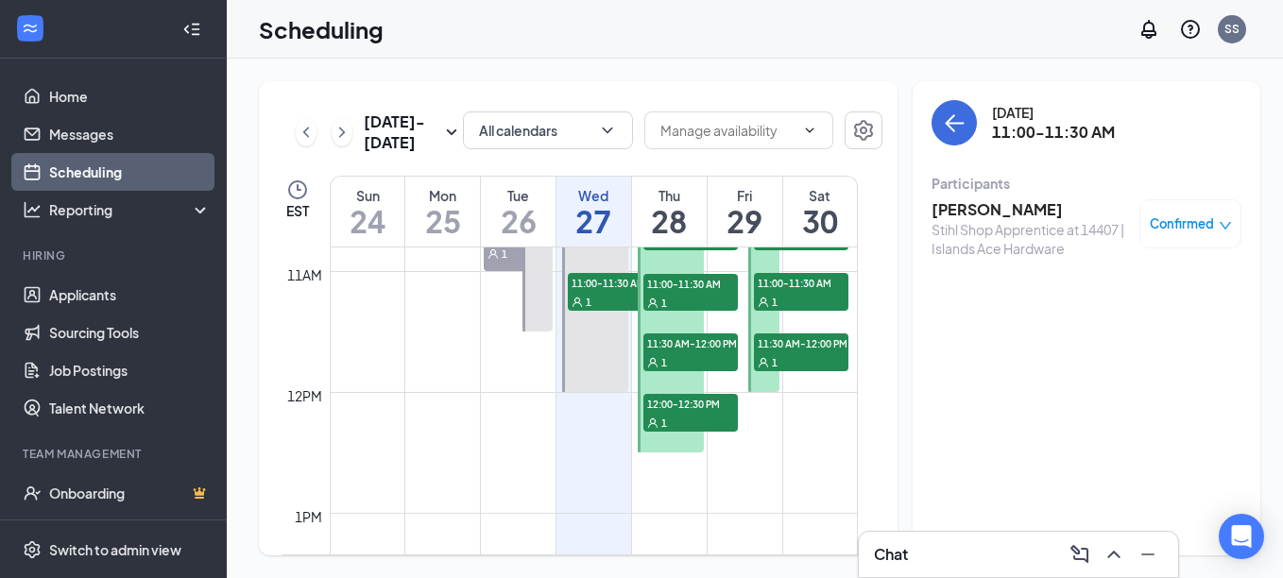
click at [1031, 213] on h3 "[PERSON_NAME]" at bounding box center [1030, 209] width 198 height 21
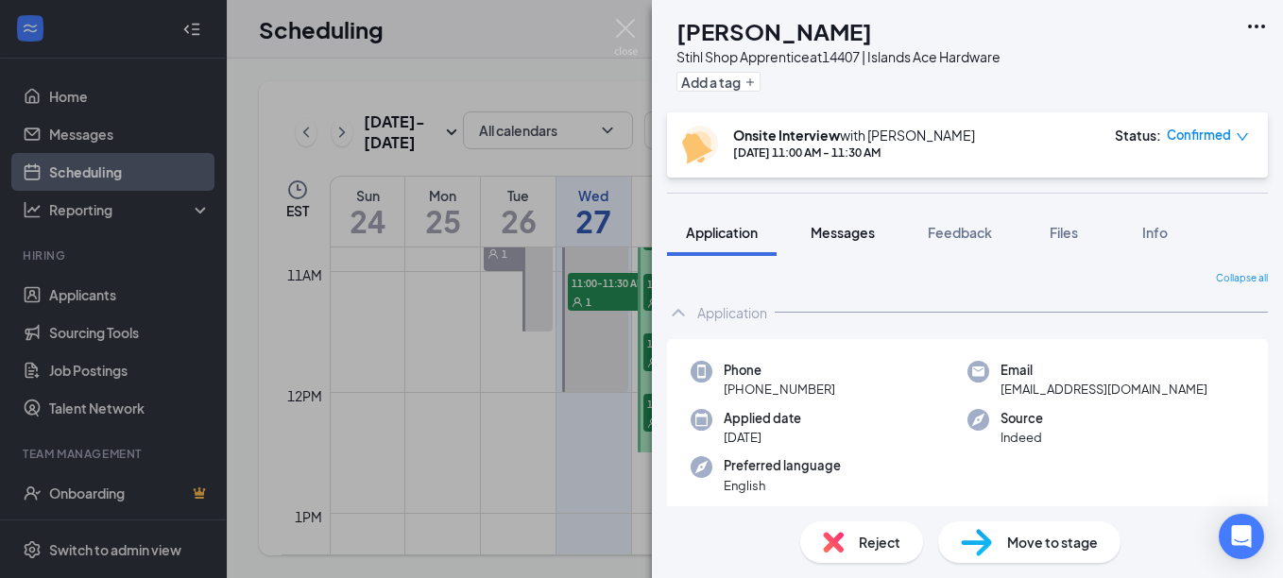
click at [852, 224] on span "Messages" at bounding box center [843, 232] width 64 height 17
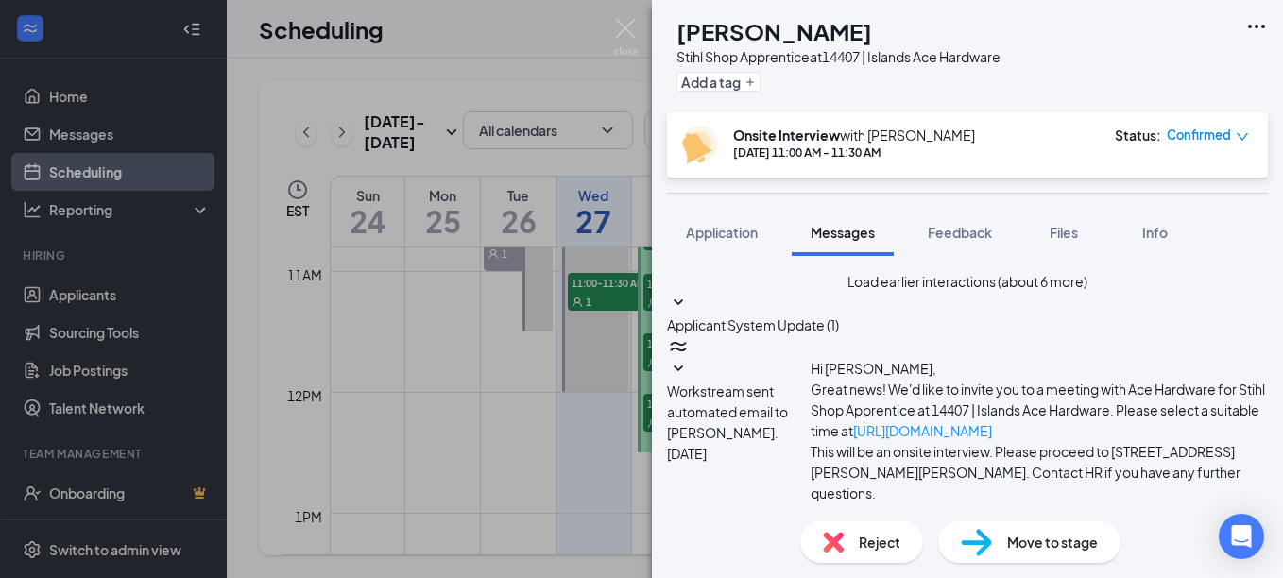
scroll to position [486, 0]
click at [621, 25] on img at bounding box center [626, 37] width 24 height 37
